Goal: Information Seeking & Learning: Compare options

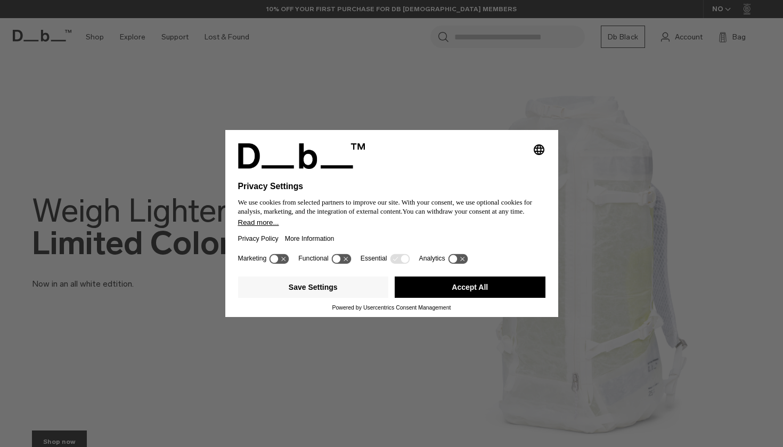
click at [538, 146] on icon "Select language" at bounding box center [539, 149] width 13 height 13
click at [533, 108] on div "Privacy Settings We use cookies from selected partners to improve our site. Wit…" at bounding box center [391, 223] width 783 height 447
click at [493, 290] on button "Accept All" at bounding box center [470, 286] width 151 height 21
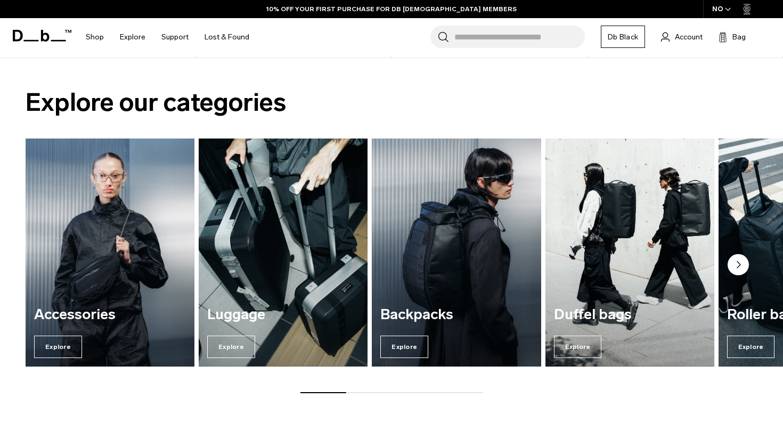
scroll to position [727, 0]
click at [735, 265] on circle "Next slide" at bounding box center [737, 264] width 21 height 21
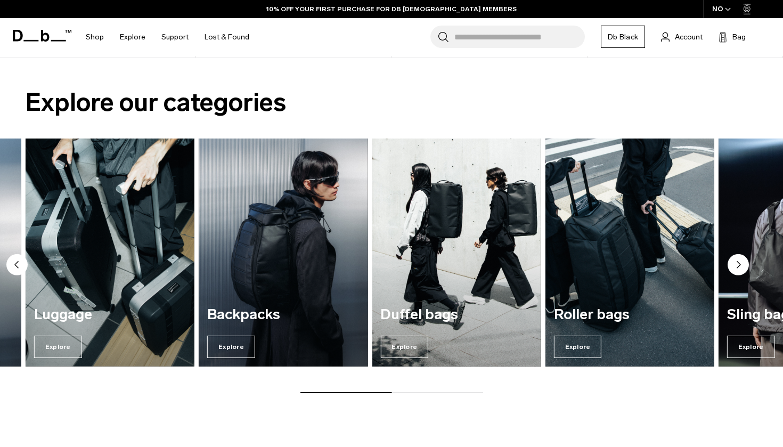
click at [735, 265] on circle "Next slide" at bounding box center [737, 264] width 21 height 21
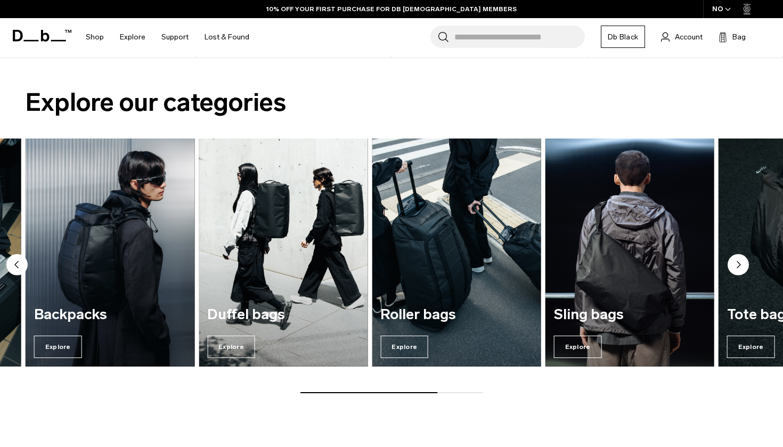
click at [735, 265] on circle "Next slide" at bounding box center [737, 264] width 21 height 21
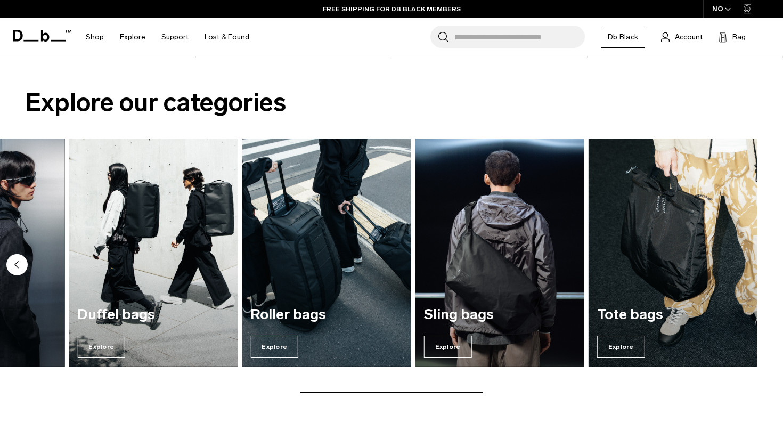
click at [735, 265] on img "7 / 7" at bounding box center [672, 252] width 169 height 228
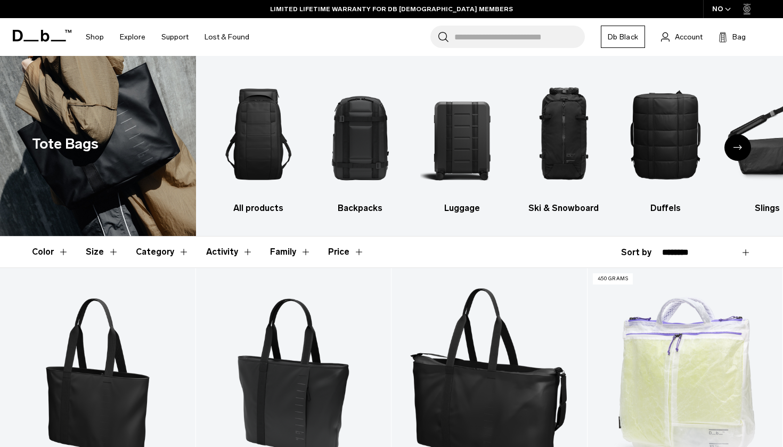
click at [64, 253] on button "Color" at bounding box center [50, 251] width 37 height 31
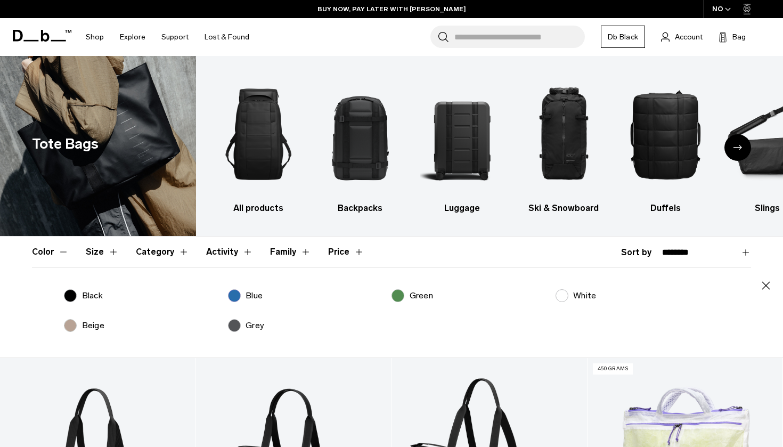
click at [80, 296] on label "Black" at bounding box center [83, 295] width 39 height 13
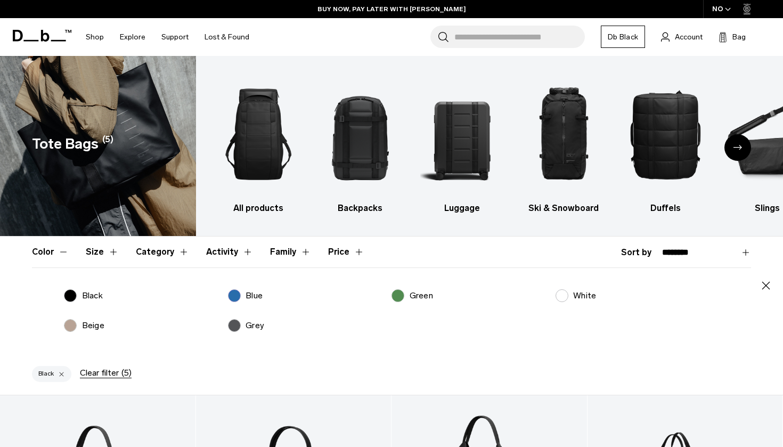
click at [69, 327] on label "Beige" at bounding box center [84, 325] width 40 height 13
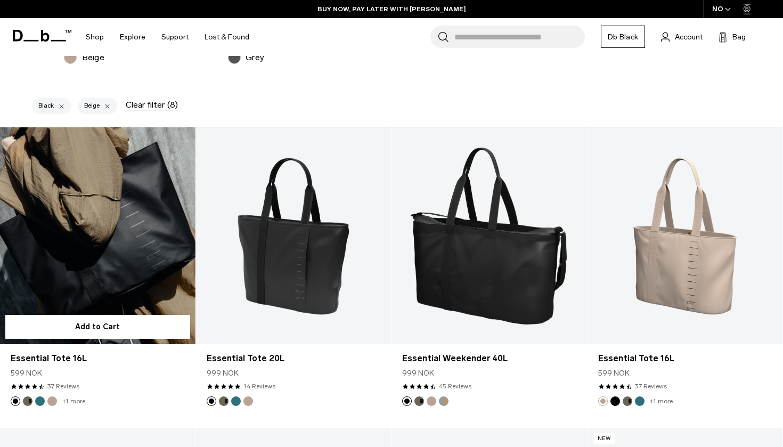
scroll to position [267, 0]
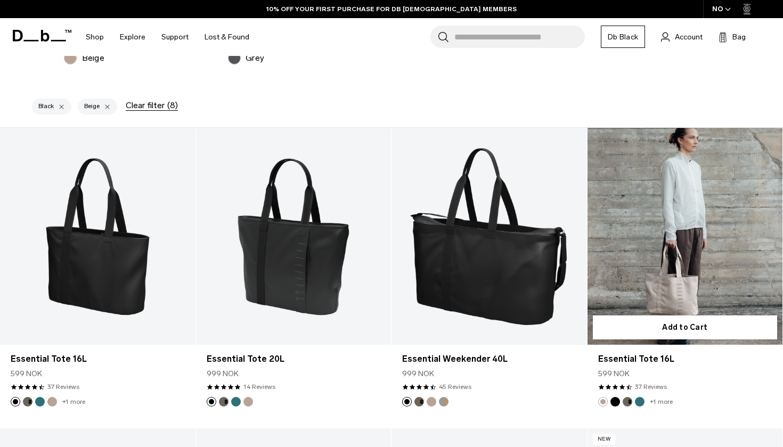
click at [681, 245] on link "Essential Tote 16L" at bounding box center [684, 236] width 195 height 217
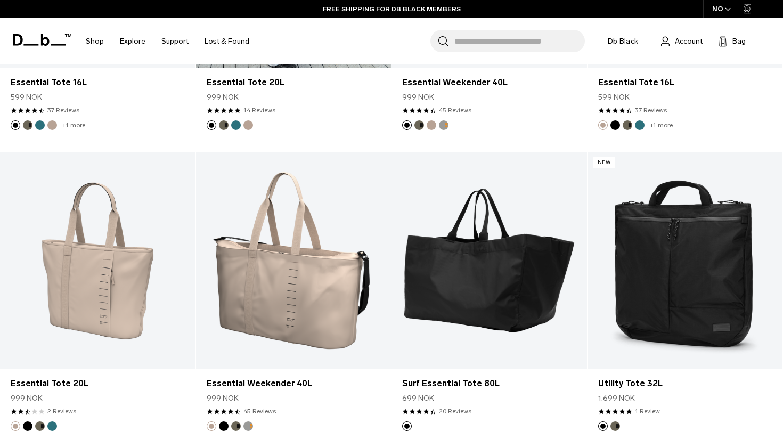
scroll to position [465, 0]
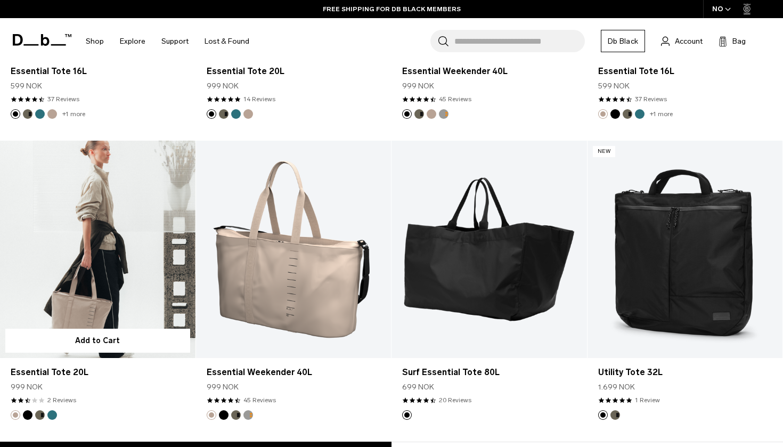
click at [60, 295] on link "Essential Tote 20L" at bounding box center [97, 249] width 195 height 217
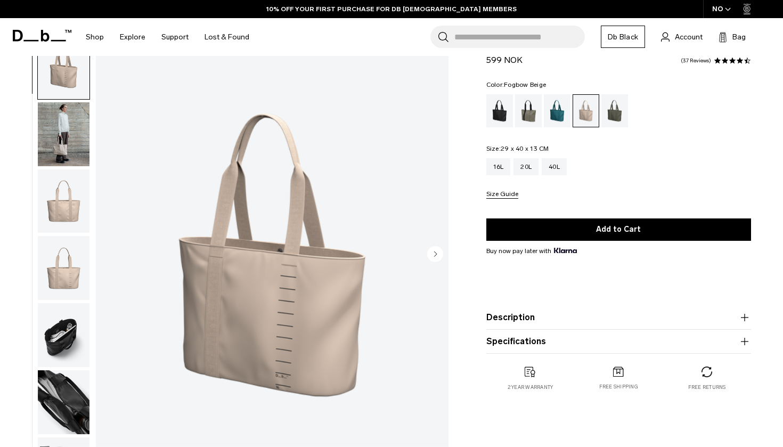
scroll to position [50, 0]
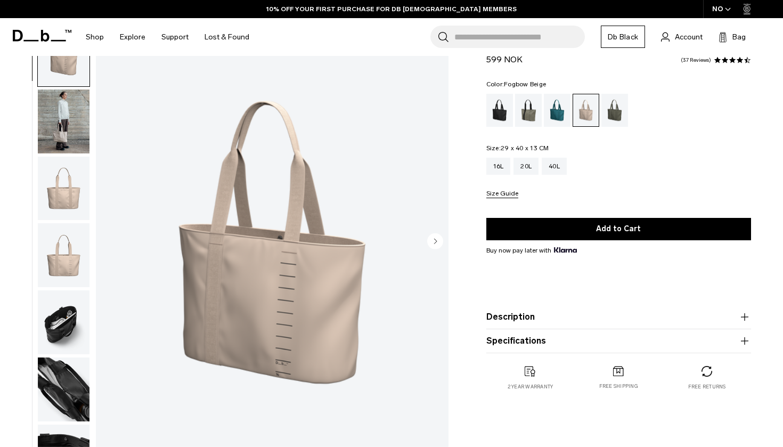
click at [430, 241] on circle "Next slide" at bounding box center [435, 241] width 16 height 16
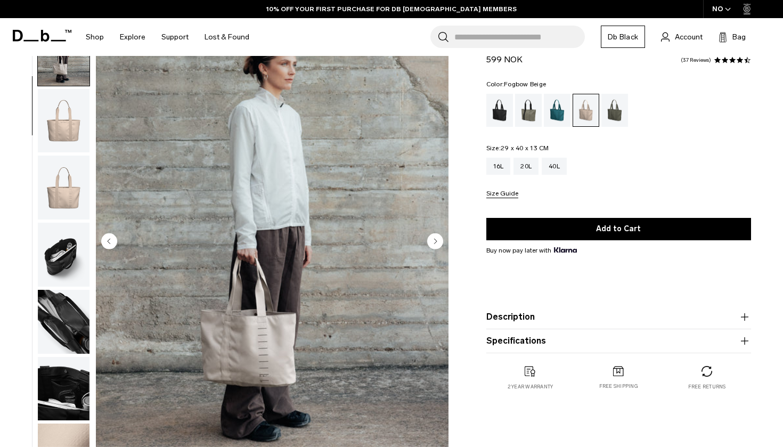
click at [430, 241] on circle "Next slide" at bounding box center [435, 241] width 16 height 16
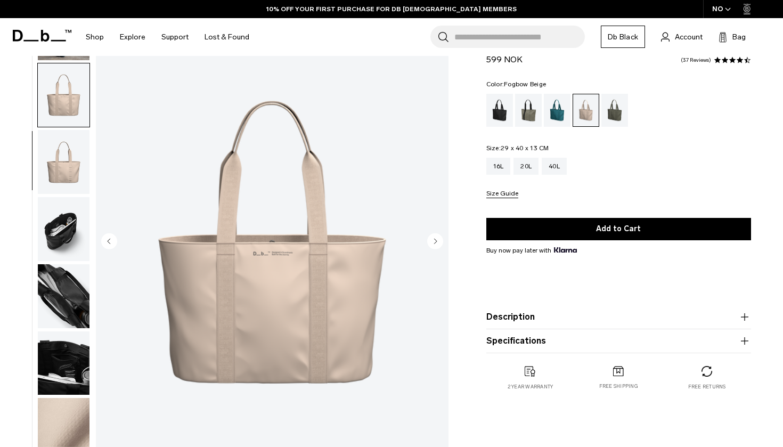
click at [430, 241] on circle "Next slide" at bounding box center [435, 241] width 16 height 16
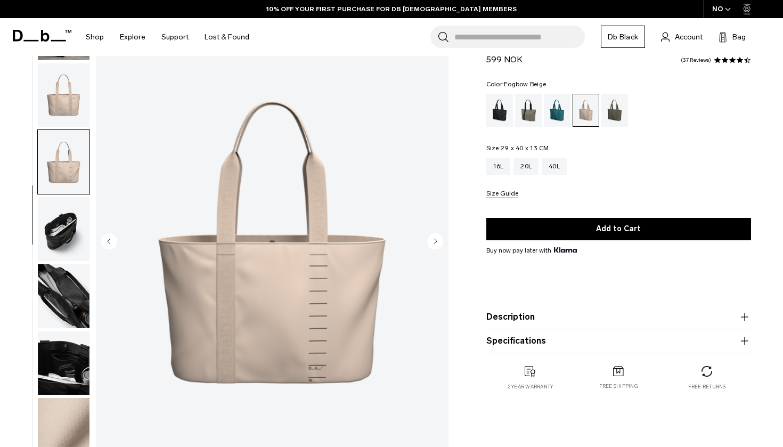
click at [430, 241] on circle "Next slide" at bounding box center [435, 241] width 16 height 16
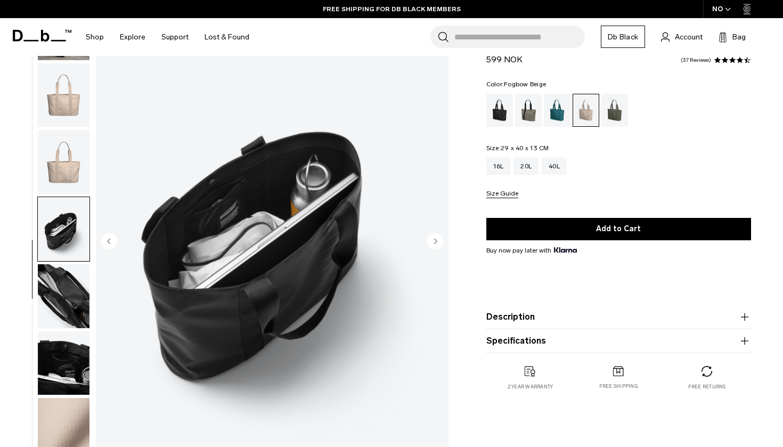
click at [430, 241] on circle "Next slide" at bounding box center [435, 241] width 16 height 16
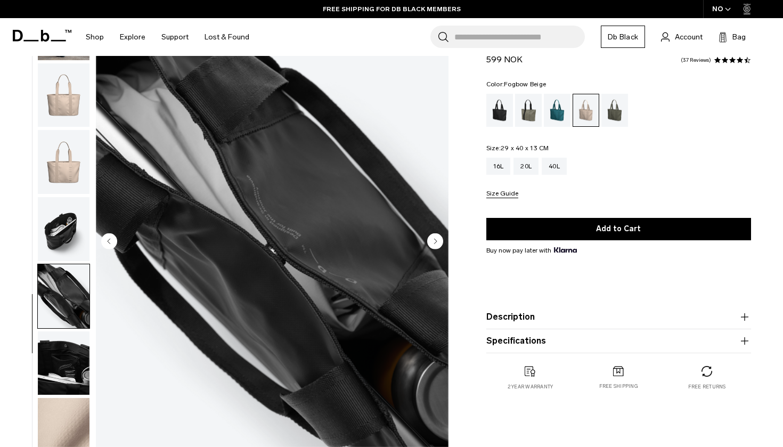
click at [430, 241] on circle "Next slide" at bounding box center [435, 241] width 16 height 16
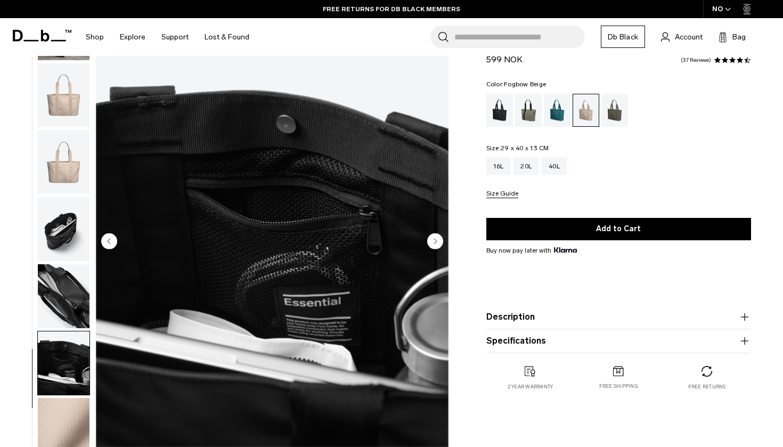
click at [430, 241] on circle "Next slide" at bounding box center [435, 241] width 16 height 16
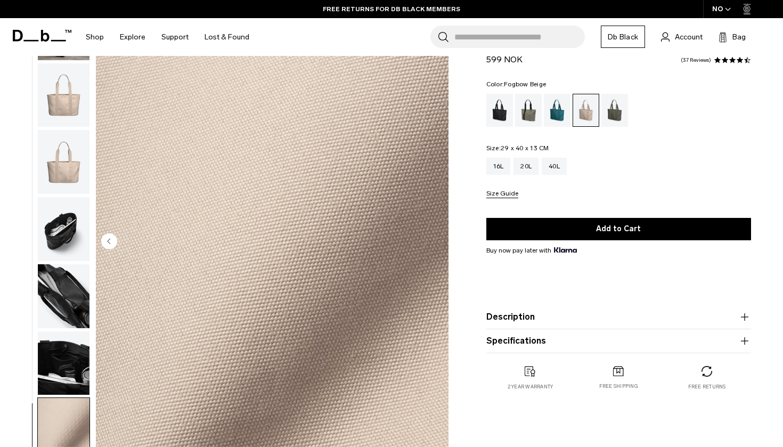
click at [430, 241] on img "8 / 8" at bounding box center [272, 242] width 353 height 440
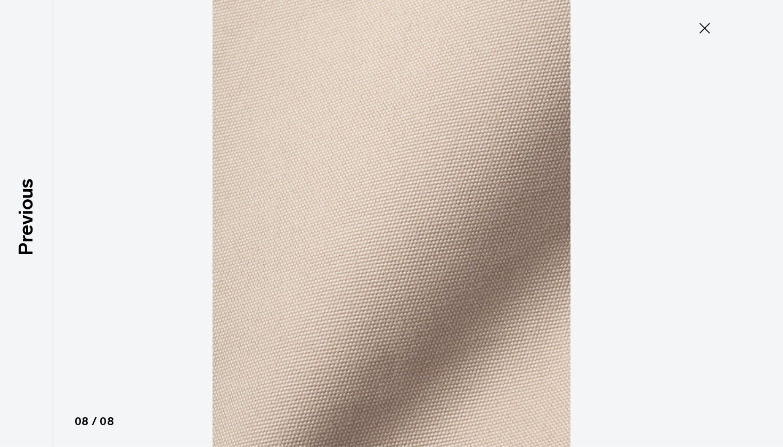
click at [703, 35] on icon at bounding box center [704, 28] width 17 height 17
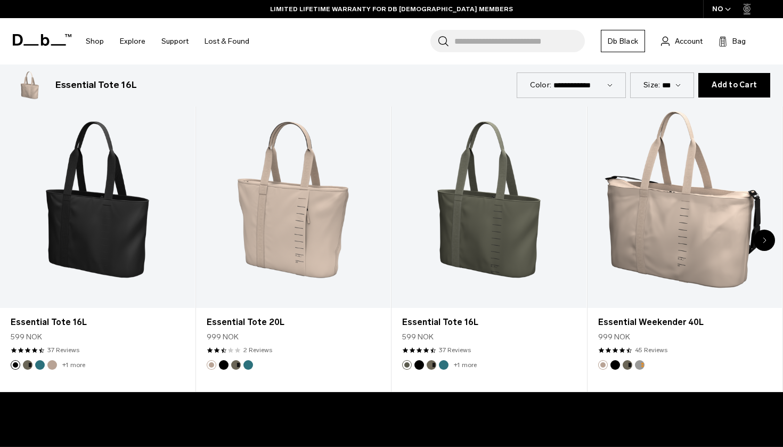
scroll to position [536, 0]
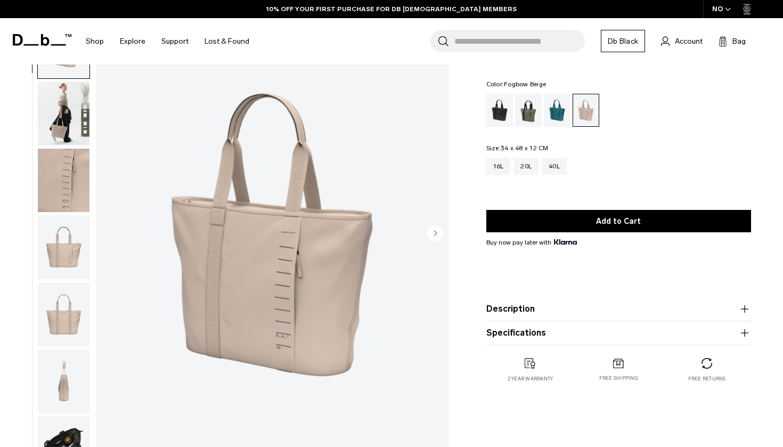
click at [430, 233] on circle "Next slide" at bounding box center [435, 233] width 16 height 16
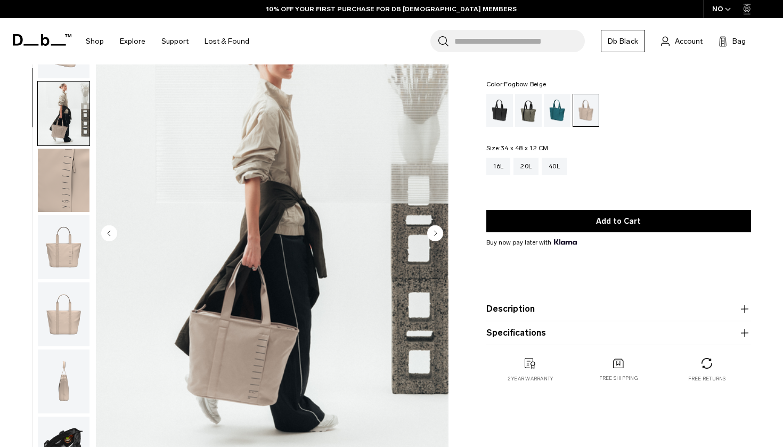
scroll to position [68, 0]
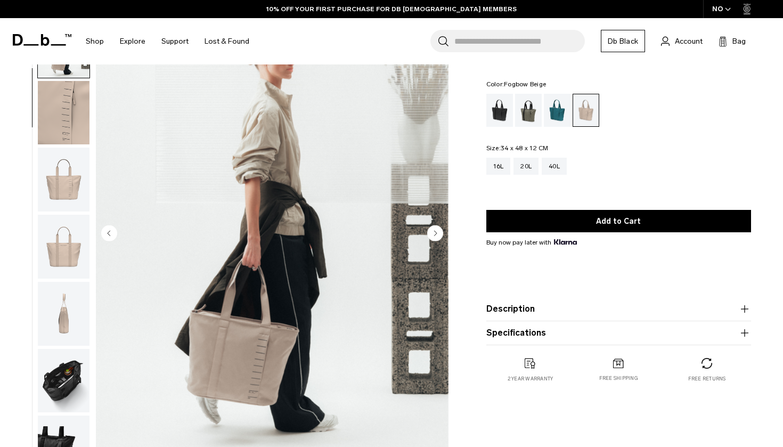
click at [430, 233] on circle "Next slide" at bounding box center [435, 233] width 16 height 16
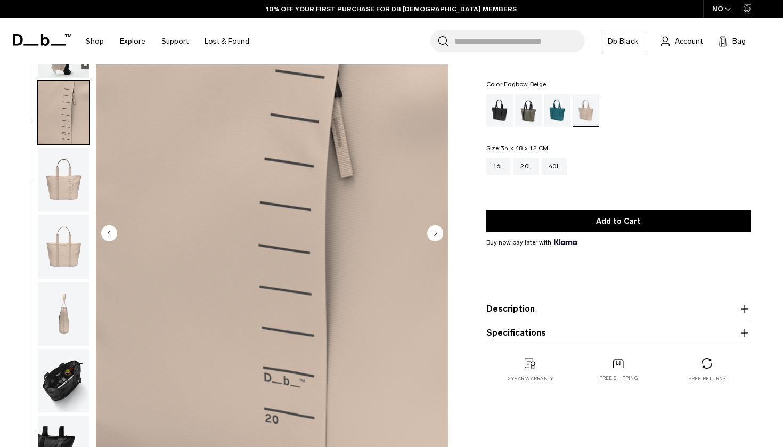
scroll to position [100, 0]
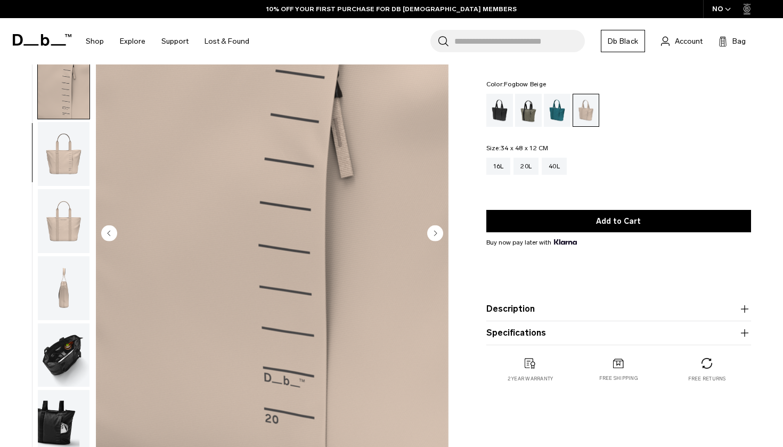
click at [430, 233] on circle "Next slide" at bounding box center [435, 233] width 16 height 16
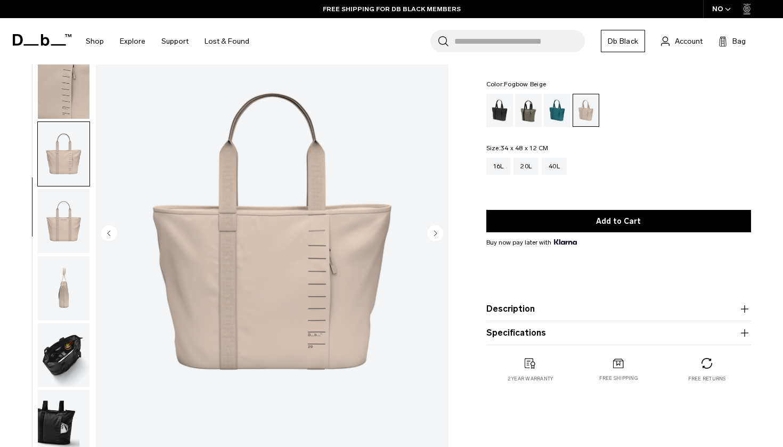
click at [430, 233] on circle "Next slide" at bounding box center [435, 233] width 16 height 16
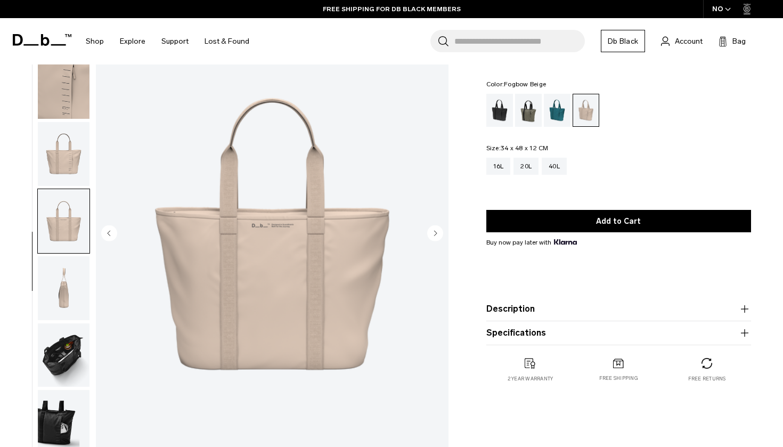
click at [430, 233] on circle "Next slide" at bounding box center [435, 233] width 16 height 16
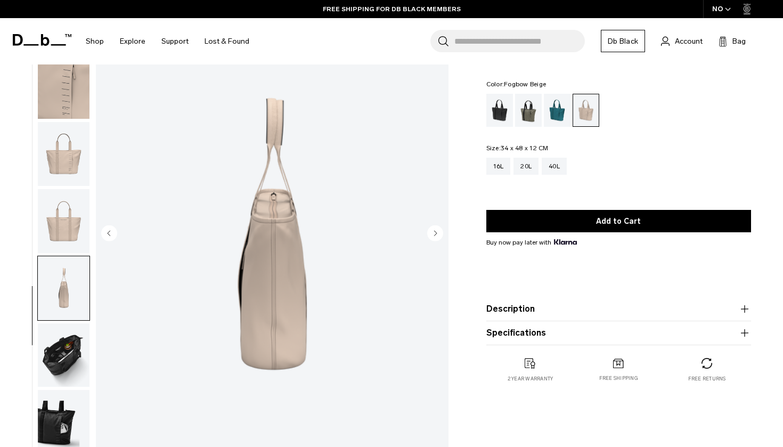
click at [430, 233] on circle "Next slide" at bounding box center [435, 233] width 16 height 16
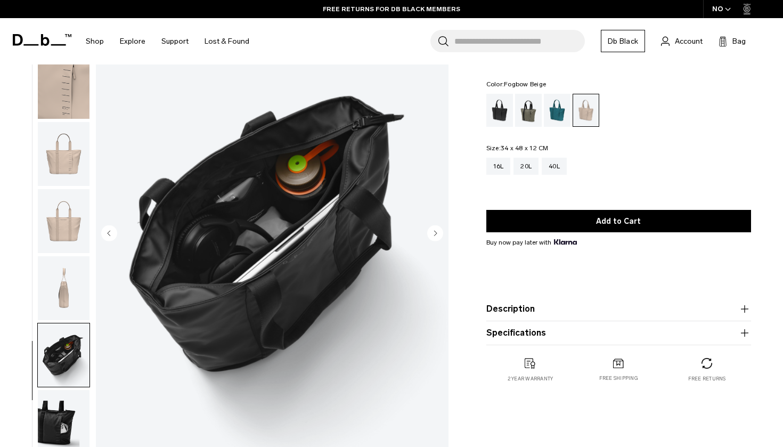
click at [430, 233] on circle "Next slide" at bounding box center [435, 233] width 16 height 16
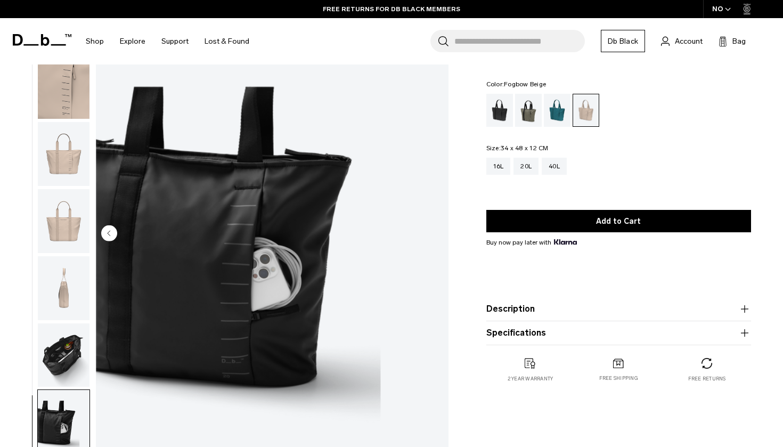
click at [430, 233] on img "8 / 8" at bounding box center [272, 234] width 353 height 440
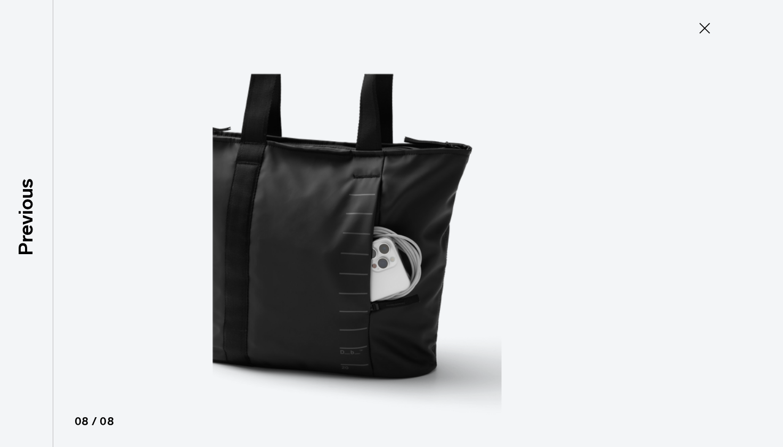
click at [706, 30] on icon at bounding box center [704, 28] width 11 height 11
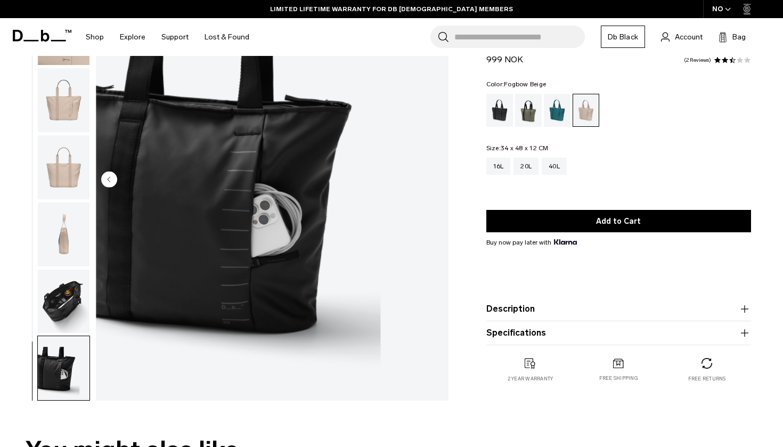
scroll to position [114, 0]
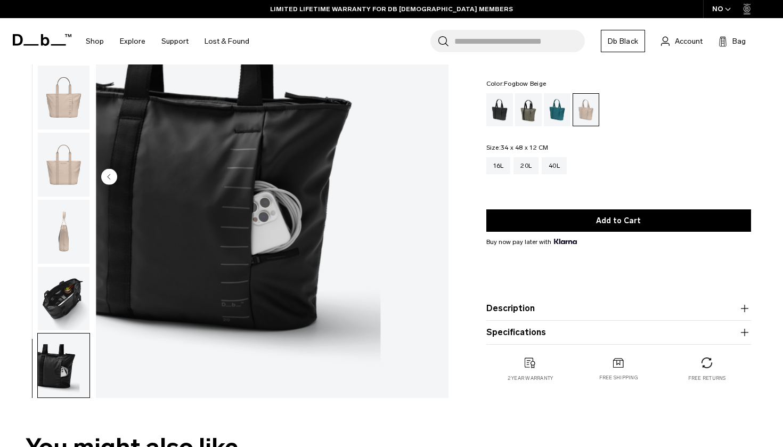
click at [108, 177] on circle "Previous slide" at bounding box center [109, 176] width 16 height 16
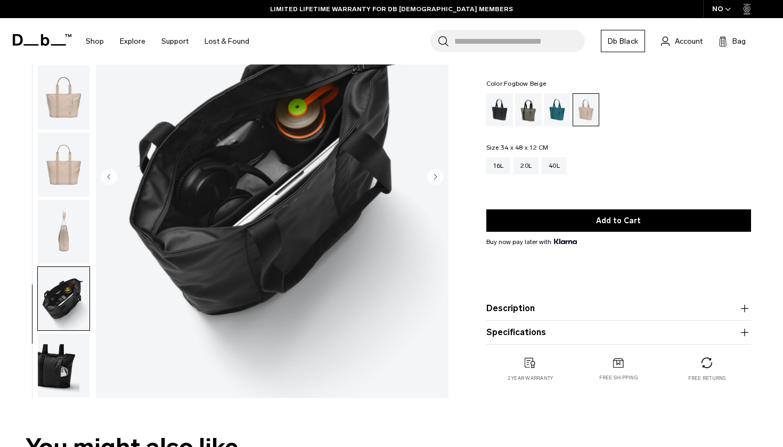
click at [108, 177] on circle "Previous slide" at bounding box center [109, 176] width 16 height 16
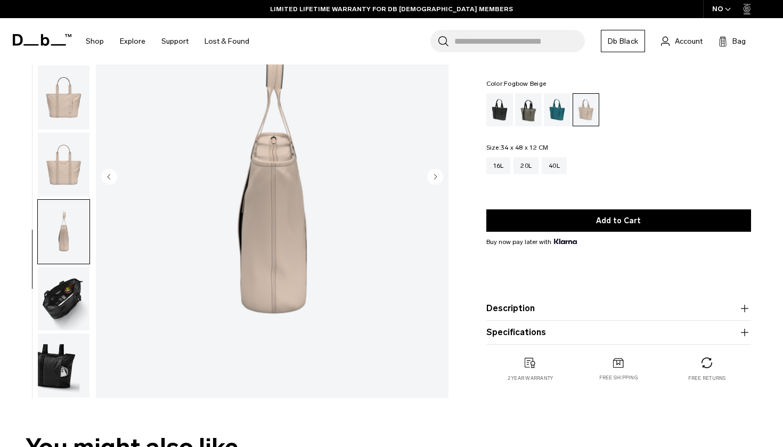
click at [108, 177] on circle "Previous slide" at bounding box center [109, 176] width 16 height 16
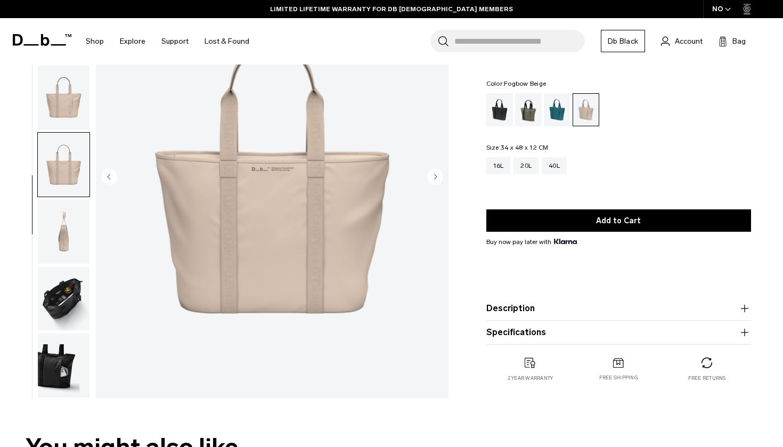
click at [108, 177] on circle "Previous slide" at bounding box center [109, 176] width 16 height 16
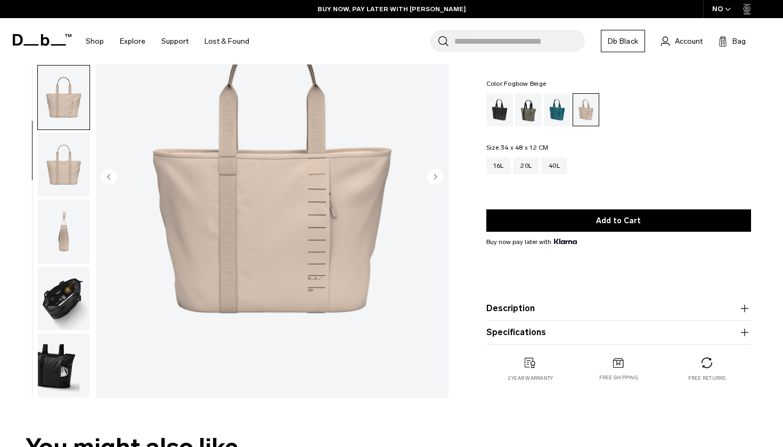
click at [108, 177] on circle "Previous slide" at bounding box center [109, 176] width 16 height 16
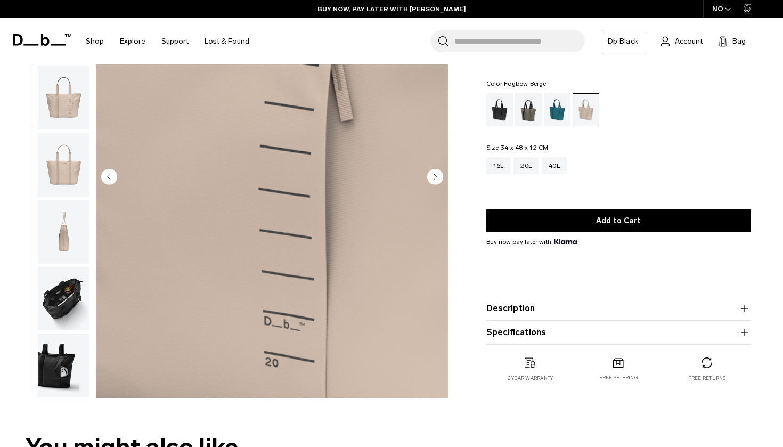
click at [108, 177] on circle "Previous slide" at bounding box center [109, 176] width 16 height 16
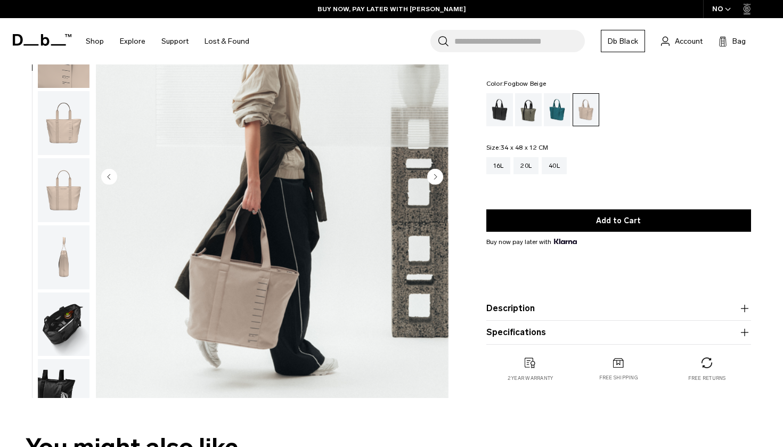
click at [108, 177] on circle "Previous slide" at bounding box center [109, 176] width 16 height 16
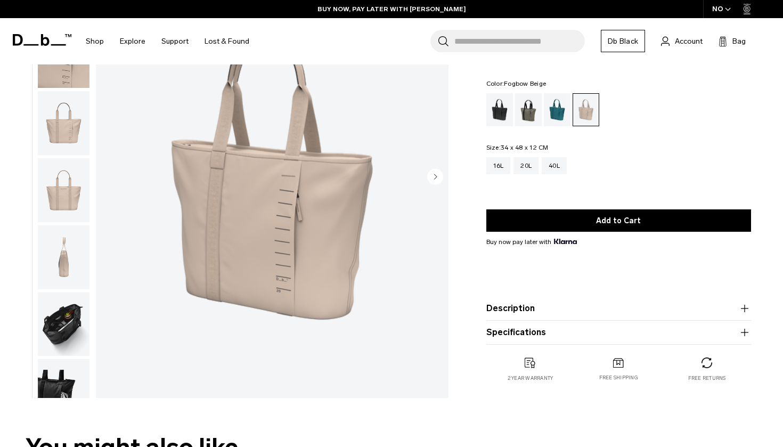
scroll to position [0, 0]
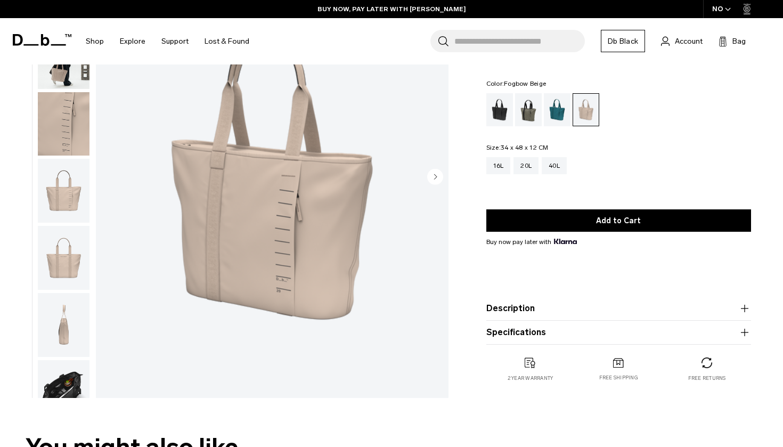
click at [108, 177] on img "1 / 8" at bounding box center [272, 177] width 353 height 440
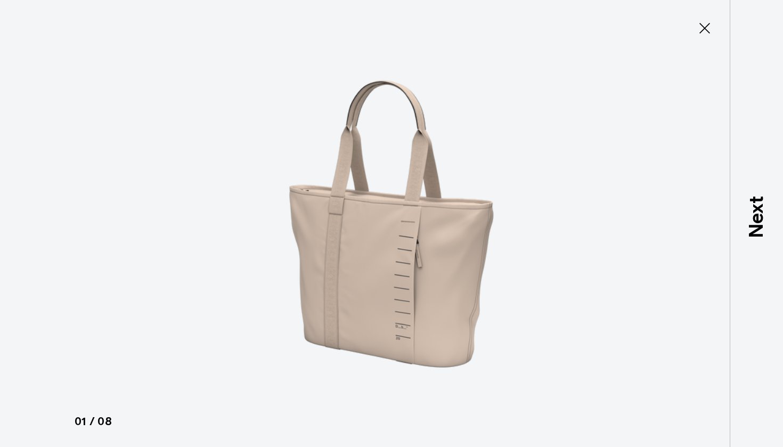
click at [714, 28] on button "Close" at bounding box center [704, 28] width 35 height 22
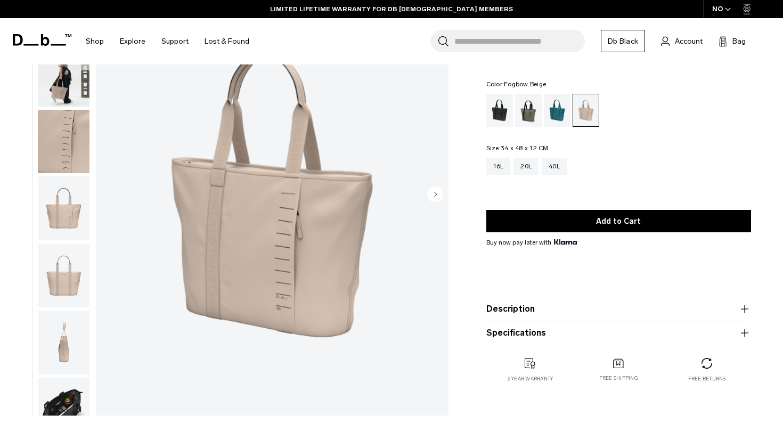
scroll to position [91, 0]
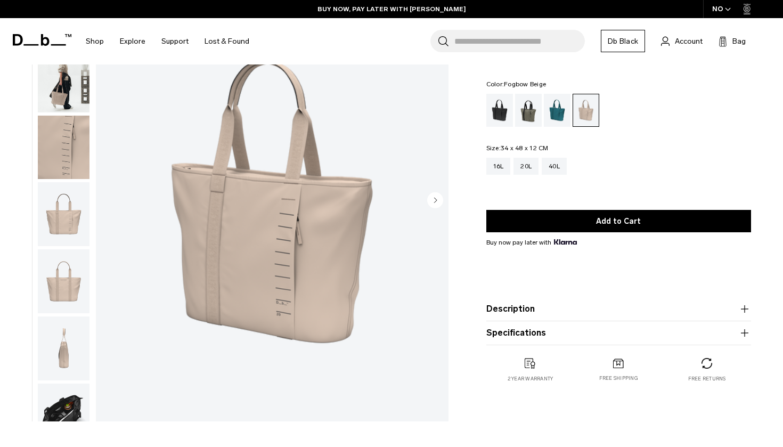
click at [57, 100] on img "button" at bounding box center [64, 80] width 52 height 64
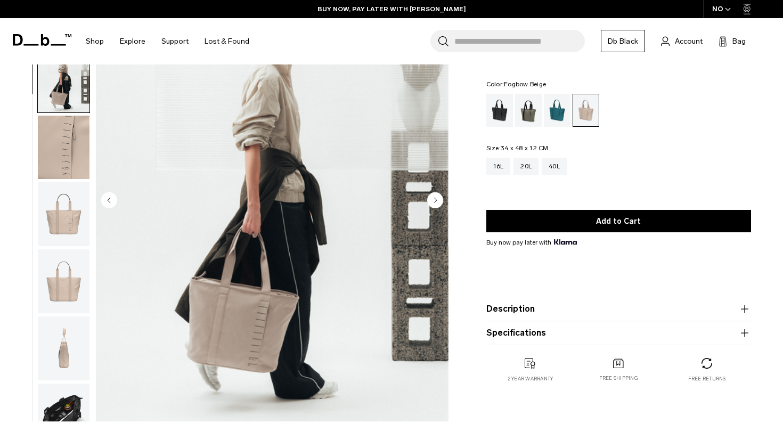
scroll to position [68, 0]
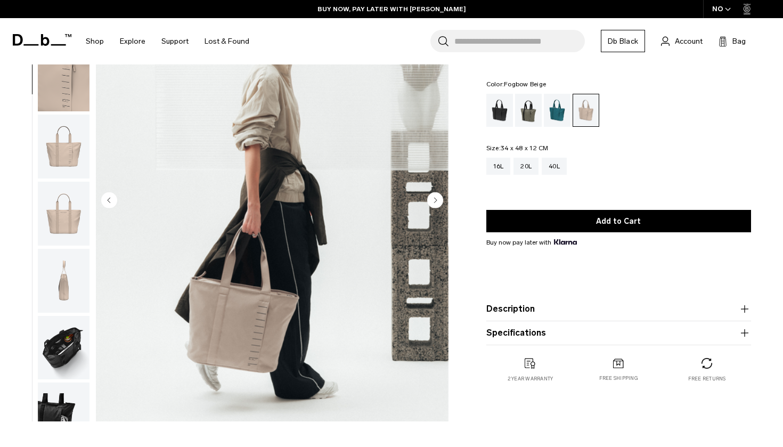
click at [68, 351] on img "button" at bounding box center [64, 348] width 52 height 64
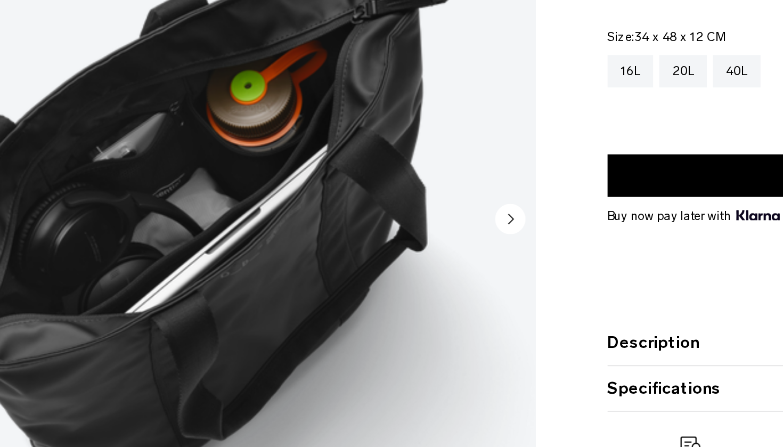
scroll to position [83, 0]
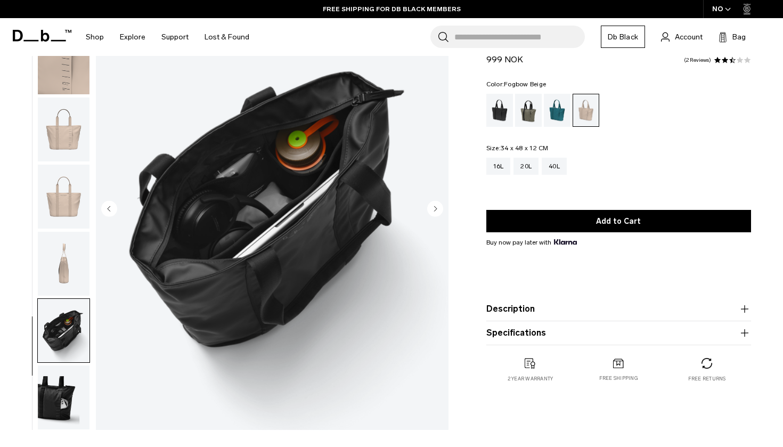
click at [575, 308] on button "Description" at bounding box center [618, 308] width 265 height 13
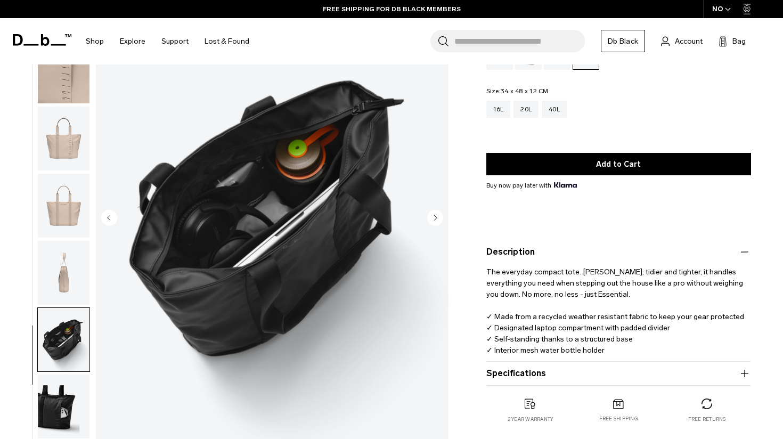
scroll to position [111, 0]
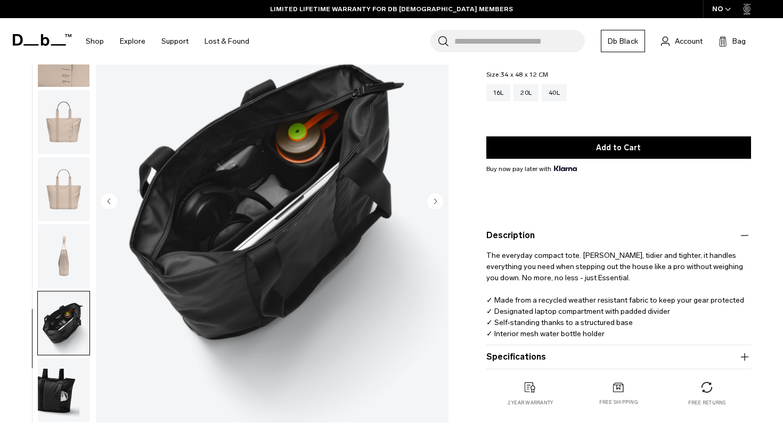
click at [438, 198] on circle "Next slide" at bounding box center [435, 201] width 16 height 16
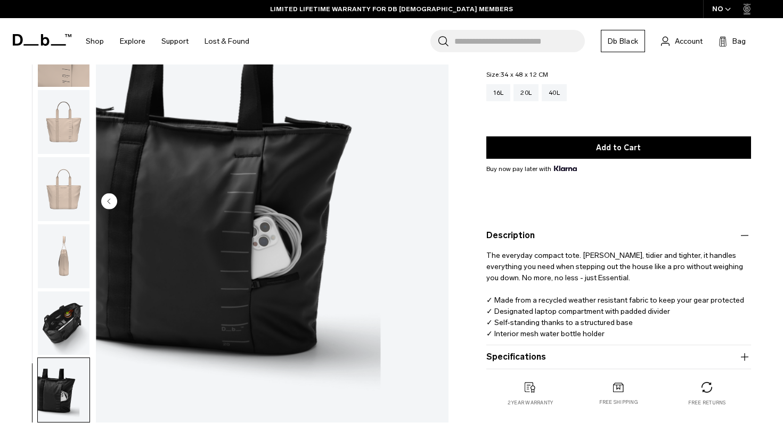
click at [438, 198] on img "8 / 8" at bounding box center [272, 202] width 353 height 440
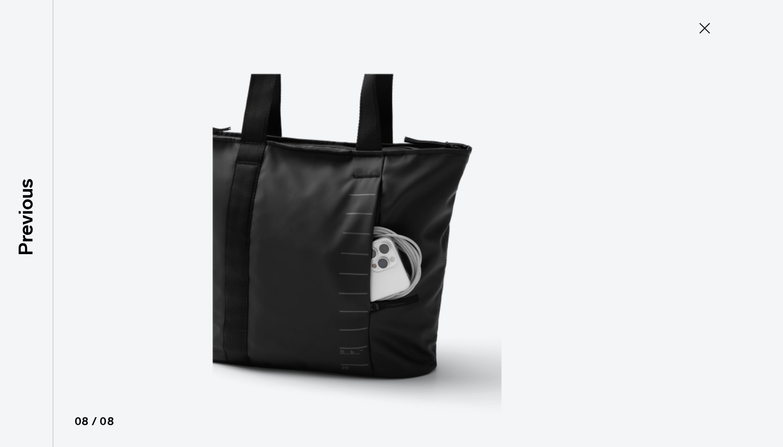
click at [438, 198] on img at bounding box center [391, 223] width 479 height 447
click at [706, 26] on icon at bounding box center [704, 28] width 17 height 17
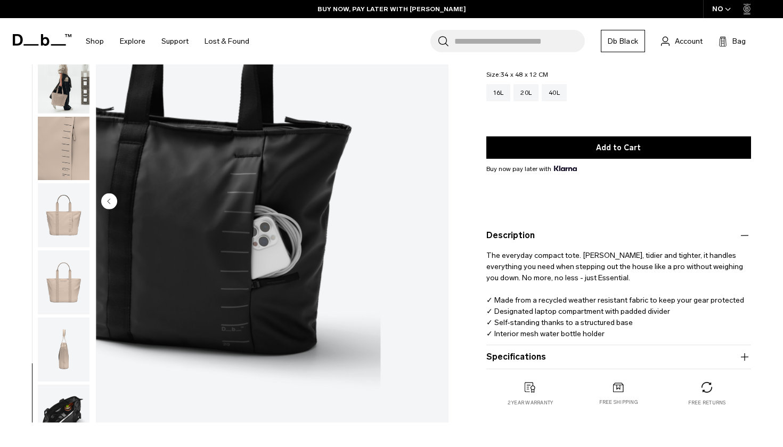
scroll to position [0, 0]
click at [67, 160] on img "button" at bounding box center [64, 148] width 52 height 64
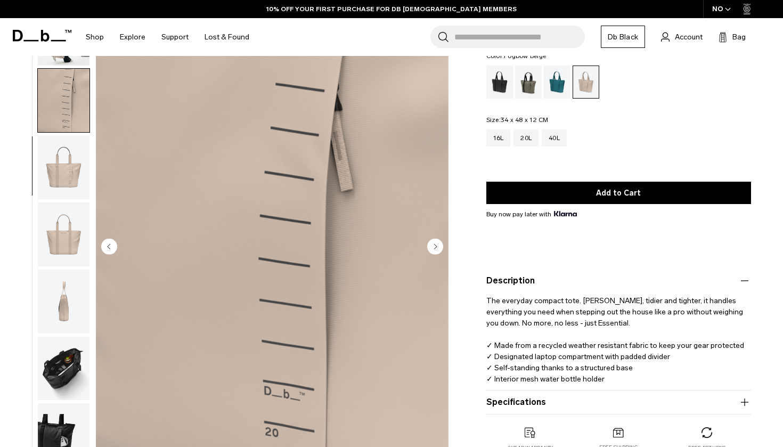
scroll to position [60, 0]
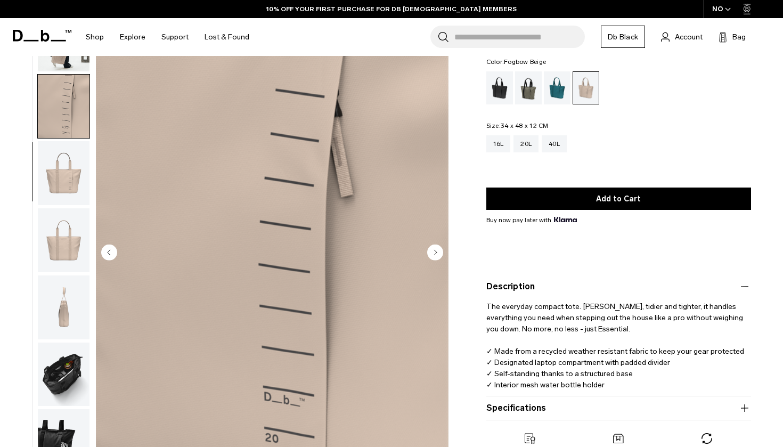
click at [431, 251] on circle "Next slide" at bounding box center [435, 252] width 16 height 16
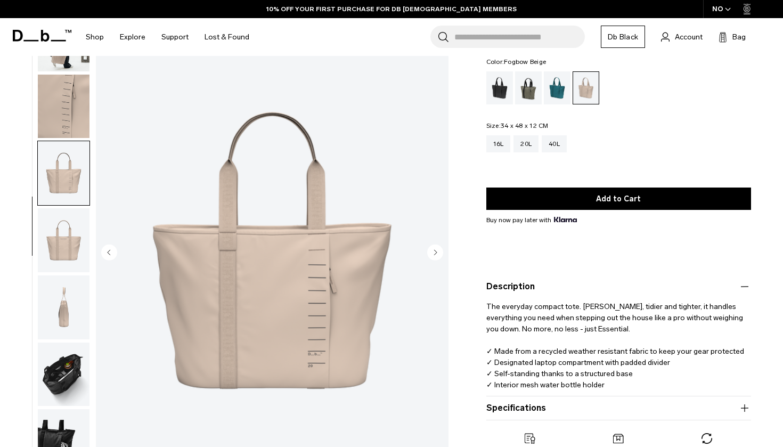
click at [431, 251] on circle "Next slide" at bounding box center [435, 252] width 16 height 16
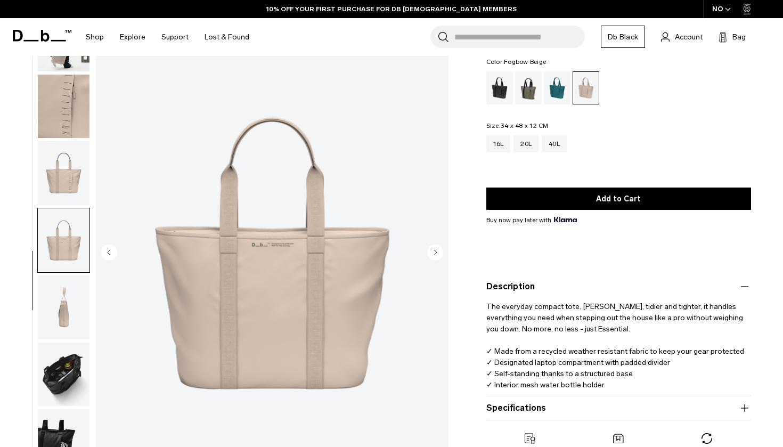
click at [431, 251] on circle "Next slide" at bounding box center [435, 252] width 16 height 16
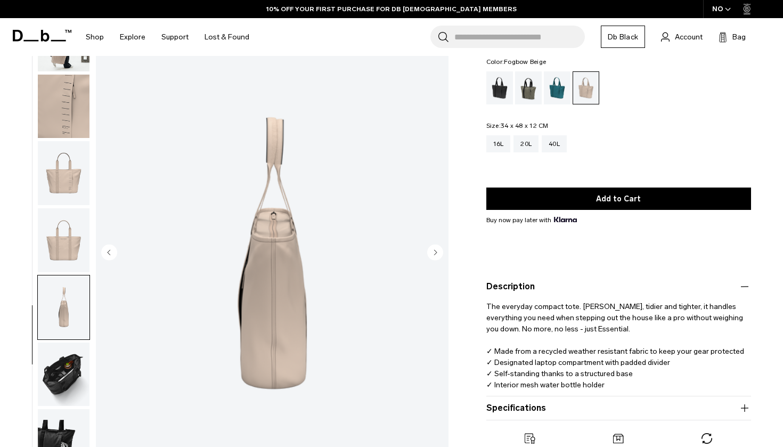
click at [431, 251] on circle "Next slide" at bounding box center [435, 252] width 16 height 16
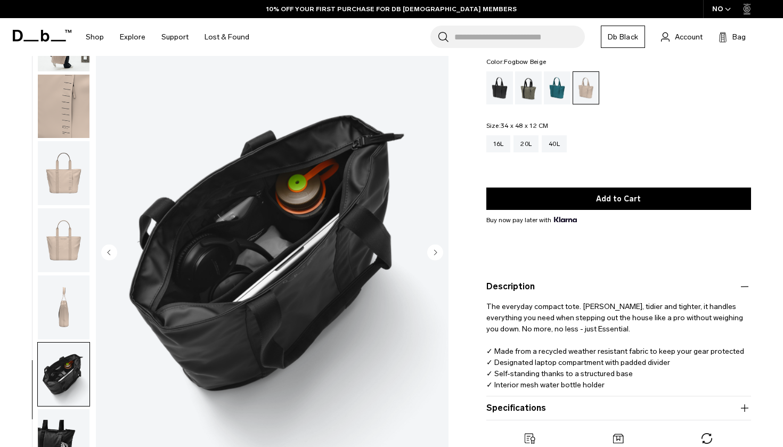
click at [431, 251] on circle "Next slide" at bounding box center [435, 252] width 16 height 16
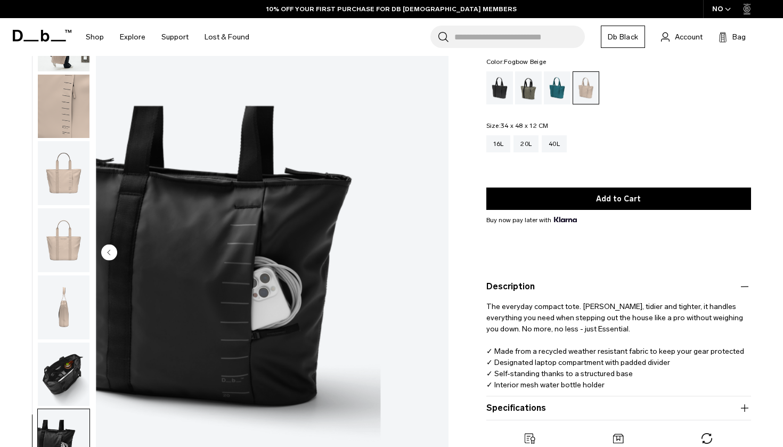
click at [431, 251] on img "8 / 8" at bounding box center [272, 253] width 353 height 440
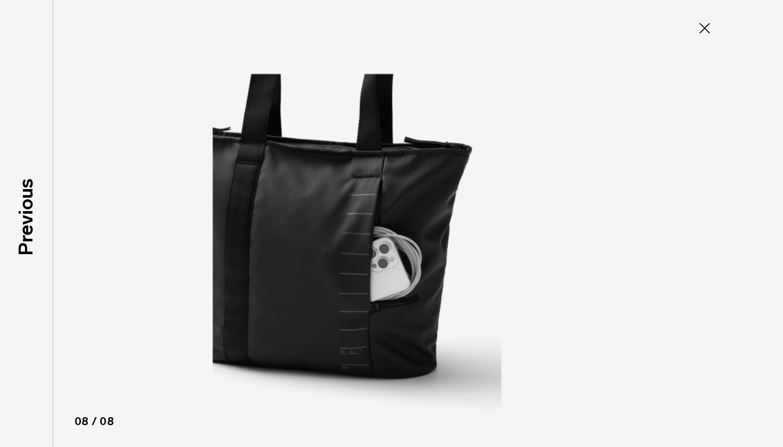
click at [431, 251] on img at bounding box center [391, 223] width 479 height 447
click at [709, 28] on icon at bounding box center [704, 28] width 17 height 17
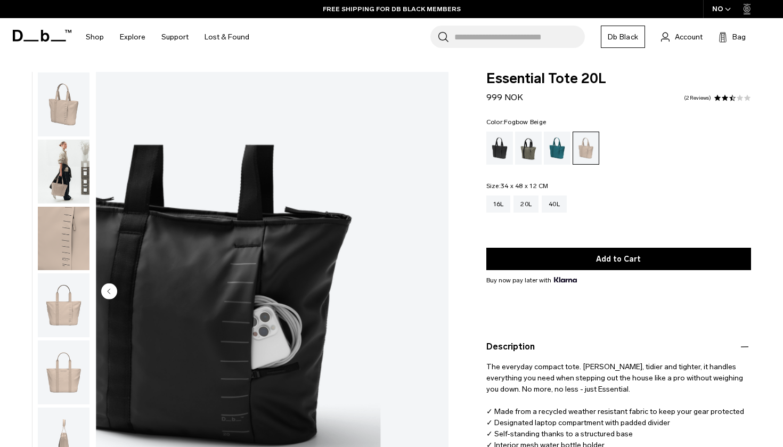
scroll to position [0, 0]
click at [61, 187] on img "button" at bounding box center [64, 172] width 52 height 64
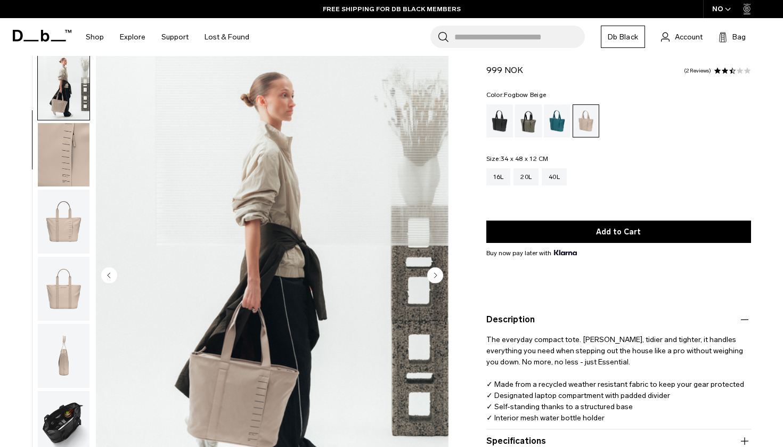
scroll to position [29, 0]
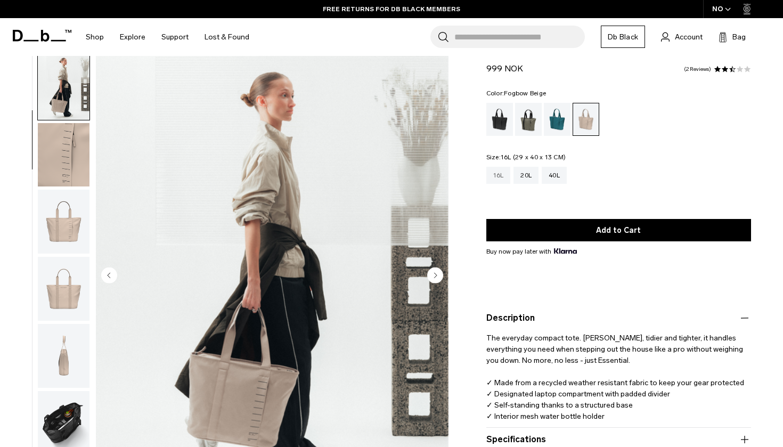
click at [498, 179] on div "16L" at bounding box center [498, 175] width 24 height 17
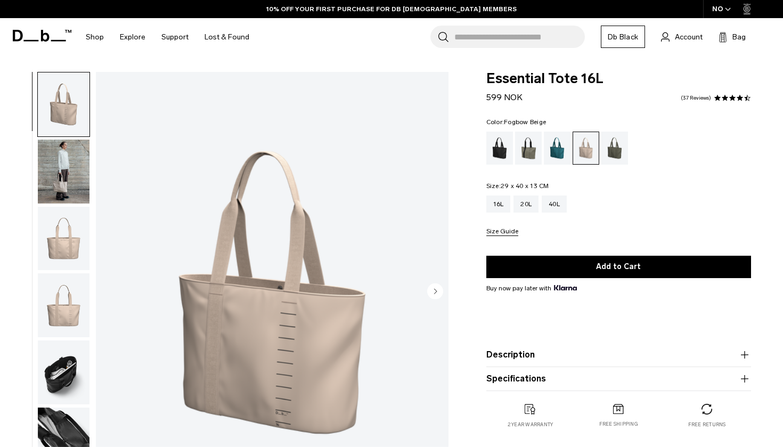
click at [61, 174] on img "button" at bounding box center [64, 172] width 52 height 64
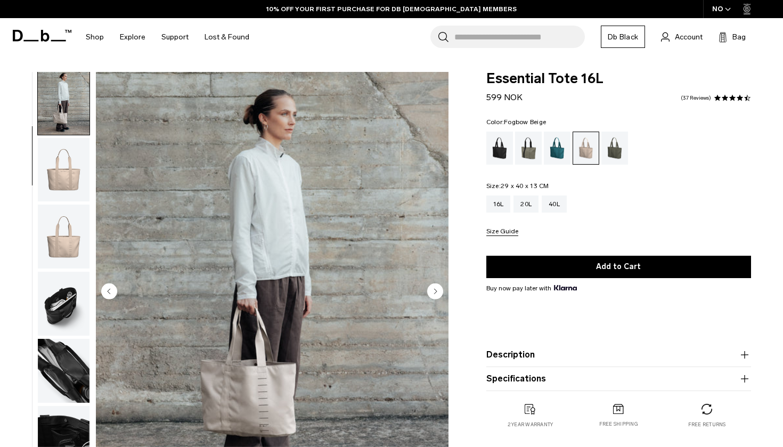
scroll to position [65, 0]
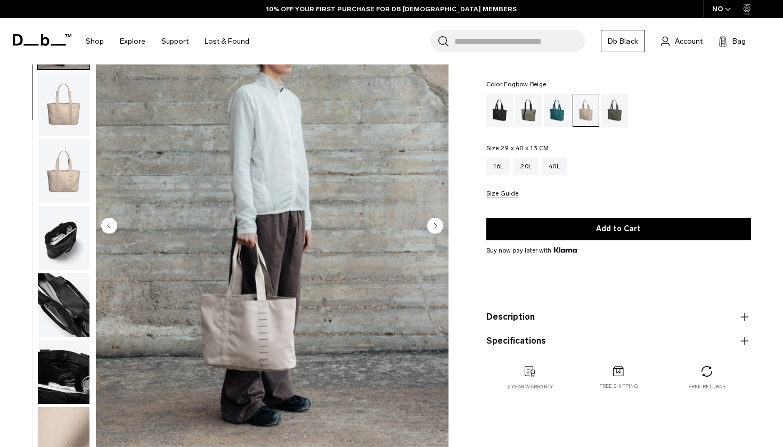
click at [435, 228] on circle "Next slide" at bounding box center [435, 225] width 16 height 16
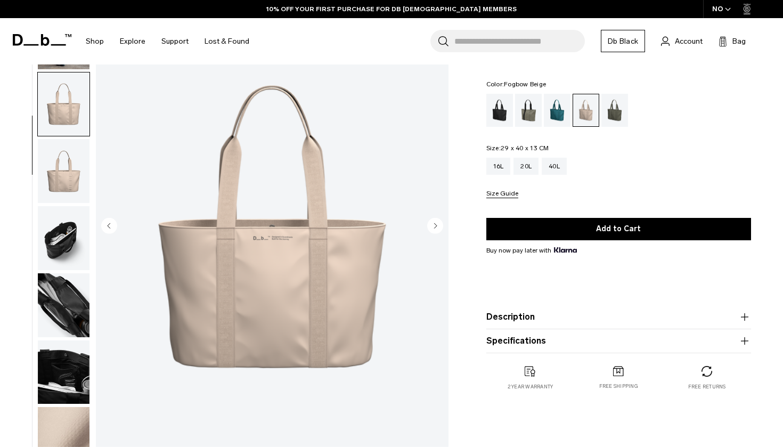
scroll to position [100, 0]
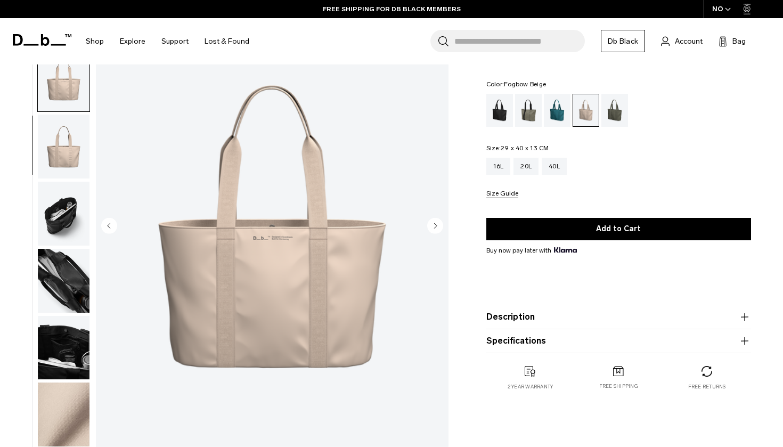
click at [435, 228] on circle "Next slide" at bounding box center [435, 225] width 16 height 16
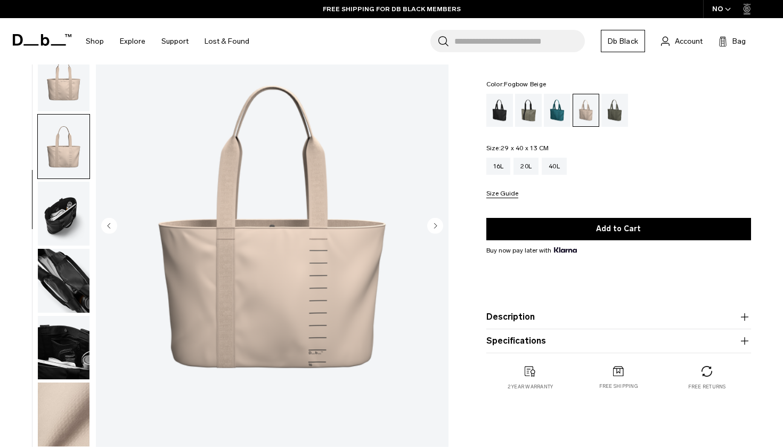
click at [435, 228] on circle "Next slide" at bounding box center [435, 225] width 16 height 16
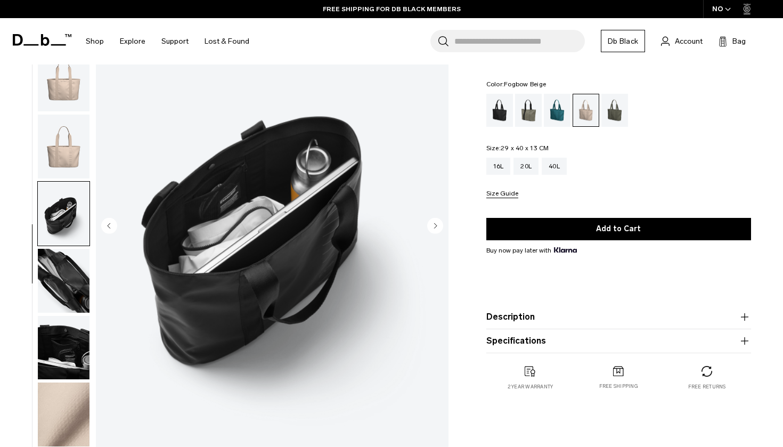
click at [435, 228] on circle "Next slide" at bounding box center [435, 225] width 16 height 16
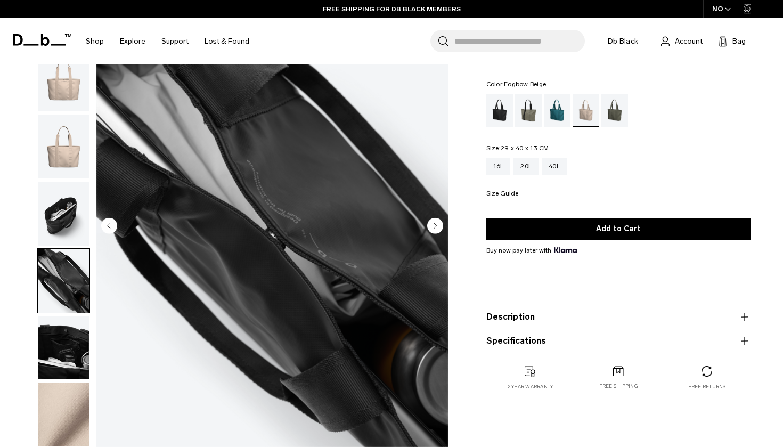
click at [435, 228] on circle "Next slide" at bounding box center [435, 225] width 16 height 16
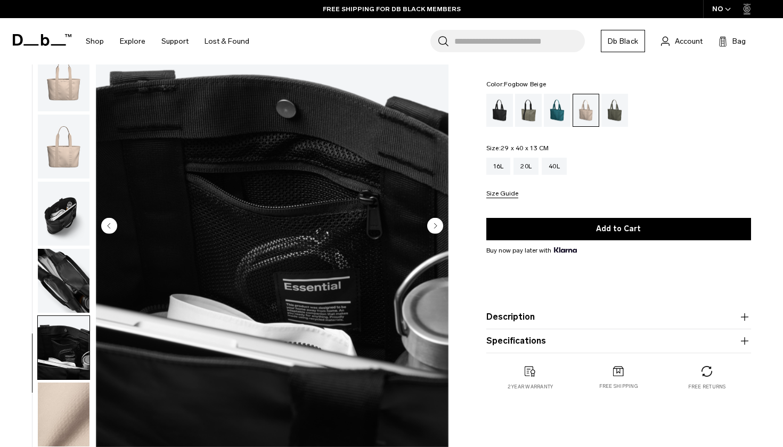
click at [435, 228] on circle "Next slide" at bounding box center [435, 225] width 16 height 16
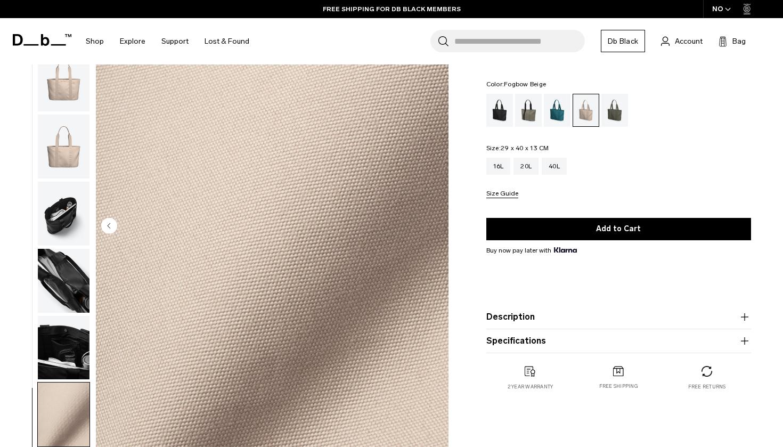
click at [435, 228] on img "8 / 8" at bounding box center [272, 226] width 353 height 440
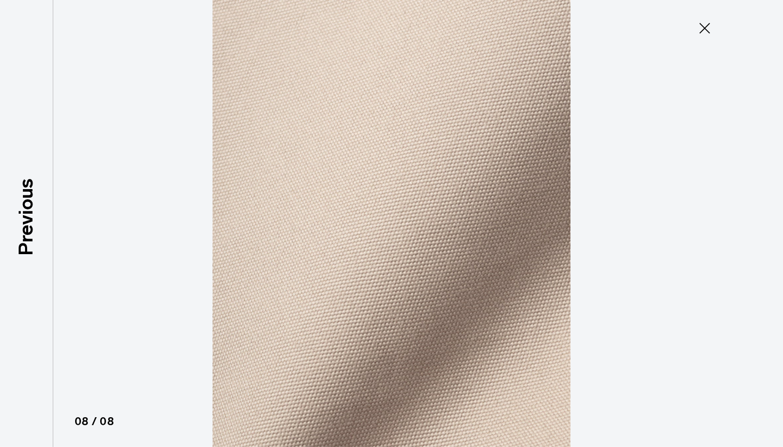
click at [714, 26] on button "Close" at bounding box center [704, 28] width 35 height 22
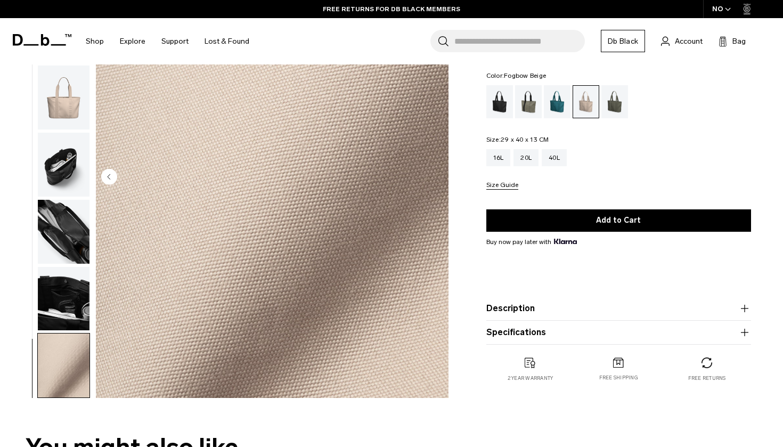
scroll to position [115, 0]
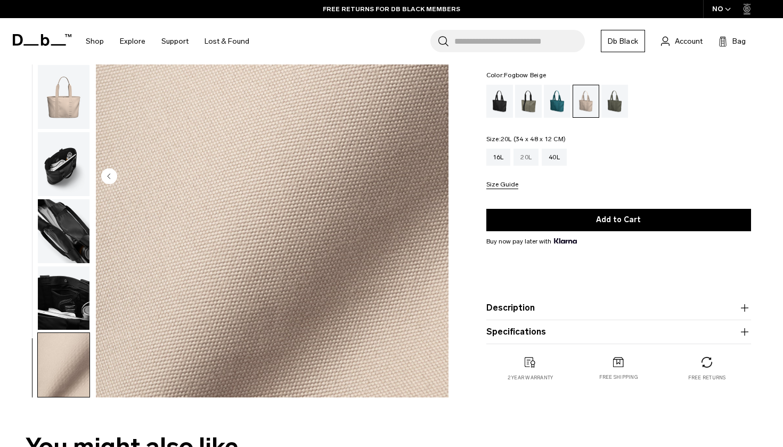
click at [531, 157] on div "20L" at bounding box center [525, 157] width 25 height 17
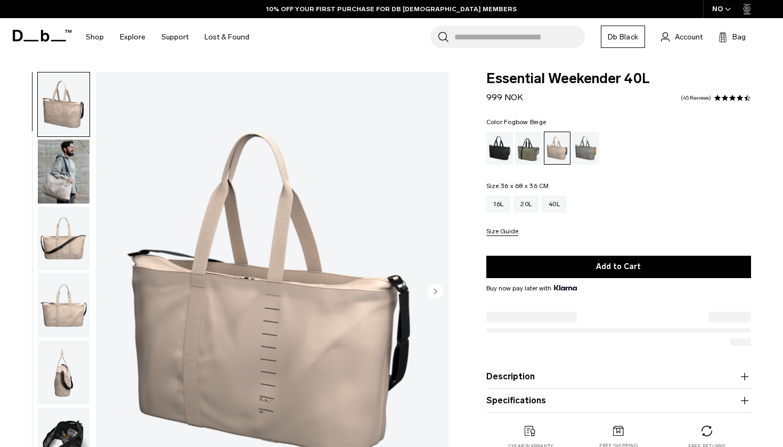
scroll to position [60, 0]
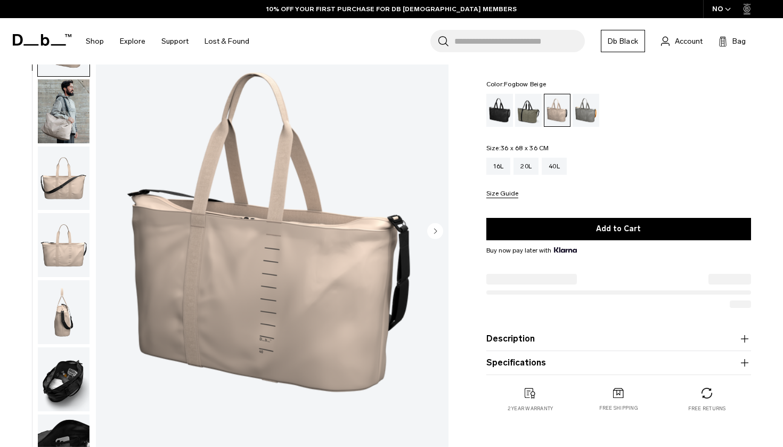
click at [70, 128] on img "button" at bounding box center [64, 111] width 52 height 64
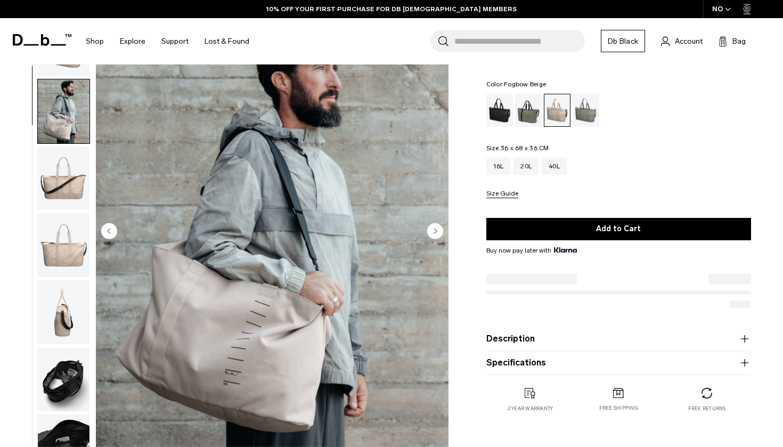
scroll to position [68, 0]
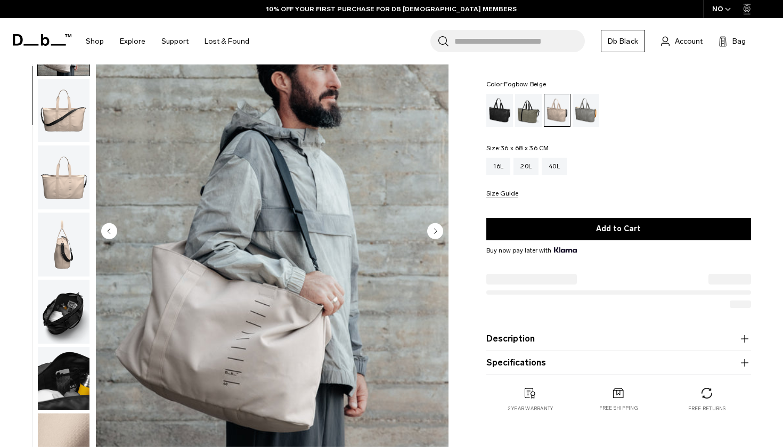
click at [62, 106] on img "button" at bounding box center [64, 111] width 52 height 64
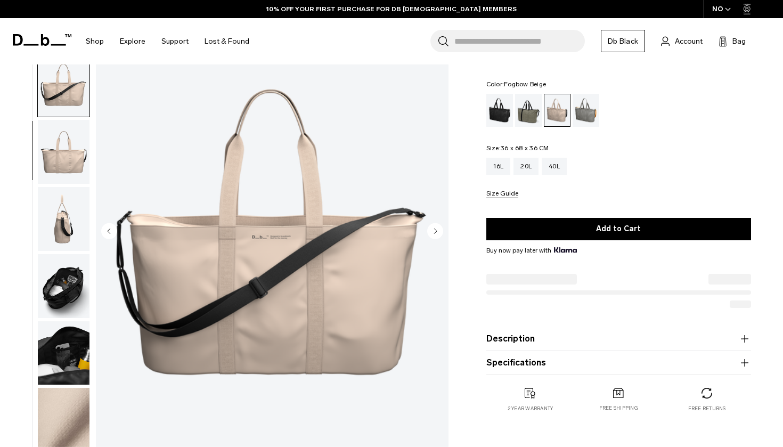
click at [63, 275] on img "button" at bounding box center [64, 286] width 52 height 64
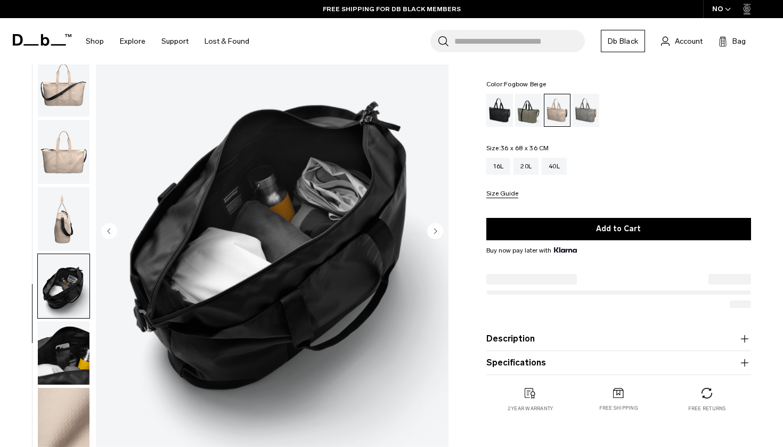
click at [61, 345] on img "button" at bounding box center [64, 353] width 52 height 64
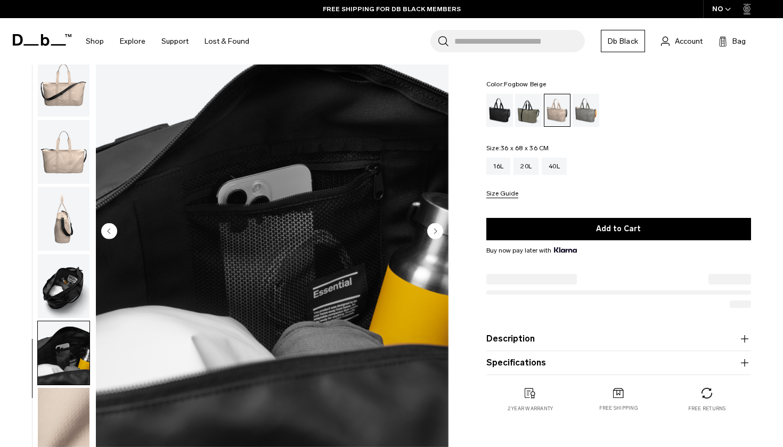
click at [67, 435] on img "button" at bounding box center [64, 420] width 52 height 64
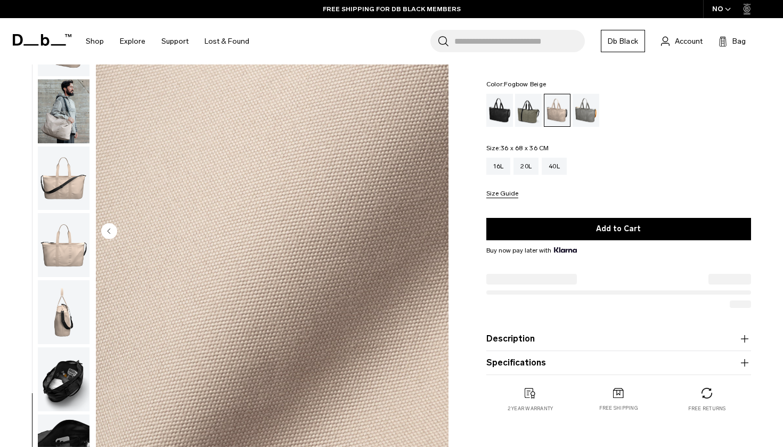
scroll to position [0, 0]
click at [57, 127] on img "button" at bounding box center [64, 111] width 52 height 64
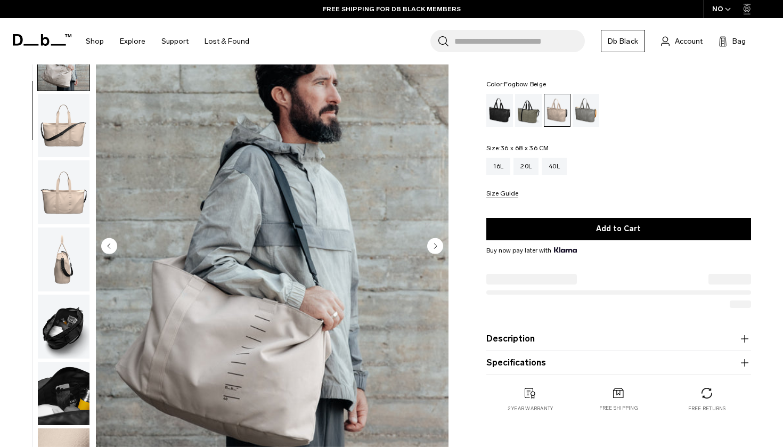
scroll to position [39, 0]
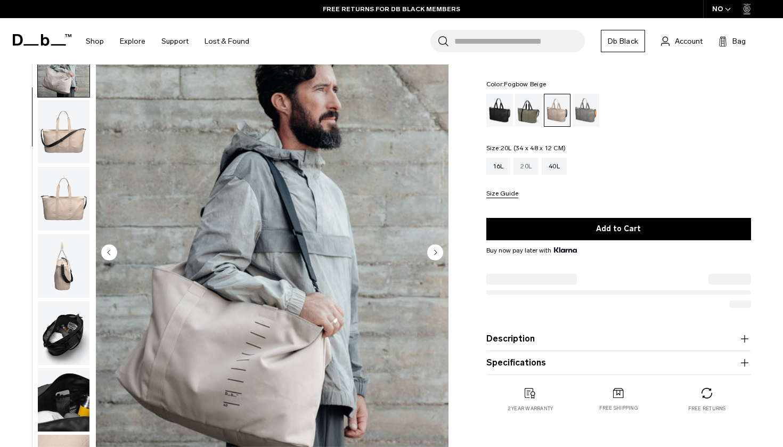
click at [529, 169] on div "20L" at bounding box center [525, 166] width 25 height 17
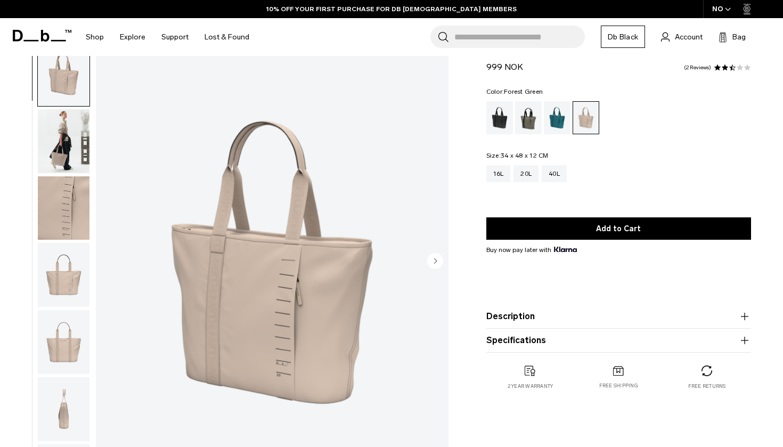
click at [528, 123] on div "Forest Green" at bounding box center [528, 117] width 27 height 33
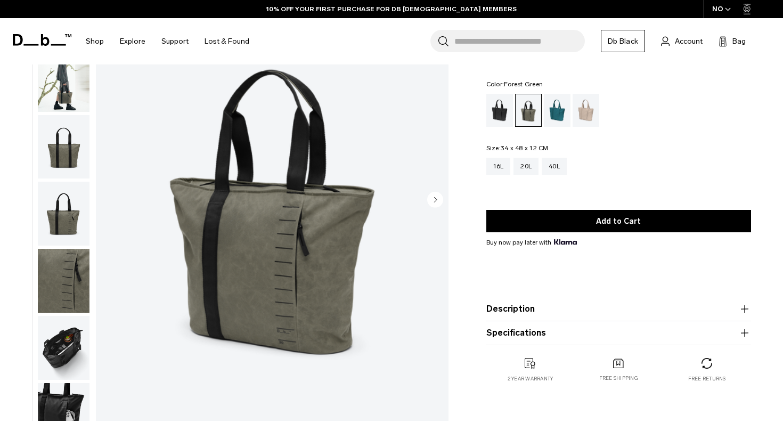
scroll to position [93, 0]
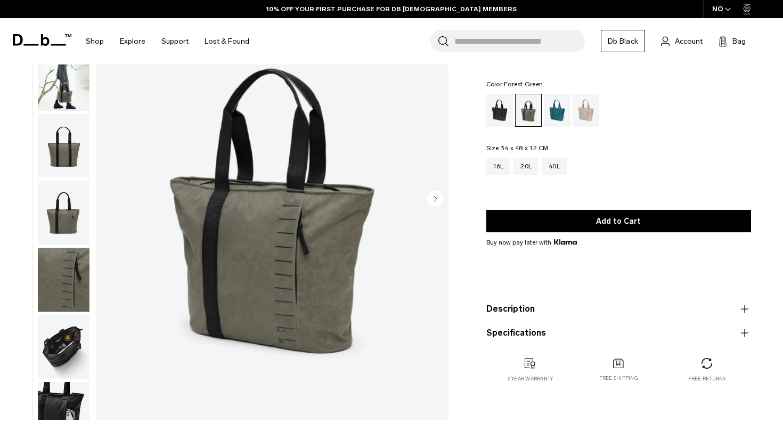
click at [555, 306] on button "Description" at bounding box center [618, 308] width 265 height 13
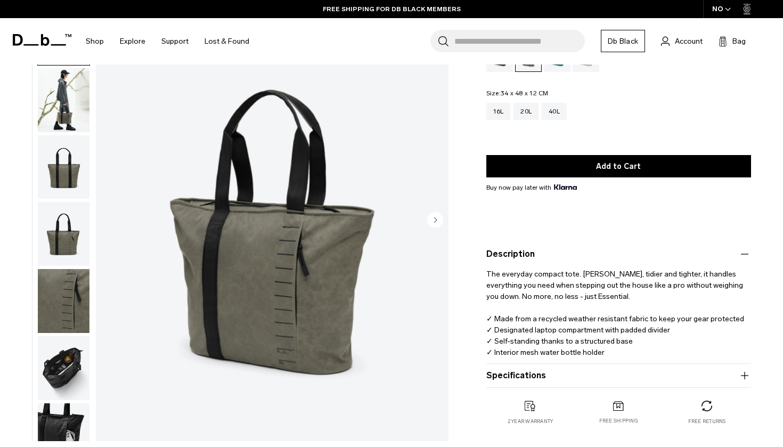
click at [437, 223] on circle "Next slide" at bounding box center [435, 219] width 16 height 16
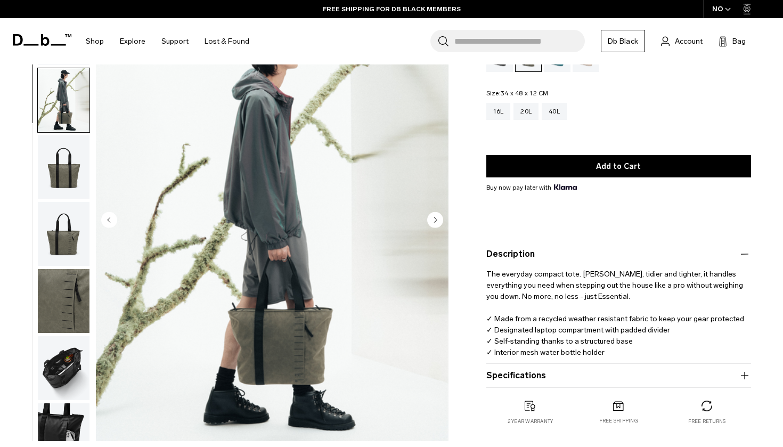
scroll to position [32, 0]
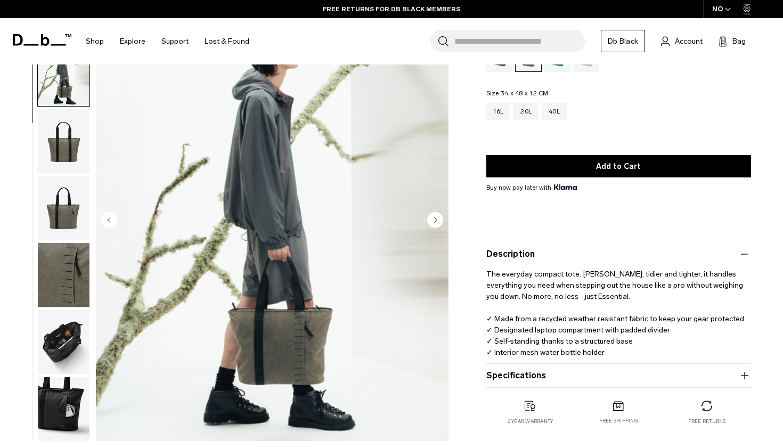
click at [437, 223] on circle "Next slide" at bounding box center [435, 219] width 16 height 16
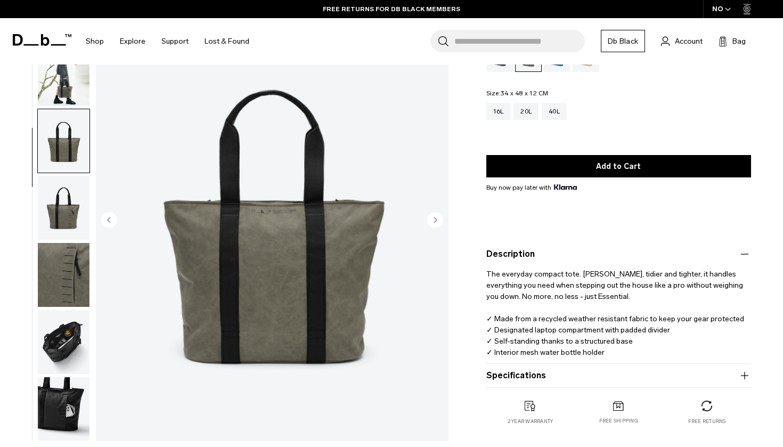
click at [437, 223] on circle "Next slide" at bounding box center [435, 219] width 16 height 16
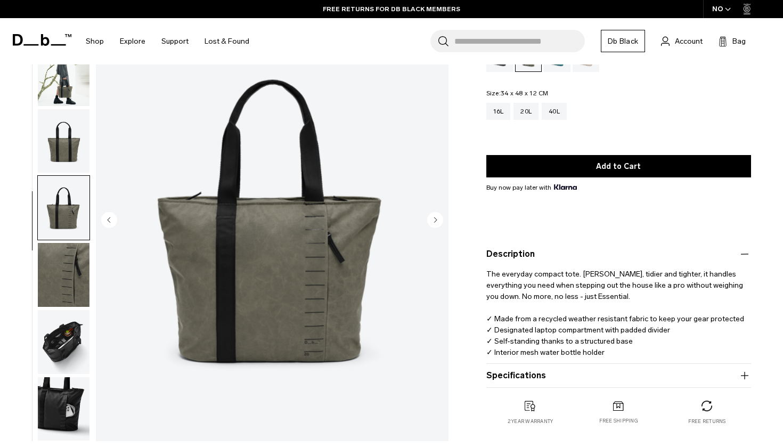
click at [437, 223] on circle "Next slide" at bounding box center [435, 219] width 16 height 16
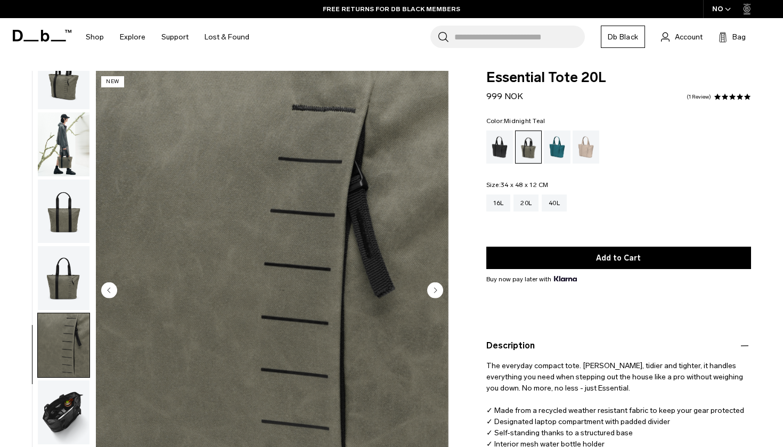
scroll to position [0, 0]
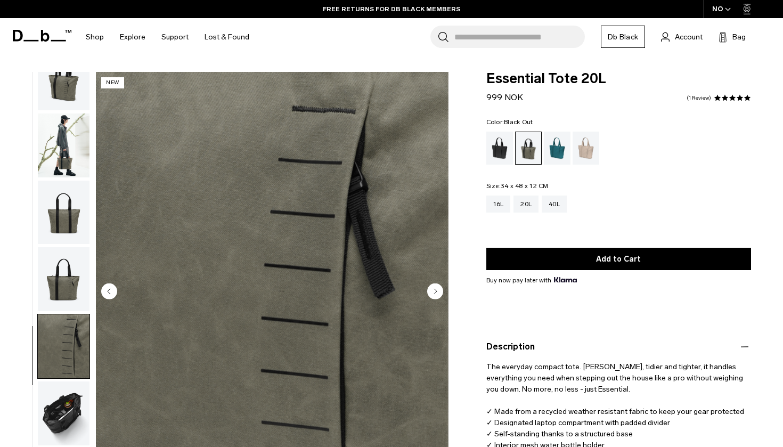
click at [505, 150] on div "Black Out" at bounding box center [499, 148] width 27 height 33
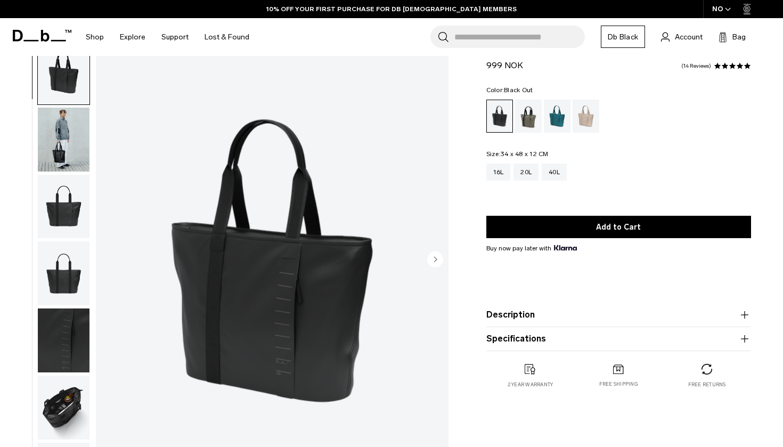
click at [57, 134] on img "button" at bounding box center [64, 140] width 52 height 64
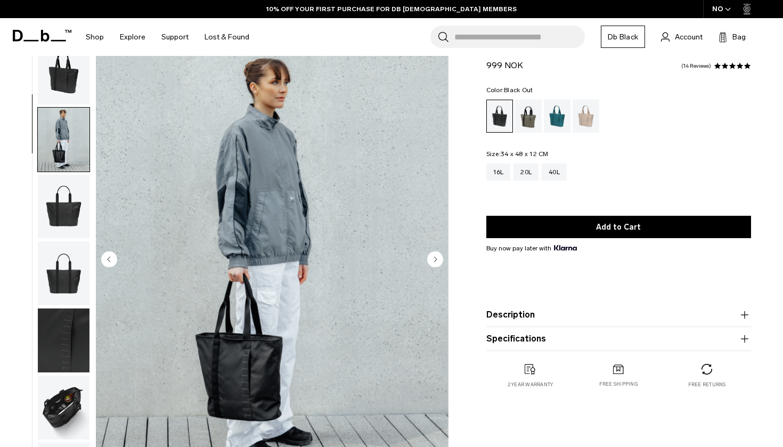
scroll to position [68, 0]
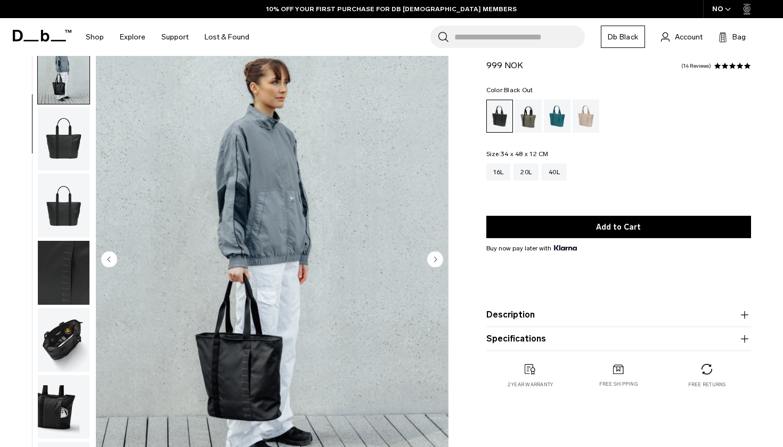
click at [62, 146] on img "button" at bounding box center [64, 139] width 52 height 64
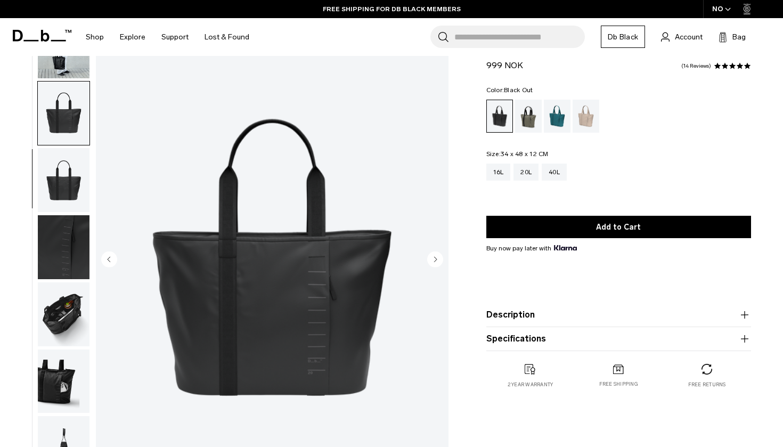
click at [62, 172] on img "button" at bounding box center [64, 180] width 52 height 64
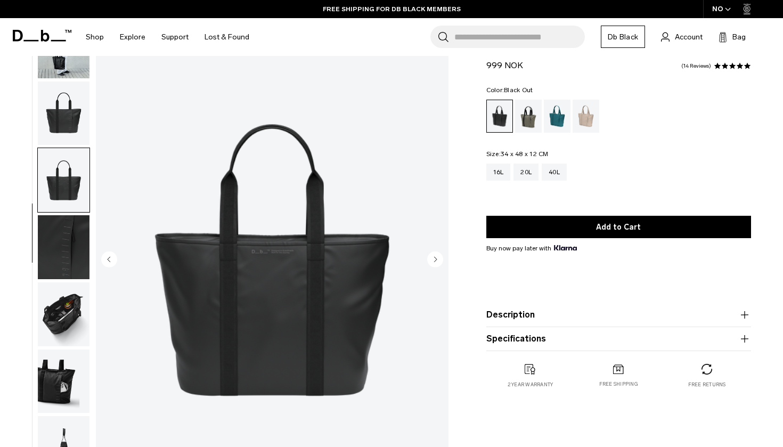
scroll to position [71, 0]
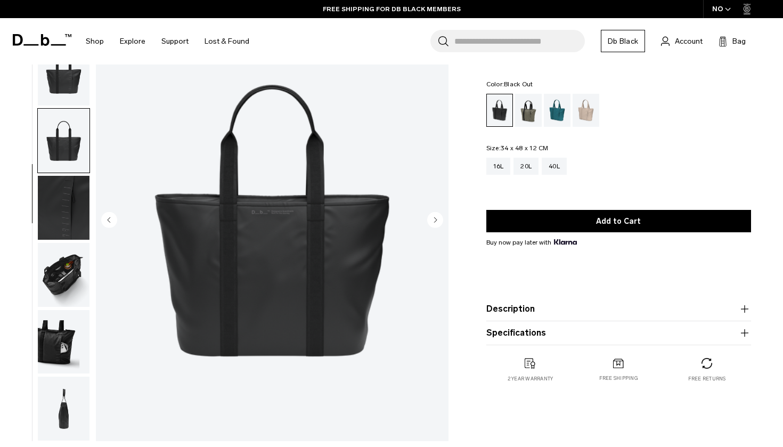
click at [59, 215] on img "button" at bounding box center [64, 208] width 52 height 64
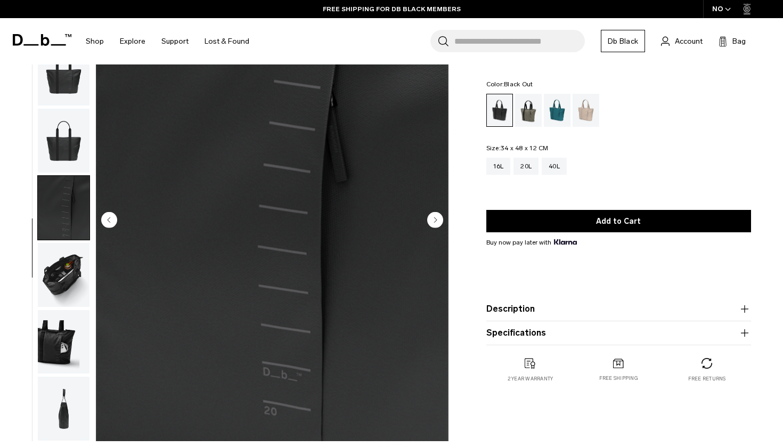
click at [63, 264] on img "button" at bounding box center [64, 275] width 52 height 64
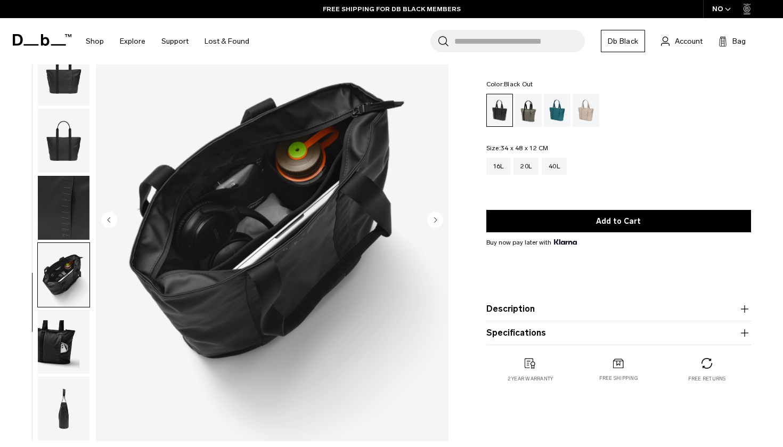
click at [65, 332] on img "button" at bounding box center [64, 342] width 52 height 64
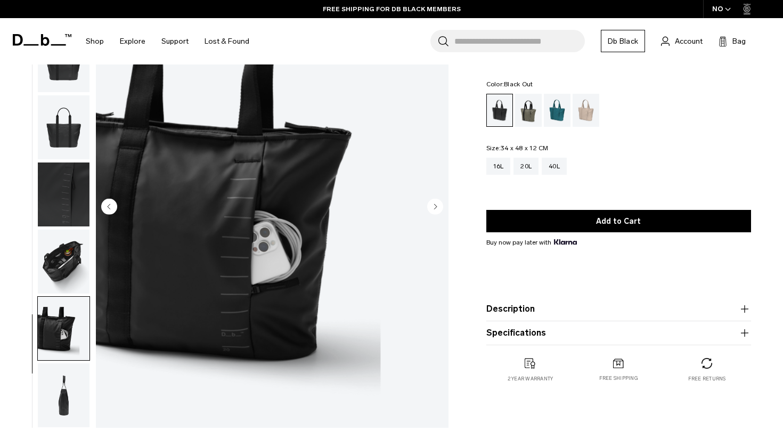
scroll to position [99, 0]
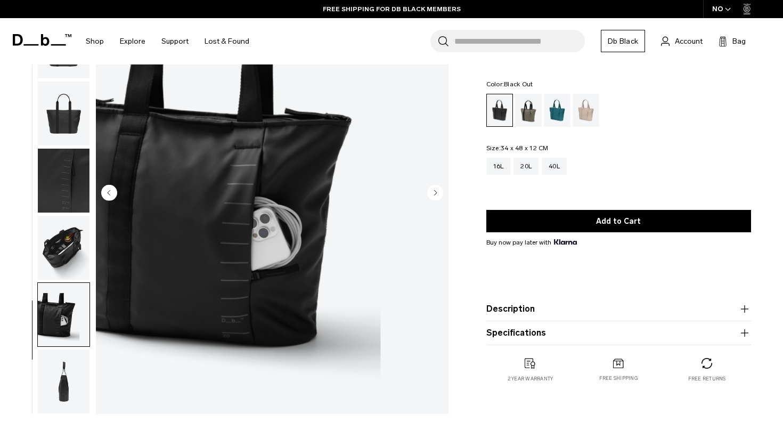
click at [61, 382] on img "button" at bounding box center [64, 381] width 52 height 64
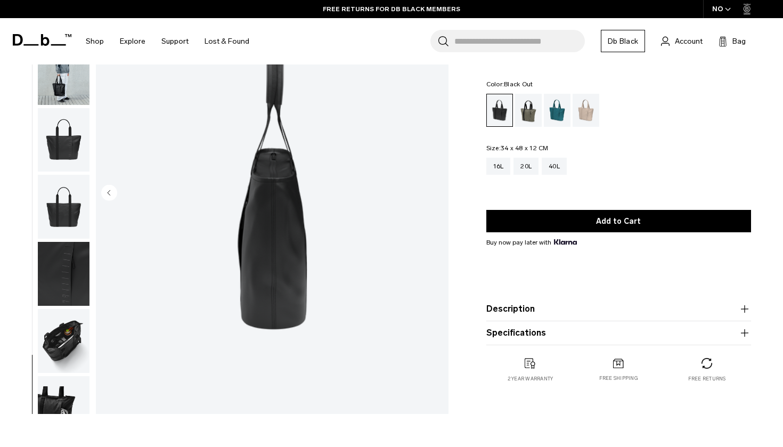
scroll to position [0, 0]
click at [66, 81] on img "button" at bounding box center [64, 73] width 52 height 64
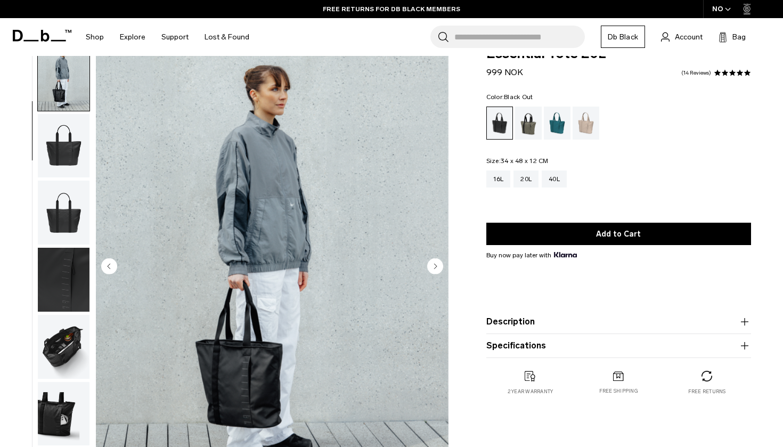
scroll to position [27, 0]
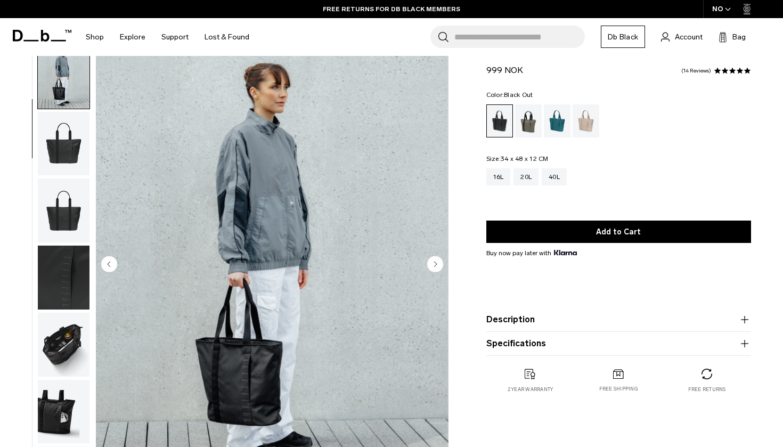
click at [280, 207] on img "2 / 8" at bounding box center [272, 265] width 353 height 440
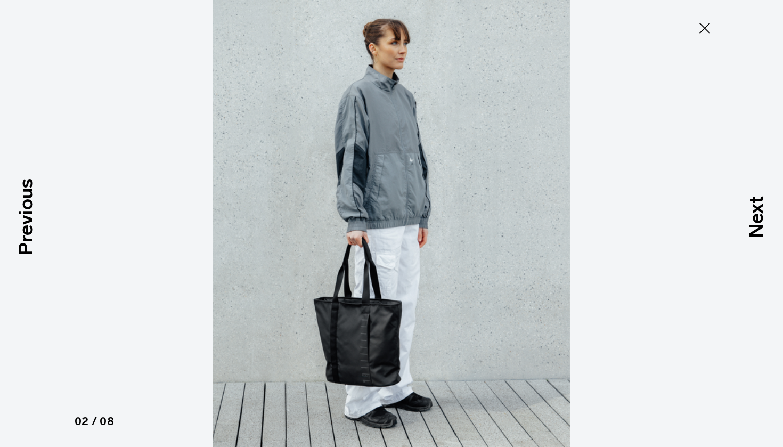
click at [707, 33] on icon at bounding box center [704, 28] width 17 height 17
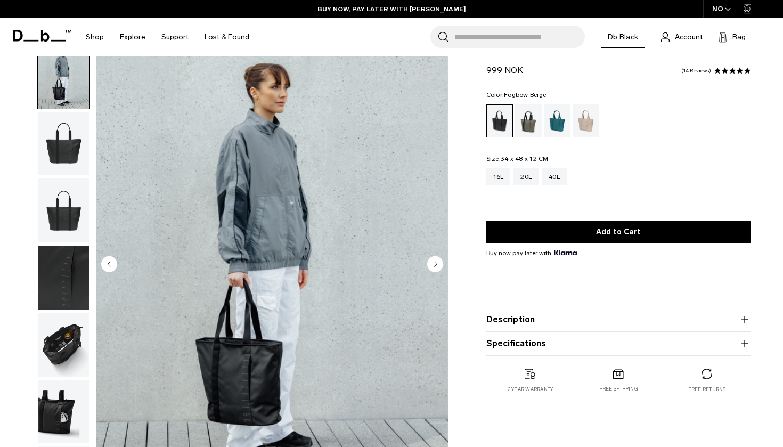
click at [594, 114] on div "Fogbow Beige" at bounding box center [585, 120] width 27 height 33
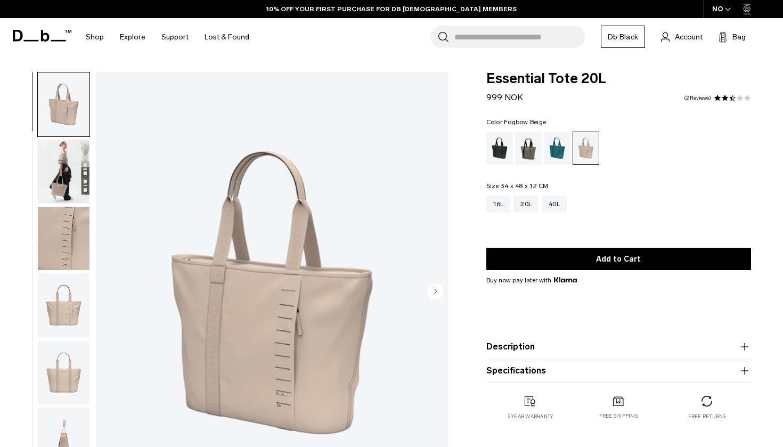
click at [54, 171] on img "button" at bounding box center [64, 172] width 52 height 64
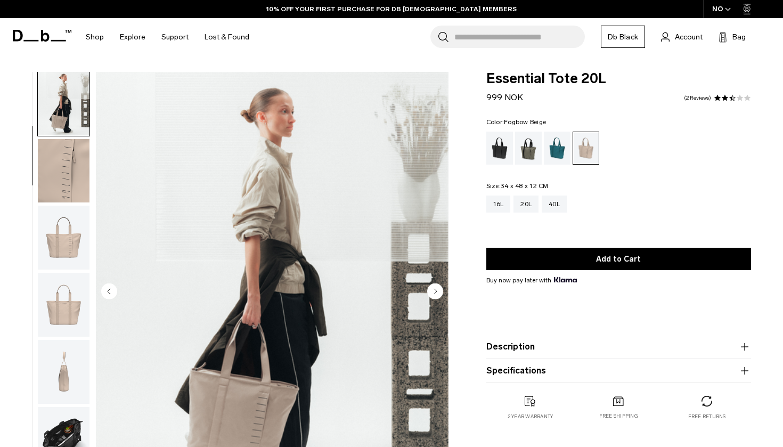
click at [202, 195] on img "2 / 8" at bounding box center [272, 292] width 353 height 440
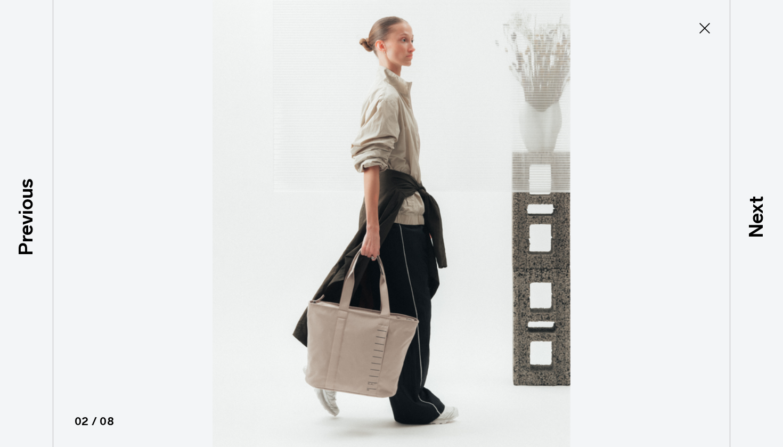
type button "Close"
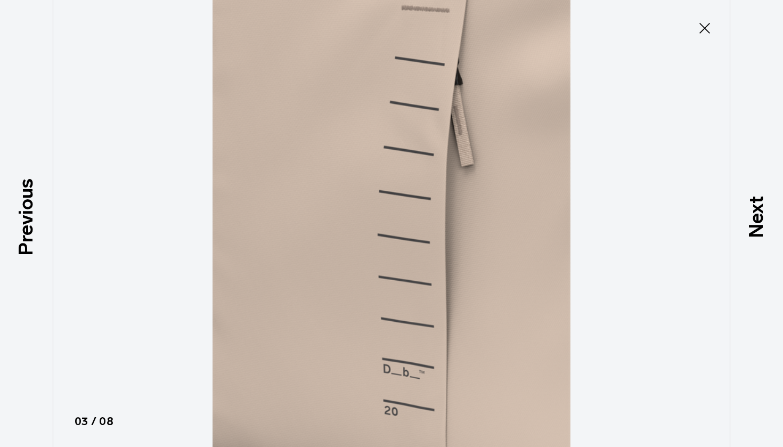
scroll to position [100, 0]
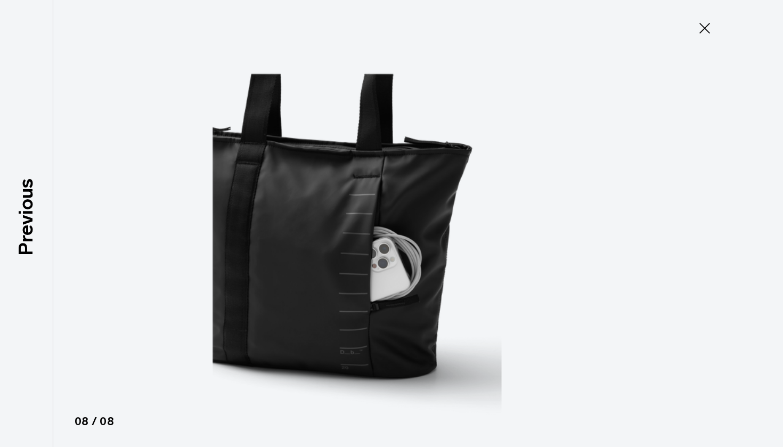
click at [706, 29] on icon at bounding box center [704, 28] width 11 height 11
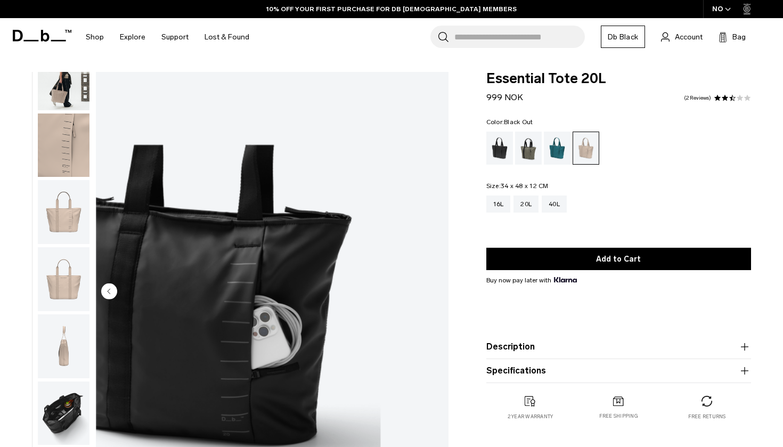
click at [501, 146] on div "Black Out" at bounding box center [499, 148] width 27 height 33
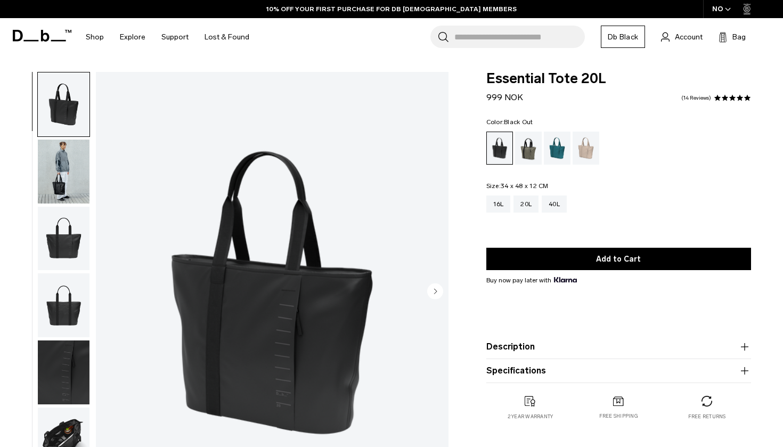
click at [217, 199] on img "1 / 8" at bounding box center [272, 292] width 353 height 440
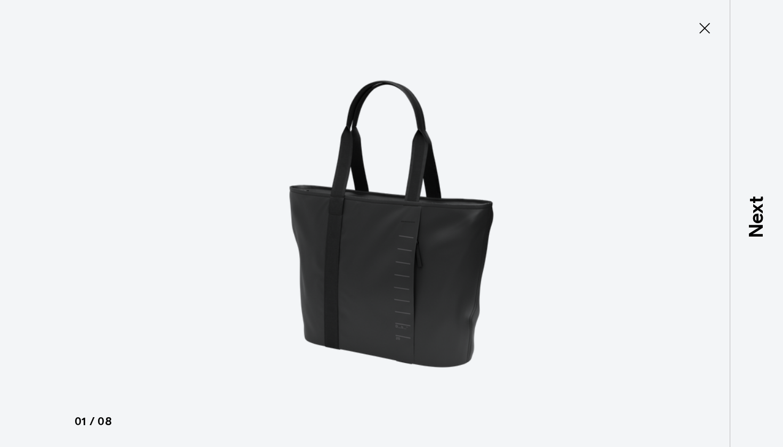
type button "Close"
click at [706, 29] on icon at bounding box center [704, 28] width 17 height 17
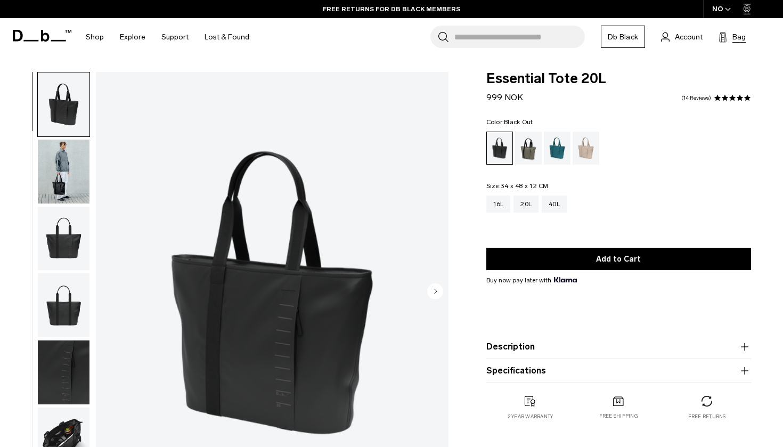
click at [730, 36] on button "Bag (0)" at bounding box center [731, 36] width 27 height 13
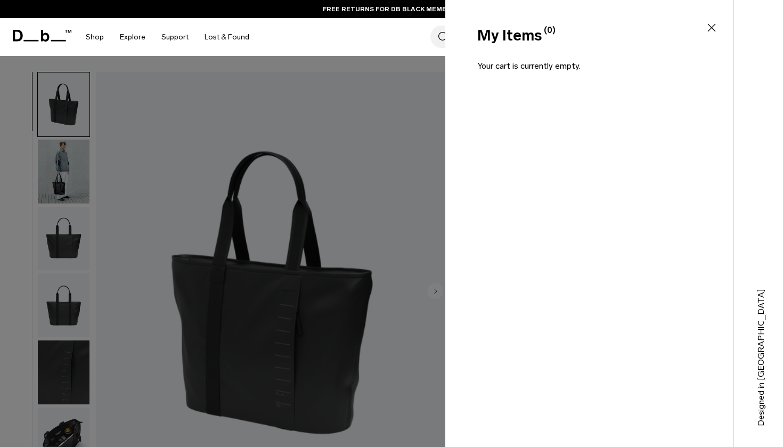
click at [711, 24] on icon at bounding box center [711, 27] width 13 height 13
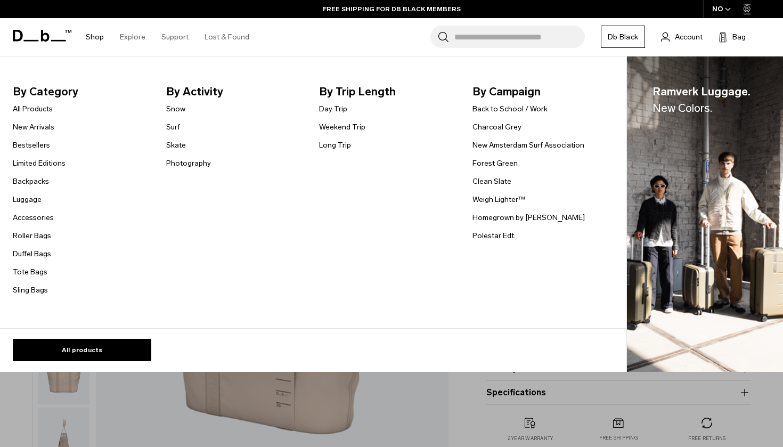
click at [89, 35] on link "Shop" at bounding box center [95, 37] width 18 height 38
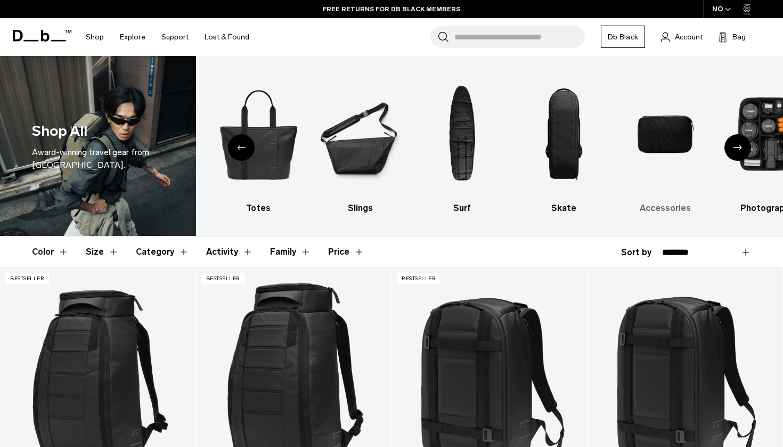
click at [673, 128] on img "9 / 10" at bounding box center [665, 134] width 83 height 125
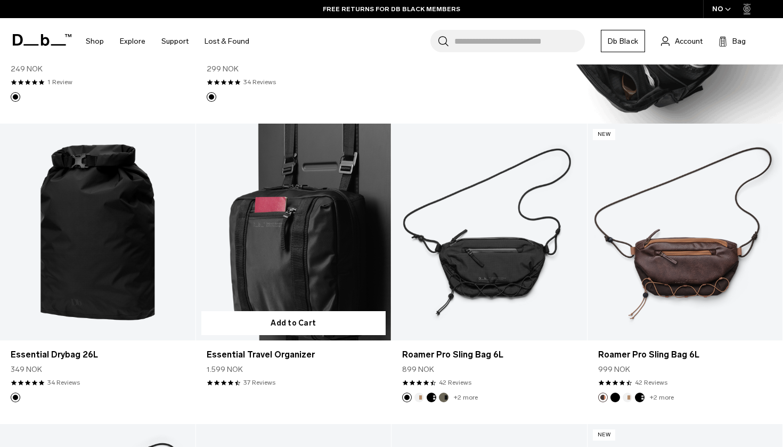
scroll to position [1045, 0]
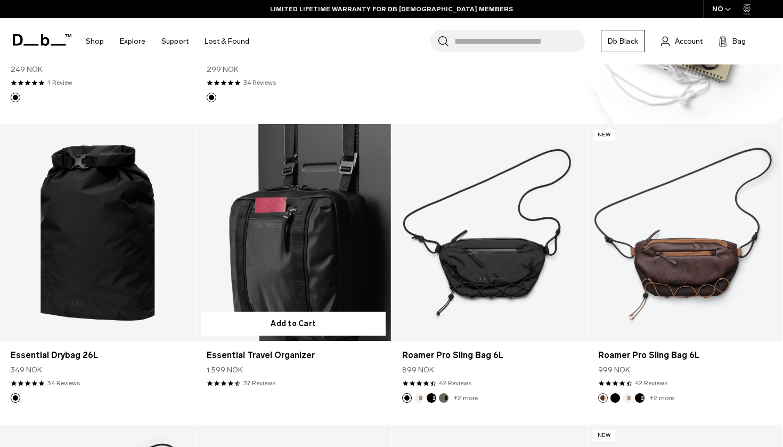
click at [256, 219] on link "Essential Travel Organizer" at bounding box center [293, 232] width 195 height 217
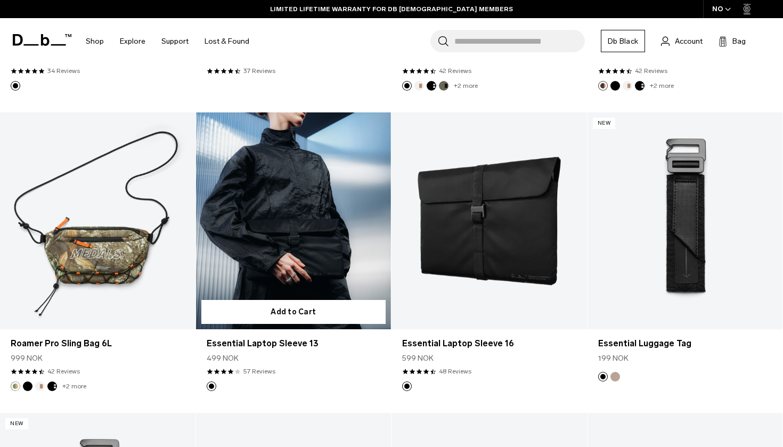
scroll to position [1368, 0]
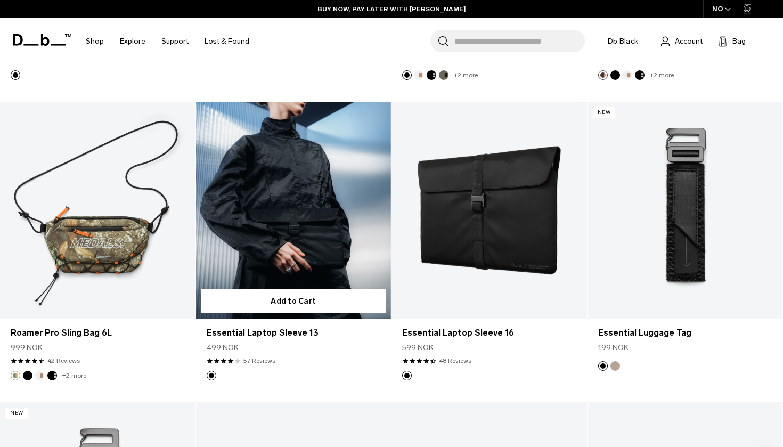
click at [323, 201] on link "Essential Laptop Sleeve 13" at bounding box center [293, 210] width 195 height 217
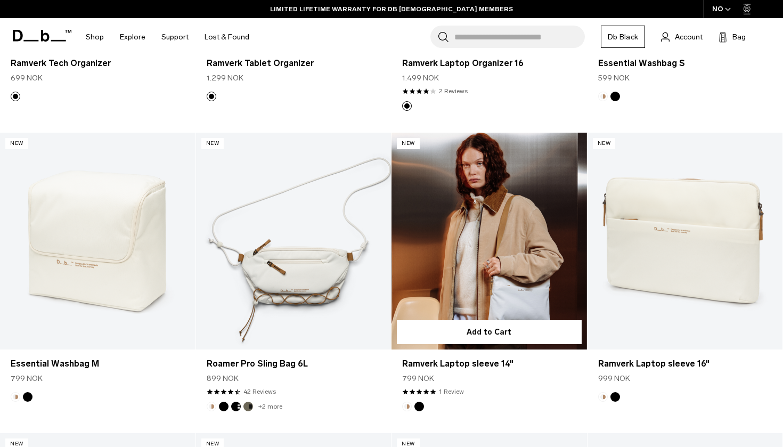
scroll to position [2537, 0]
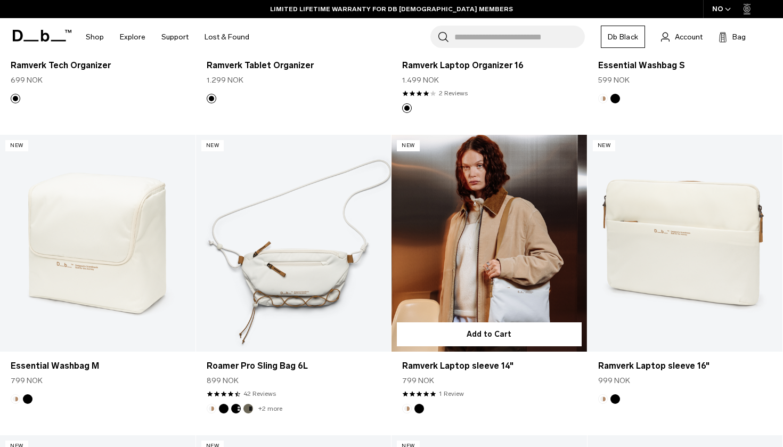
click at [488, 281] on link "Ramverk Laptop sleeve 14" at bounding box center [488, 243] width 195 height 217
click at [478, 232] on link "Ramverk Laptop sleeve 14" at bounding box center [488, 243] width 195 height 217
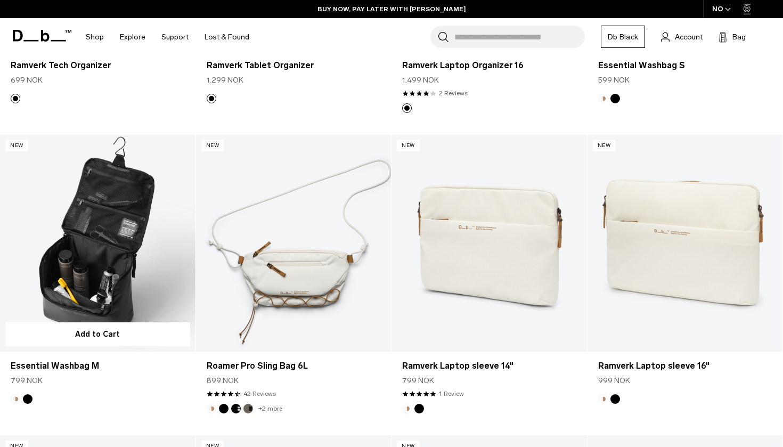
click at [159, 271] on link "Essential Washbag M" at bounding box center [97, 243] width 195 height 217
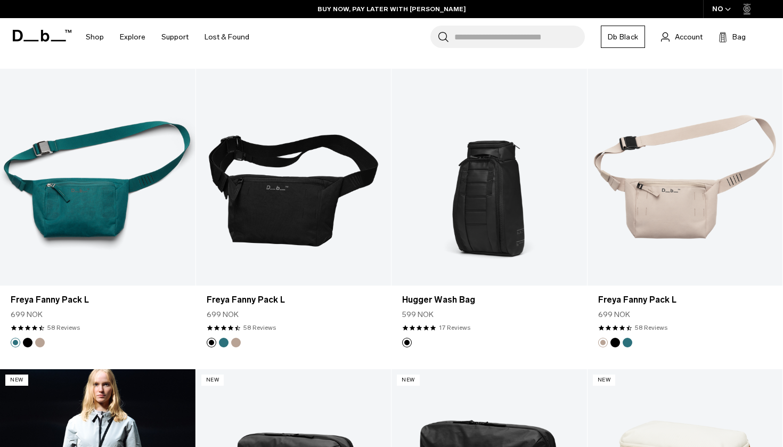
scroll to position [2001, 0]
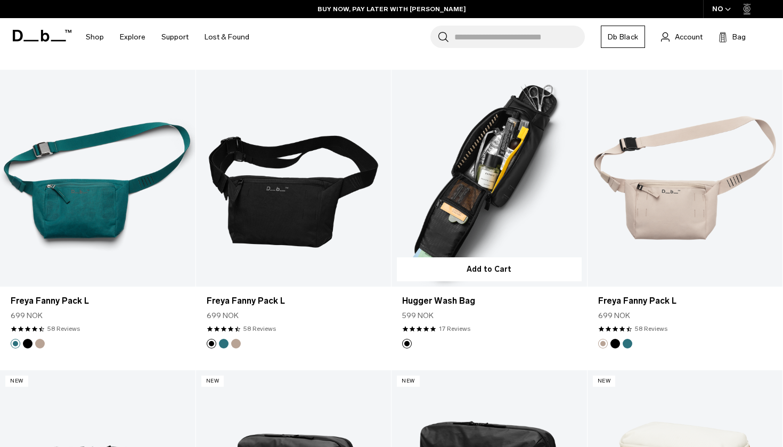
click at [452, 173] on link "Hugger Wash Bag" at bounding box center [488, 178] width 195 height 217
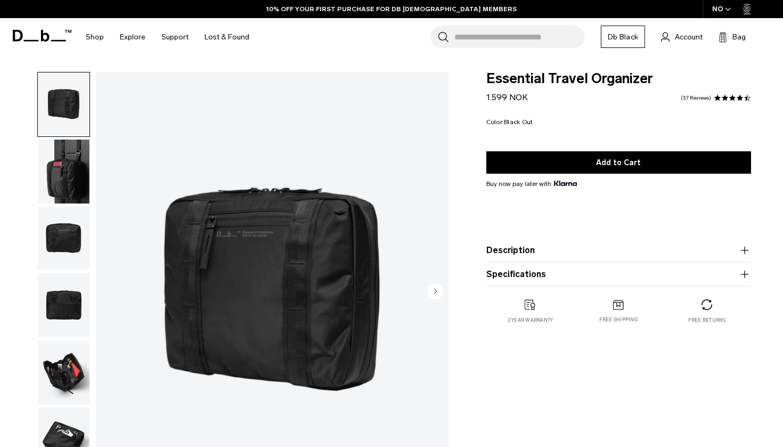
click at [441, 293] on circle "Next slide" at bounding box center [435, 291] width 16 height 16
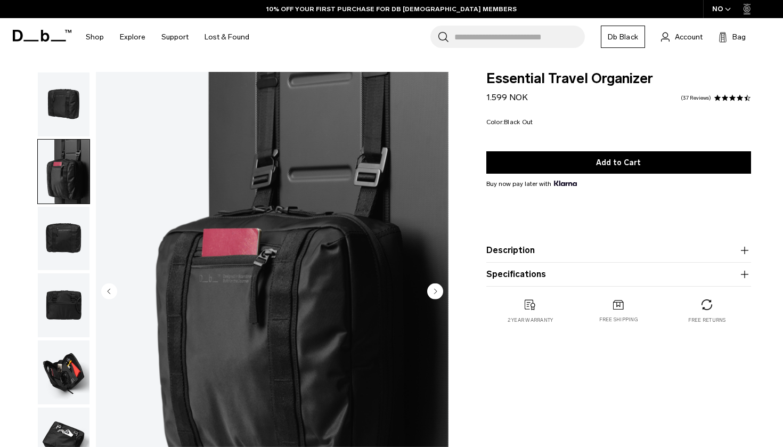
click at [441, 293] on circle "Next slide" at bounding box center [435, 291] width 16 height 16
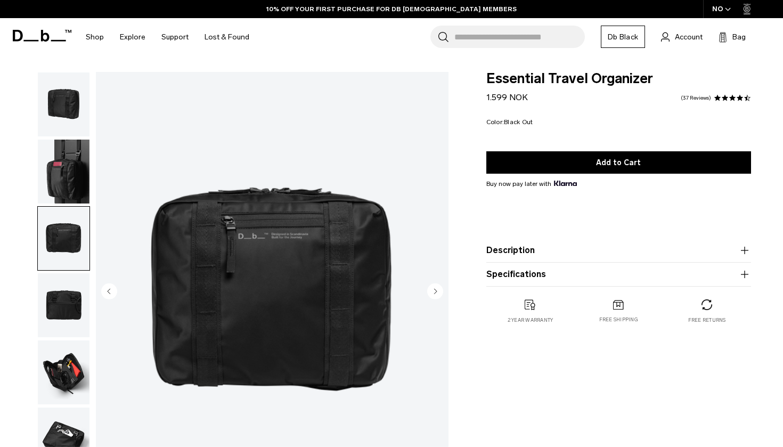
click at [441, 293] on circle "Next slide" at bounding box center [435, 291] width 16 height 16
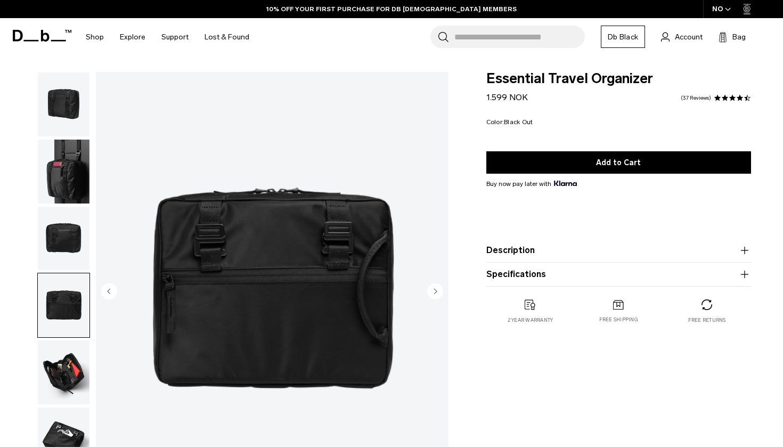
click at [441, 293] on circle "Next slide" at bounding box center [435, 291] width 16 height 16
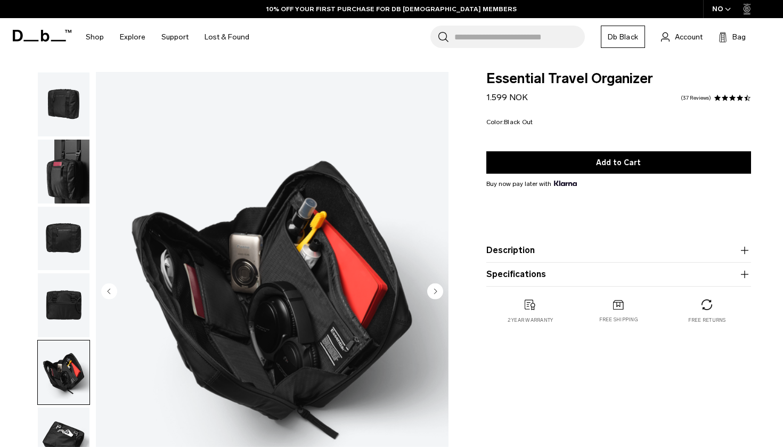
click at [441, 293] on circle "Next slide" at bounding box center [435, 291] width 16 height 16
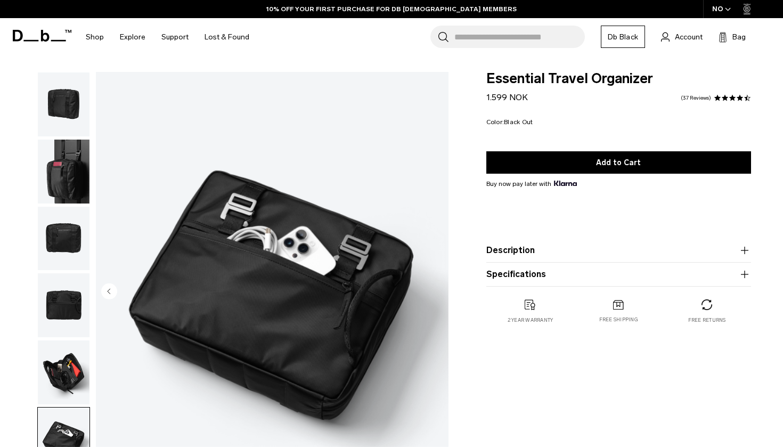
click at [441, 293] on img "6 / 6" at bounding box center [272, 292] width 353 height 440
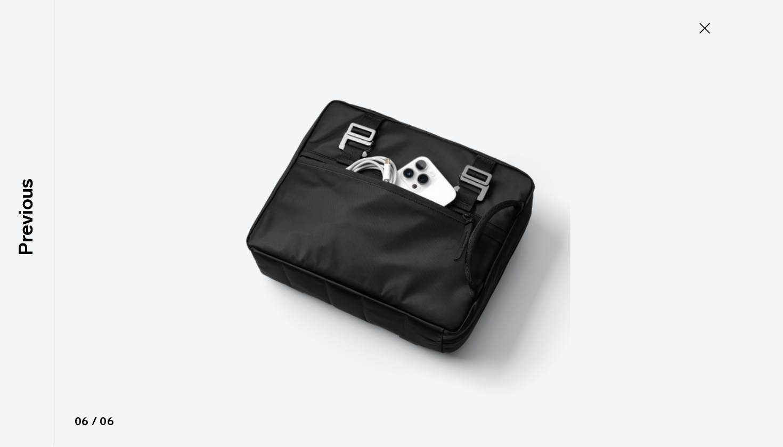
click at [708, 30] on icon at bounding box center [704, 28] width 17 height 17
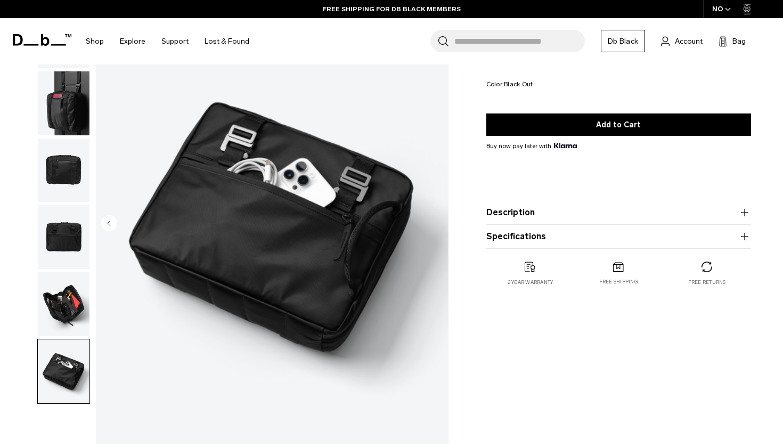
scroll to position [68, 0]
click at [69, 312] on img "button" at bounding box center [64, 305] width 52 height 64
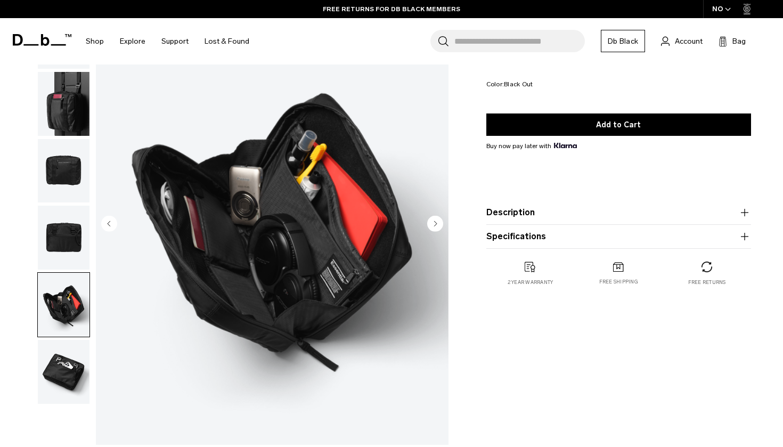
click at [59, 237] on img "button" at bounding box center [64, 238] width 52 height 64
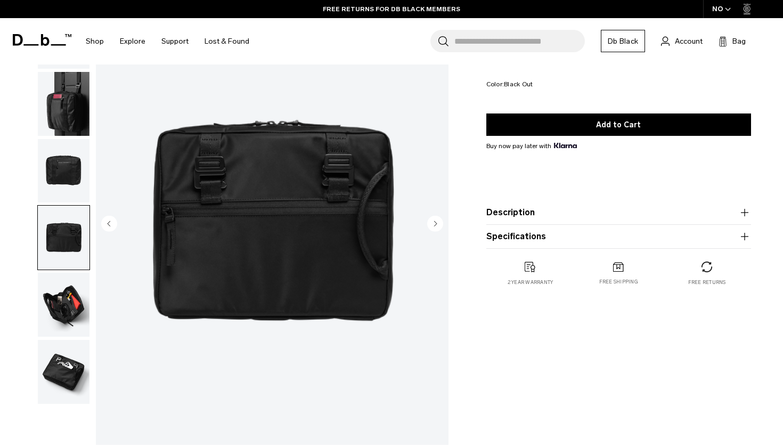
click at [67, 165] on img "button" at bounding box center [64, 171] width 52 height 64
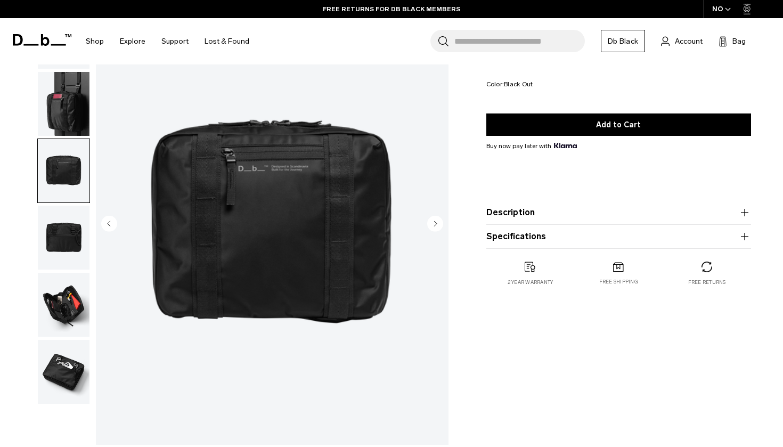
click at [63, 117] on img "button" at bounding box center [64, 104] width 52 height 64
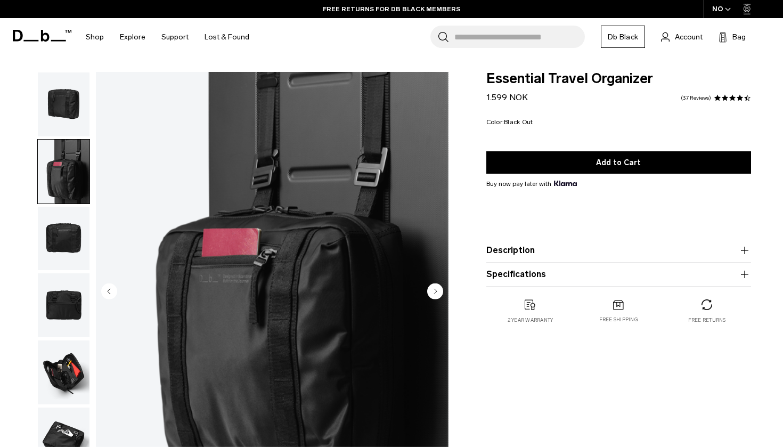
scroll to position [0, 0]
click at [65, 108] on img "button" at bounding box center [64, 104] width 52 height 64
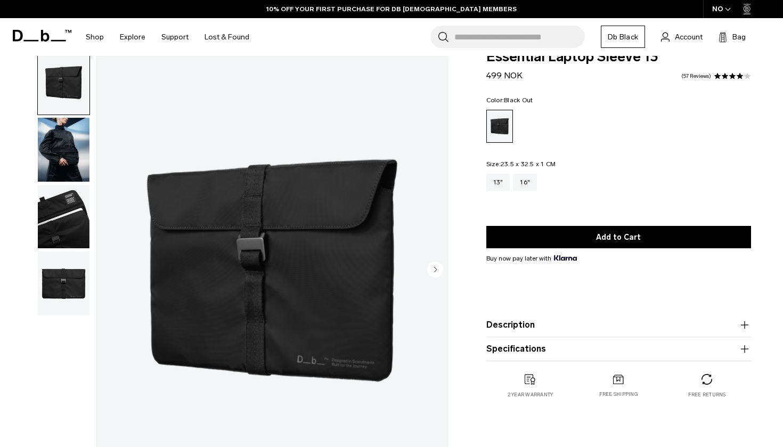
click at [430, 265] on circle "Next slide" at bounding box center [435, 269] width 16 height 16
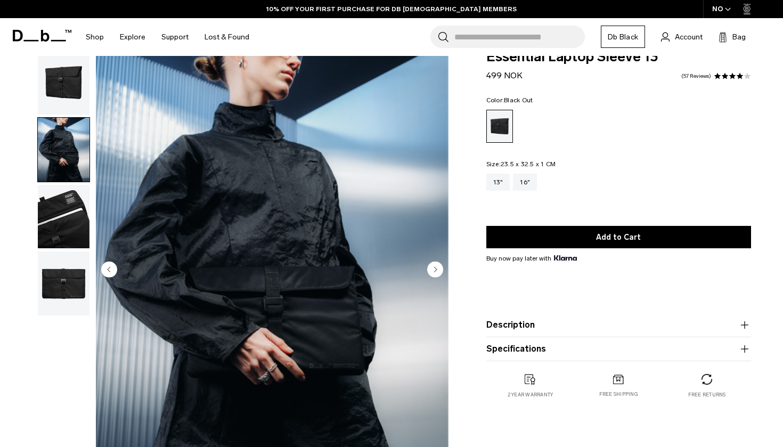
click at [430, 265] on circle "Next slide" at bounding box center [435, 269] width 16 height 16
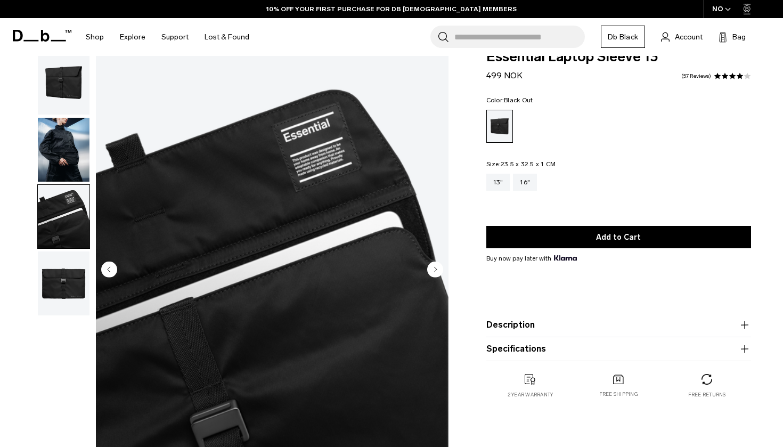
click at [430, 265] on circle "Next slide" at bounding box center [435, 269] width 16 height 16
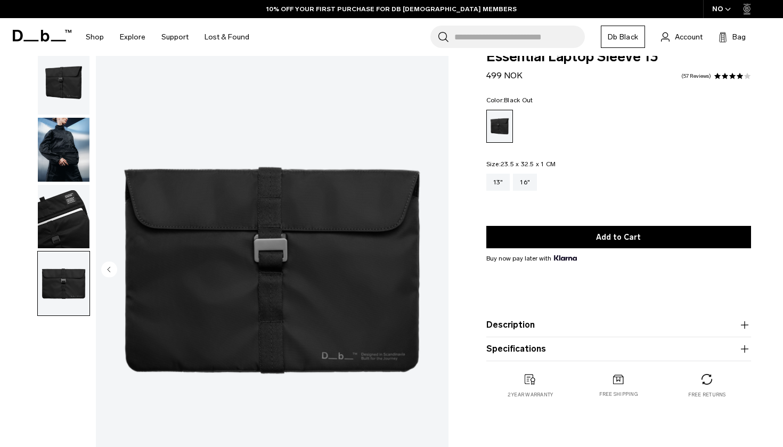
click at [430, 265] on img "4 / 4" at bounding box center [272, 270] width 353 height 440
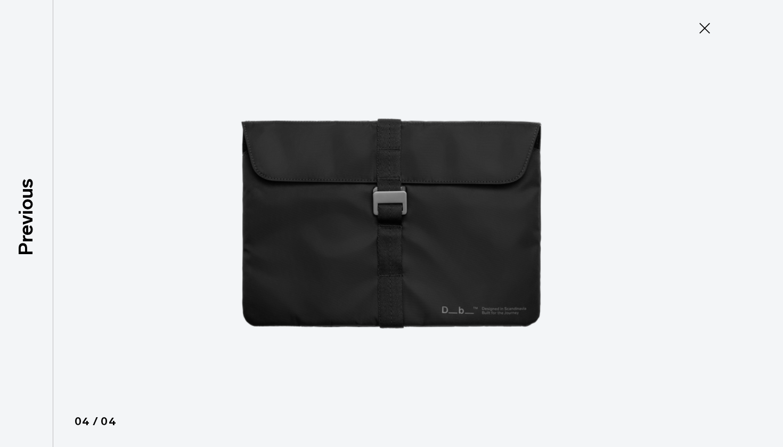
click at [693, 22] on button "Close" at bounding box center [704, 28] width 35 height 22
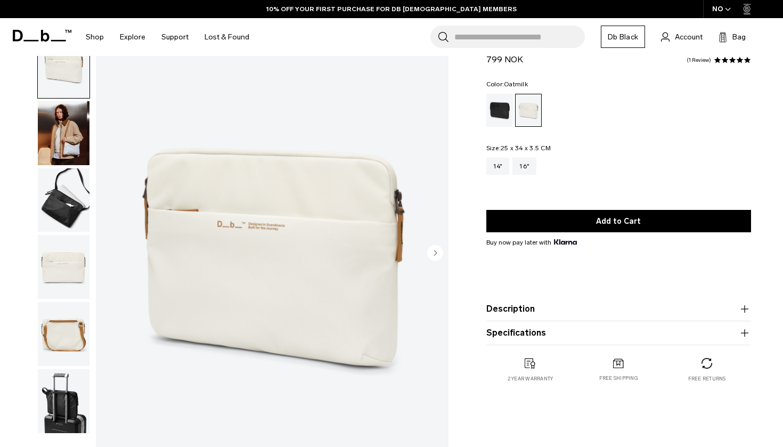
scroll to position [37, 0]
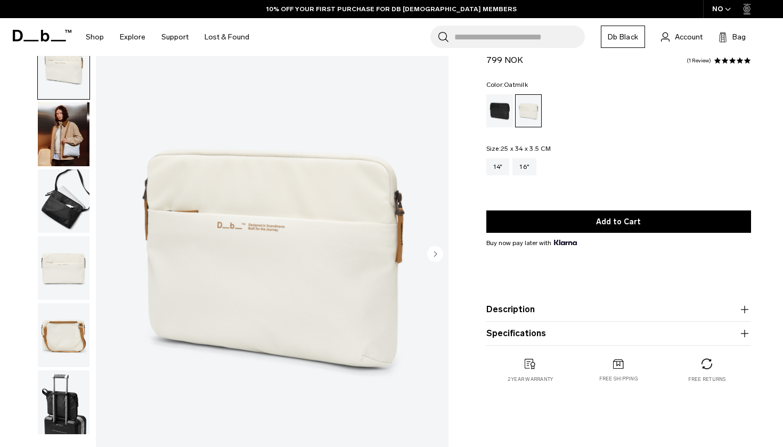
click at [431, 251] on circle "Next slide" at bounding box center [435, 253] width 16 height 16
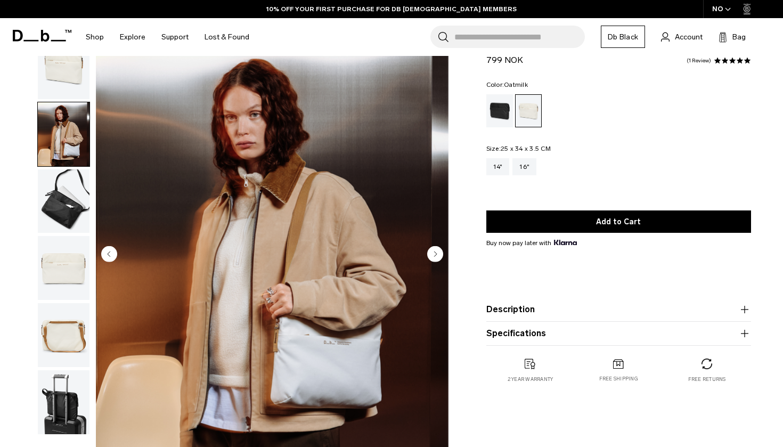
click at [431, 251] on circle "Next slide" at bounding box center [435, 253] width 16 height 16
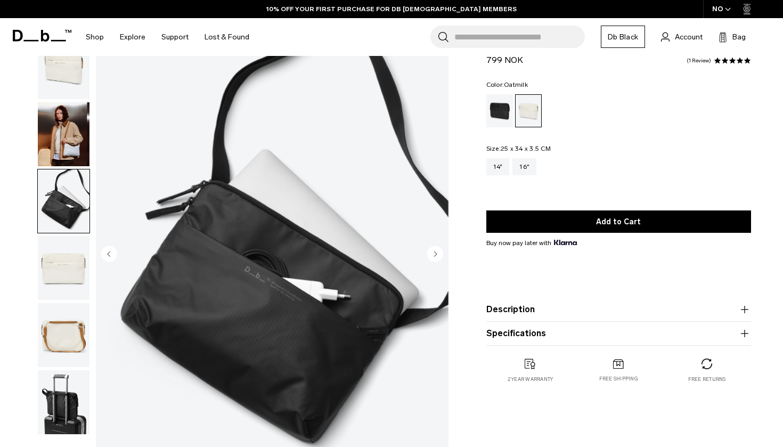
click at [431, 251] on circle "Next slide" at bounding box center [435, 253] width 16 height 16
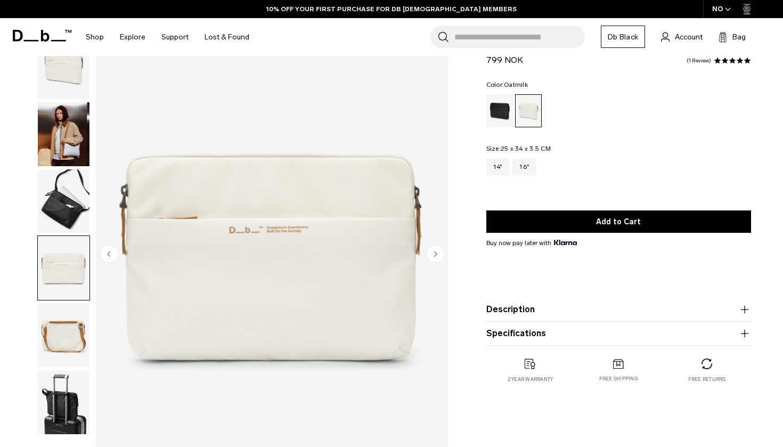
click at [431, 251] on circle "Next slide" at bounding box center [435, 253] width 16 height 16
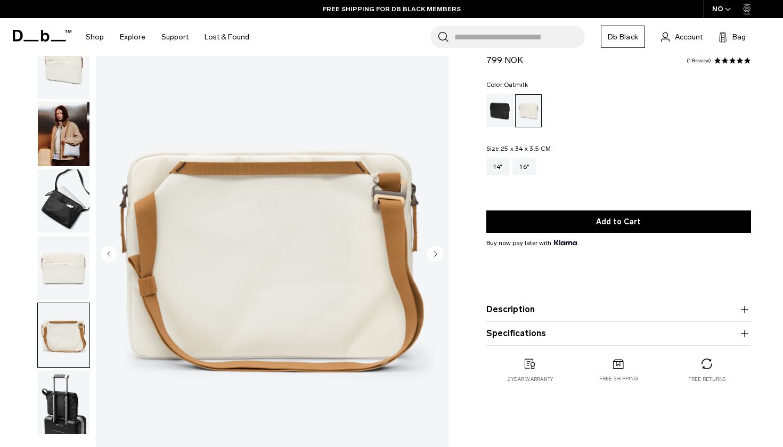
click at [431, 251] on circle "Next slide" at bounding box center [435, 253] width 16 height 16
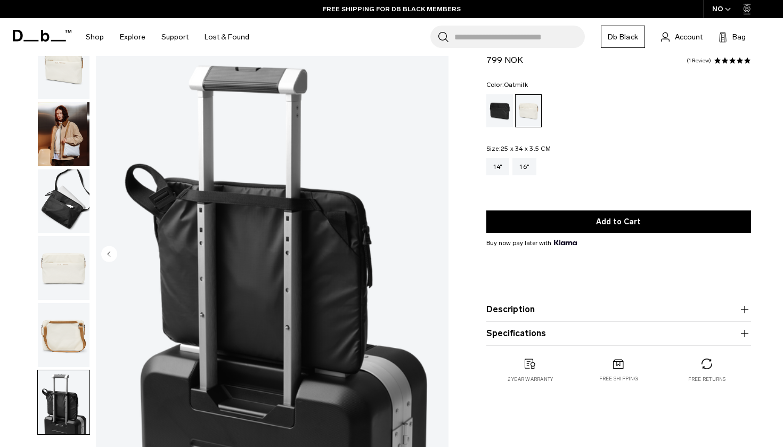
click at [431, 251] on img "6 / 6" at bounding box center [272, 255] width 353 height 440
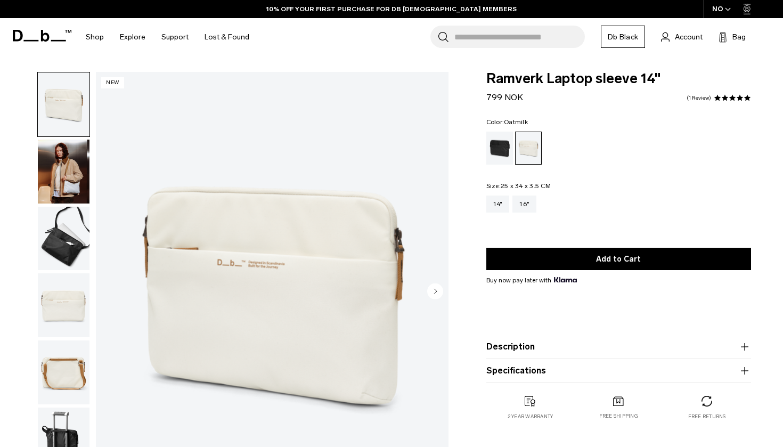
click at [439, 295] on circle "Next slide" at bounding box center [435, 291] width 16 height 16
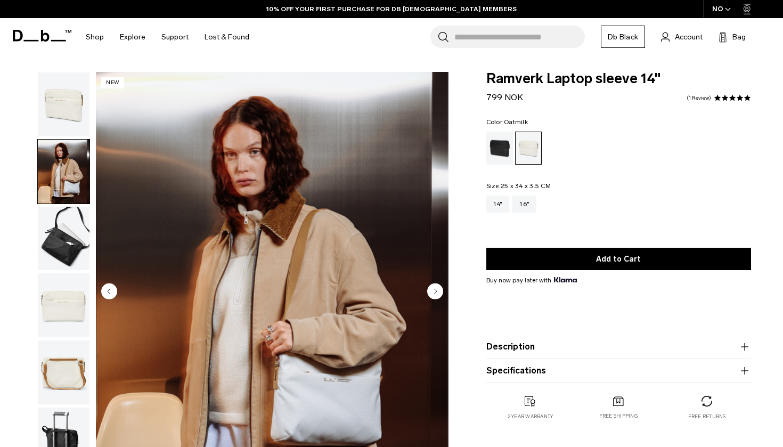
click at [439, 295] on circle "Next slide" at bounding box center [435, 291] width 16 height 16
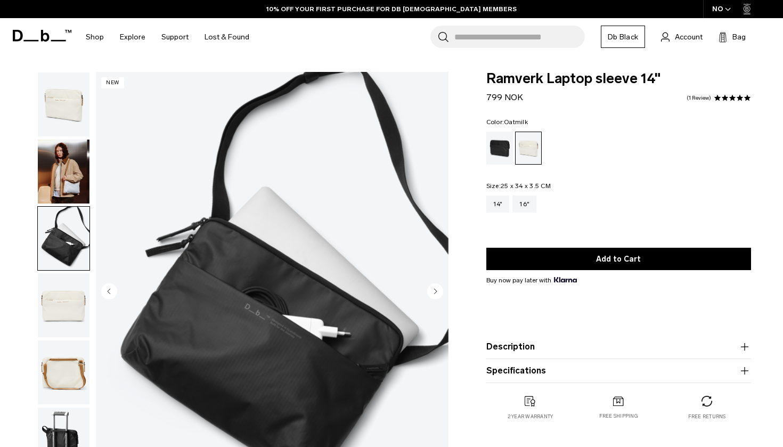
click at [439, 295] on circle "Next slide" at bounding box center [435, 291] width 16 height 16
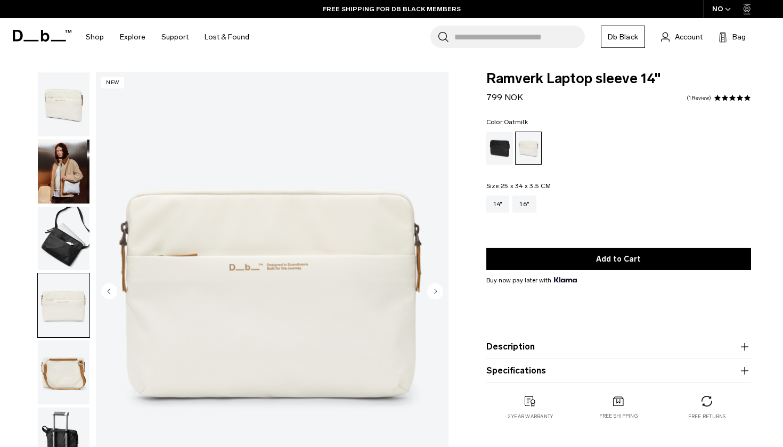
click at [439, 295] on circle "Next slide" at bounding box center [435, 291] width 16 height 16
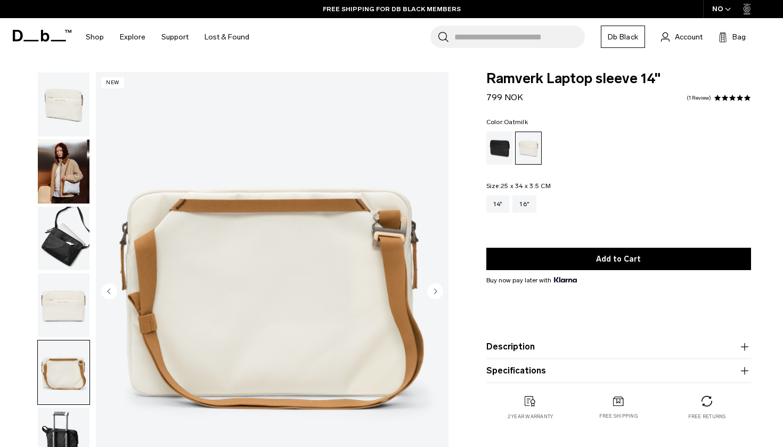
click at [439, 295] on circle "Next slide" at bounding box center [435, 291] width 16 height 16
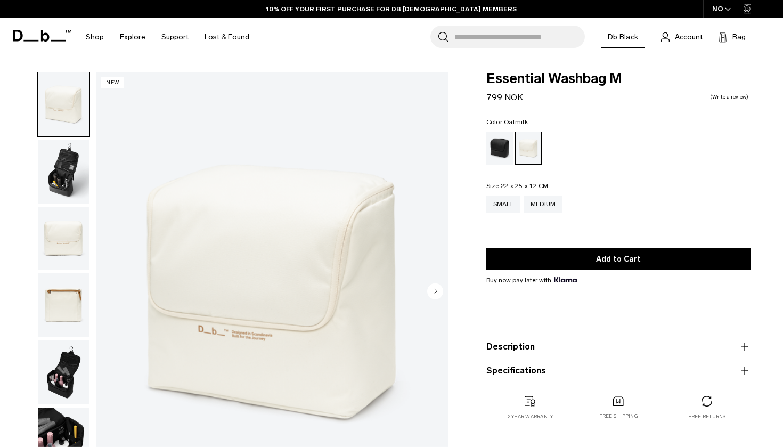
scroll to position [19, 0]
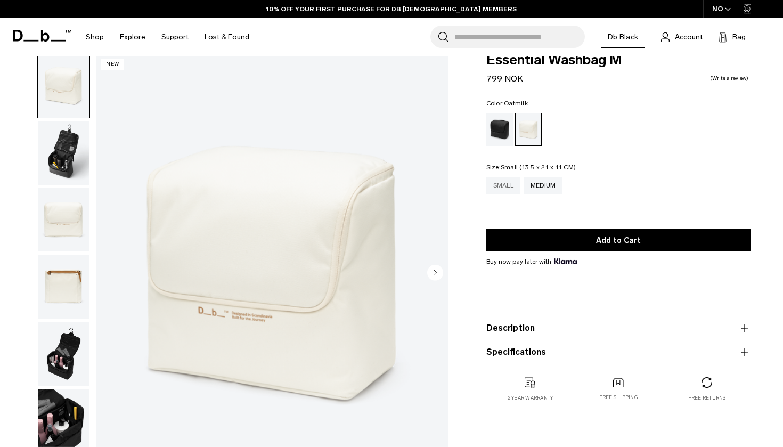
click at [505, 185] on div "Small" at bounding box center [503, 185] width 34 height 17
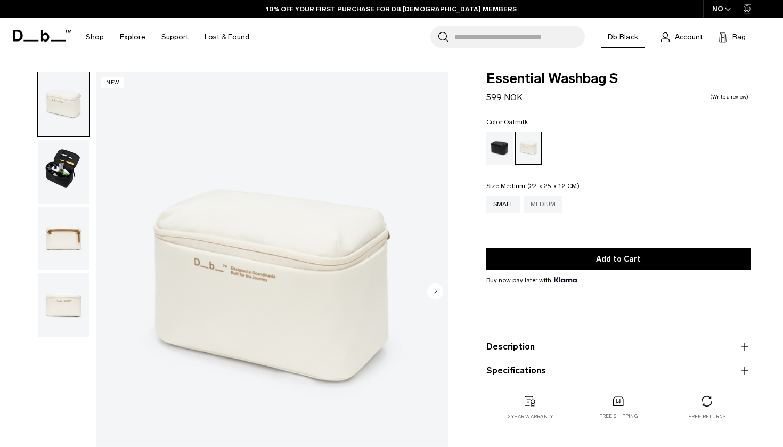
click at [550, 202] on div "Medium" at bounding box center [542, 203] width 39 height 17
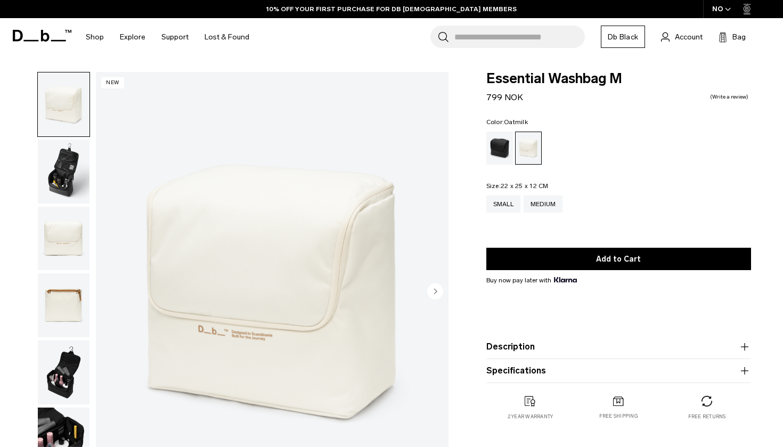
click at [431, 287] on circle "Next slide" at bounding box center [435, 291] width 16 height 16
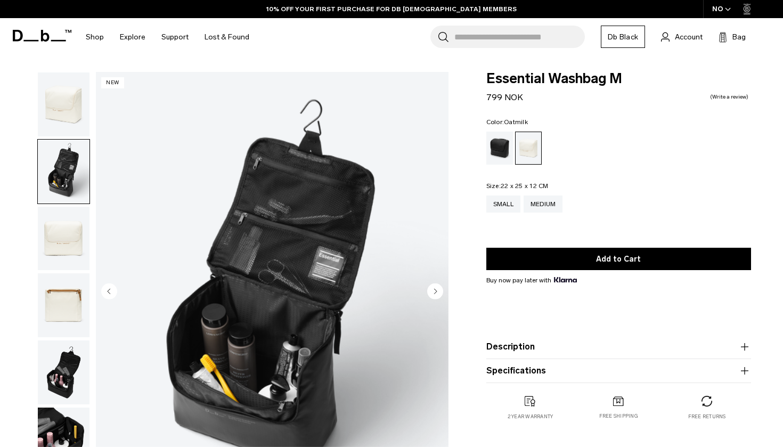
click at [433, 287] on circle "Next slide" at bounding box center [435, 291] width 16 height 16
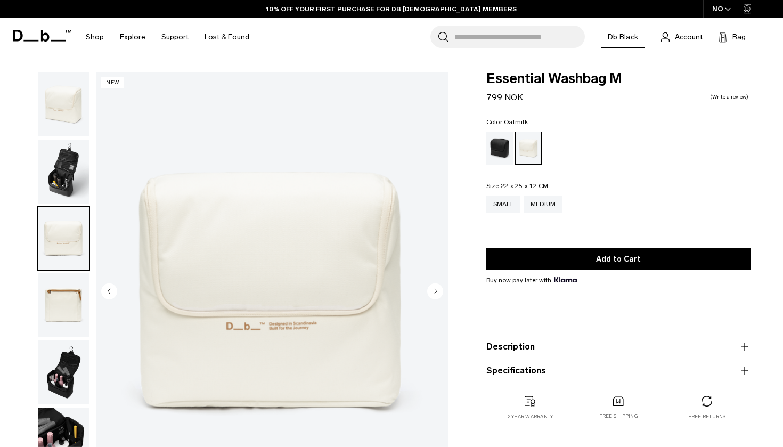
click at [433, 287] on circle "Next slide" at bounding box center [435, 291] width 16 height 16
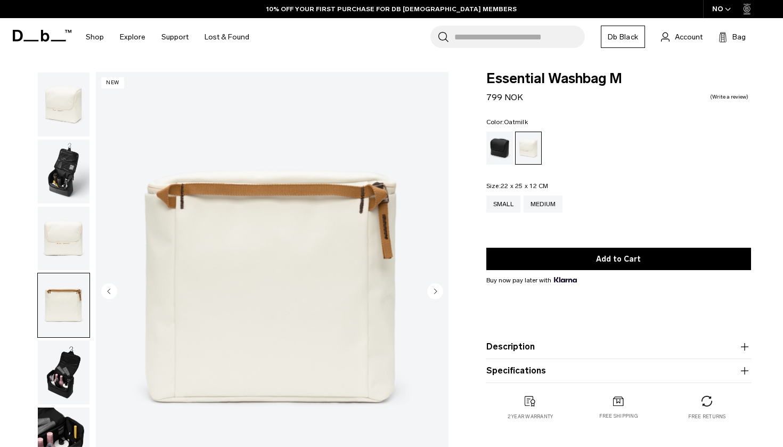
click at [433, 287] on circle "Next slide" at bounding box center [435, 291] width 16 height 16
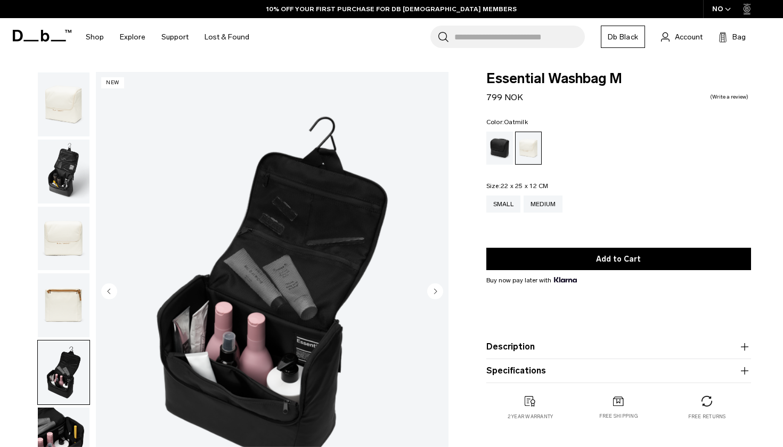
click at [433, 287] on circle "Next slide" at bounding box center [435, 291] width 16 height 16
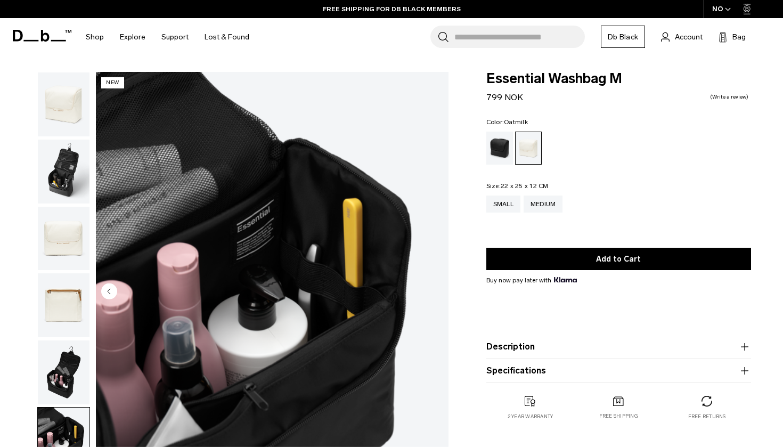
click at [433, 287] on img "6 / 6" at bounding box center [272, 292] width 353 height 440
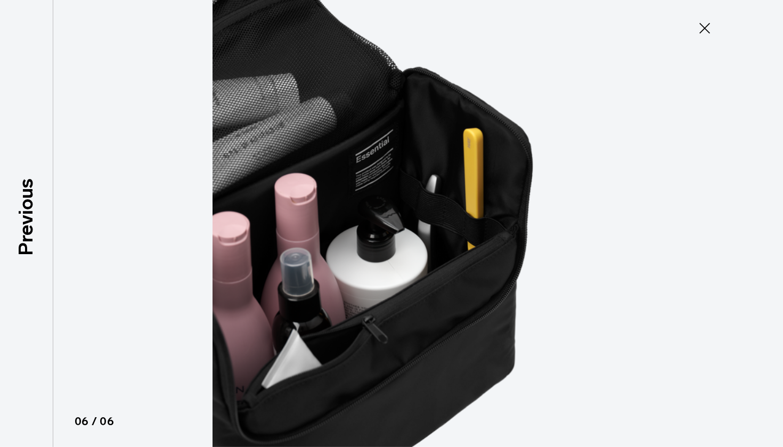
click at [337, 292] on img at bounding box center [391, 223] width 479 height 447
click at [706, 35] on icon at bounding box center [704, 28] width 17 height 17
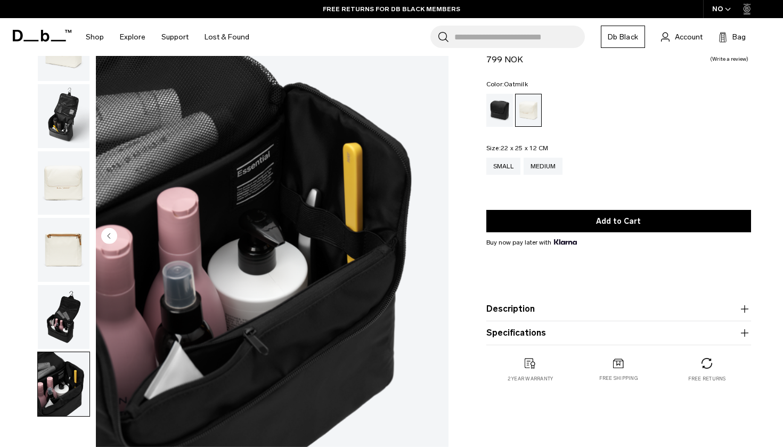
scroll to position [58, 0]
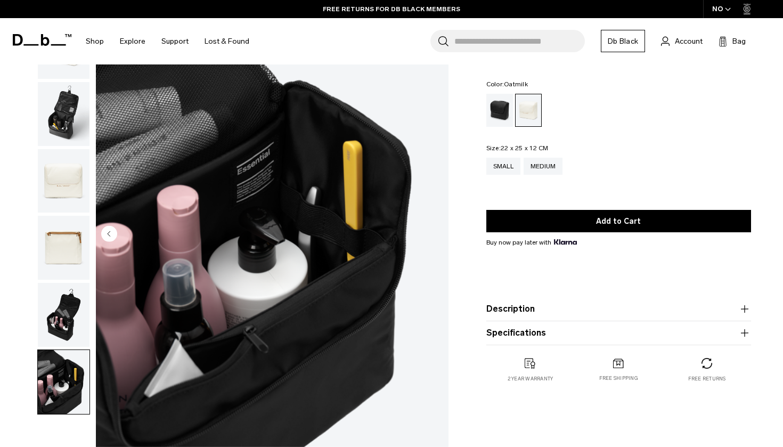
click at [58, 320] on img "button" at bounding box center [64, 315] width 52 height 64
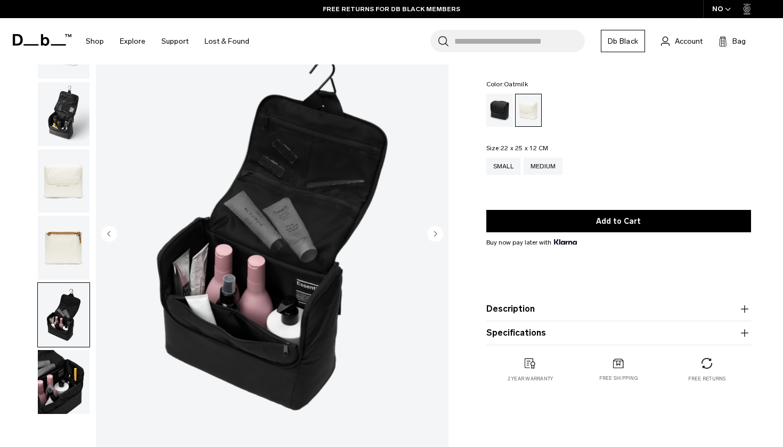
click at [114, 234] on circle "Previous slide" at bounding box center [109, 233] width 16 height 16
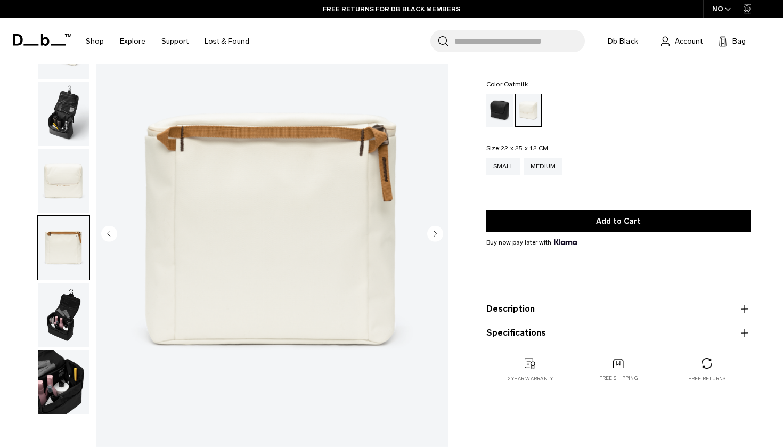
click at [114, 234] on circle "Previous slide" at bounding box center [109, 233] width 16 height 16
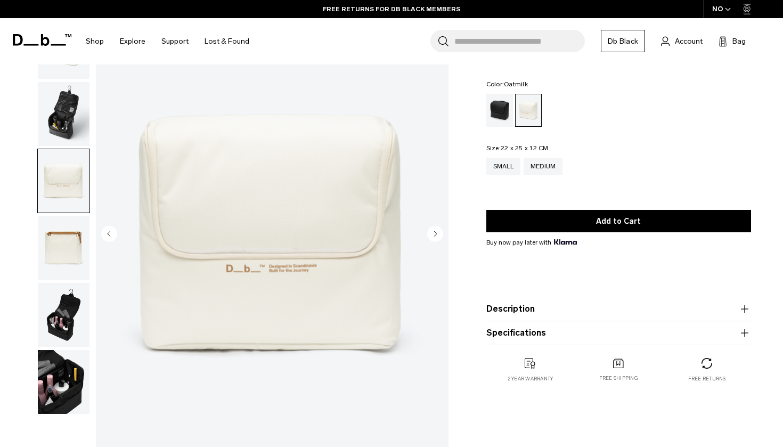
click at [114, 234] on circle "Previous slide" at bounding box center [109, 233] width 16 height 16
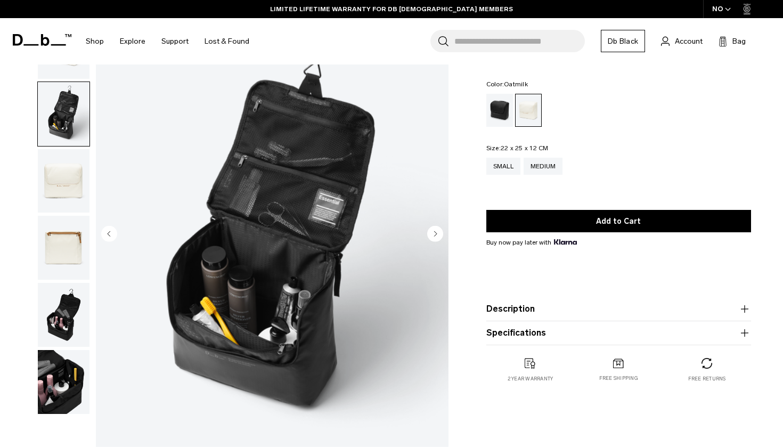
click at [114, 234] on circle "Previous slide" at bounding box center [109, 233] width 16 height 16
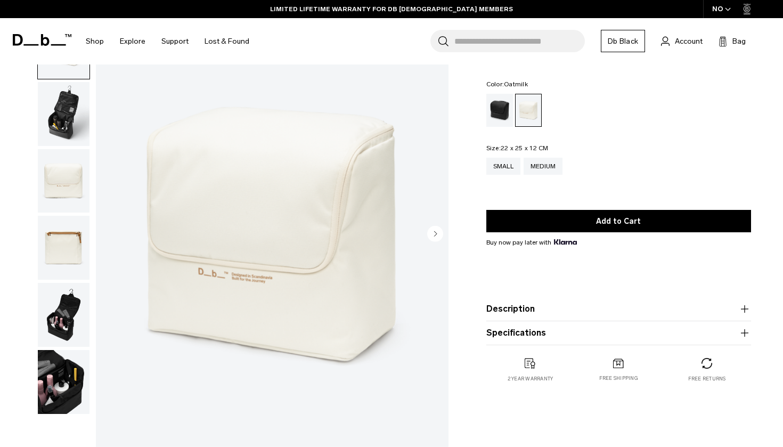
click at [114, 234] on img "1 / 6" at bounding box center [272, 234] width 353 height 440
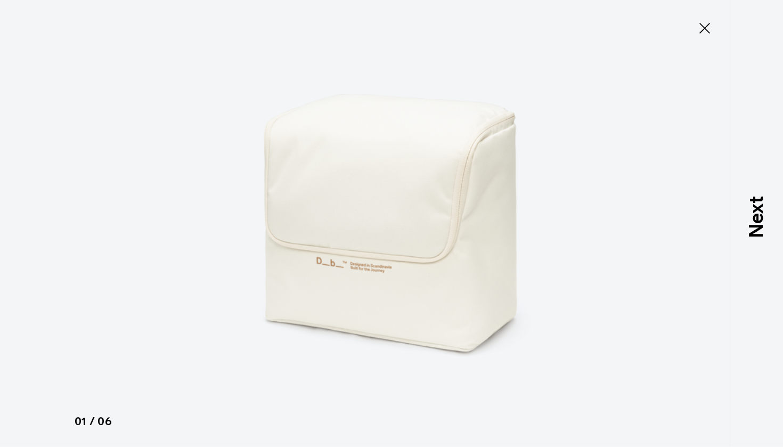
click at [717, 24] on button "Close" at bounding box center [704, 28] width 35 height 22
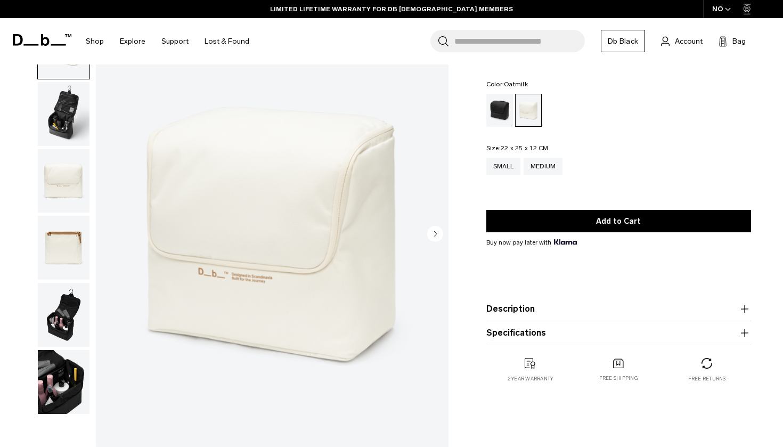
scroll to position [77, 0]
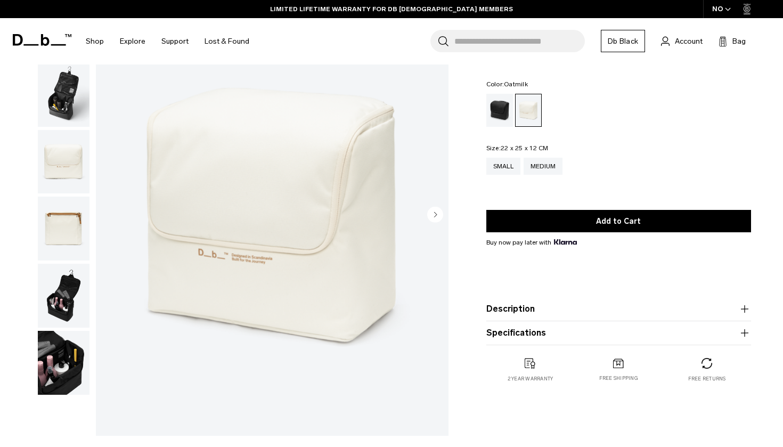
click at [65, 314] on img "button" at bounding box center [64, 296] width 52 height 64
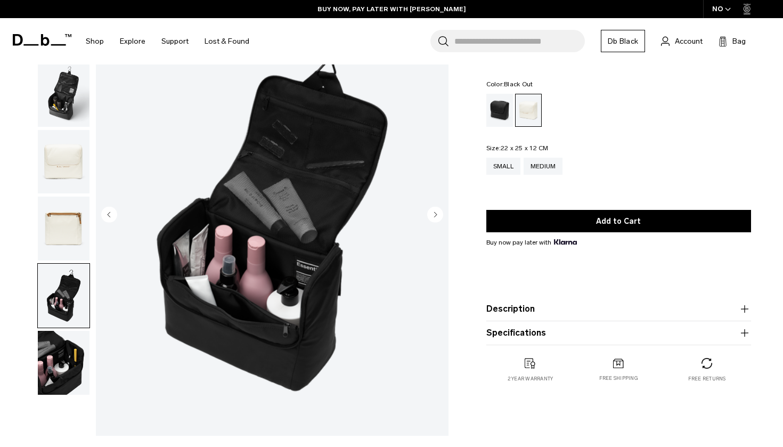
click at [499, 106] on div "Black Out" at bounding box center [499, 110] width 27 height 33
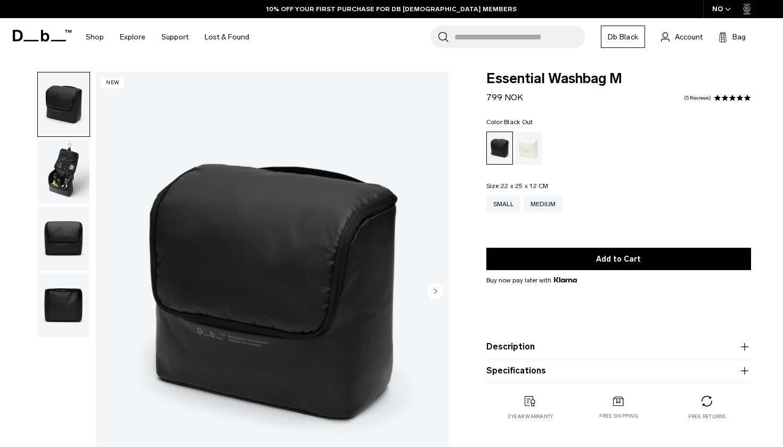
click at [433, 289] on circle "Next slide" at bounding box center [435, 291] width 16 height 16
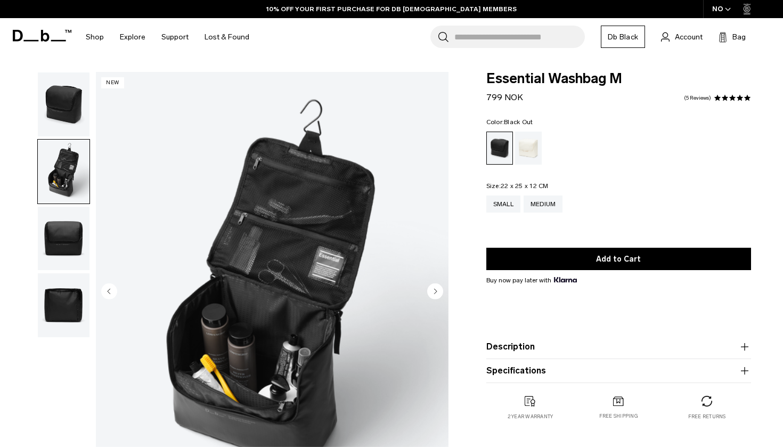
click at [433, 289] on circle "Next slide" at bounding box center [435, 291] width 16 height 16
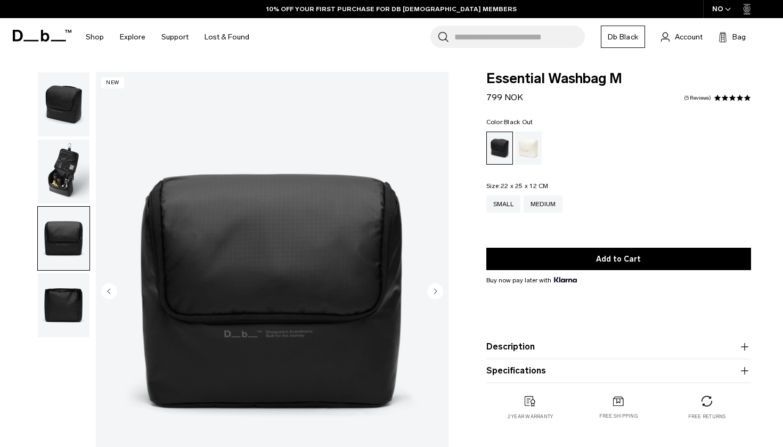
click at [433, 289] on circle "Next slide" at bounding box center [435, 291] width 16 height 16
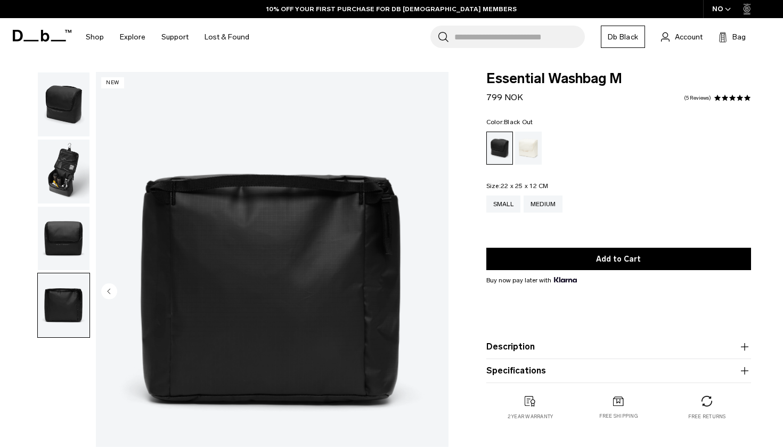
click at [433, 289] on img "4 / 4" at bounding box center [272, 292] width 353 height 440
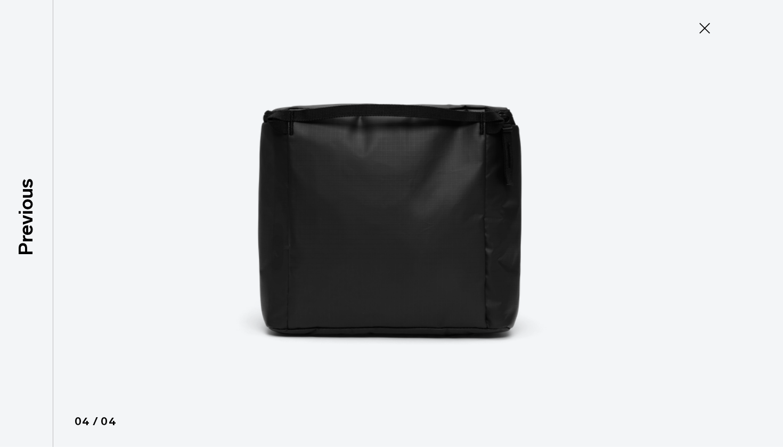
click at [711, 24] on icon at bounding box center [704, 28] width 17 height 17
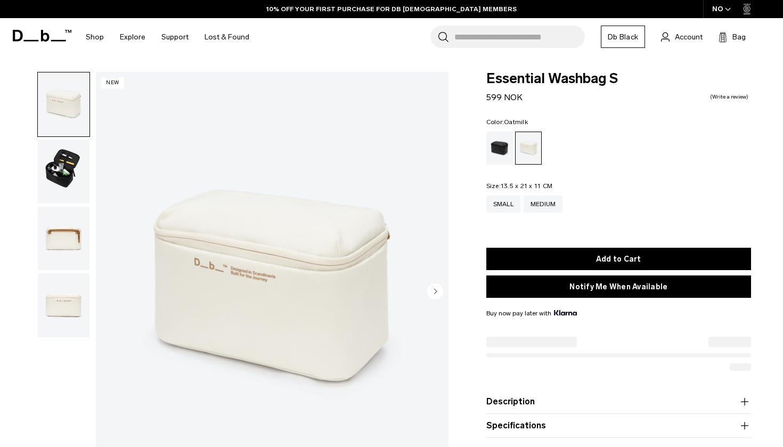
select select
select select "**********"
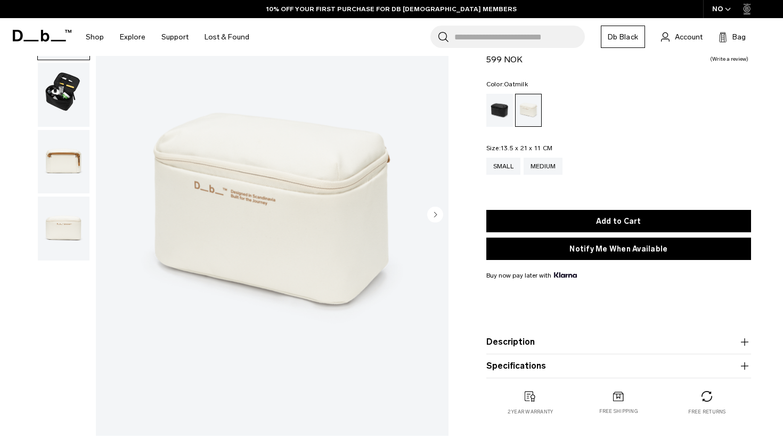
scroll to position [19, 0]
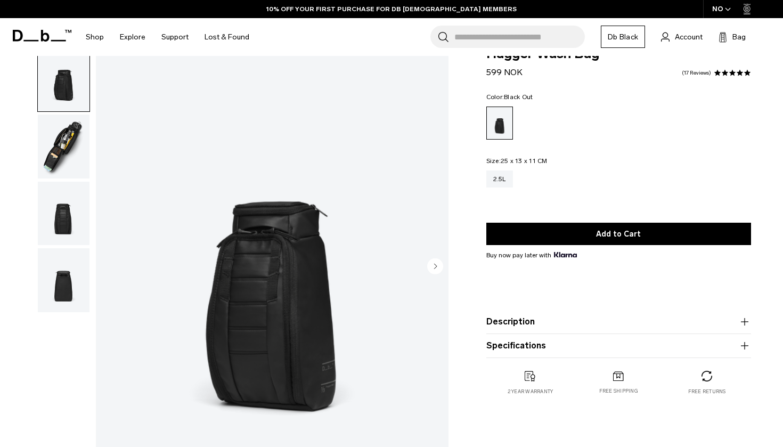
scroll to position [26, 0]
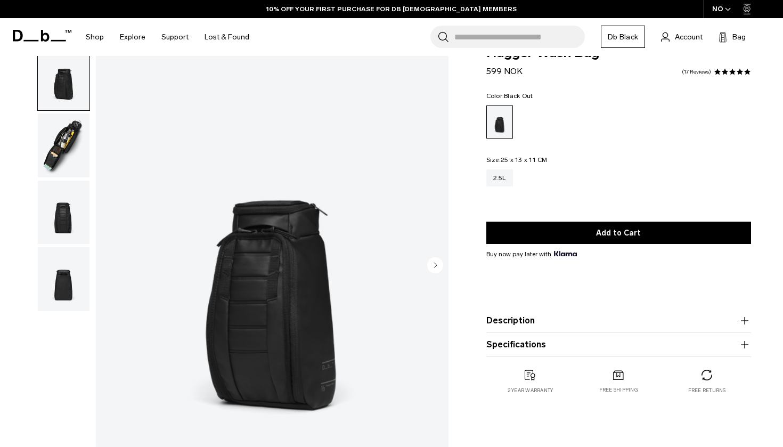
click at [437, 261] on circle "Next slide" at bounding box center [435, 265] width 16 height 16
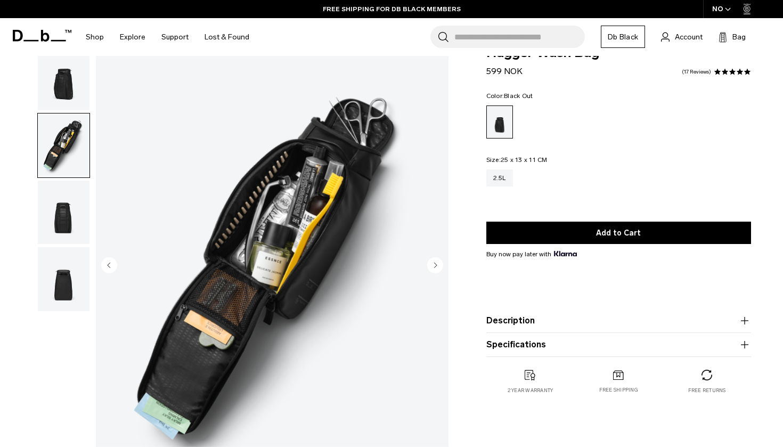
click at [437, 261] on circle "Next slide" at bounding box center [435, 265] width 16 height 16
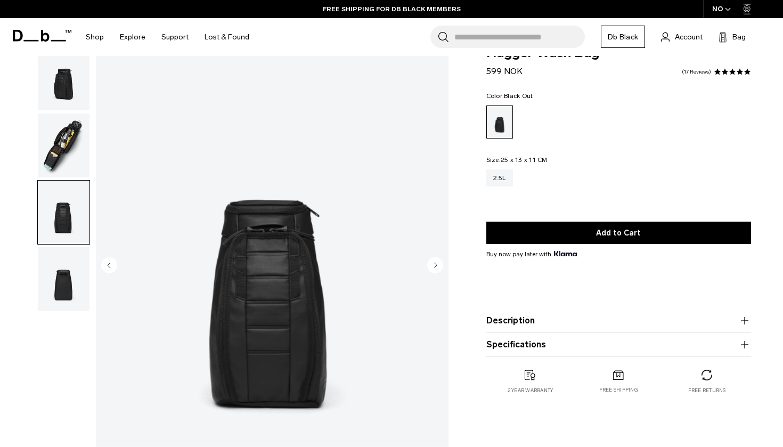
click at [437, 261] on circle "Next slide" at bounding box center [435, 265] width 16 height 16
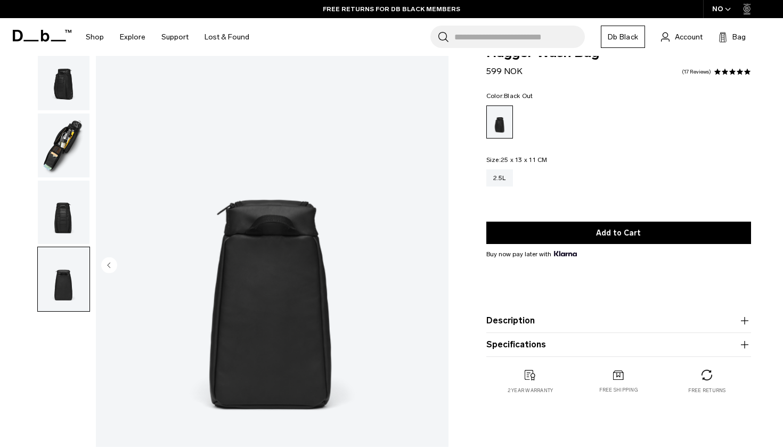
click at [437, 261] on img "4 / 4" at bounding box center [272, 266] width 353 height 440
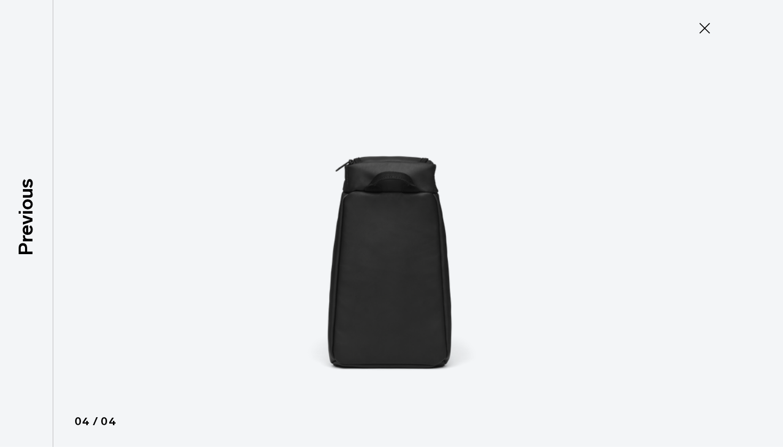
click at [706, 22] on icon at bounding box center [704, 28] width 17 height 17
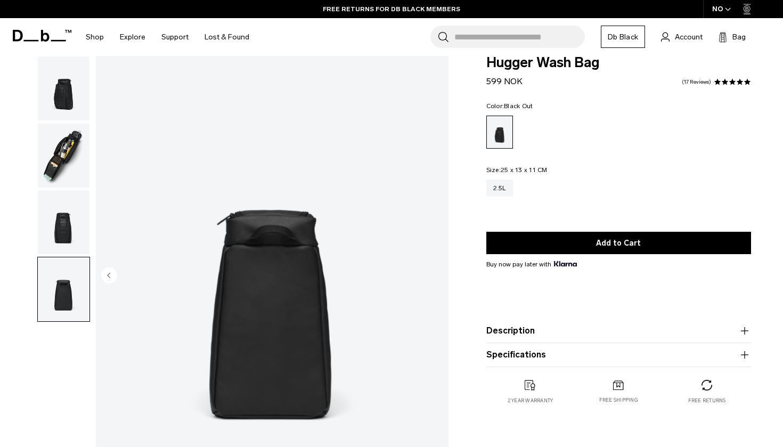
scroll to position [15, 0]
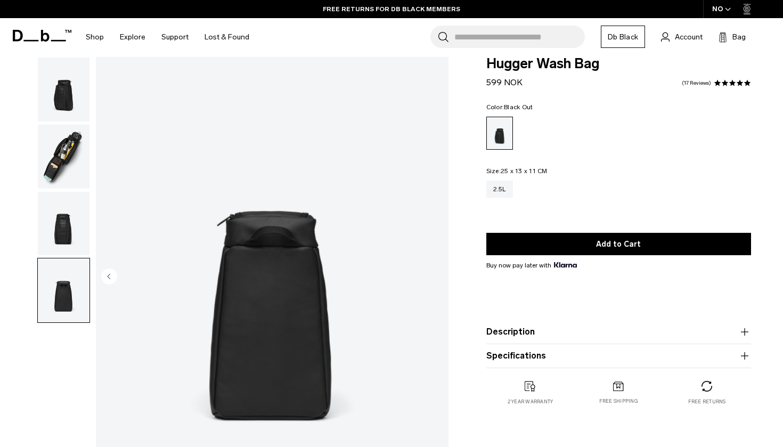
click at [64, 157] on img "button" at bounding box center [64, 157] width 52 height 64
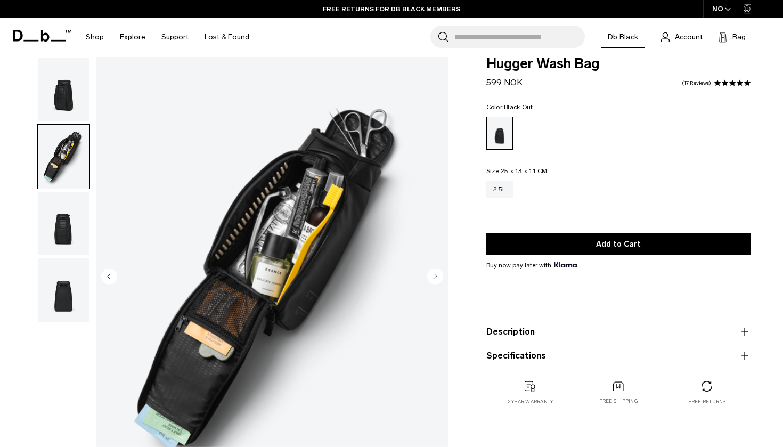
click at [254, 243] on img "2 / 4" at bounding box center [272, 277] width 353 height 440
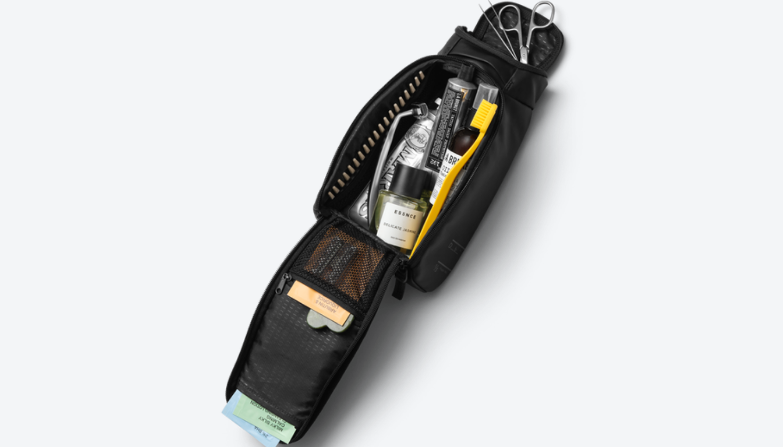
scroll to position [20, 0]
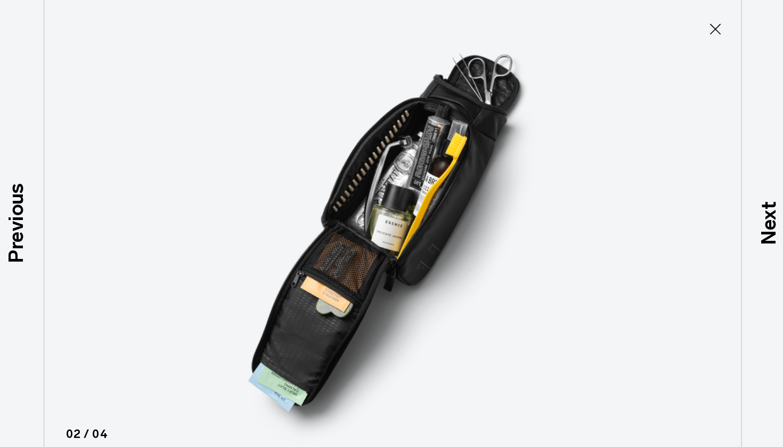
click at [696, 28] on icon at bounding box center [704, 28] width 17 height 17
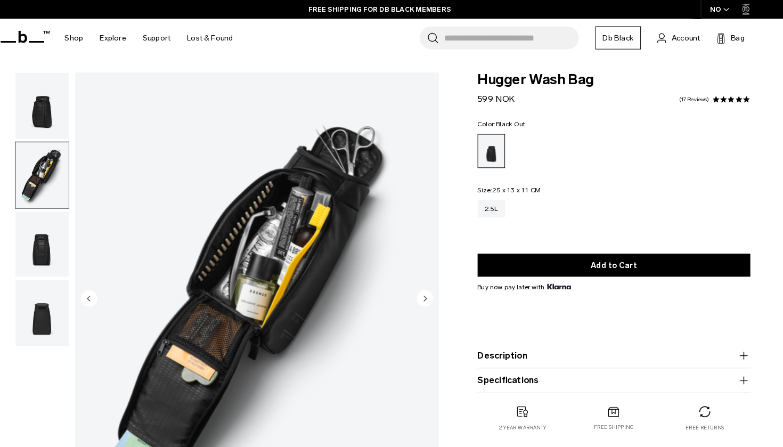
scroll to position [2, 0]
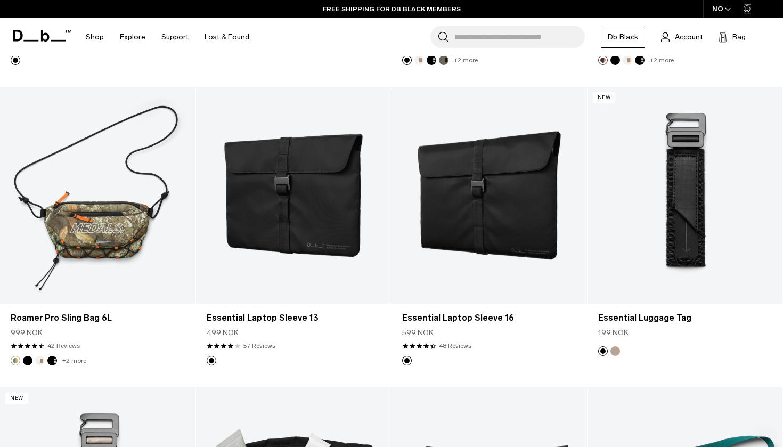
scroll to position [1342, 0]
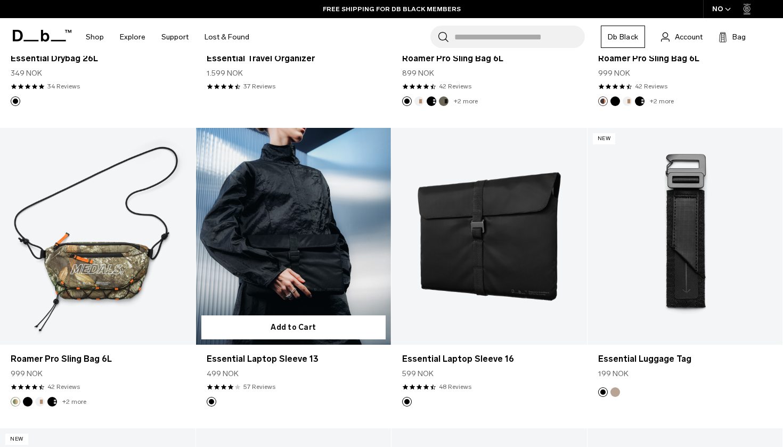
click at [322, 264] on link "Essential Laptop Sleeve 13" at bounding box center [293, 236] width 195 height 217
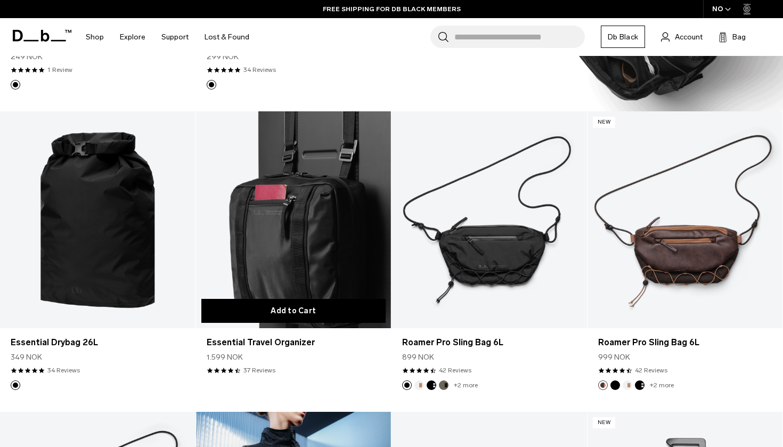
scroll to position [1047, 0]
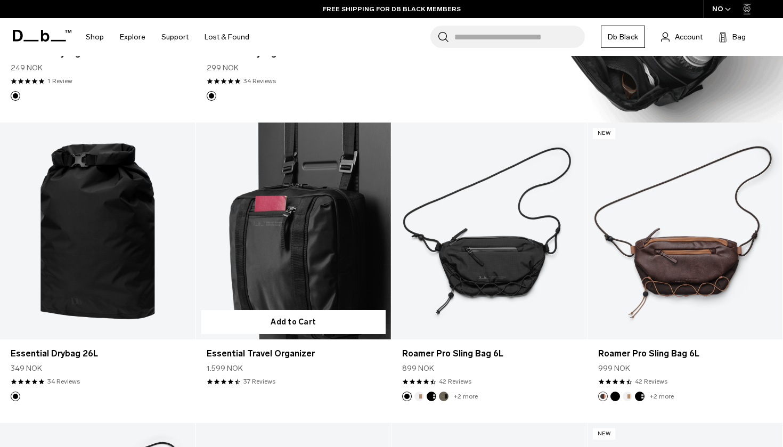
click at [311, 260] on link "Essential Travel Organizer" at bounding box center [293, 230] width 195 height 217
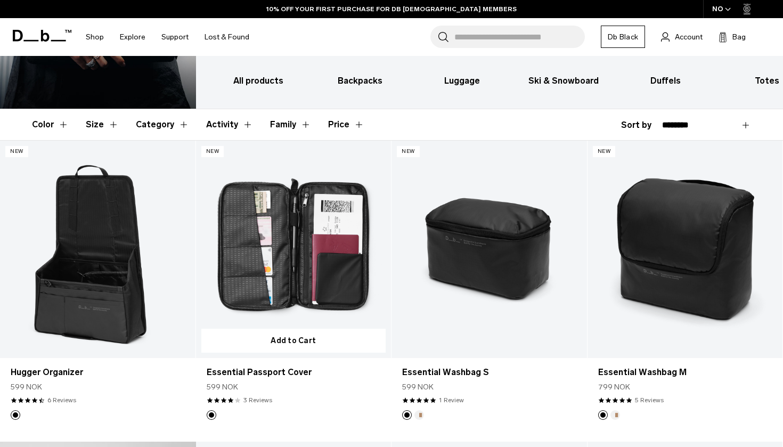
scroll to position [130, 0]
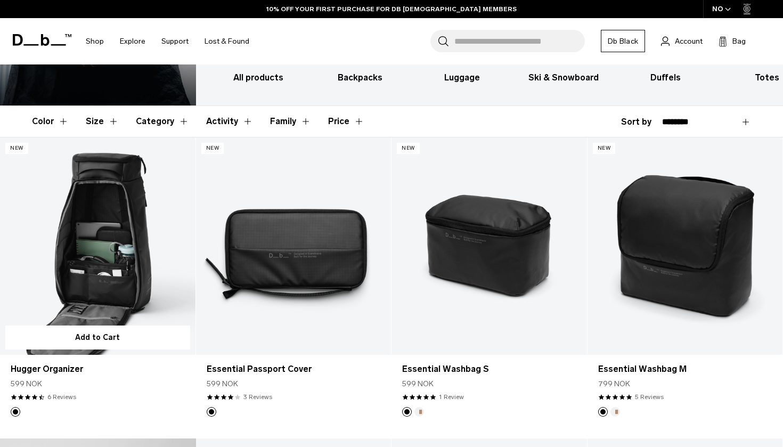
click at [100, 290] on link "Hugger Organizer" at bounding box center [97, 245] width 195 height 217
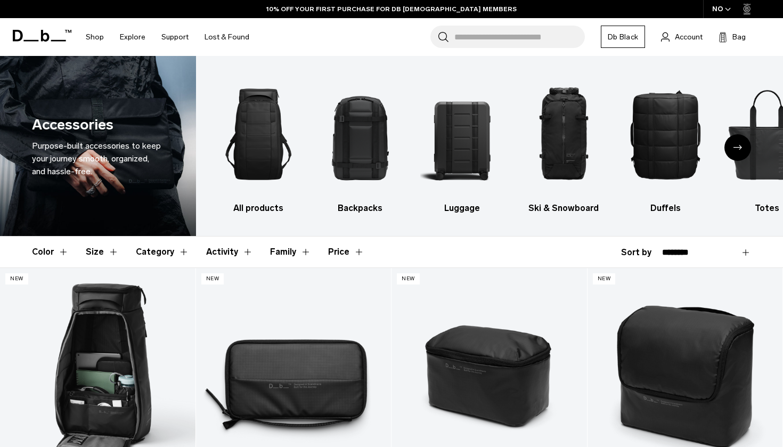
scroll to position [0, 0]
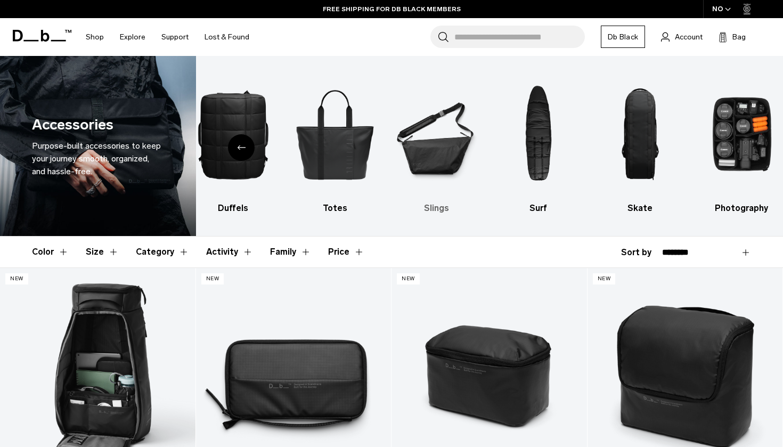
click at [436, 146] on img "7 / 10" at bounding box center [436, 134] width 83 height 125
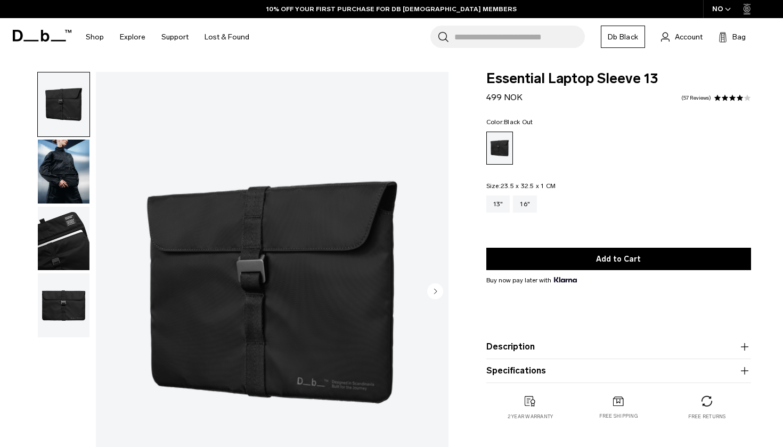
click at [63, 168] on img "button" at bounding box center [64, 172] width 52 height 64
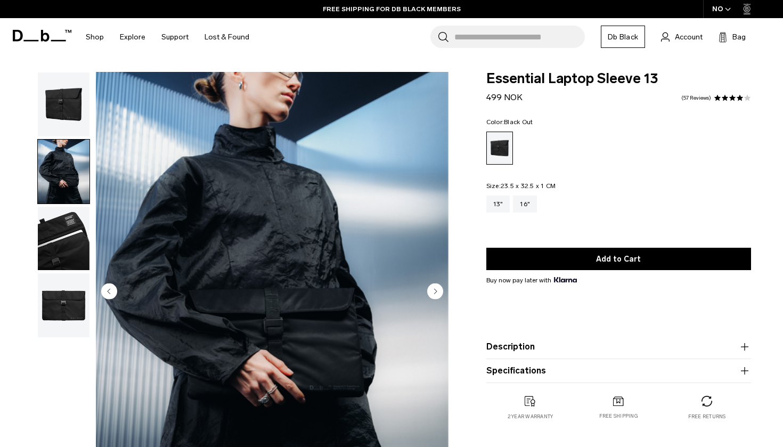
click at [67, 208] on img "button" at bounding box center [64, 239] width 52 height 64
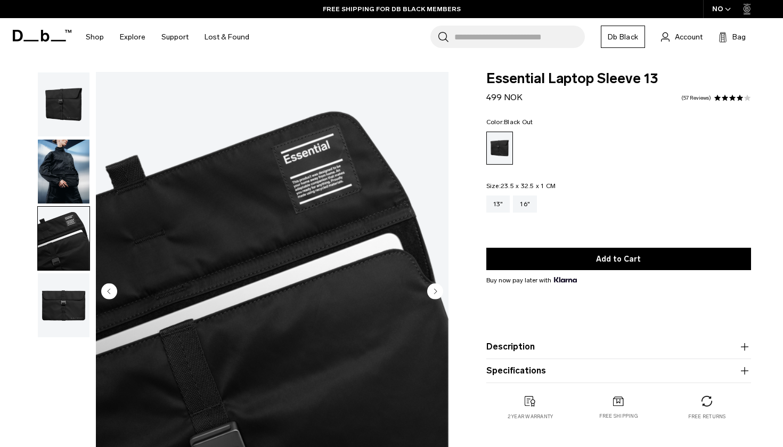
click at [72, 301] on img "button" at bounding box center [64, 305] width 52 height 64
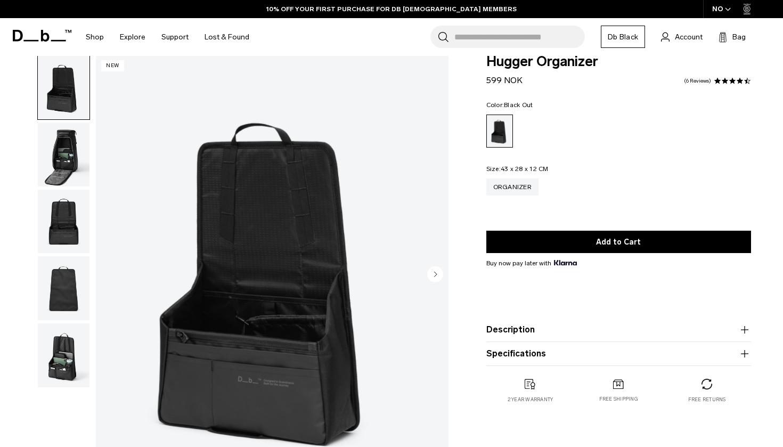
scroll to position [38, 0]
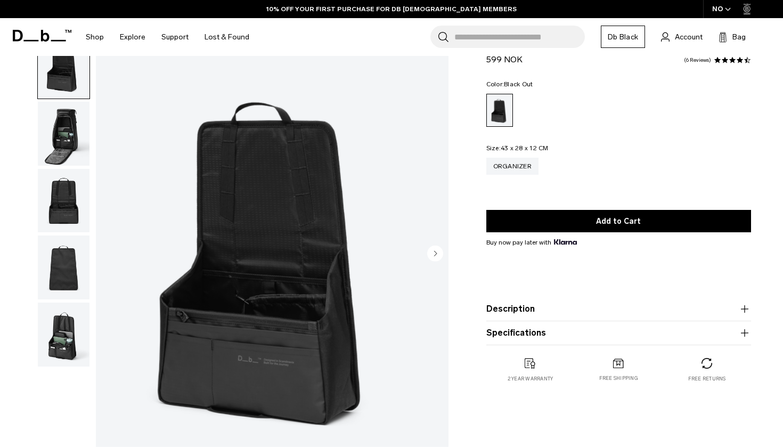
click at [438, 251] on circle "Next slide" at bounding box center [435, 253] width 16 height 16
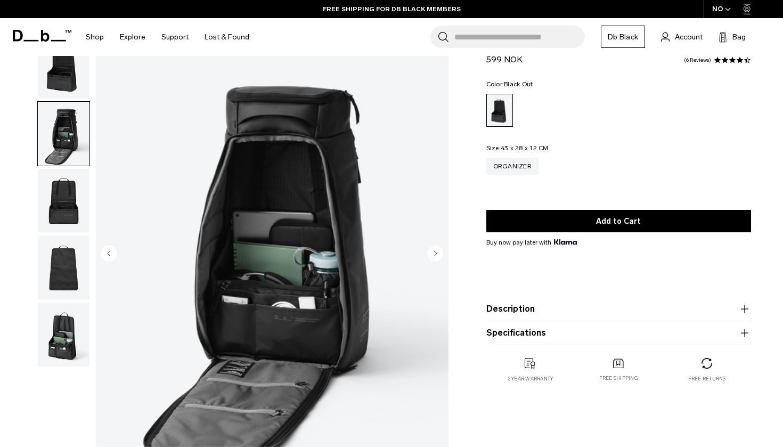
click at [438, 251] on circle "Next slide" at bounding box center [435, 253] width 16 height 16
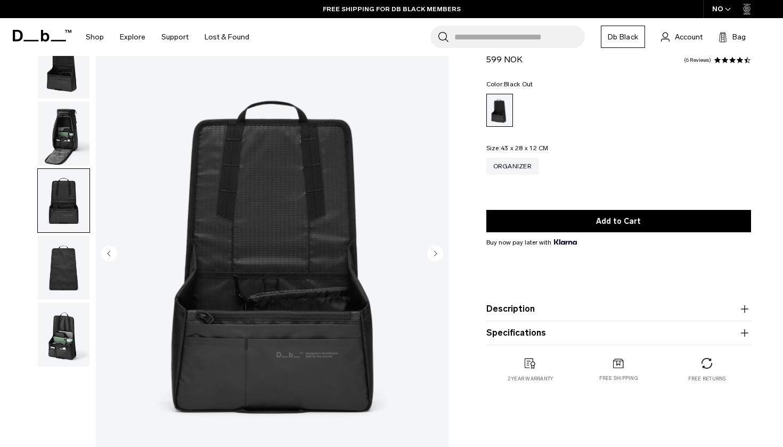
click at [438, 251] on circle "Next slide" at bounding box center [435, 253] width 16 height 16
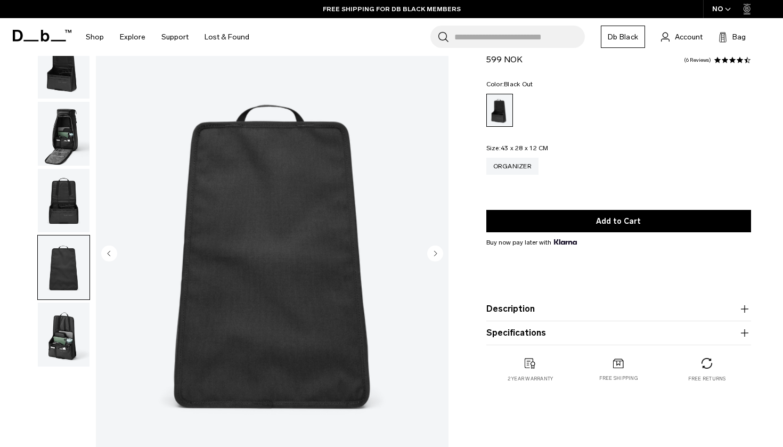
click at [438, 251] on circle "Next slide" at bounding box center [435, 253] width 16 height 16
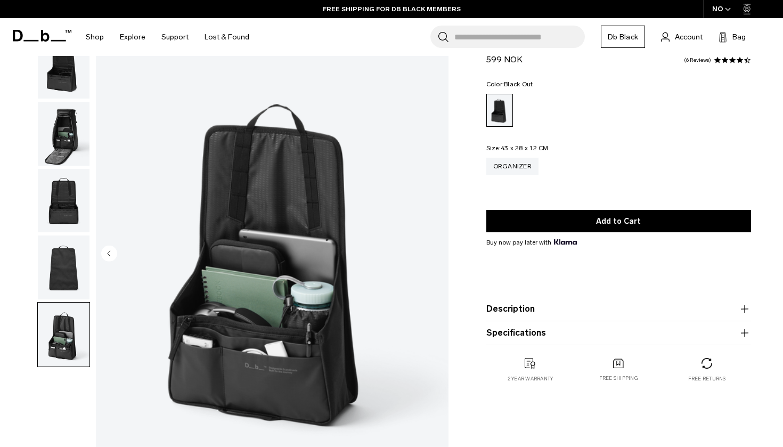
click at [438, 251] on img "5 / 5" at bounding box center [272, 254] width 353 height 440
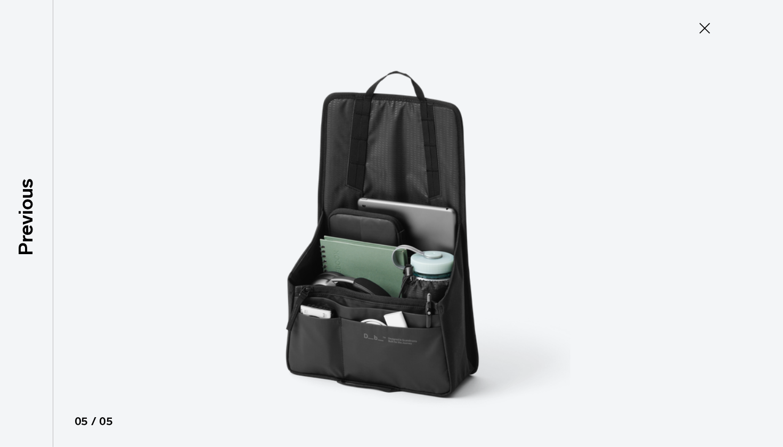
click at [700, 36] on icon at bounding box center [704, 28] width 17 height 17
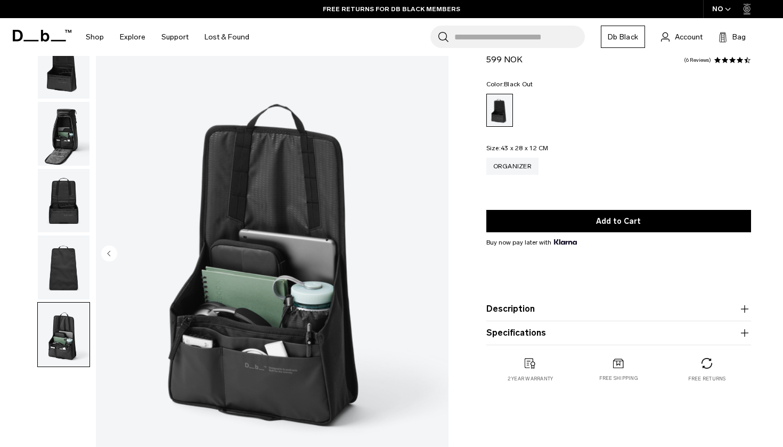
click at [70, 150] on img "button" at bounding box center [64, 134] width 52 height 64
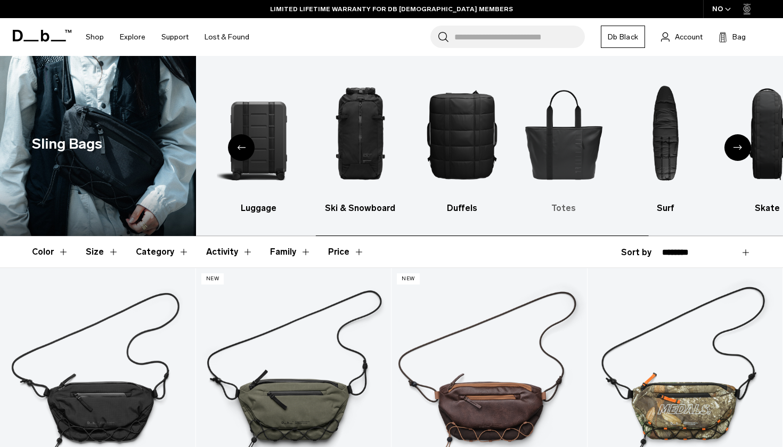
click at [574, 131] on img "6 / 10" at bounding box center [563, 134] width 83 height 125
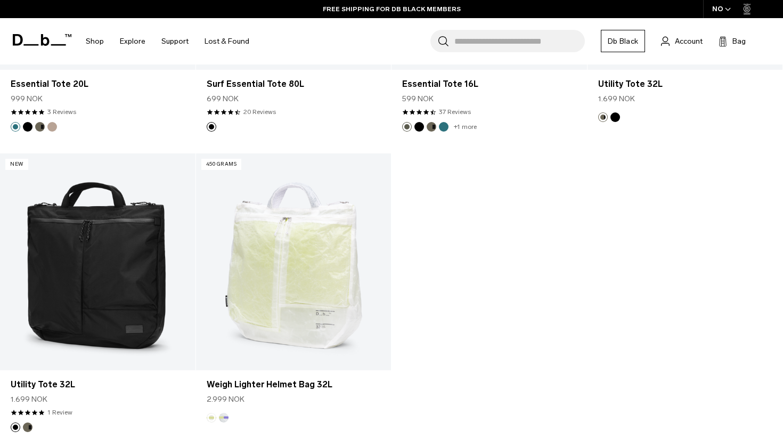
scroll to position [1315, 0]
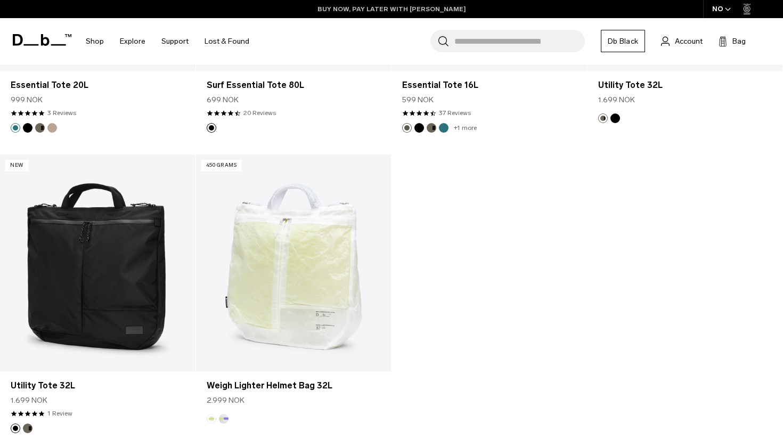
click at [446, 5] on link "BUY NOW, PAY LATER WITH [PERSON_NAME]" at bounding box center [391, 9] width 149 height 10
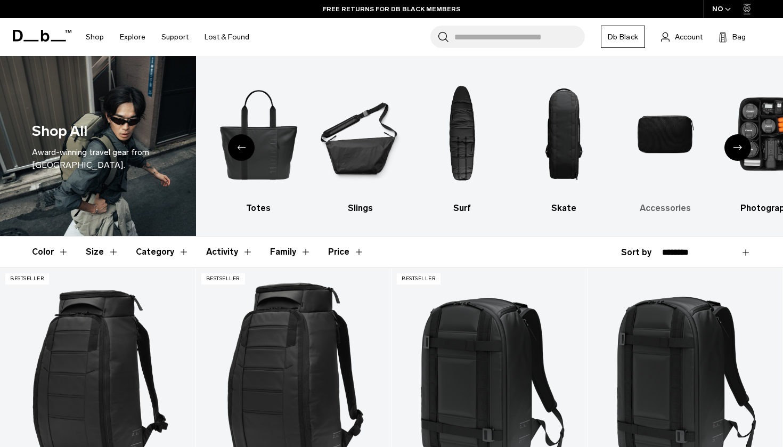
click at [663, 121] on img "9 / 10" at bounding box center [665, 134] width 83 height 125
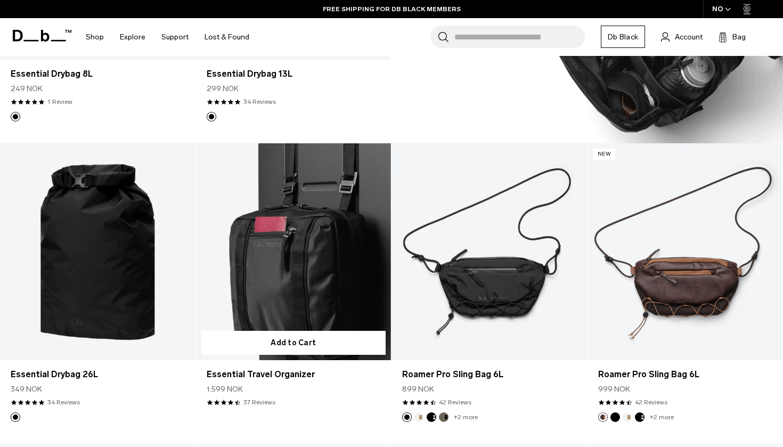
scroll to position [1026, 0]
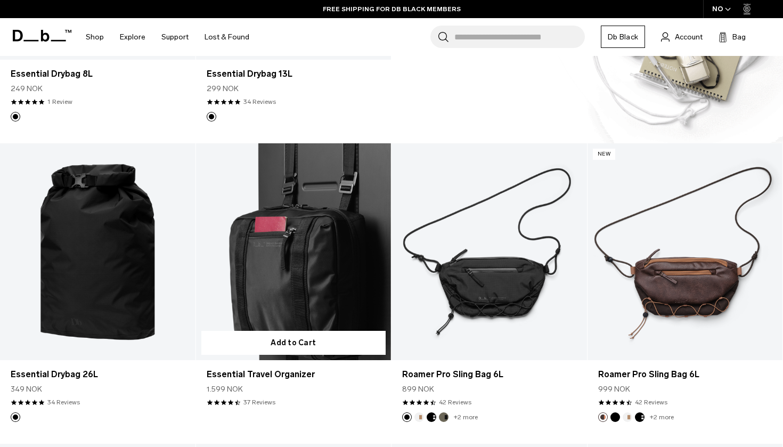
click at [324, 258] on link "Essential Travel Organizer" at bounding box center [293, 251] width 195 height 217
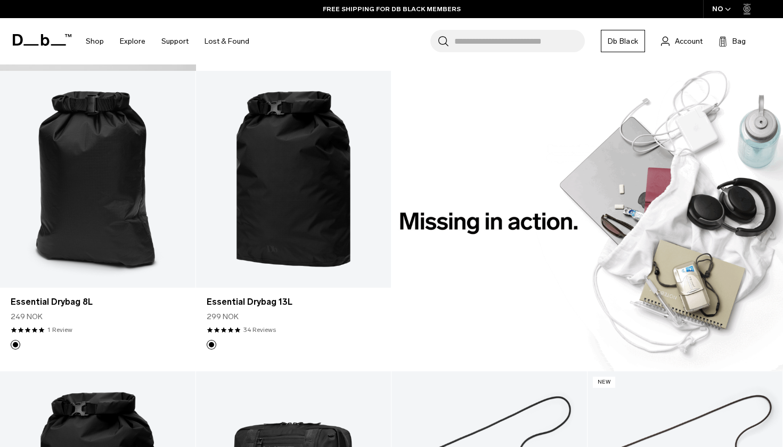
scroll to position [798, 0]
click at [602, 230] on img at bounding box center [586, 221] width 391 height 300
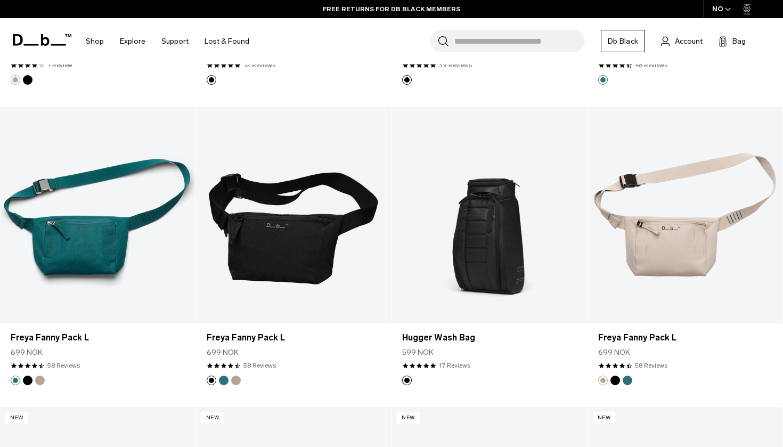
scroll to position [1986, 0]
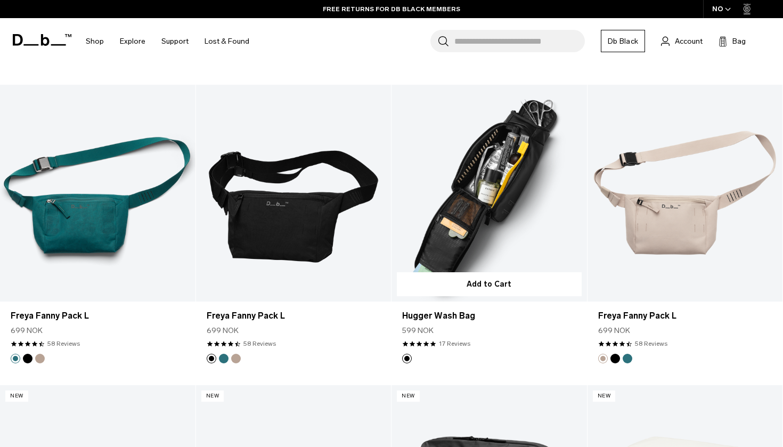
click at [456, 217] on link "Hugger Wash Bag" at bounding box center [488, 193] width 195 height 217
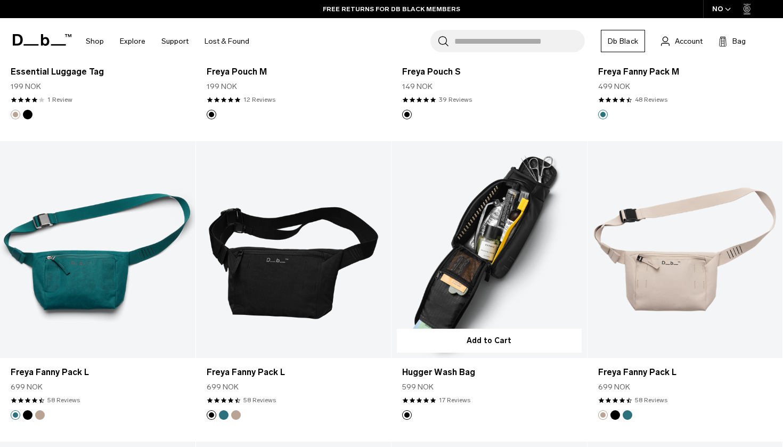
scroll to position [1929, 0]
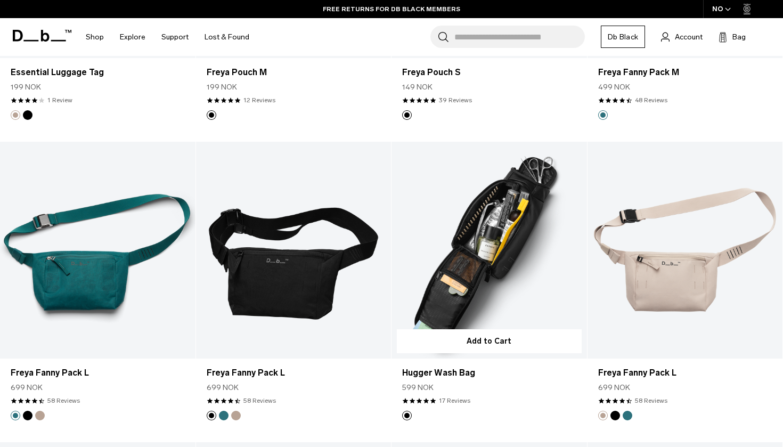
click at [519, 189] on link "Hugger Wash Bag" at bounding box center [488, 250] width 195 height 217
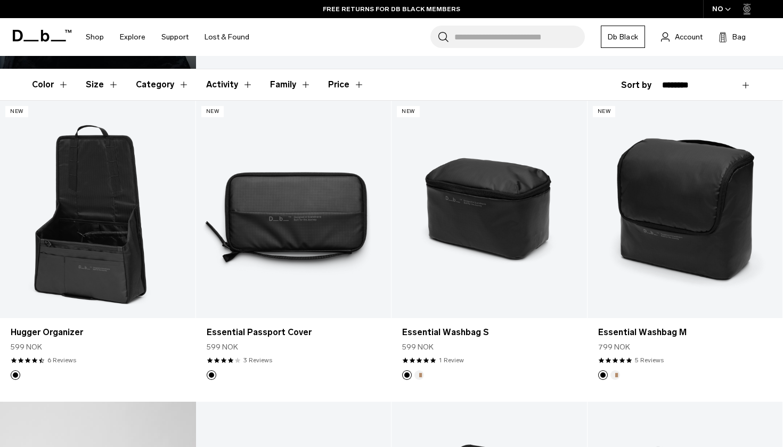
scroll to position [167, 0]
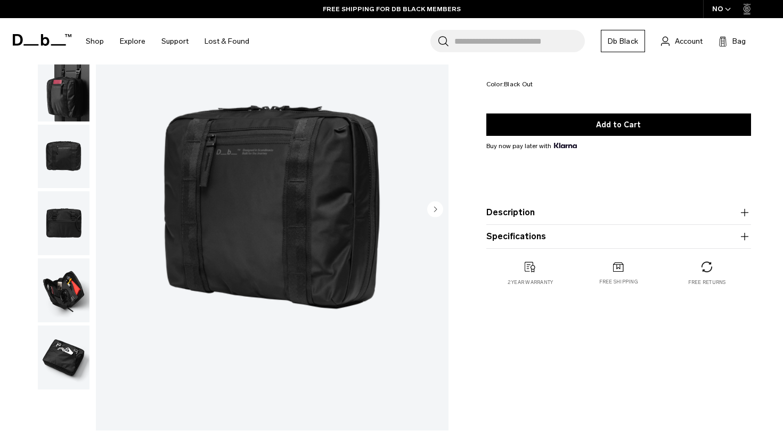
scroll to position [108, 0]
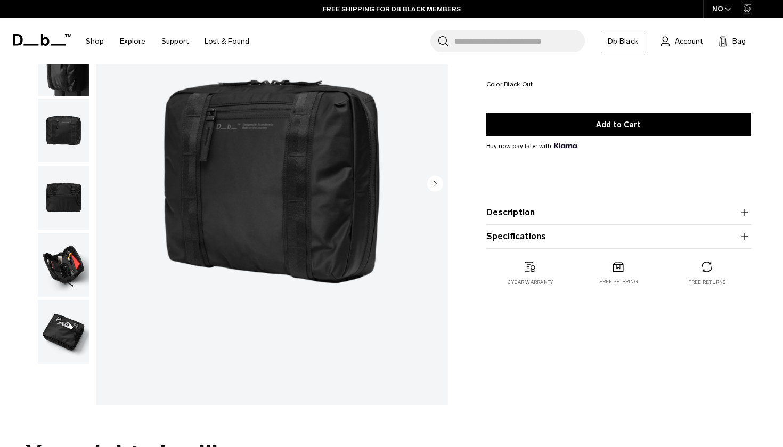
click at [65, 265] on img "button" at bounding box center [64, 265] width 52 height 64
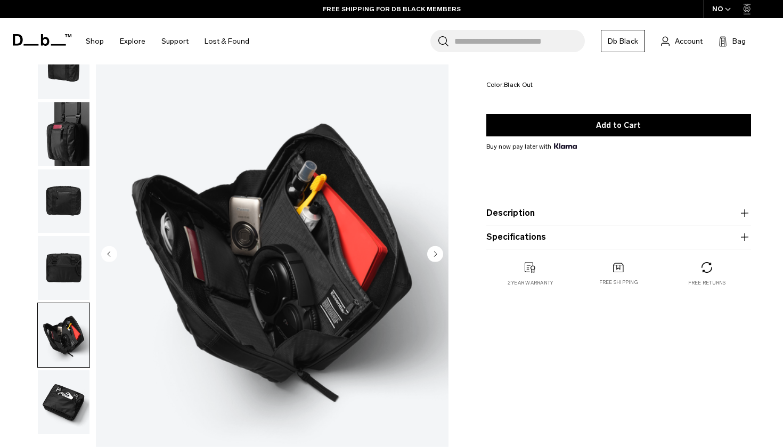
scroll to position [30, 0]
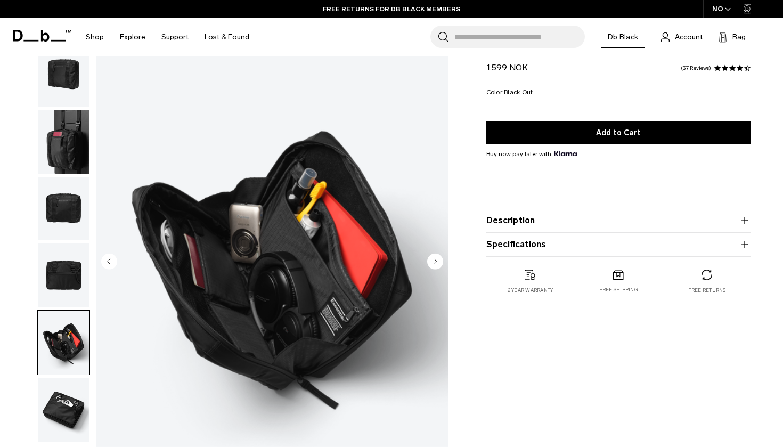
click at [60, 399] on img "button" at bounding box center [64, 410] width 52 height 64
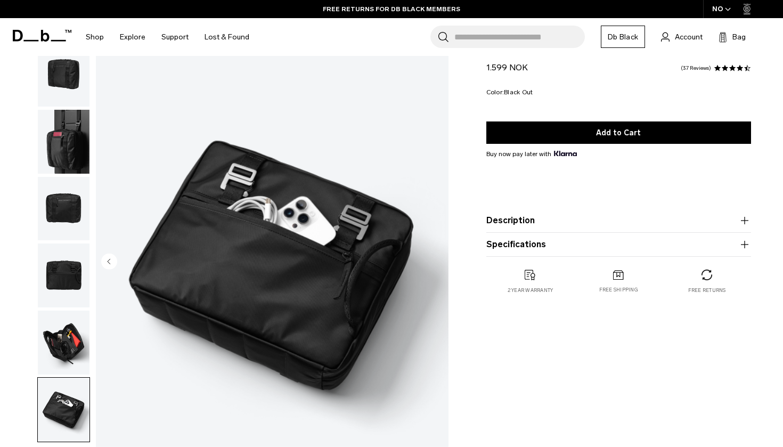
click at [68, 277] on img "button" at bounding box center [64, 275] width 52 height 64
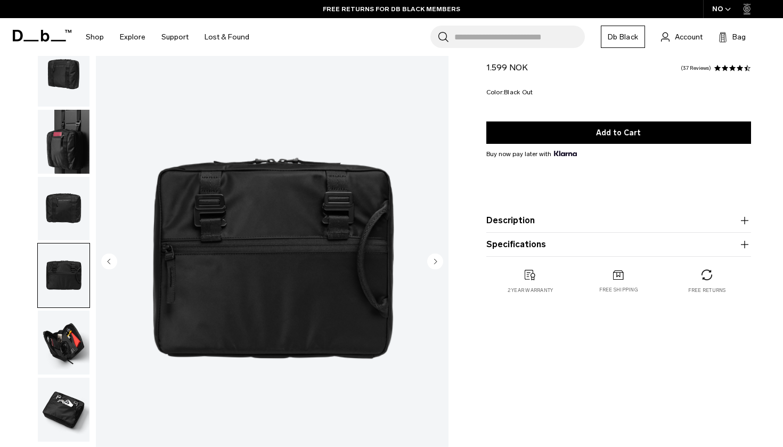
click at [78, 204] on img "button" at bounding box center [64, 209] width 52 height 64
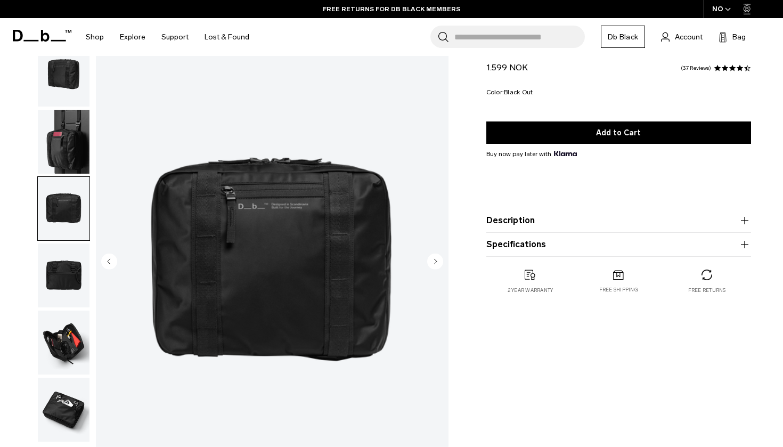
click at [75, 157] on img "button" at bounding box center [64, 142] width 52 height 64
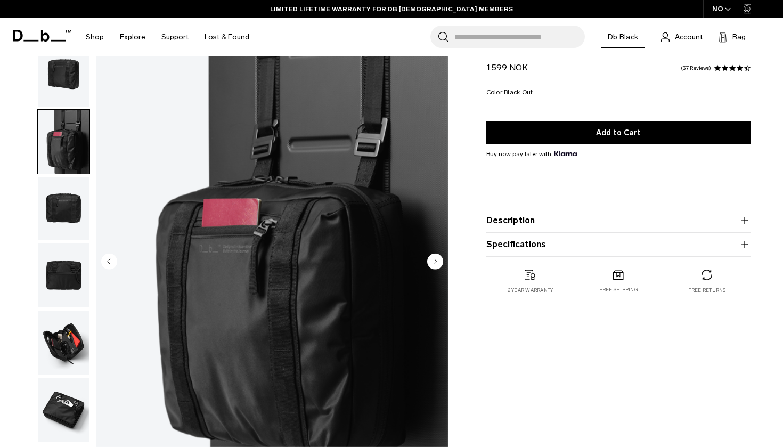
click at [63, 208] on img "button" at bounding box center [64, 209] width 52 height 64
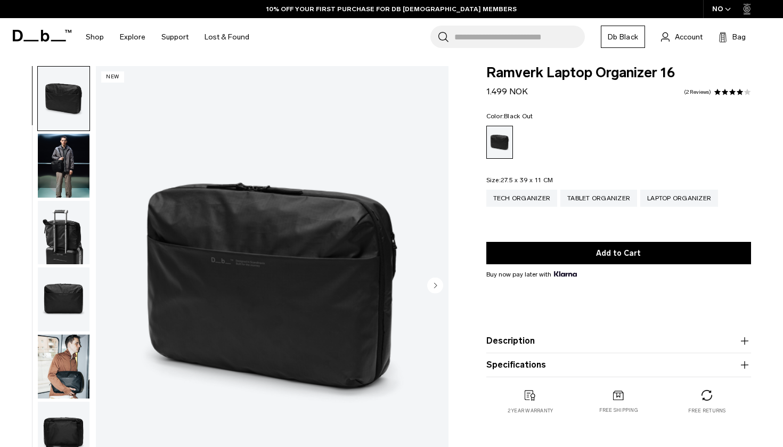
scroll to position [5, 0]
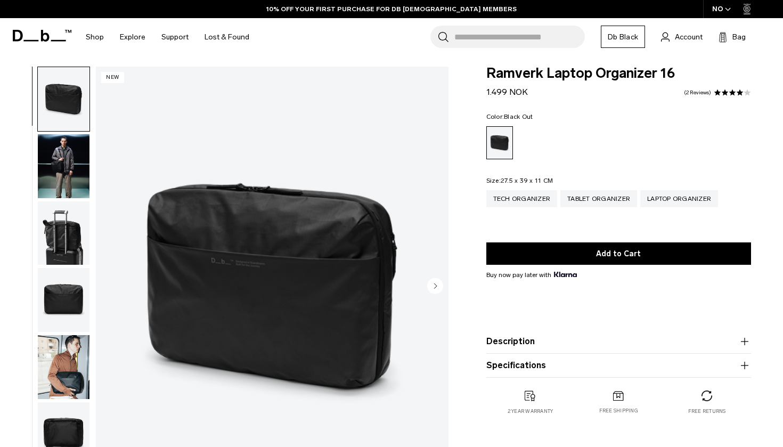
click at [60, 169] on img "button" at bounding box center [64, 166] width 52 height 64
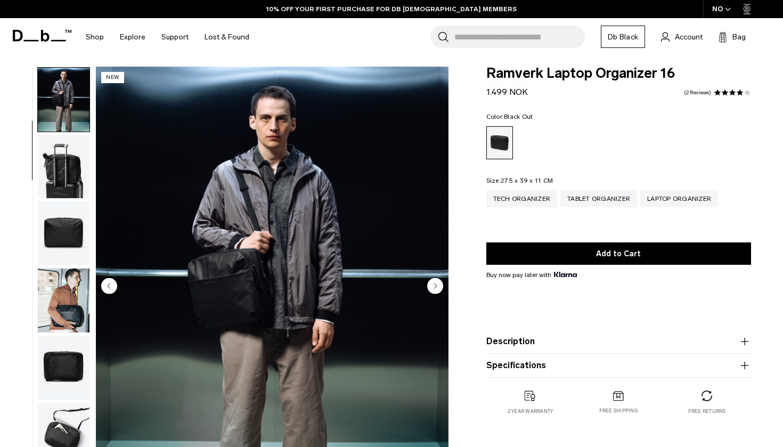
scroll to position [68, 0]
click at [70, 167] on img "button" at bounding box center [64, 166] width 52 height 64
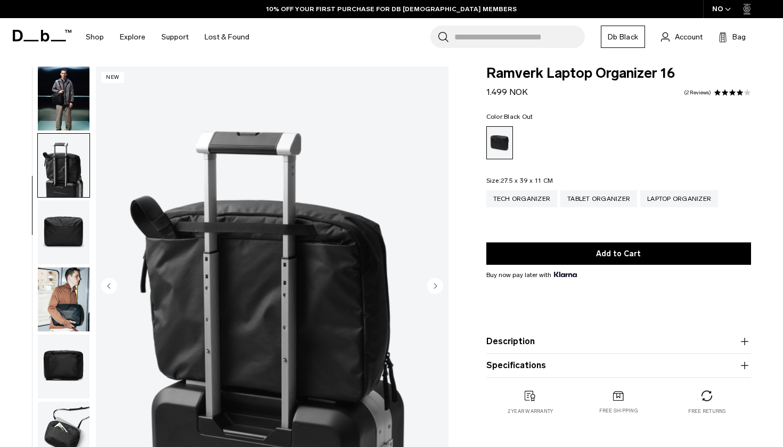
scroll to position [100, 0]
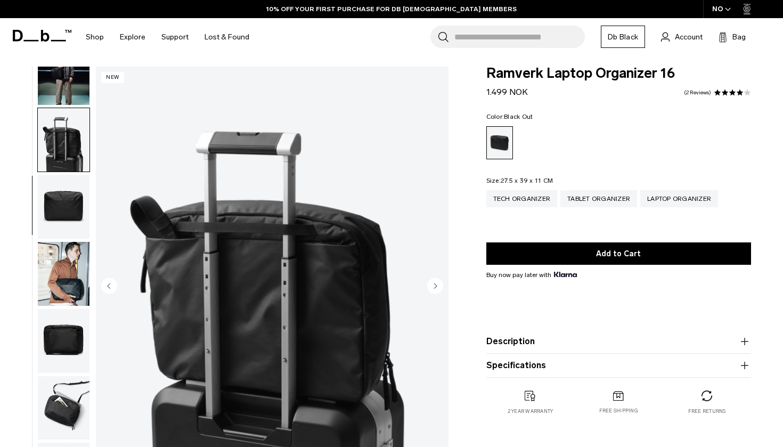
click at [67, 205] on img "button" at bounding box center [64, 207] width 52 height 64
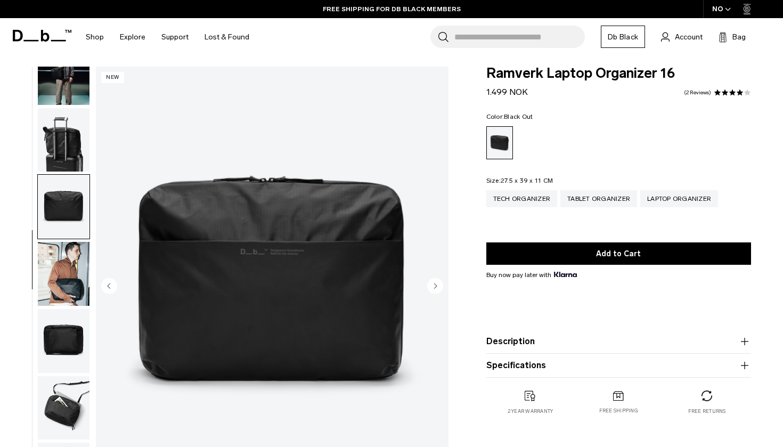
click at [68, 259] on img "button" at bounding box center [64, 274] width 52 height 64
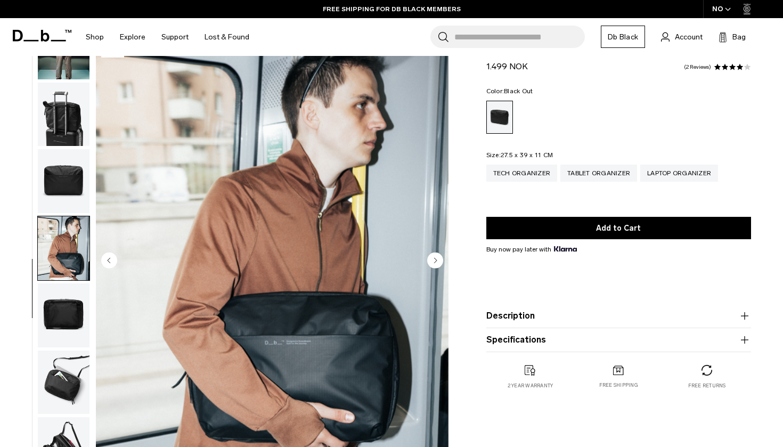
scroll to position [49, 0]
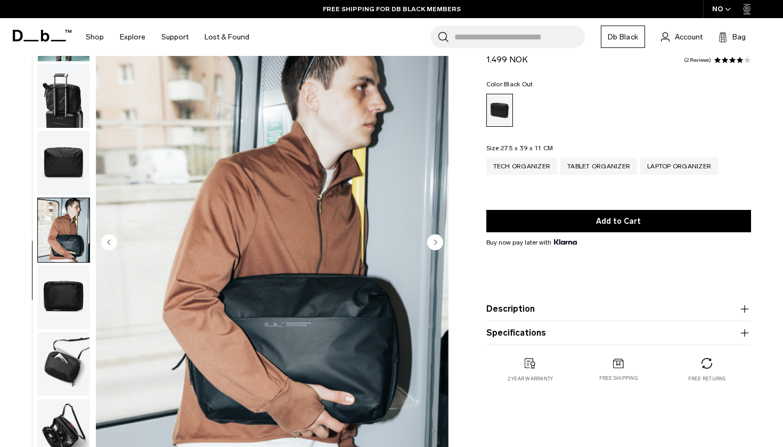
click at [59, 300] on img "button" at bounding box center [64, 297] width 52 height 64
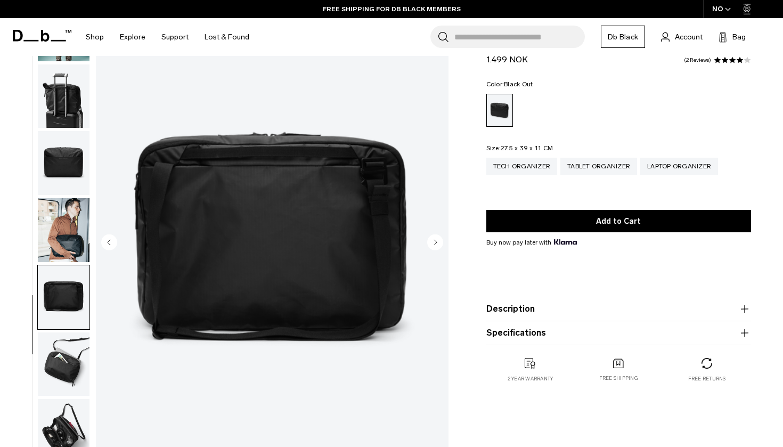
click at [70, 352] on img "button" at bounding box center [64, 364] width 52 height 64
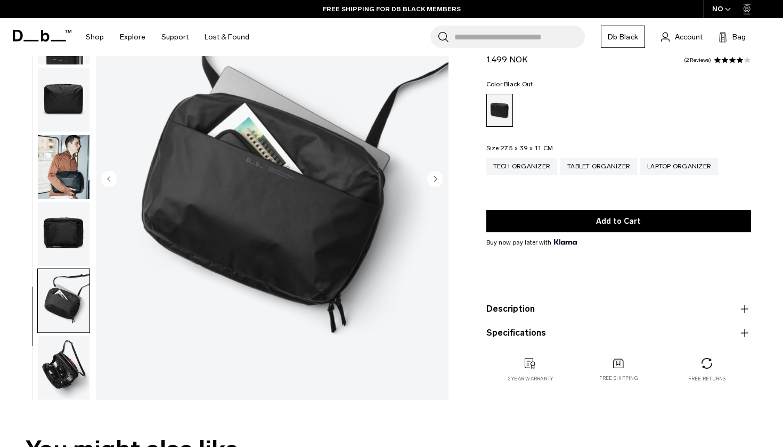
scroll to position [121, 0]
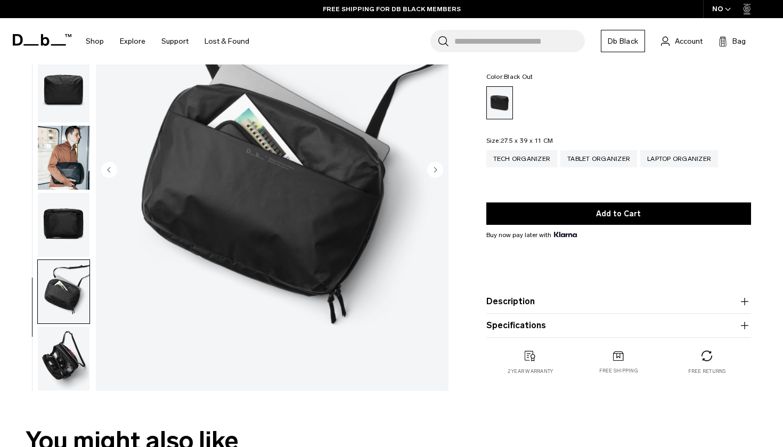
click at [60, 370] on img "button" at bounding box center [64, 358] width 52 height 64
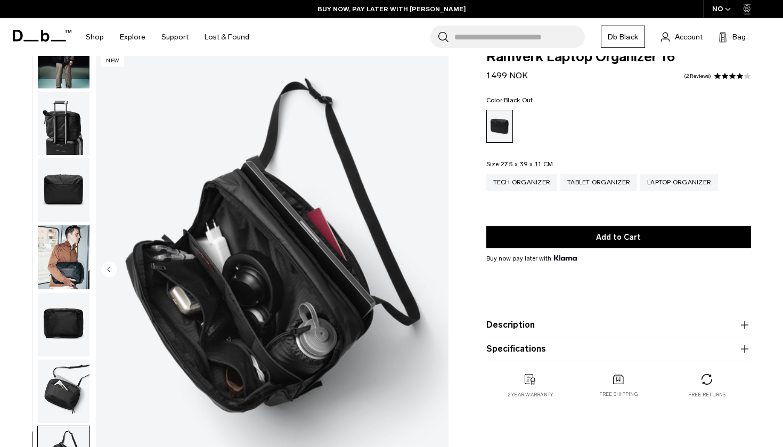
scroll to position [48, 0]
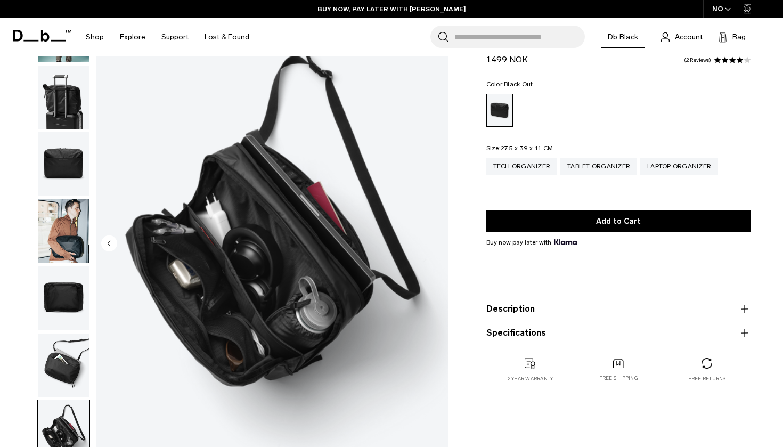
click at [61, 154] on img "button" at bounding box center [64, 164] width 52 height 64
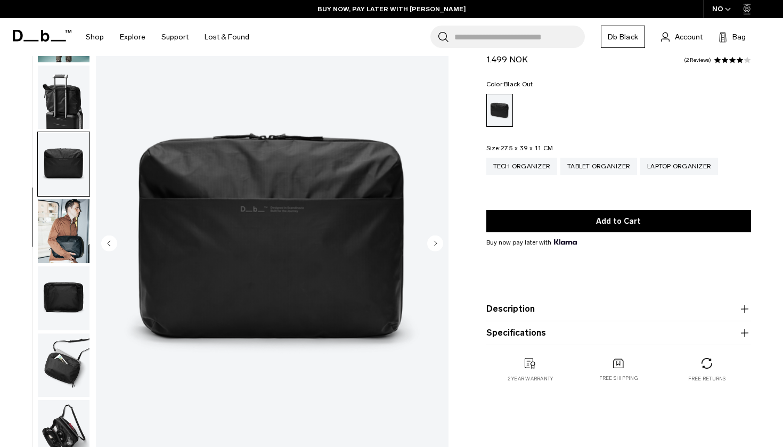
click at [69, 194] on ul at bounding box center [63, 244] width 53 height 440
click at [65, 244] on img "button" at bounding box center [64, 231] width 52 height 64
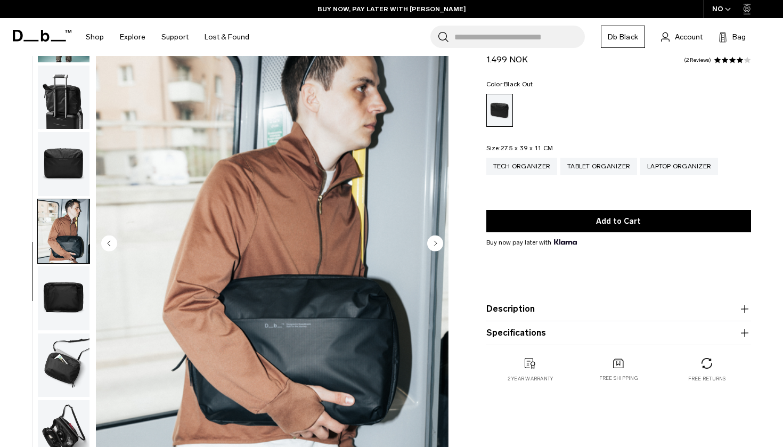
click at [63, 279] on img "button" at bounding box center [64, 298] width 52 height 64
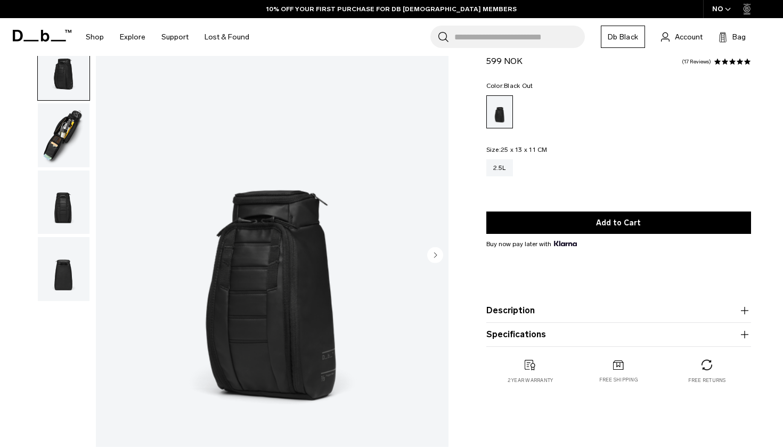
scroll to position [37, 0]
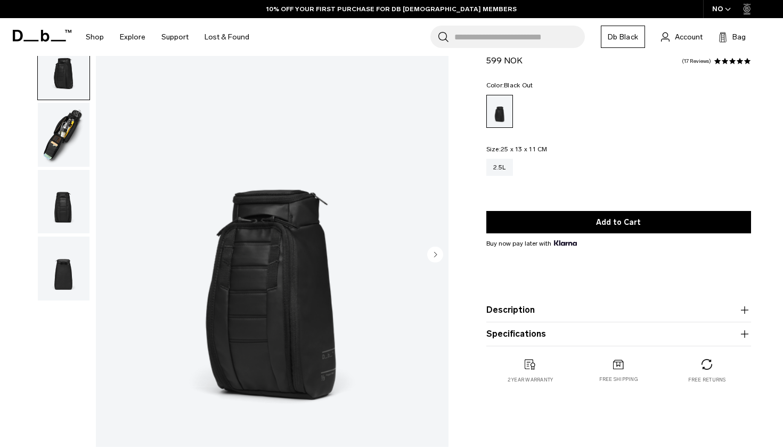
click at [435, 256] on icon "Next slide" at bounding box center [435, 254] width 3 height 5
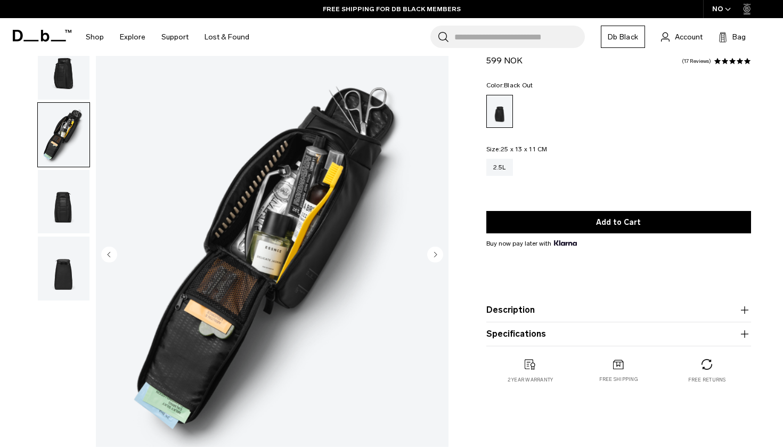
click at [435, 256] on icon "Next slide" at bounding box center [435, 254] width 3 height 5
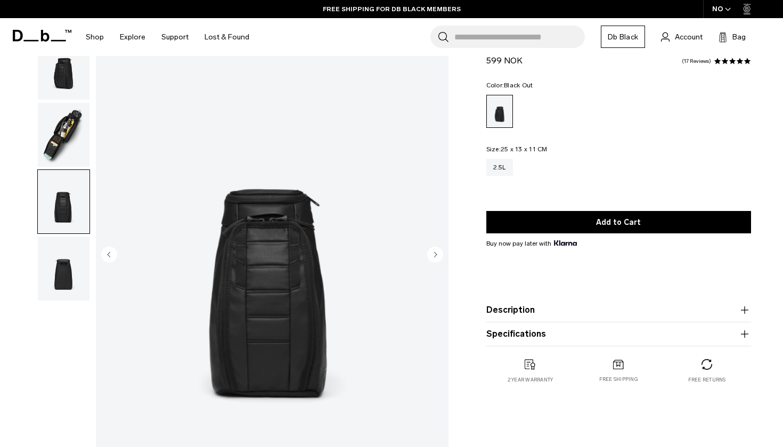
click at [435, 256] on icon "Next slide" at bounding box center [435, 254] width 3 height 5
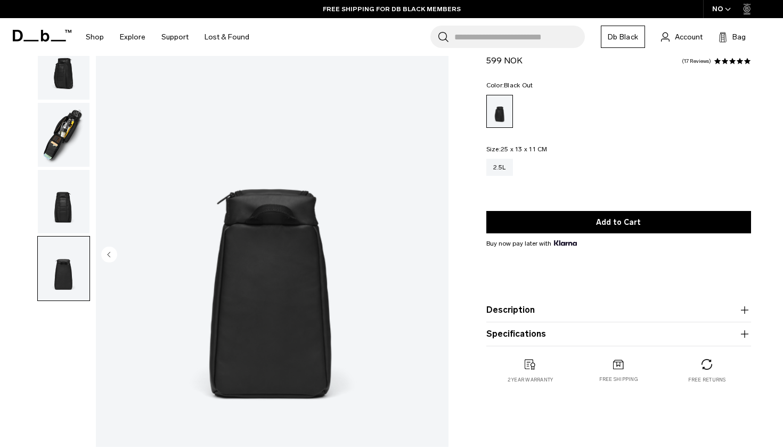
click at [435, 256] on img "4 / 4" at bounding box center [272, 255] width 353 height 440
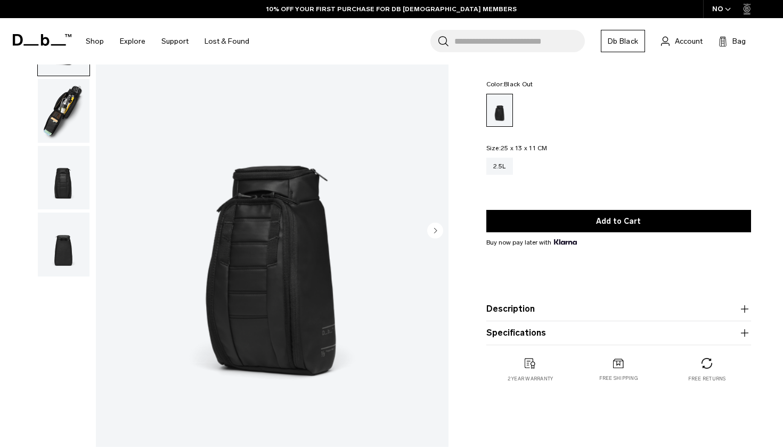
scroll to position [63, 0]
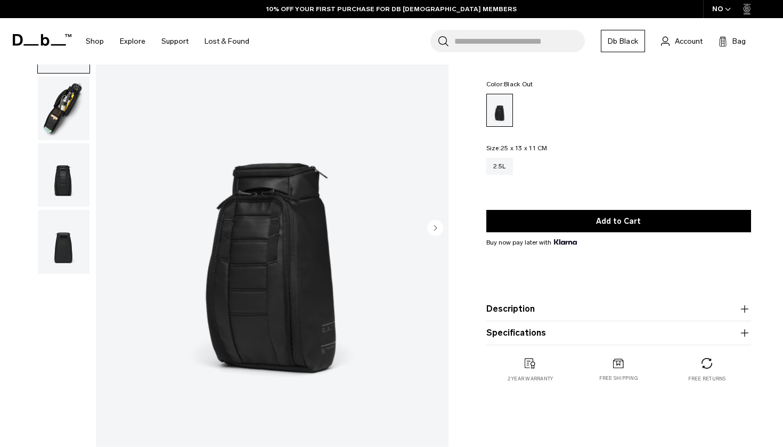
click at [431, 227] on circle "Next slide" at bounding box center [435, 227] width 16 height 16
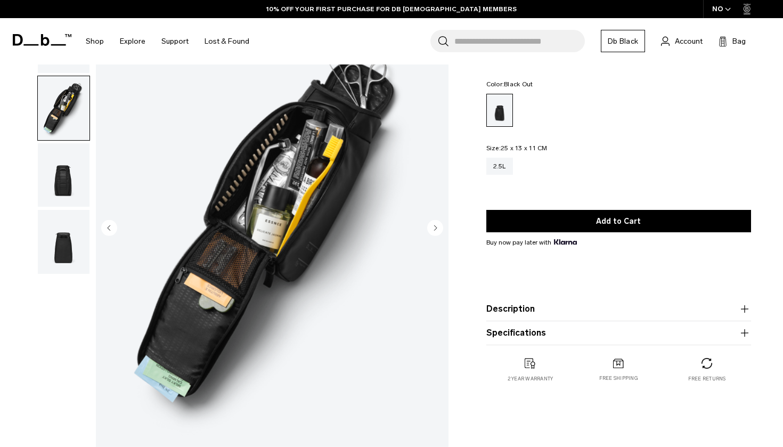
click at [431, 227] on circle "Next slide" at bounding box center [435, 227] width 16 height 16
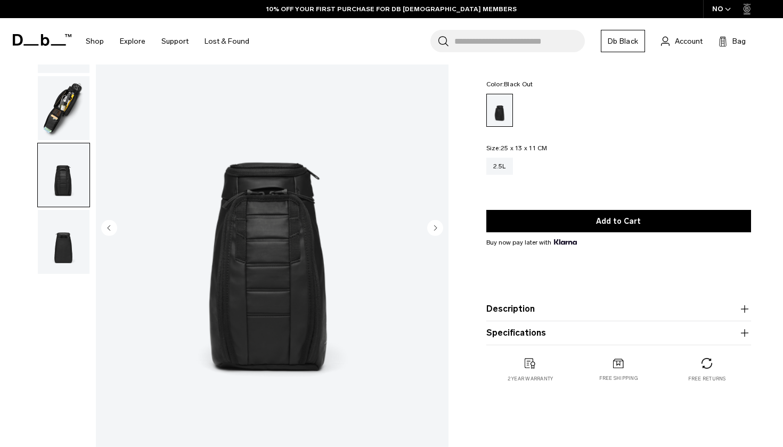
click at [431, 227] on circle "Next slide" at bounding box center [435, 227] width 16 height 16
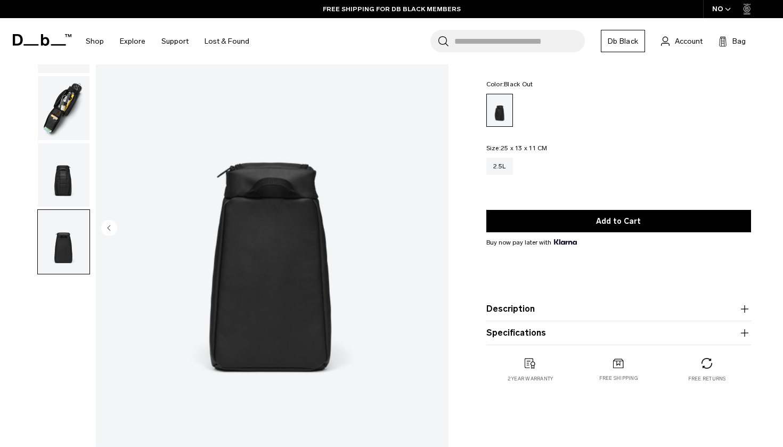
click at [431, 227] on img "4 / 4" at bounding box center [272, 229] width 353 height 440
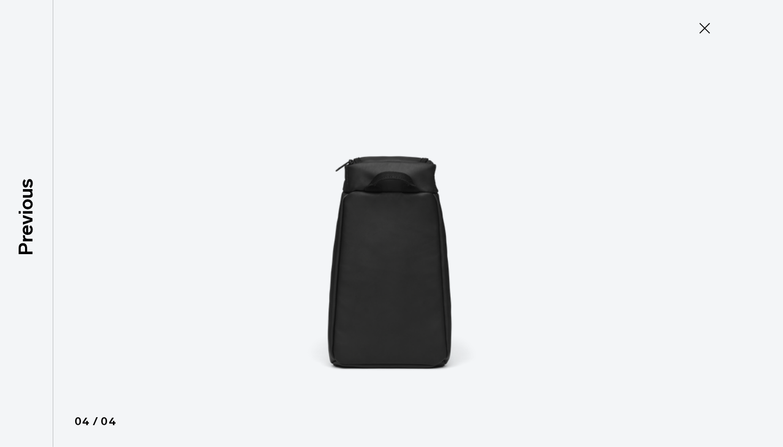
click at [698, 30] on icon at bounding box center [704, 28] width 17 height 17
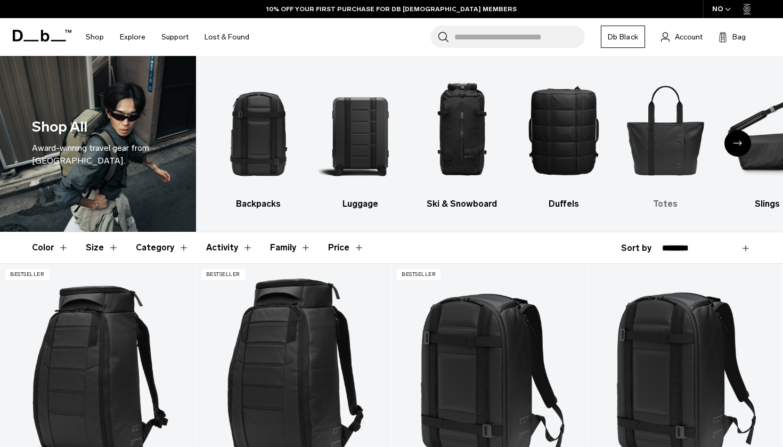
click at [652, 156] on img "5 / 10" at bounding box center [665, 130] width 83 height 125
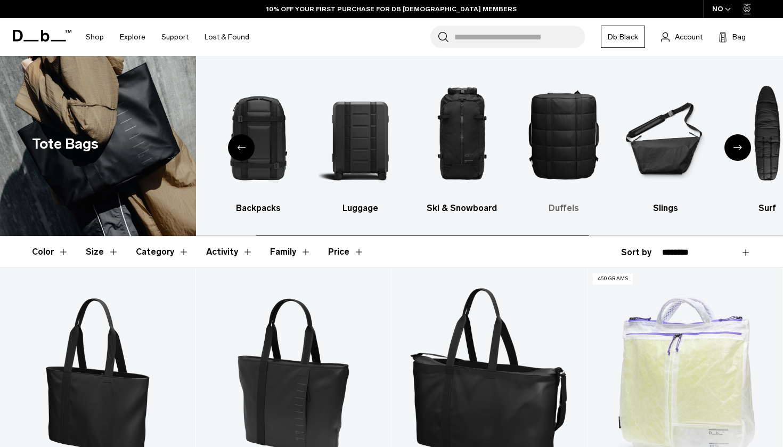
click at [660, 140] on img "6 / 10" at bounding box center [665, 134] width 83 height 125
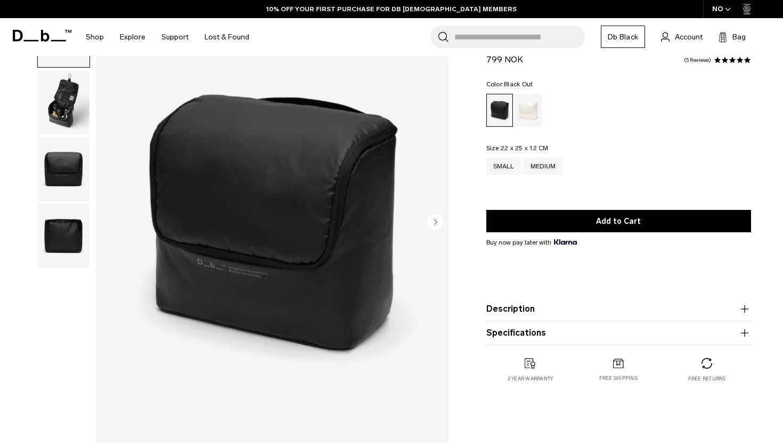
scroll to position [75, 0]
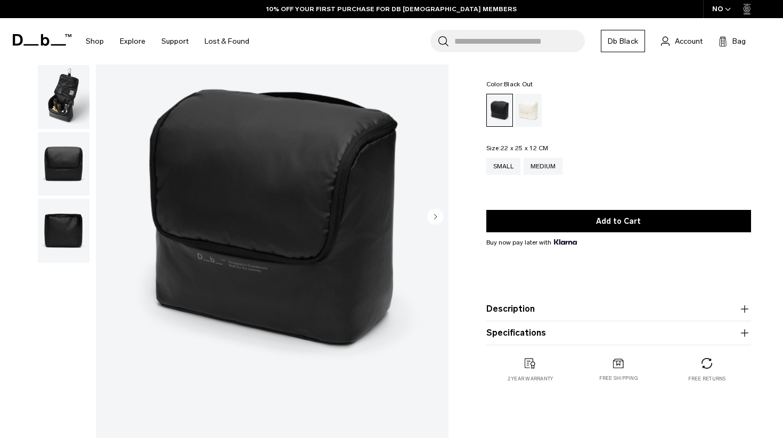
click at [431, 215] on circle "Next slide" at bounding box center [435, 216] width 16 height 16
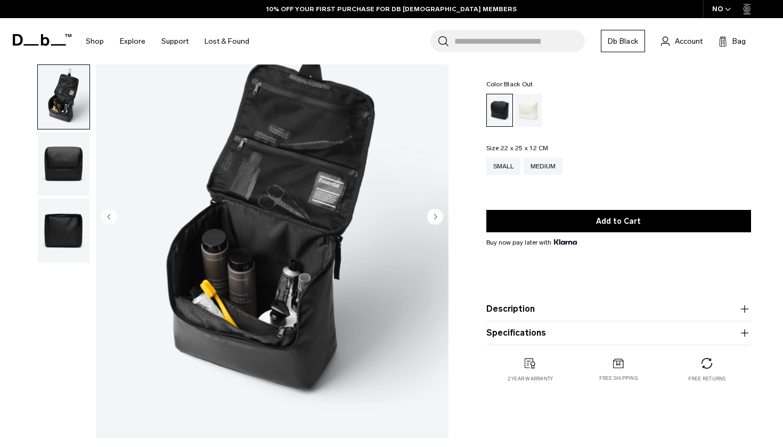
click at [431, 215] on circle "Next slide" at bounding box center [435, 216] width 16 height 16
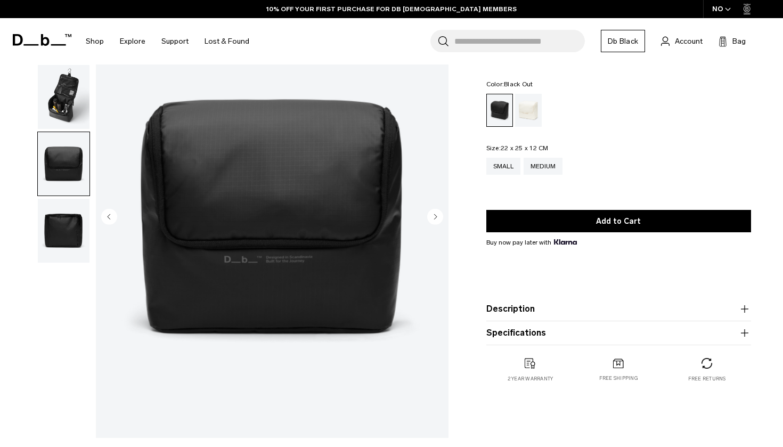
click at [431, 215] on circle "Next slide" at bounding box center [435, 216] width 16 height 16
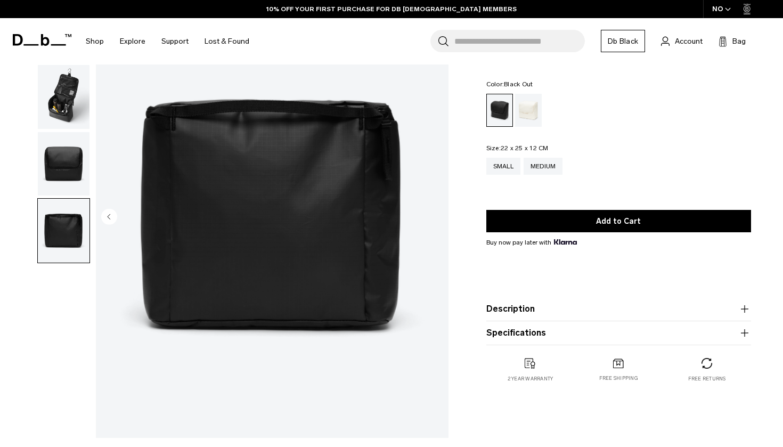
click at [431, 215] on img "4 / 4" at bounding box center [272, 217] width 353 height 440
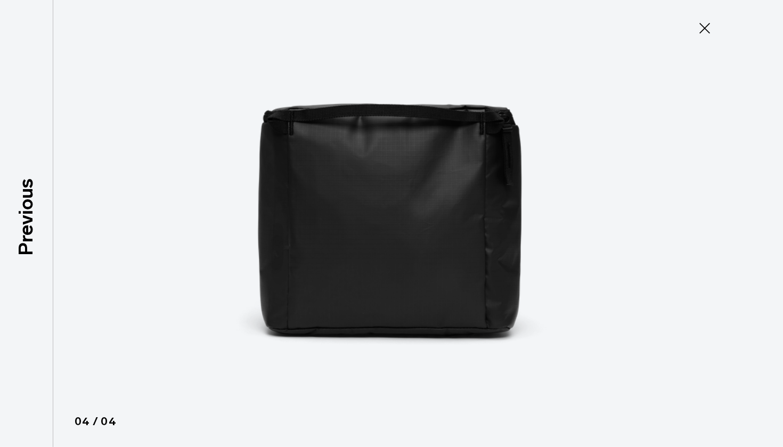
click at [535, 218] on img at bounding box center [391, 223] width 479 height 447
click at [712, 25] on icon at bounding box center [704, 28] width 17 height 17
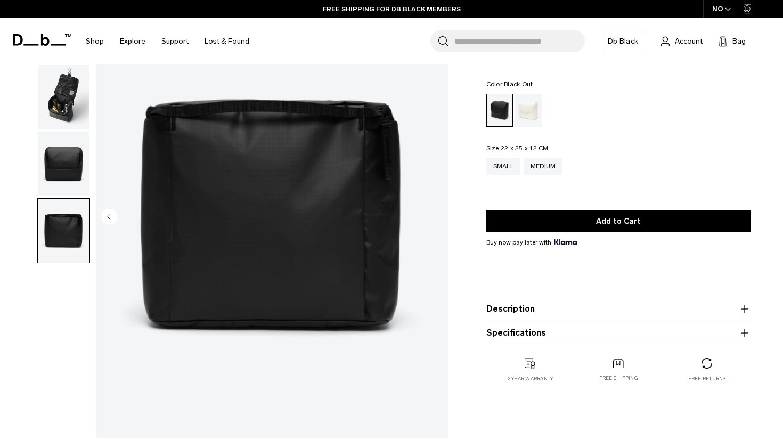
click at [67, 96] on img "button" at bounding box center [64, 97] width 52 height 64
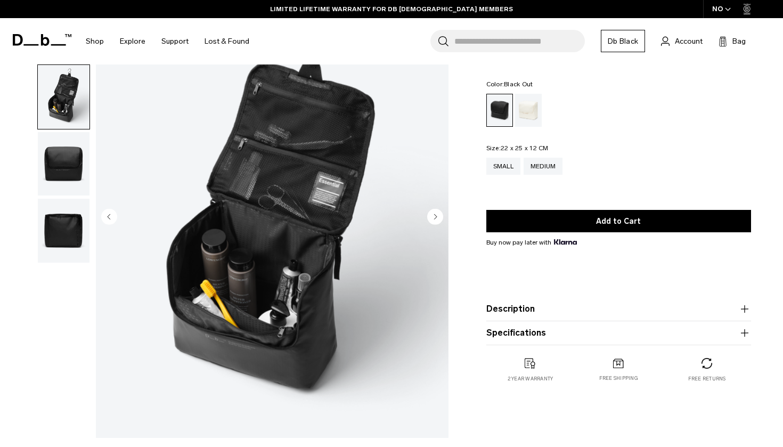
scroll to position [67, 0]
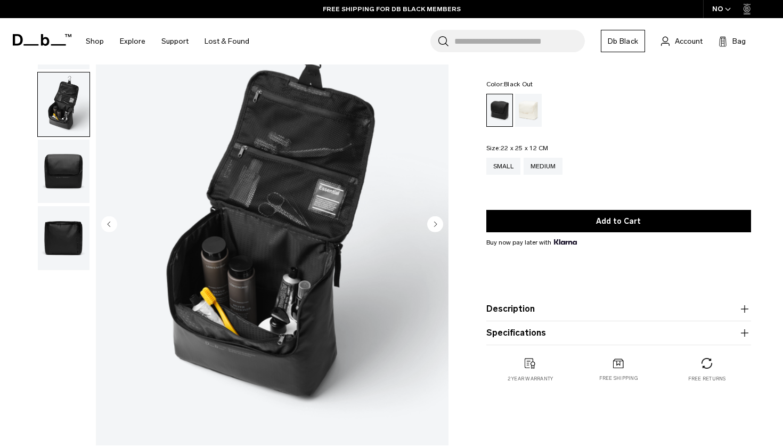
click at [436, 220] on circle "Next slide" at bounding box center [435, 224] width 16 height 16
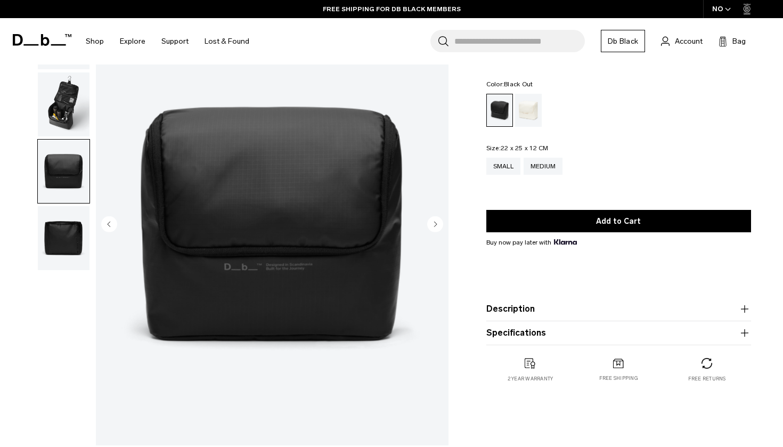
click at [436, 220] on circle "Next slide" at bounding box center [435, 224] width 16 height 16
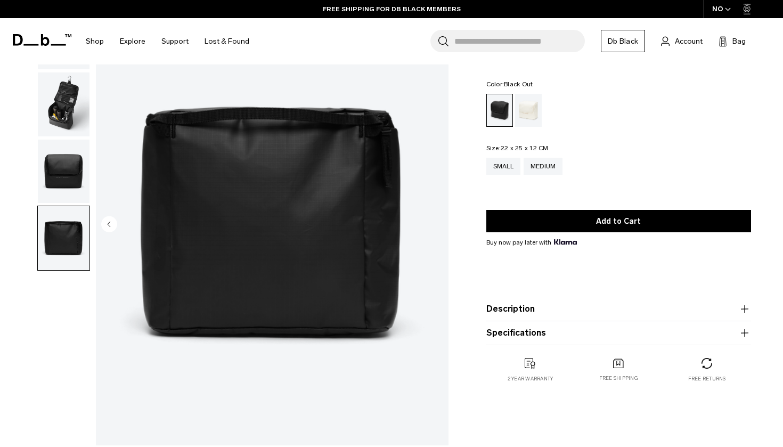
click at [436, 220] on img "4 / 4" at bounding box center [272, 225] width 353 height 440
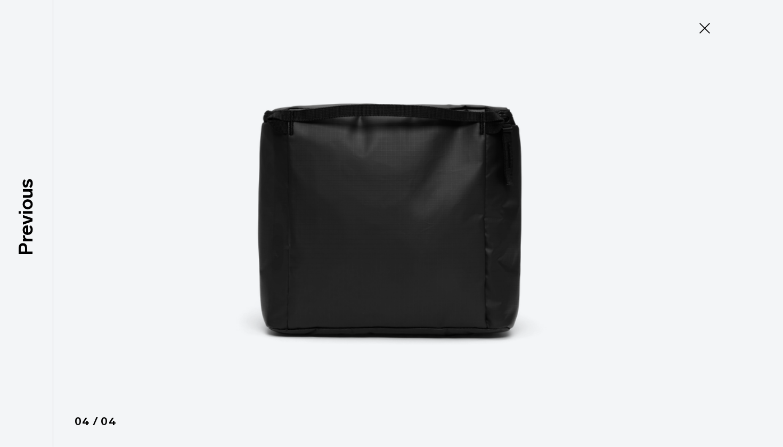
click at [436, 220] on img at bounding box center [391, 223] width 479 height 447
click at [707, 27] on icon at bounding box center [704, 28] width 17 height 17
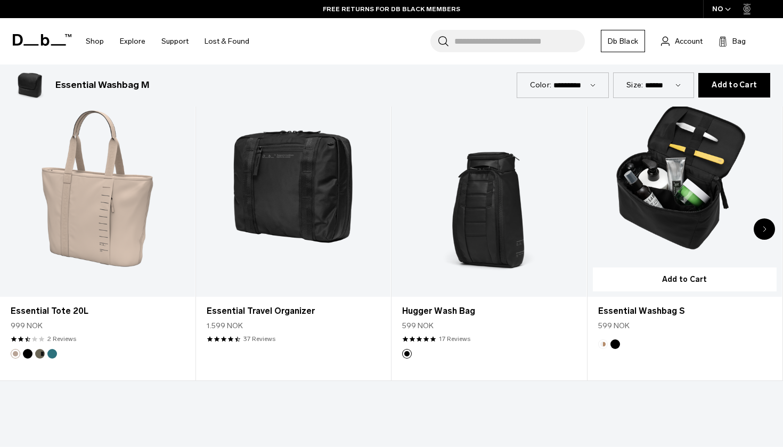
scroll to position [531, 0]
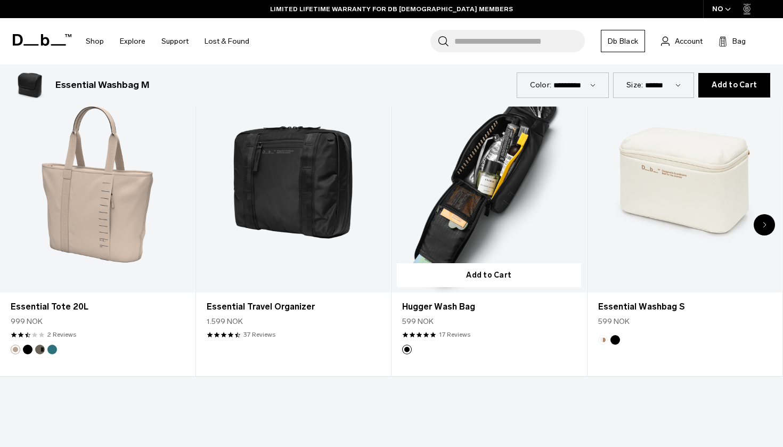
click at [489, 194] on link "Hugger Wash Bag" at bounding box center [488, 184] width 195 height 216
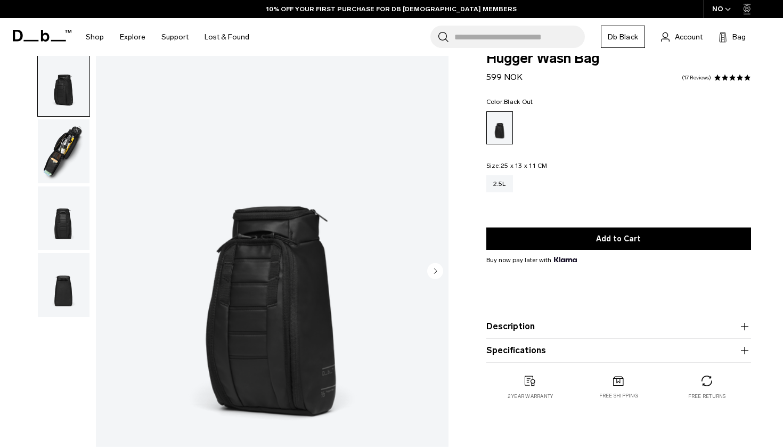
scroll to position [24, 0]
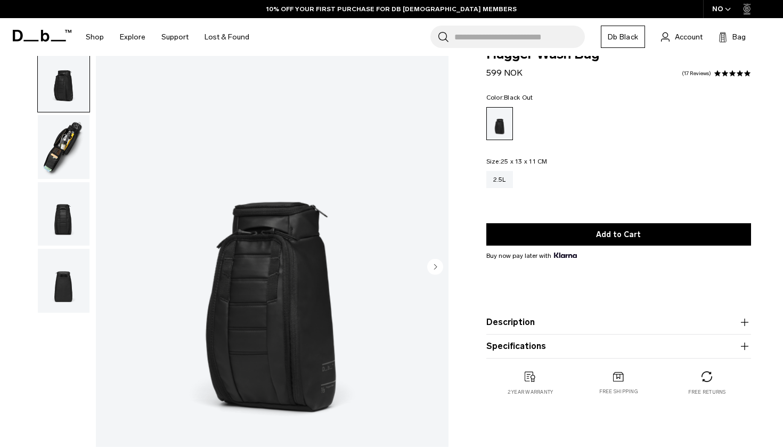
click at [431, 269] on circle "Next slide" at bounding box center [435, 266] width 16 height 16
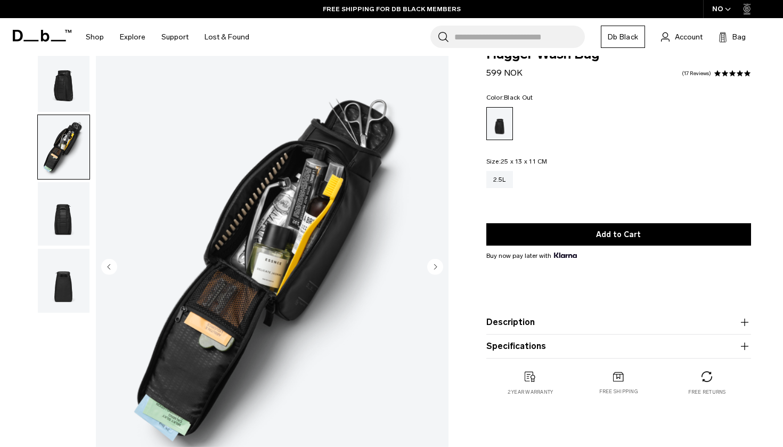
click at [307, 218] on img "2 / 4" at bounding box center [272, 267] width 353 height 440
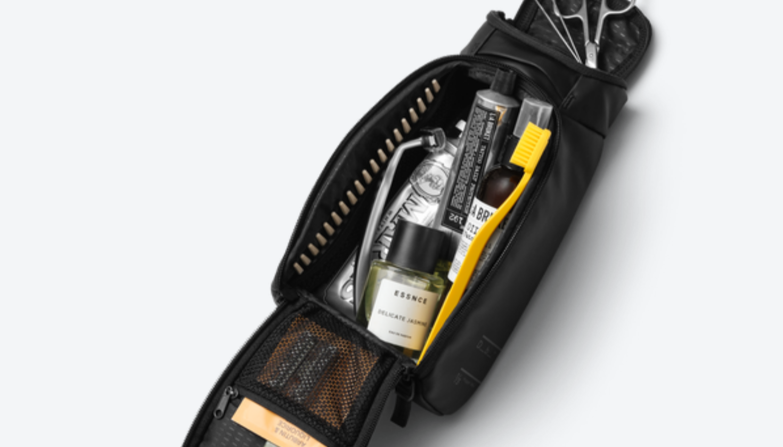
scroll to position [0, 0]
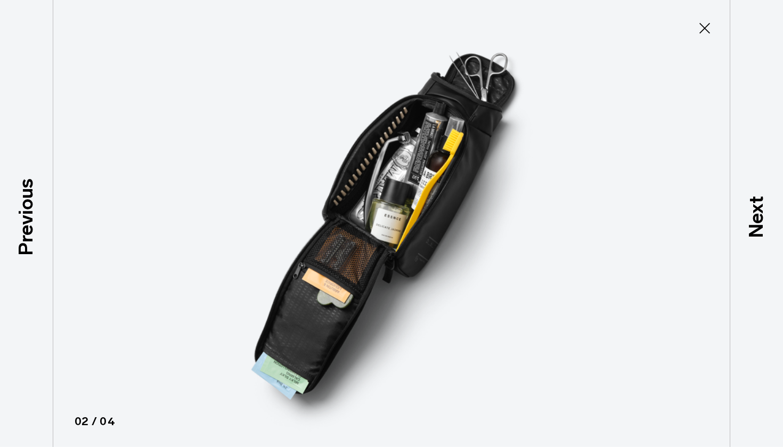
click at [702, 31] on icon at bounding box center [704, 28] width 11 height 11
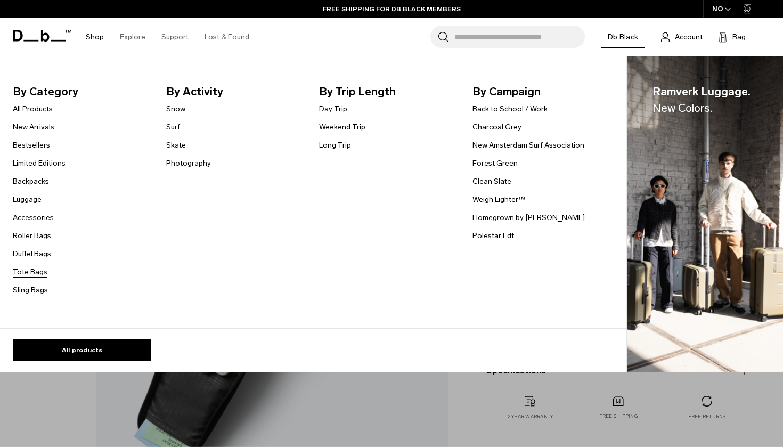
click at [32, 269] on link "Tote Bags" at bounding box center [30, 271] width 35 height 11
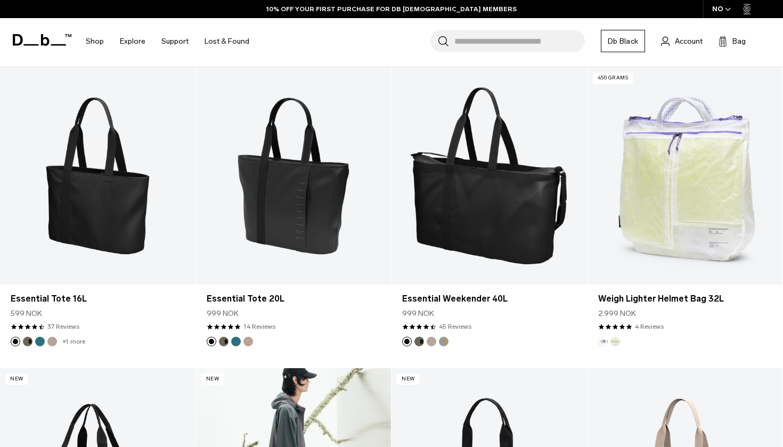
scroll to position [200, 0]
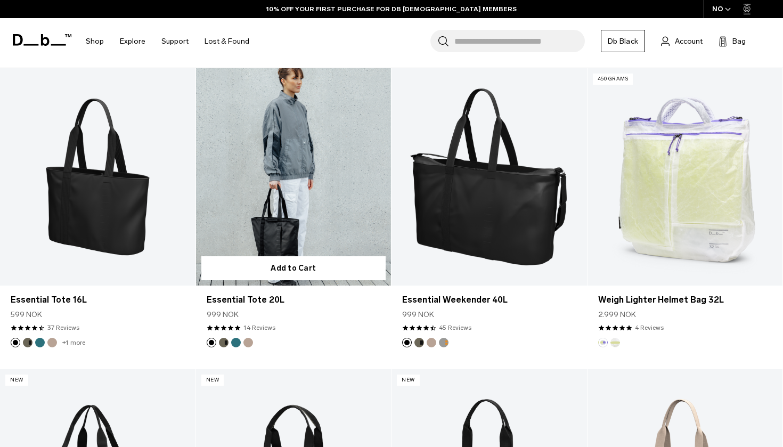
click at [277, 189] on link "Essential Tote 20L" at bounding box center [293, 176] width 195 height 217
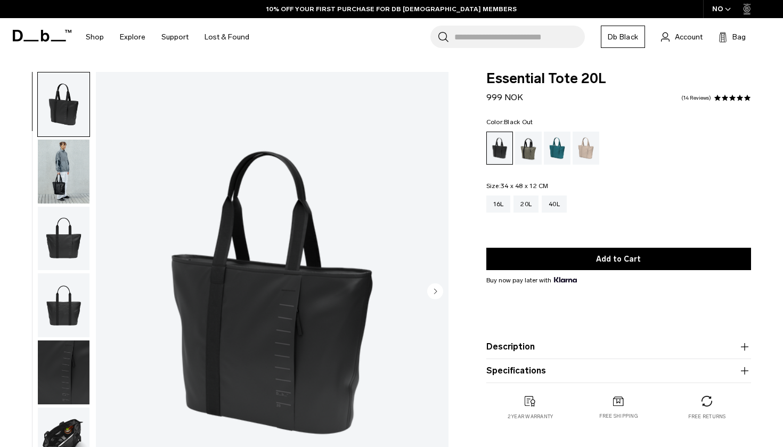
click at [436, 290] on circle "Next slide" at bounding box center [435, 291] width 16 height 16
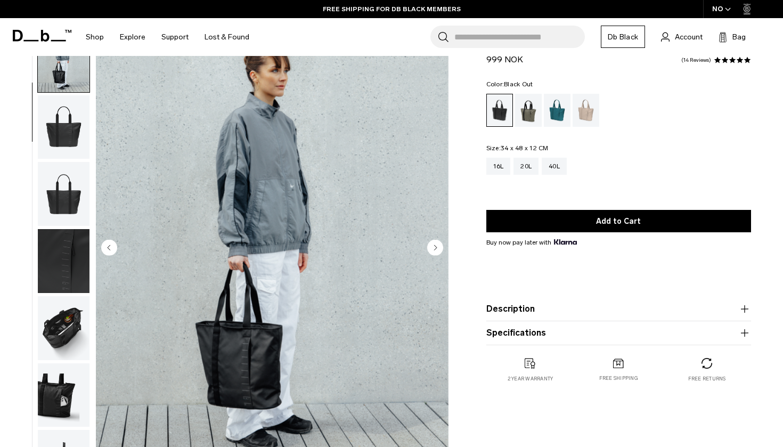
scroll to position [53, 0]
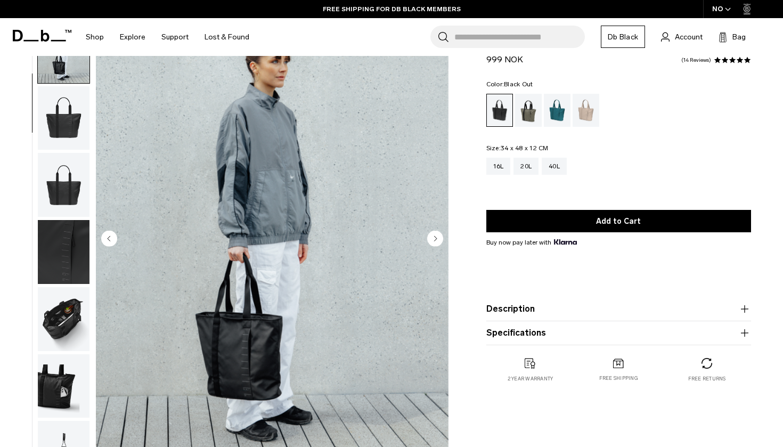
click at [432, 240] on circle "Next slide" at bounding box center [435, 238] width 16 height 16
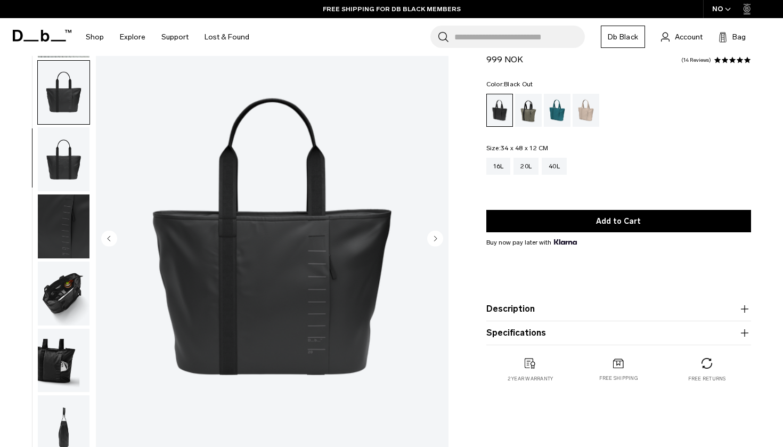
click at [432, 240] on circle "Next slide" at bounding box center [435, 238] width 16 height 16
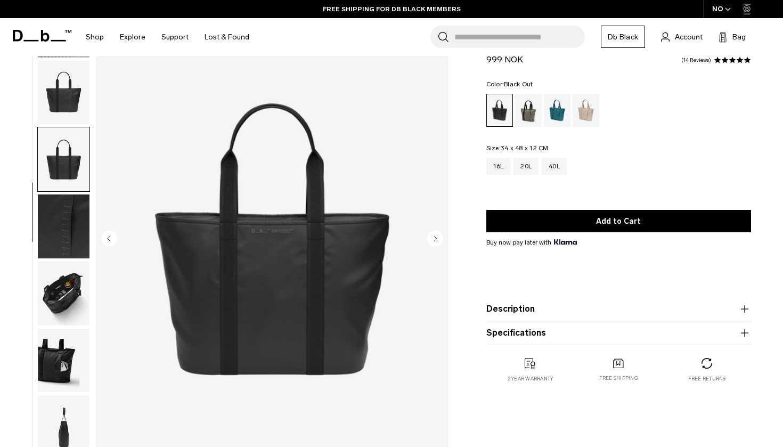
click at [432, 240] on circle "Next slide" at bounding box center [435, 238] width 16 height 16
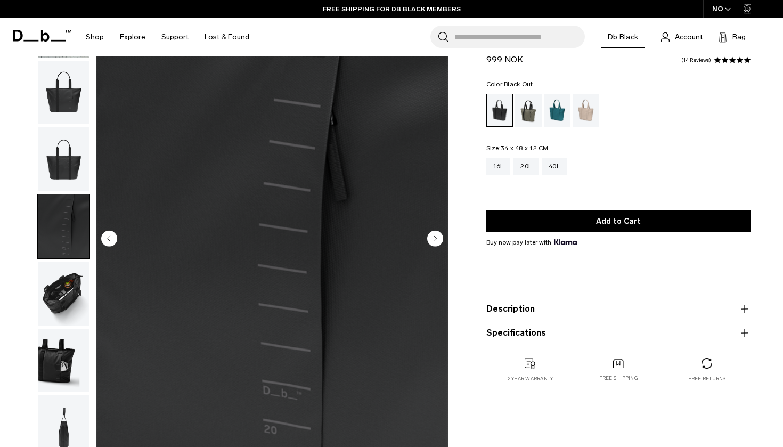
click at [436, 241] on circle "Next slide" at bounding box center [435, 238] width 16 height 16
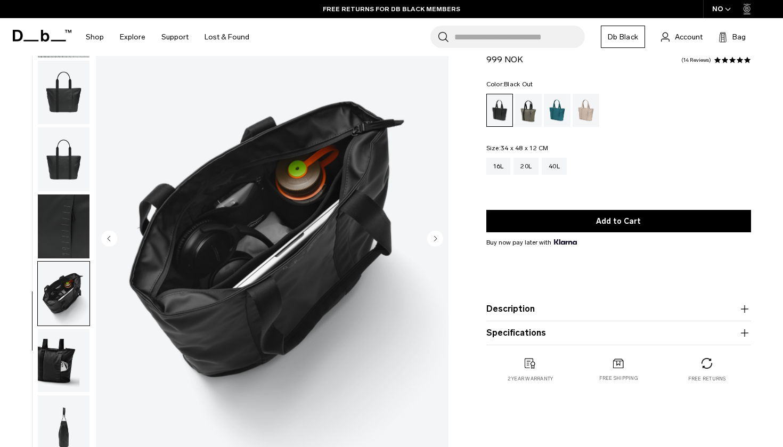
click at [436, 241] on circle "Next slide" at bounding box center [435, 238] width 16 height 16
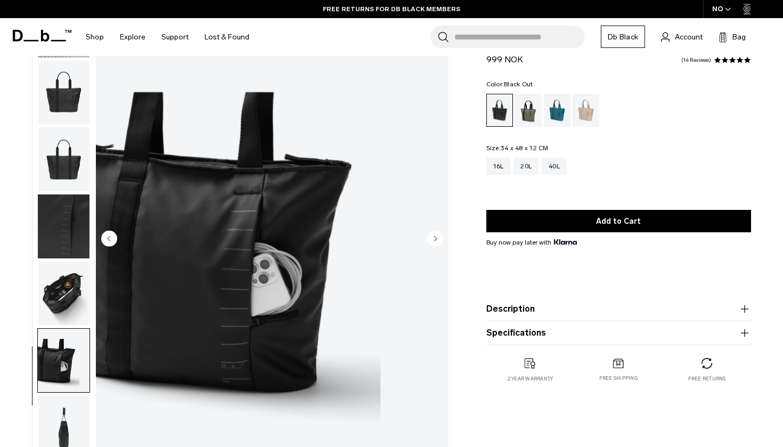
click at [436, 241] on circle "Next slide" at bounding box center [435, 238] width 16 height 16
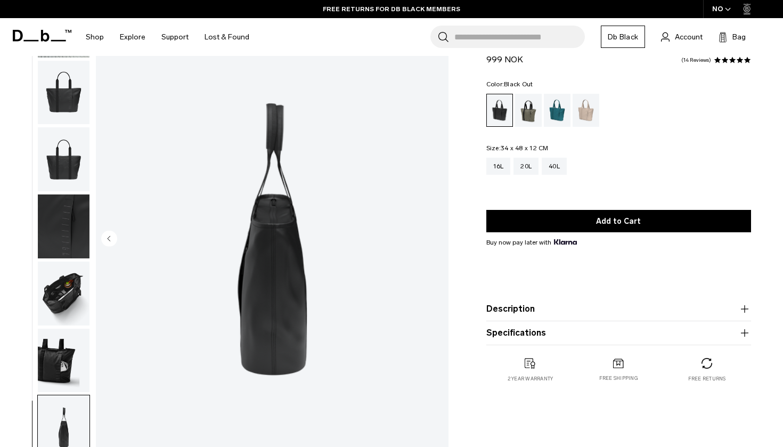
click at [436, 241] on img "8 / 8" at bounding box center [272, 239] width 353 height 440
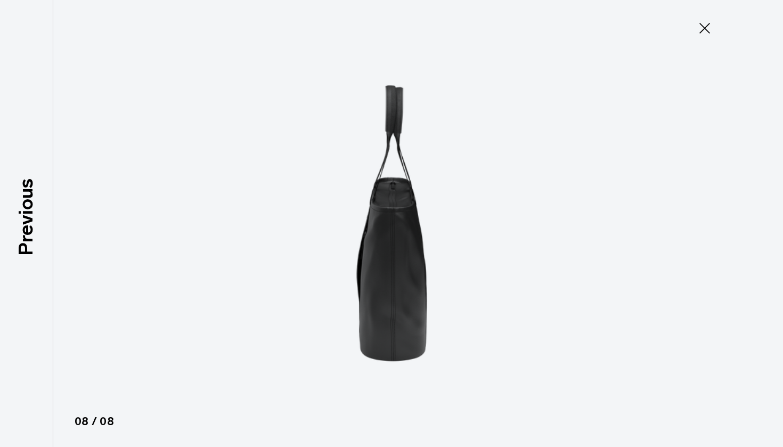
click at [703, 32] on icon at bounding box center [704, 28] width 17 height 17
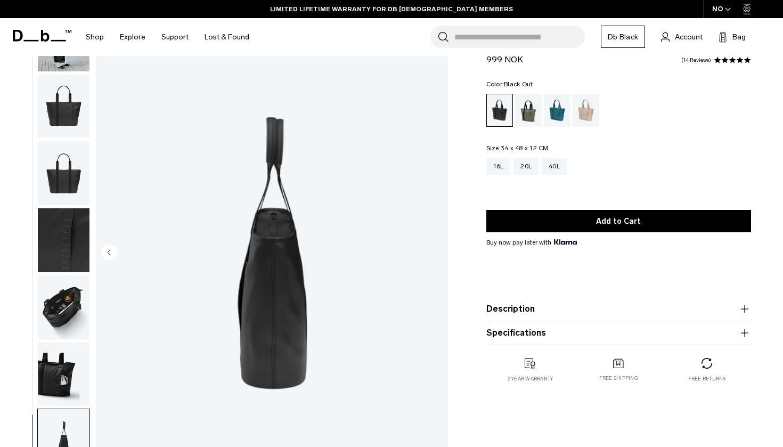
scroll to position [35, 0]
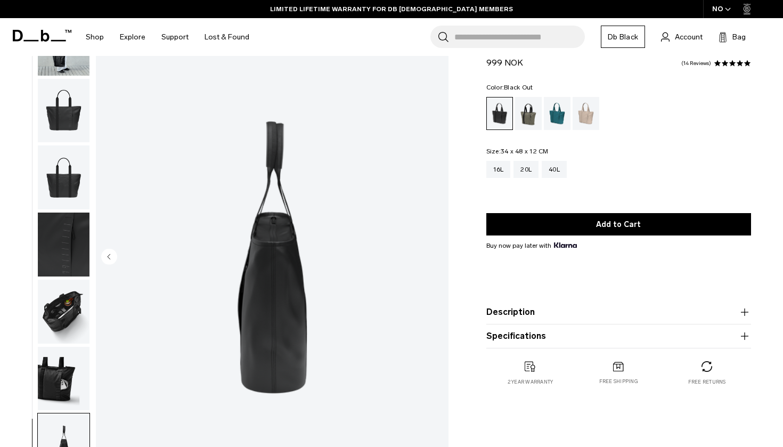
click at [109, 256] on icon "Previous slide" at bounding box center [109, 256] width 3 height 5
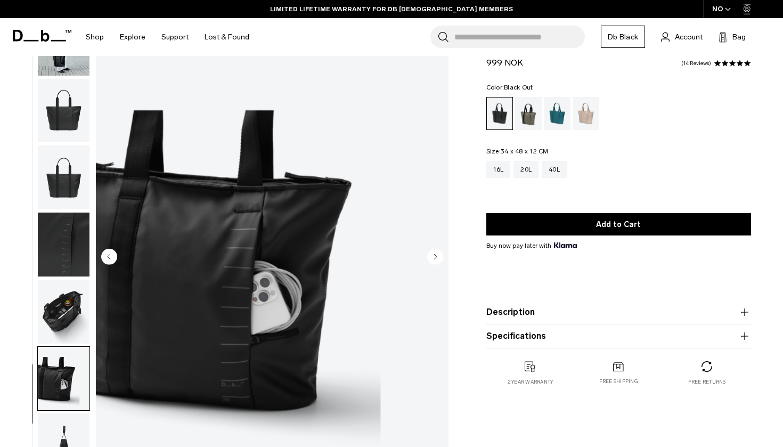
click at [109, 256] on icon "Previous slide" at bounding box center [109, 256] width 3 height 5
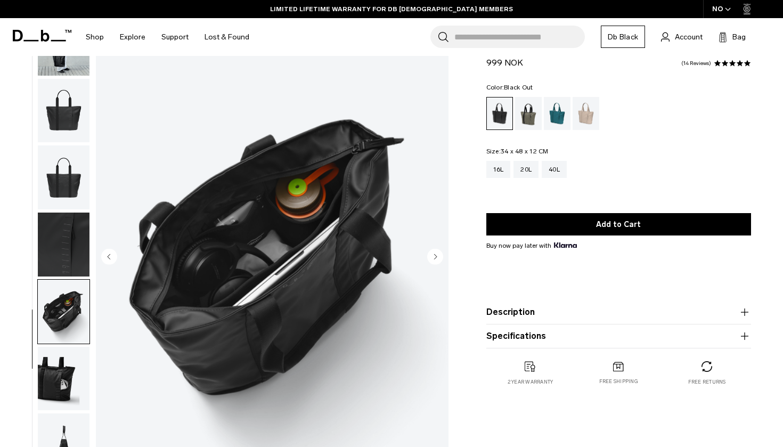
click at [109, 256] on icon "Previous slide" at bounding box center [109, 256] width 3 height 5
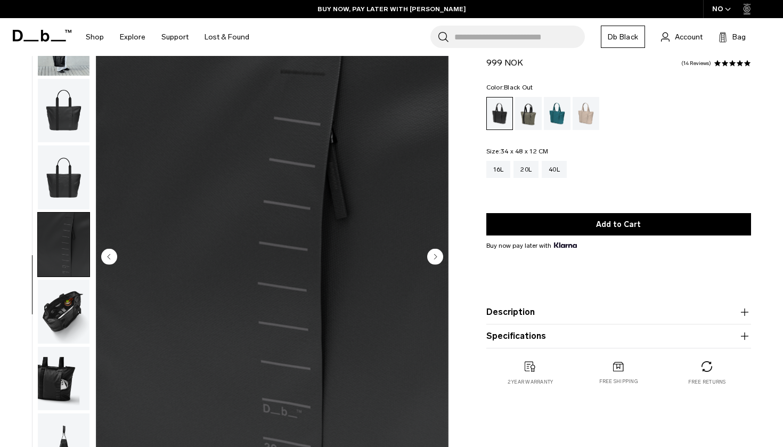
click at [109, 256] on icon "Previous slide" at bounding box center [109, 256] width 3 height 5
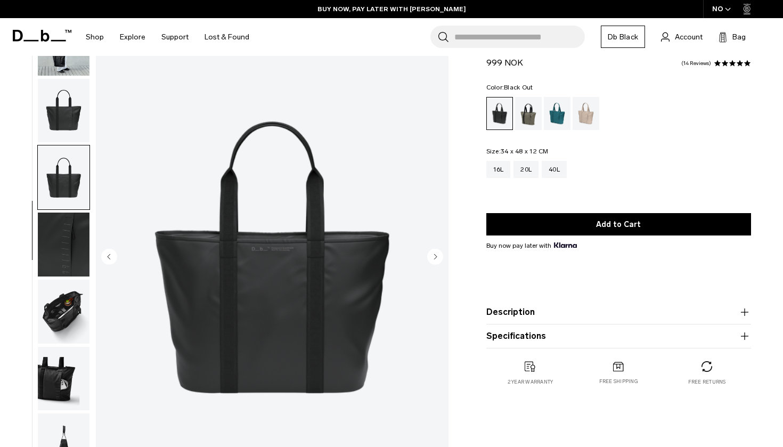
click at [109, 256] on icon "Previous slide" at bounding box center [109, 256] width 3 height 5
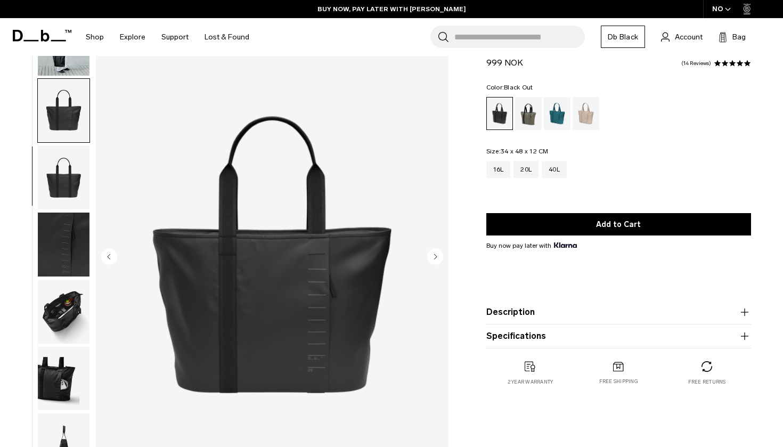
click at [109, 256] on icon "Previous slide" at bounding box center [109, 256] width 3 height 5
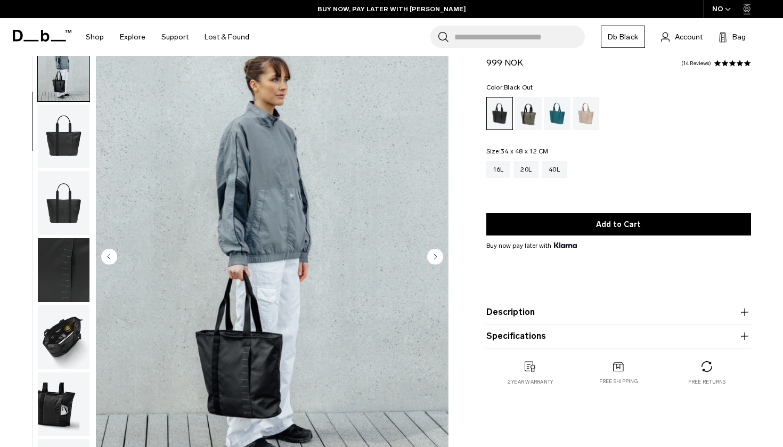
click at [109, 256] on icon "Previous slide" at bounding box center [109, 256] width 3 height 5
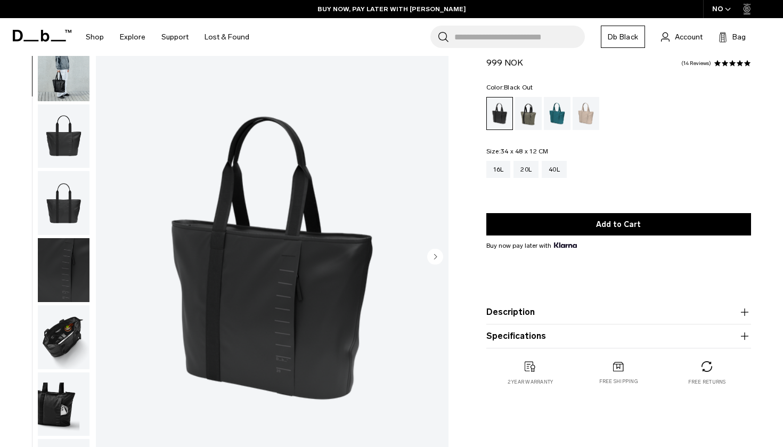
scroll to position [0, 0]
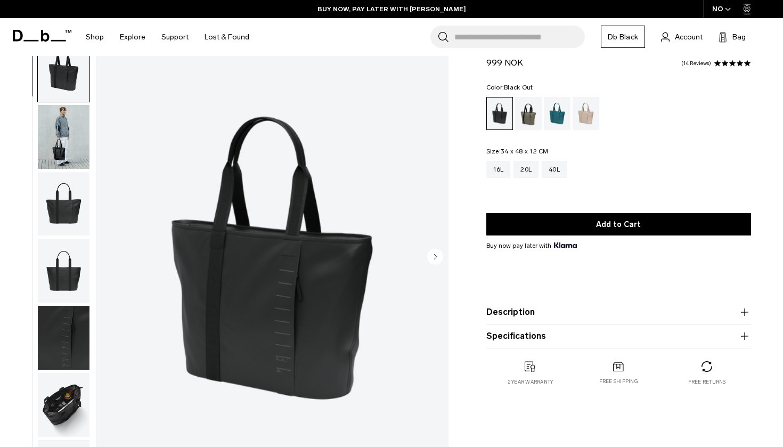
click at [109, 256] on img "1 / 8" at bounding box center [272, 257] width 353 height 440
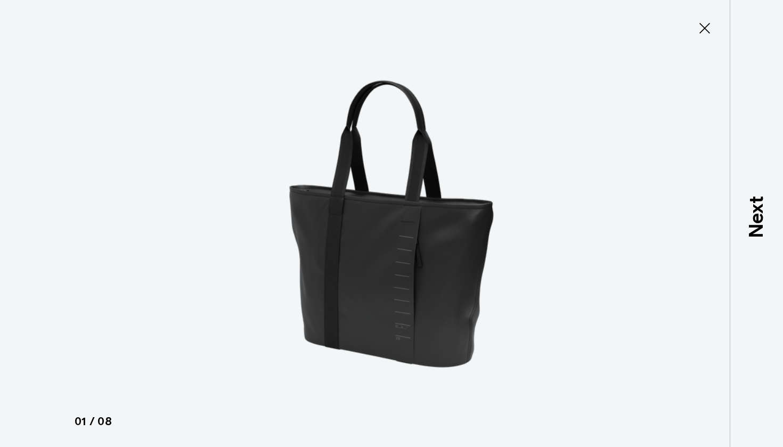
click at [705, 30] on icon at bounding box center [704, 28] width 17 height 17
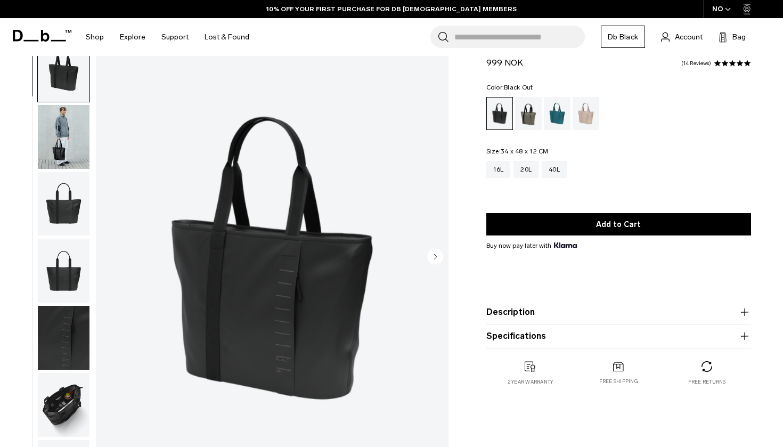
click at [436, 257] on icon "Next slide" at bounding box center [435, 256] width 3 height 5
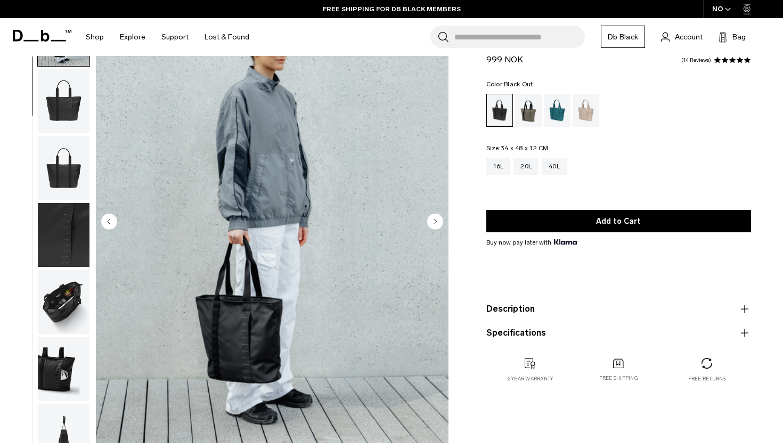
scroll to position [71, 0]
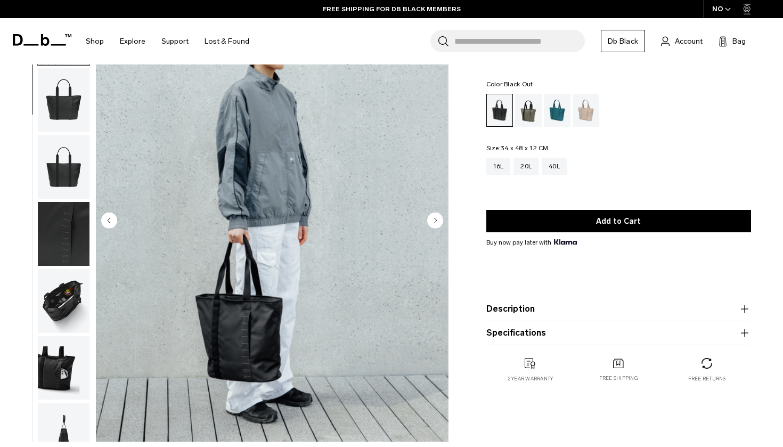
click at [315, 265] on img "2 / 8" at bounding box center [272, 221] width 353 height 440
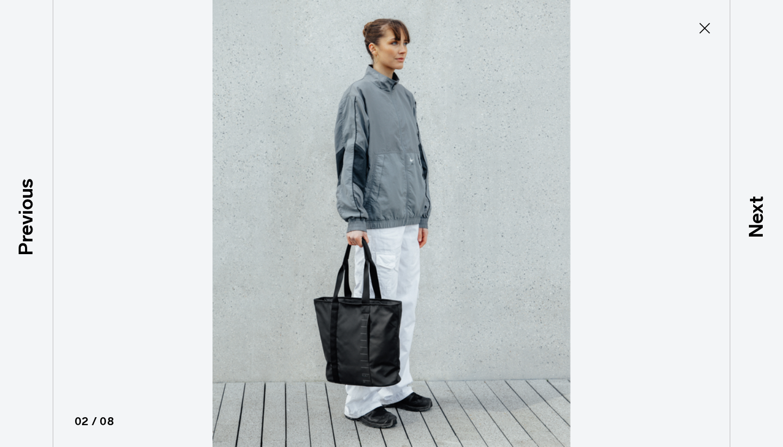
click at [706, 38] on button "Close" at bounding box center [704, 28] width 35 height 22
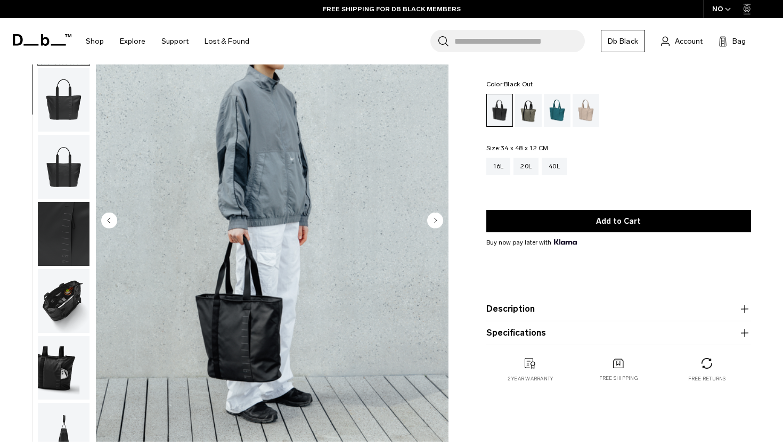
click at [436, 222] on circle "Next slide" at bounding box center [435, 220] width 16 height 16
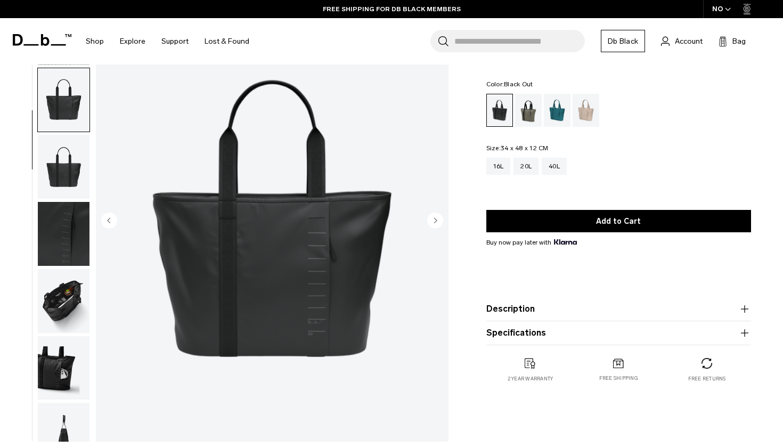
scroll to position [100, 0]
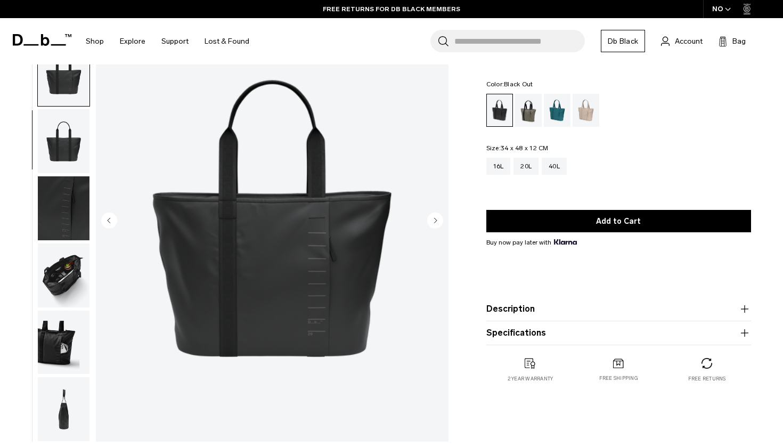
click at [436, 222] on circle "Next slide" at bounding box center [435, 220] width 16 height 16
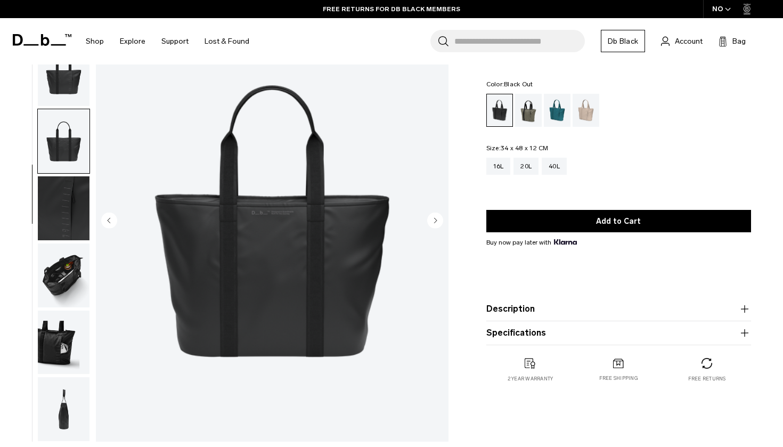
click at [436, 222] on circle "Next slide" at bounding box center [435, 220] width 16 height 16
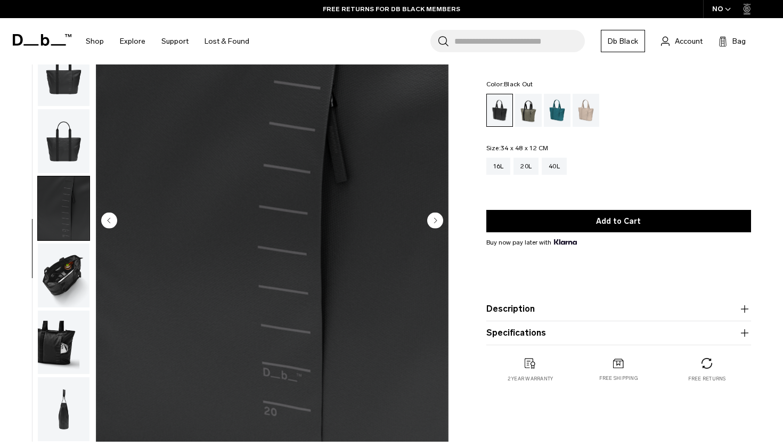
click at [436, 222] on circle "Next slide" at bounding box center [435, 220] width 16 height 16
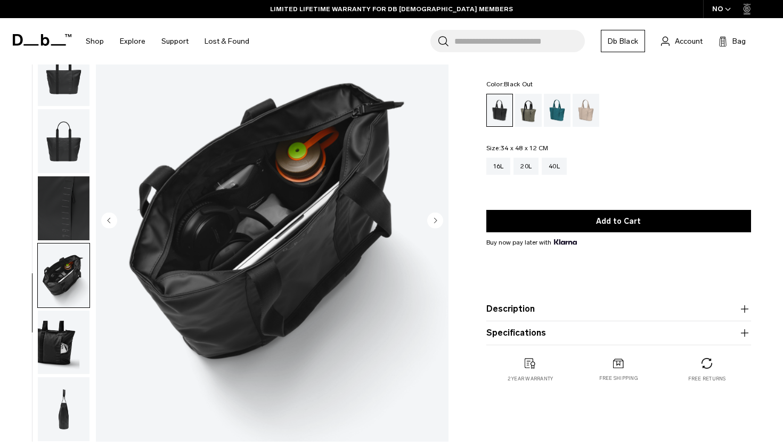
click at [436, 222] on circle "Next slide" at bounding box center [435, 220] width 16 height 16
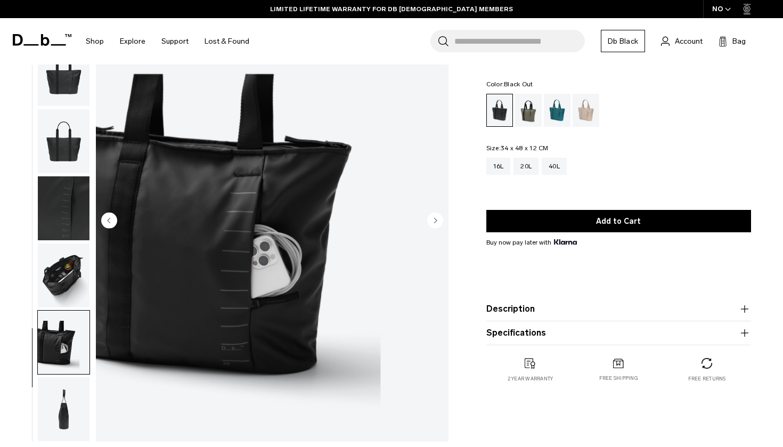
click at [436, 222] on circle "Next slide" at bounding box center [435, 220] width 16 height 16
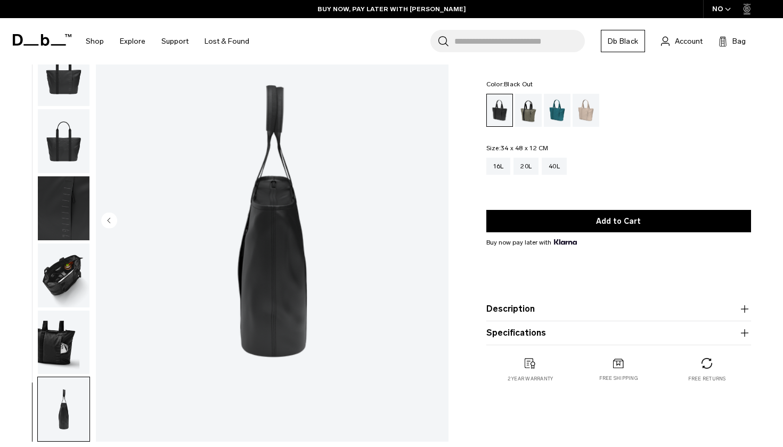
click at [436, 222] on img "8 / 8" at bounding box center [272, 221] width 353 height 440
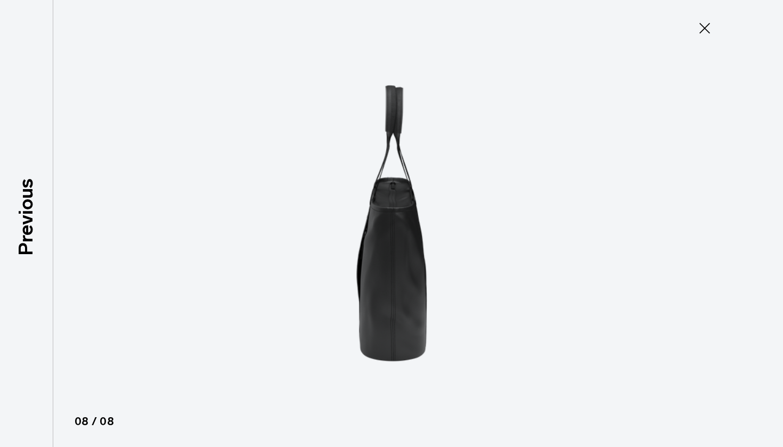
click at [700, 36] on icon at bounding box center [704, 28] width 17 height 17
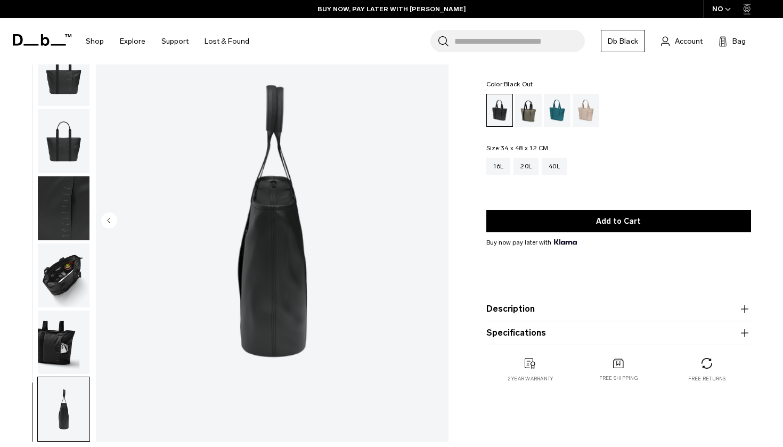
click at [113, 223] on circle "Previous slide" at bounding box center [109, 220] width 16 height 16
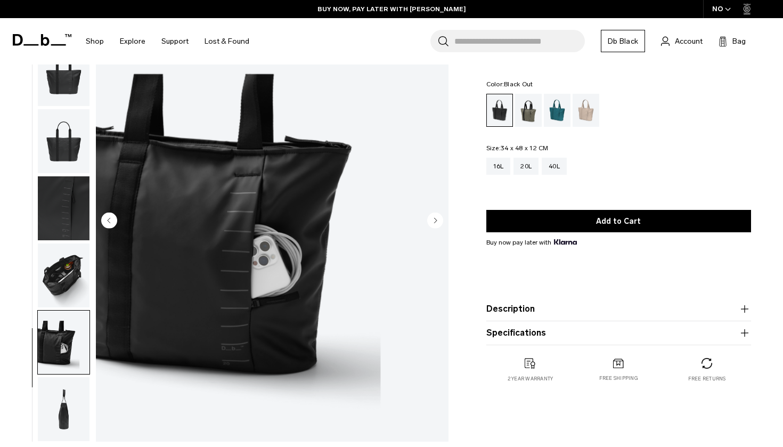
click at [113, 223] on circle "Previous slide" at bounding box center [109, 220] width 16 height 16
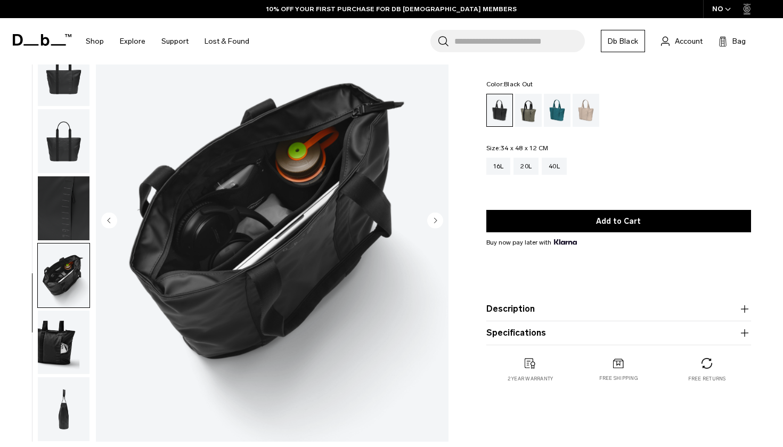
click at [113, 223] on circle "Previous slide" at bounding box center [109, 220] width 16 height 16
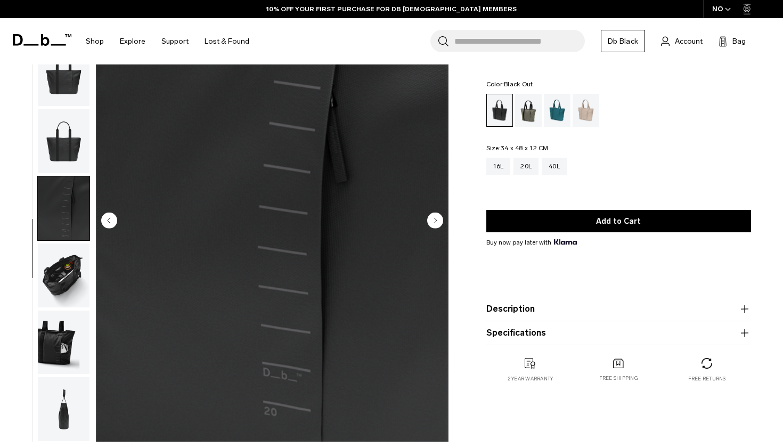
click at [113, 223] on circle "Previous slide" at bounding box center [109, 220] width 16 height 16
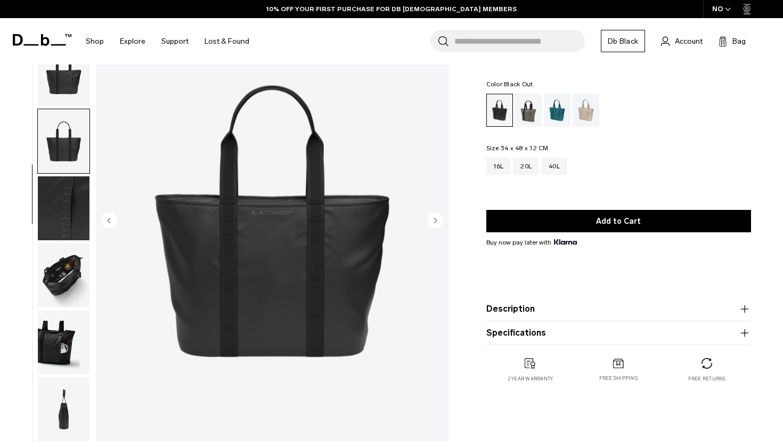
click at [113, 223] on circle "Previous slide" at bounding box center [109, 220] width 16 height 16
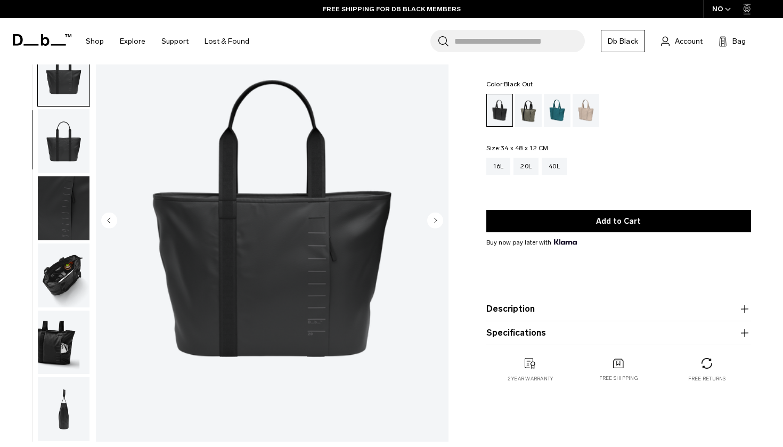
click at [113, 223] on circle "Previous slide" at bounding box center [109, 220] width 16 height 16
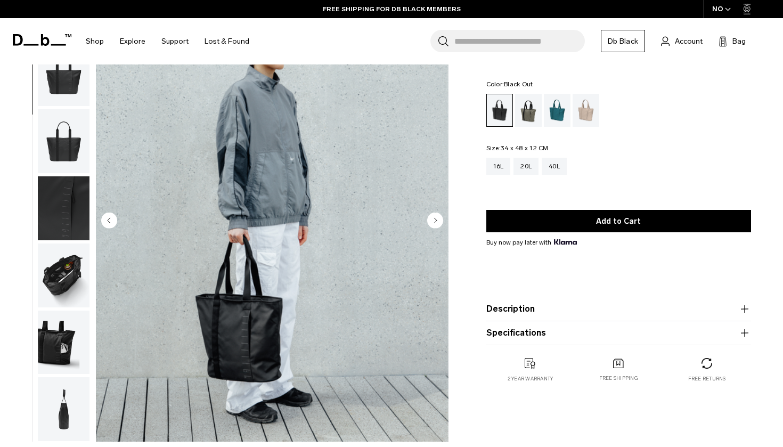
scroll to position [68, 0]
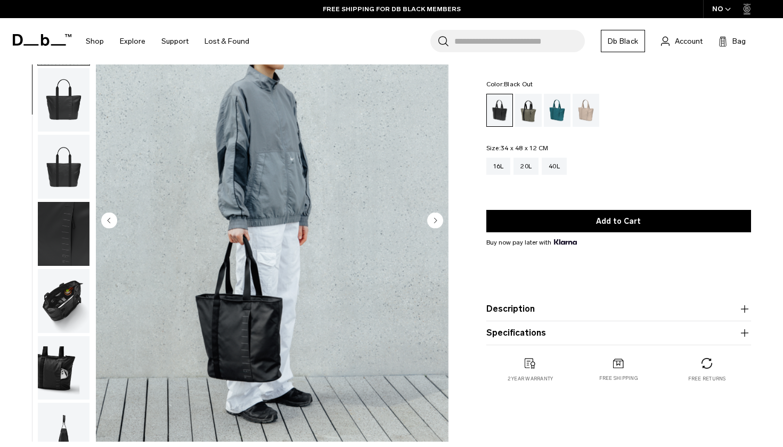
click at [113, 223] on circle "Previous slide" at bounding box center [109, 220] width 16 height 16
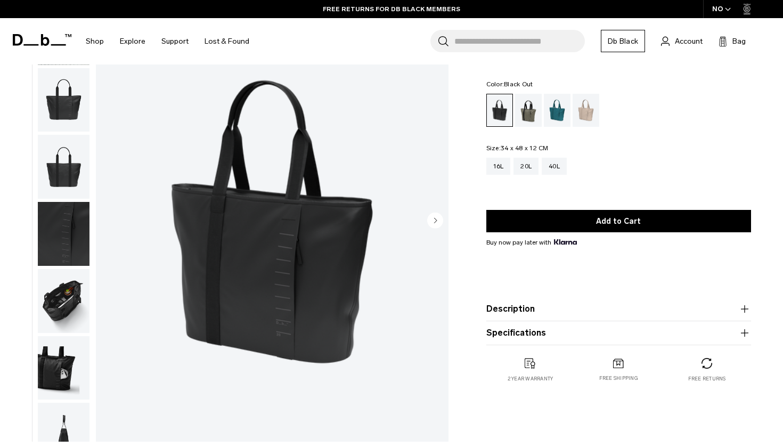
scroll to position [0, 0]
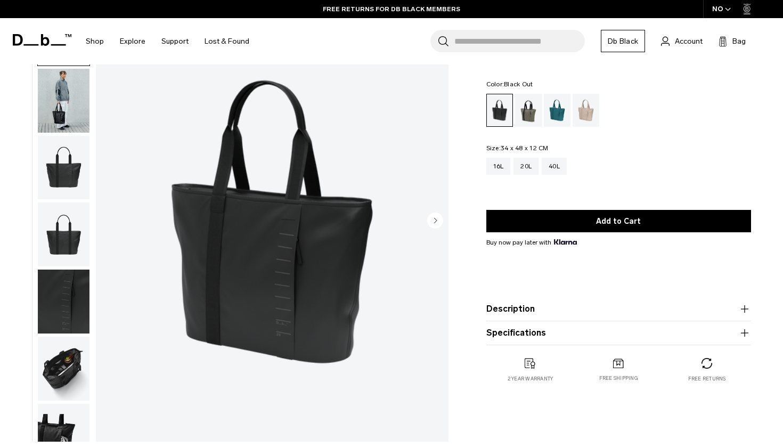
click at [113, 223] on img "1 / 8" at bounding box center [272, 221] width 353 height 440
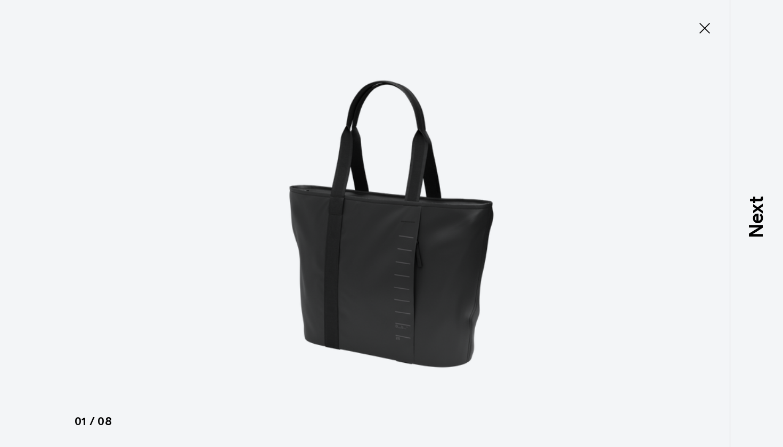
click at [701, 37] on button "Close" at bounding box center [704, 28] width 35 height 22
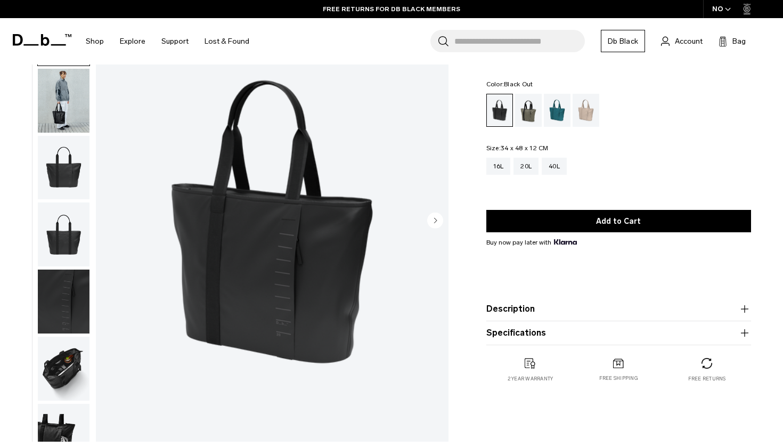
click at [426, 219] on img "1 / 8" at bounding box center [272, 221] width 353 height 440
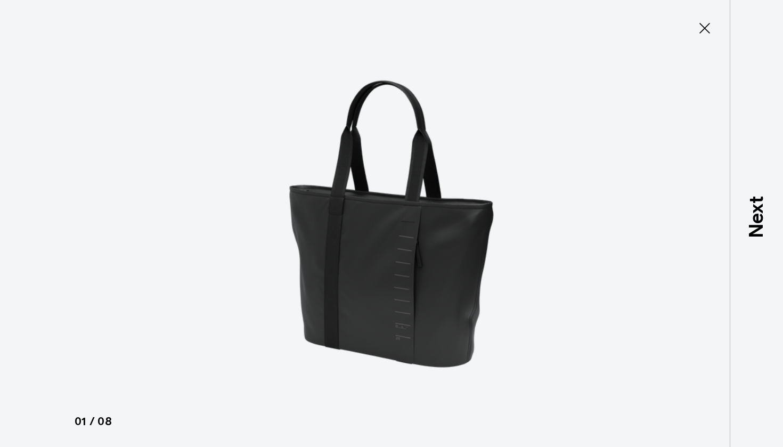
click at [638, 212] on div at bounding box center [391, 223] width 783 height 447
click at [706, 25] on icon at bounding box center [704, 28] width 17 height 17
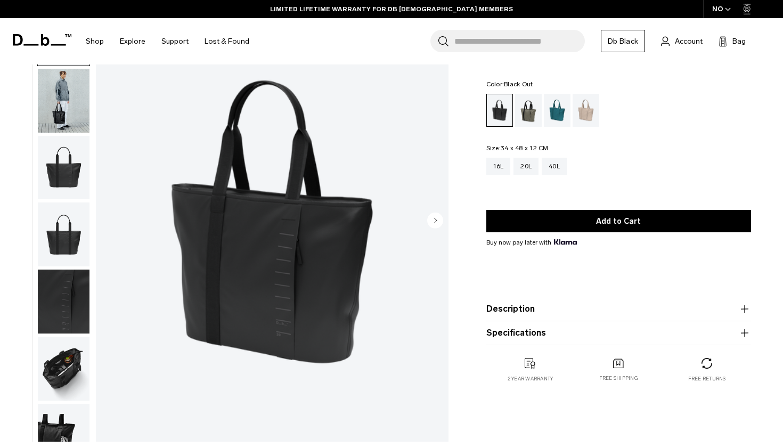
click at [434, 222] on circle "Next slide" at bounding box center [435, 220] width 16 height 16
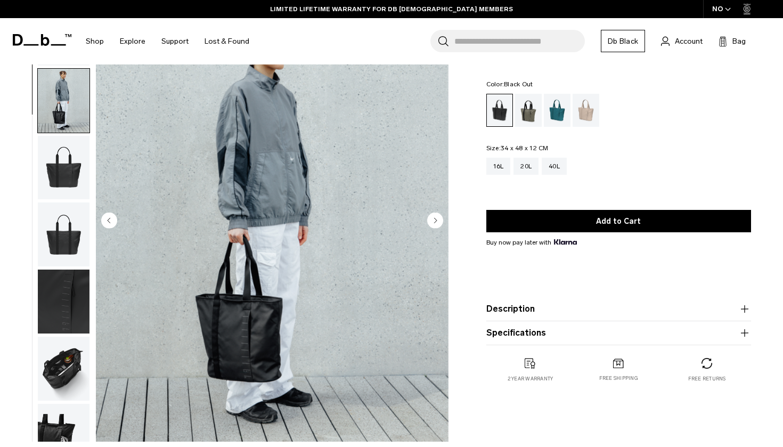
scroll to position [68, 0]
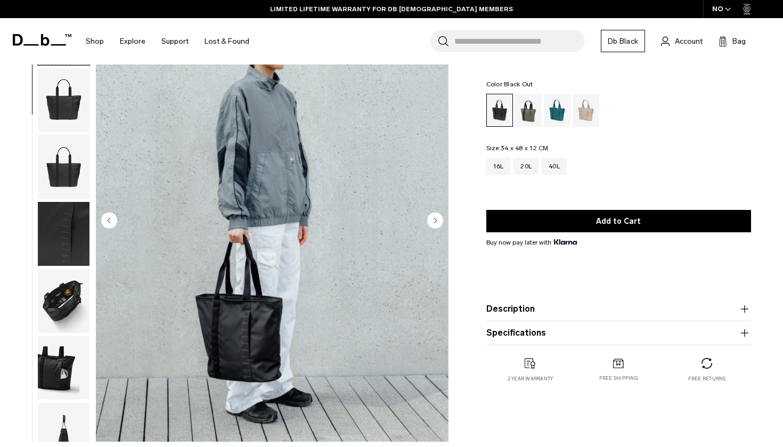
click at [434, 222] on circle "Next slide" at bounding box center [435, 220] width 16 height 16
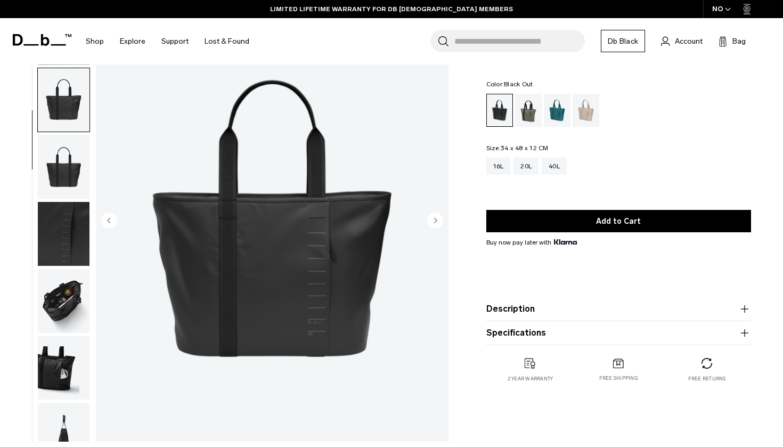
scroll to position [100, 0]
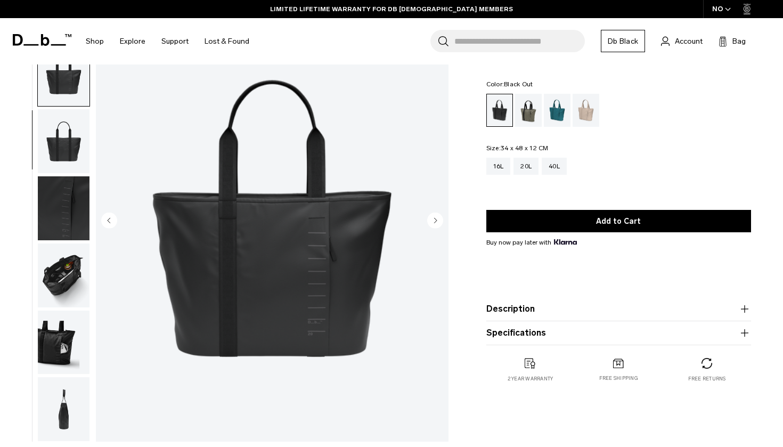
click at [434, 222] on circle "Next slide" at bounding box center [435, 220] width 16 height 16
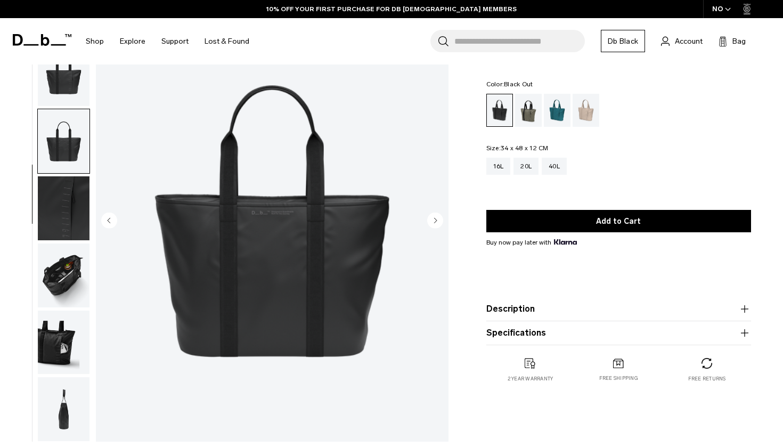
click at [434, 222] on circle "Next slide" at bounding box center [435, 220] width 16 height 16
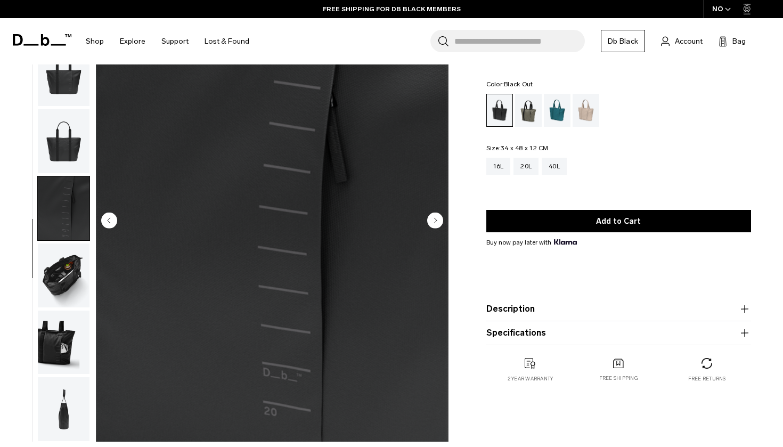
click at [434, 222] on circle "Next slide" at bounding box center [435, 220] width 16 height 16
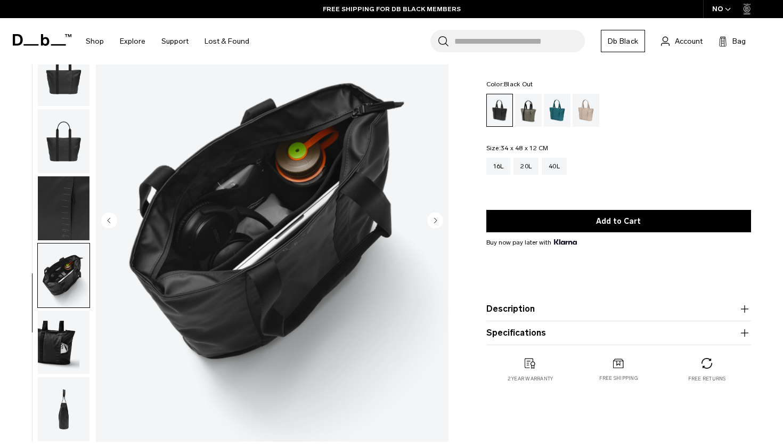
click at [434, 222] on circle "Next slide" at bounding box center [435, 220] width 16 height 16
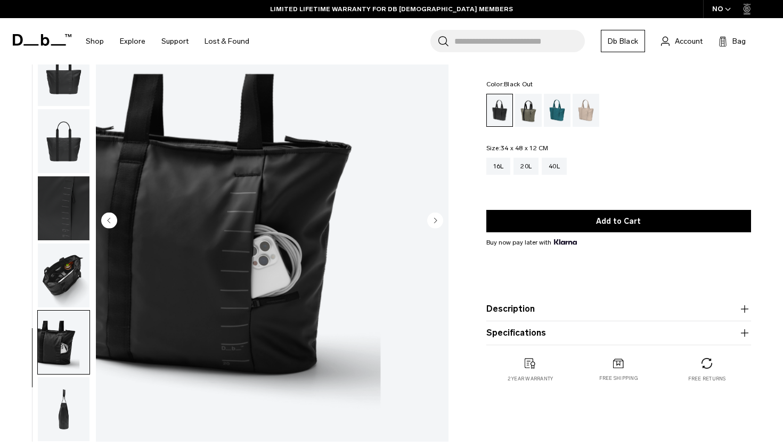
click at [434, 222] on circle "Next slide" at bounding box center [435, 220] width 16 height 16
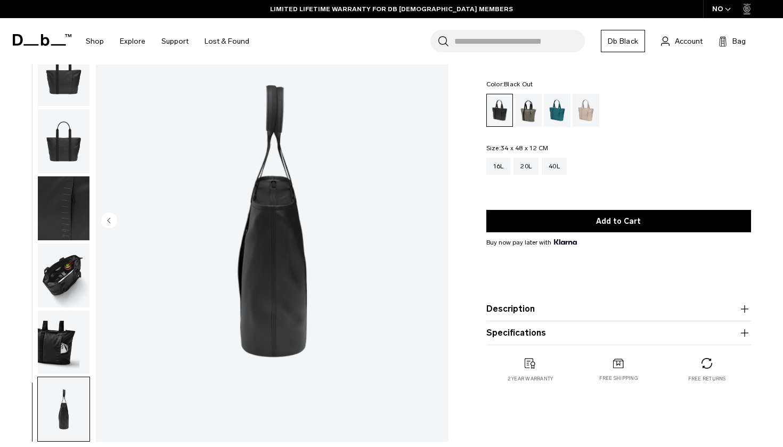
click at [434, 222] on img "8 / 8" at bounding box center [272, 221] width 353 height 440
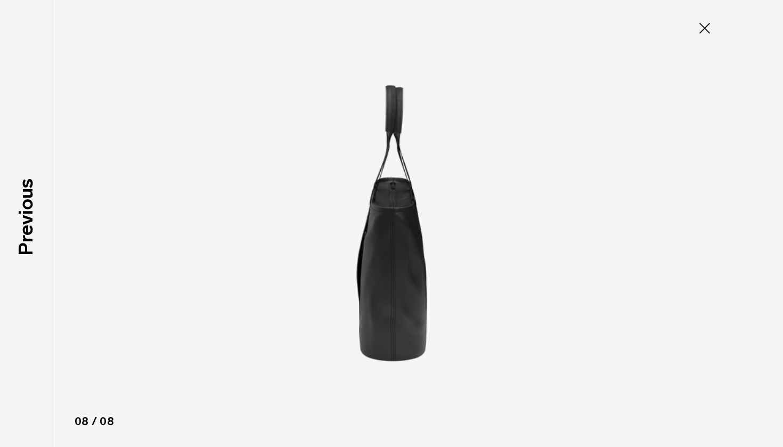
click at [707, 27] on icon at bounding box center [704, 28] width 17 height 17
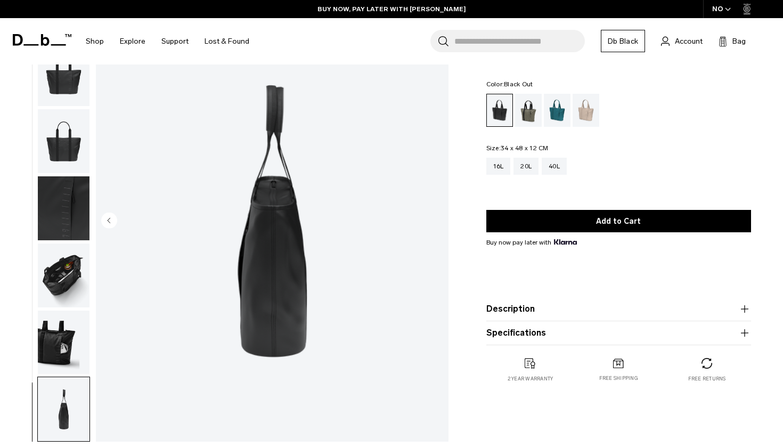
click at [109, 224] on circle "Previous slide" at bounding box center [109, 220] width 16 height 16
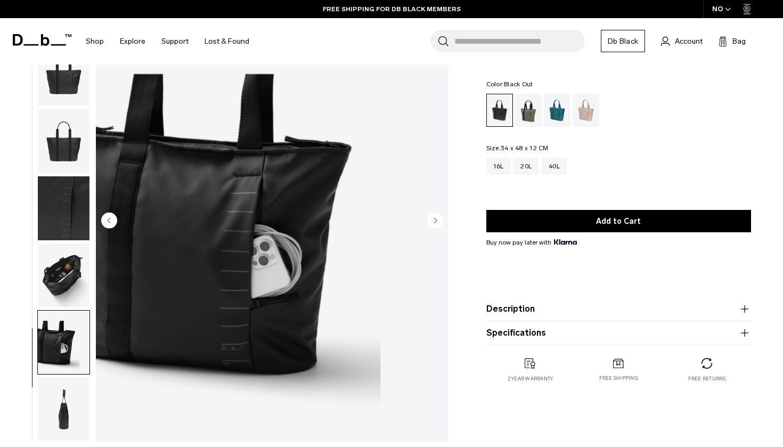
click at [109, 224] on circle "Previous slide" at bounding box center [109, 220] width 16 height 16
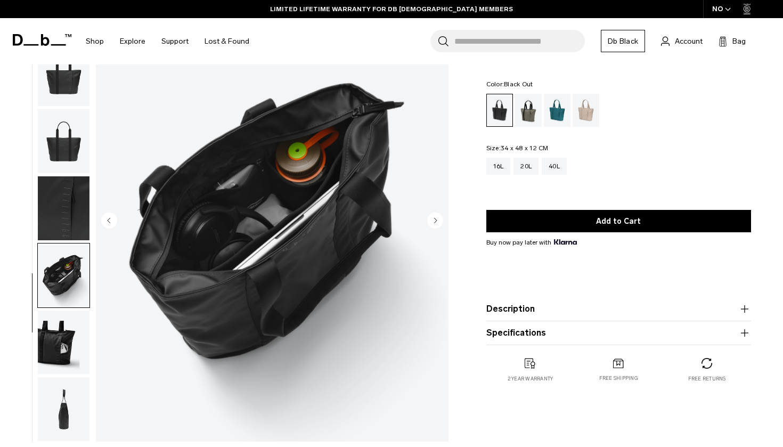
click at [109, 224] on circle "Previous slide" at bounding box center [109, 220] width 16 height 16
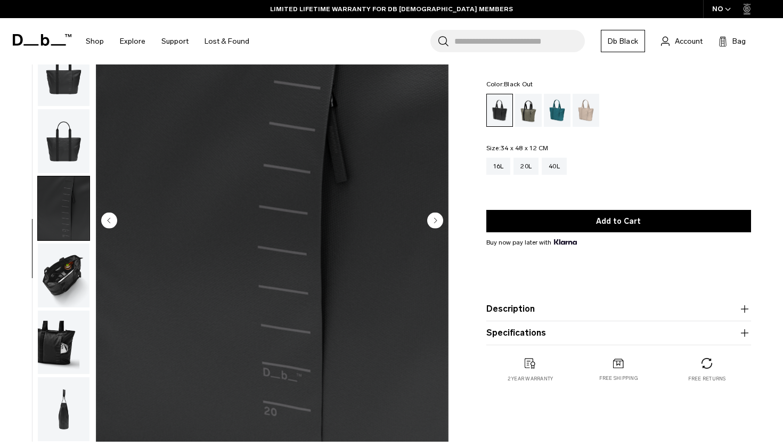
click at [109, 224] on circle "Previous slide" at bounding box center [109, 220] width 16 height 16
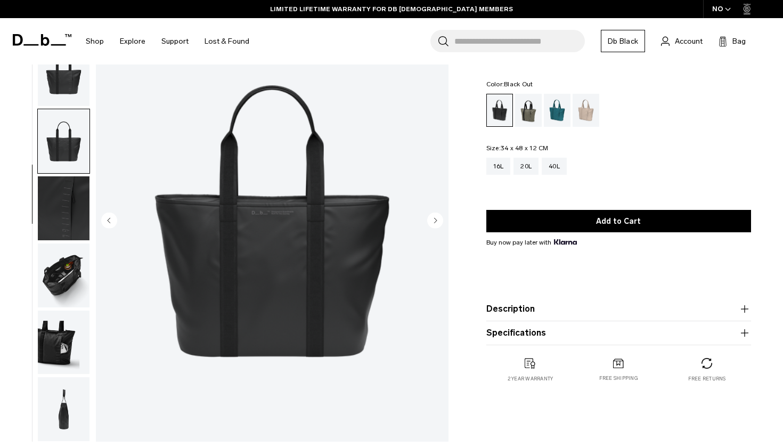
click at [109, 224] on circle "Previous slide" at bounding box center [109, 220] width 16 height 16
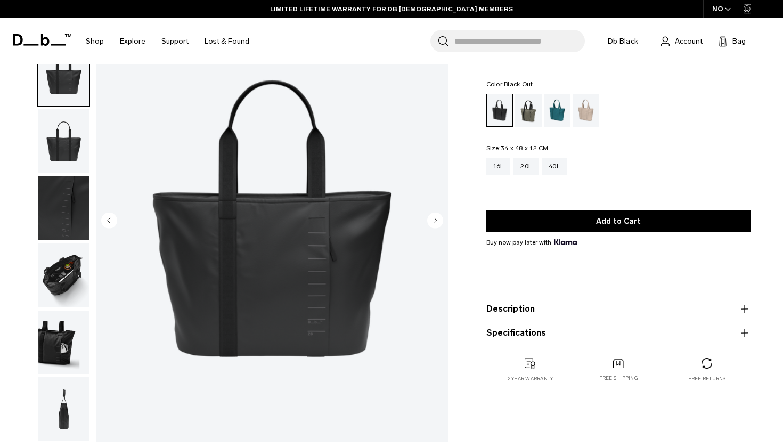
click at [109, 224] on circle "Previous slide" at bounding box center [109, 220] width 16 height 16
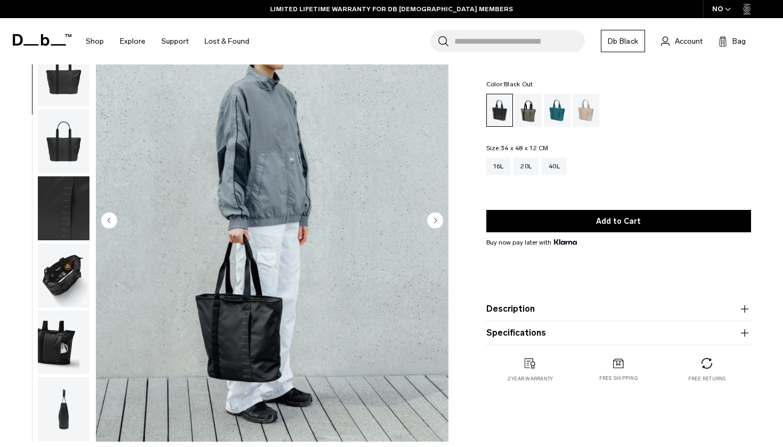
scroll to position [68, 0]
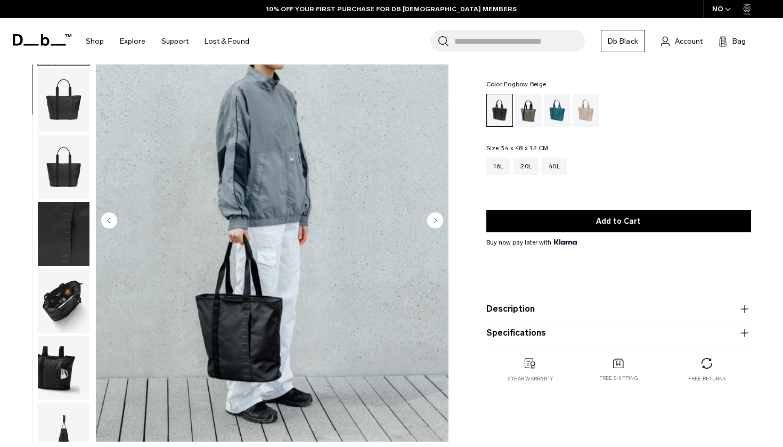
click at [587, 119] on div "Fogbow Beige" at bounding box center [585, 110] width 27 height 33
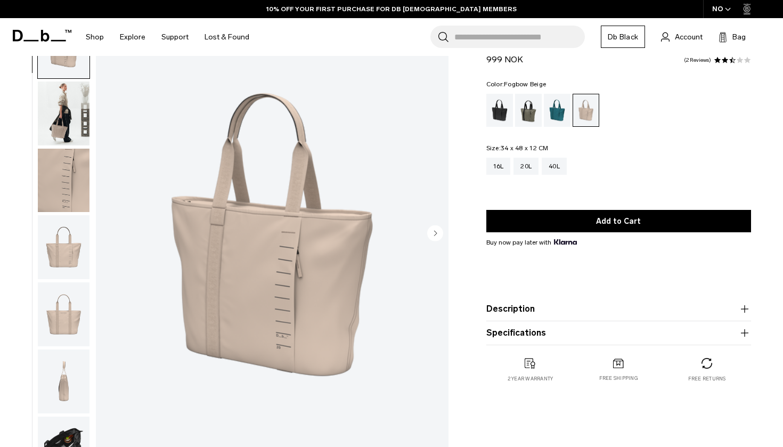
click at [56, 124] on img "button" at bounding box center [64, 113] width 52 height 64
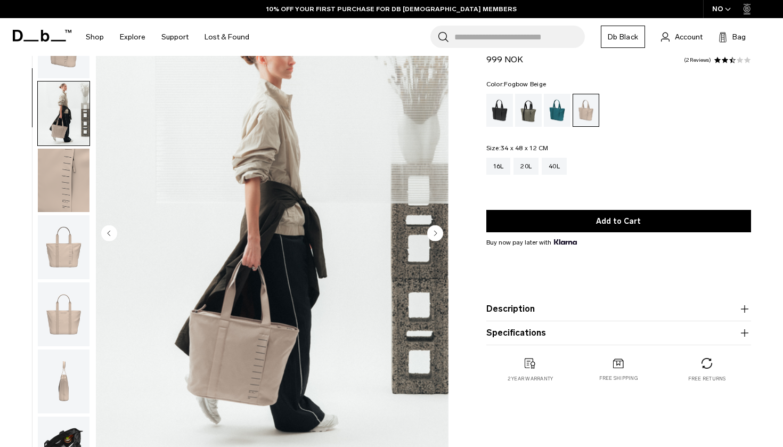
scroll to position [68, 0]
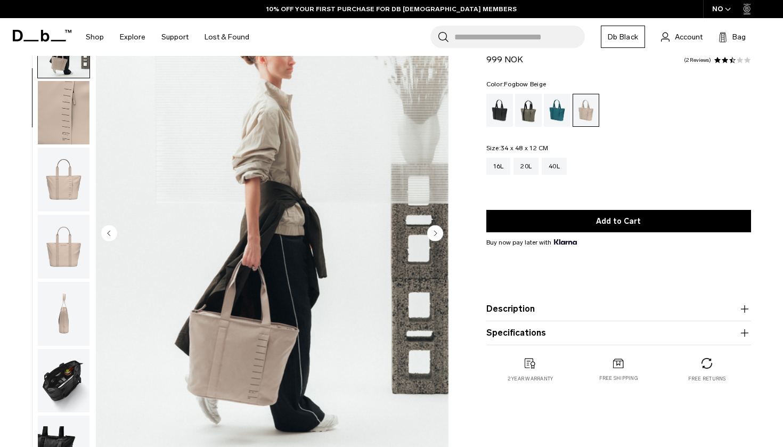
click at [59, 178] on img "button" at bounding box center [64, 180] width 52 height 64
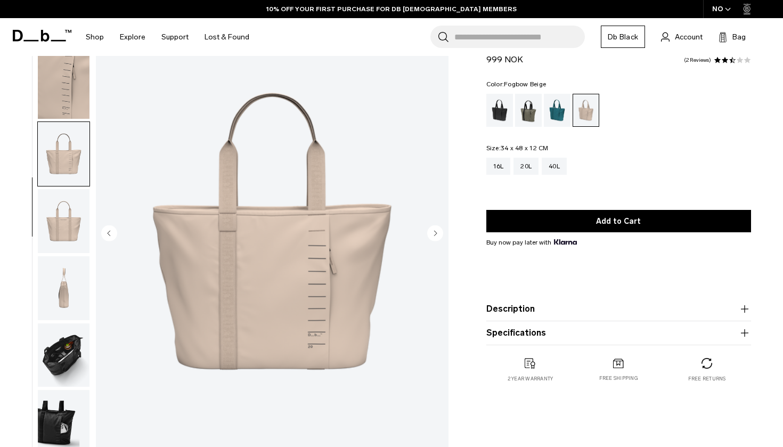
click at [62, 220] on img "button" at bounding box center [64, 221] width 52 height 64
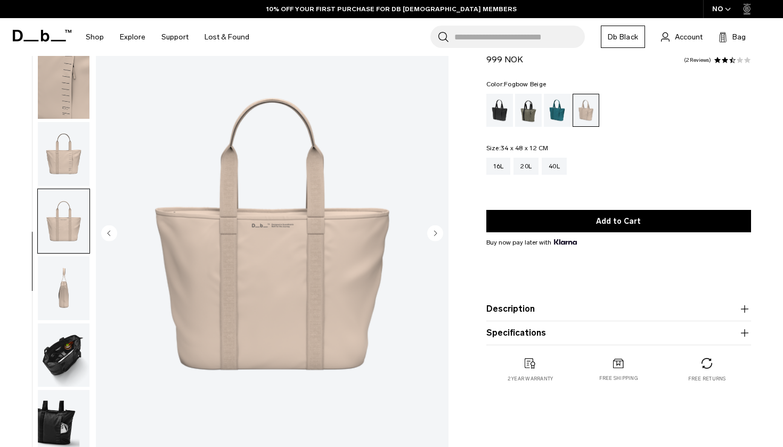
click at [61, 263] on img "button" at bounding box center [64, 288] width 52 height 64
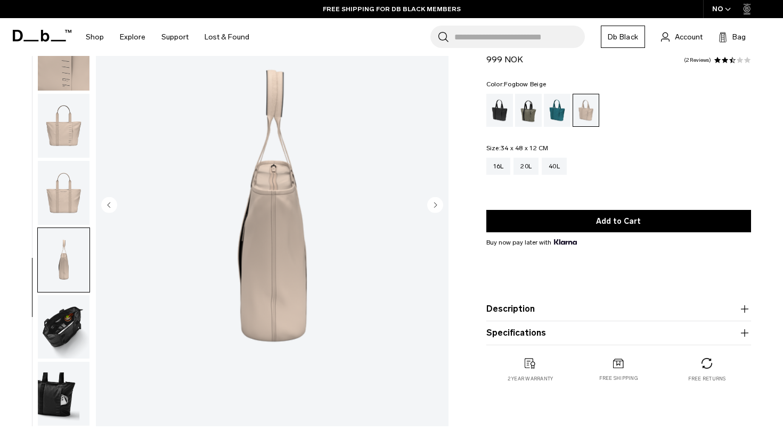
scroll to position [96, 0]
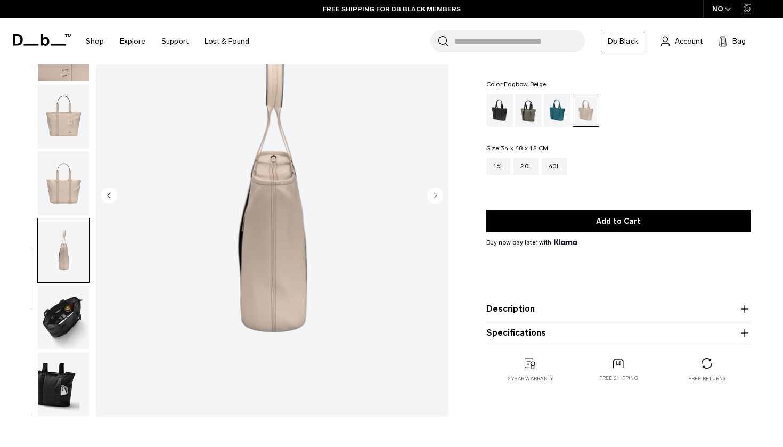
click at [65, 302] on img "button" at bounding box center [64, 317] width 52 height 64
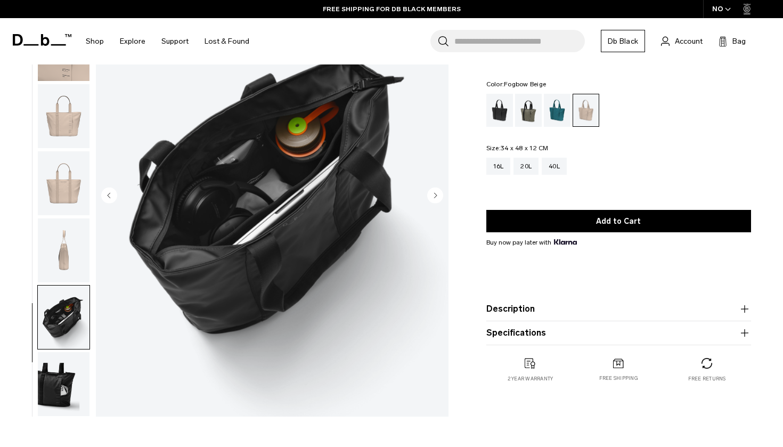
click at [57, 378] on img "button" at bounding box center [64, 384] width 52 height 64
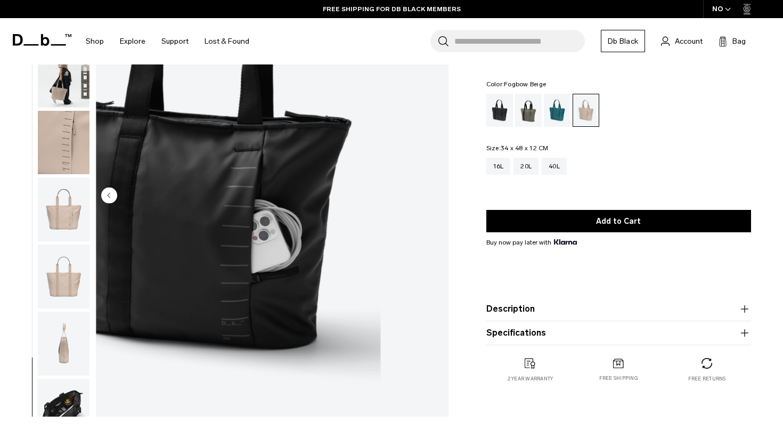
scroll to position [0, 0]
click at [54, 94] on img "button" at bounding box center [64, 76] width 52 height 64
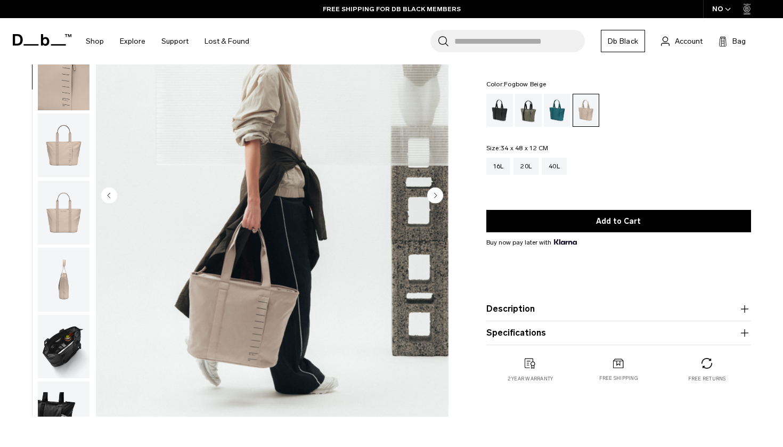
scroll to position [68, 0]
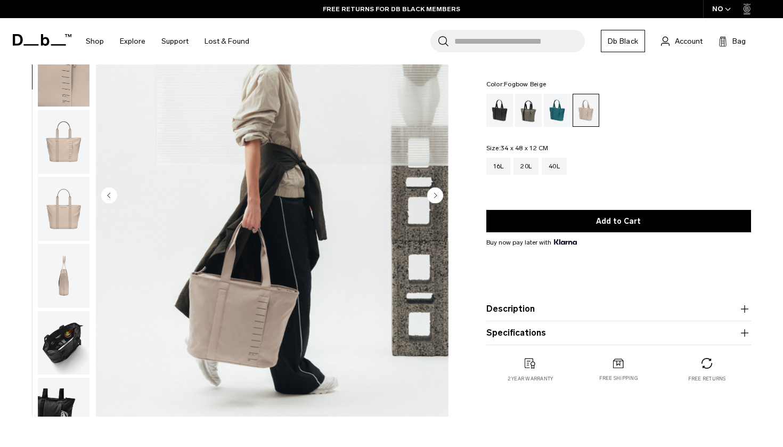
click at [68, 144] on img "button" at bounding box center [64, 142] width 52 height 64
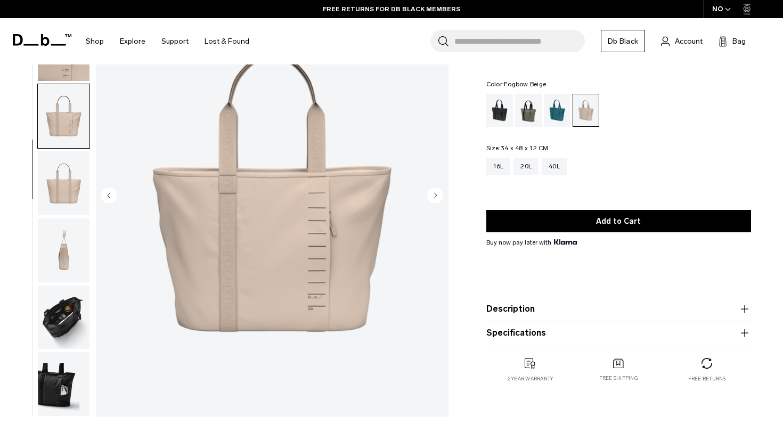
click at [73, 178] on img "button" at bounding box center [64, 183] width 52 height 64
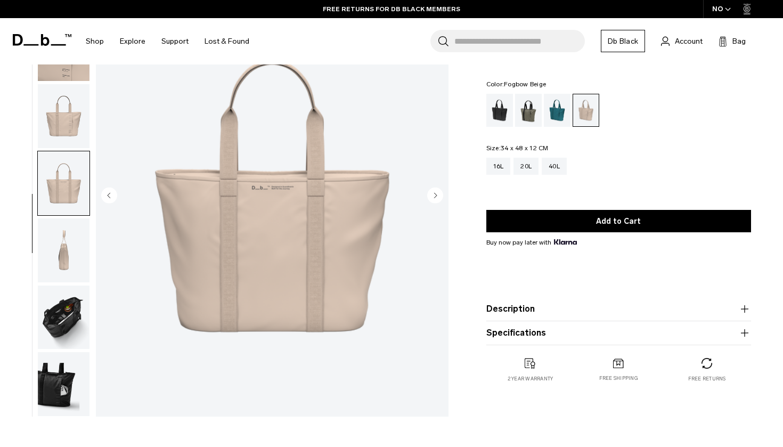
click at [76, 231] on img "button" at bounding box center [64, 250] width 52 height 64
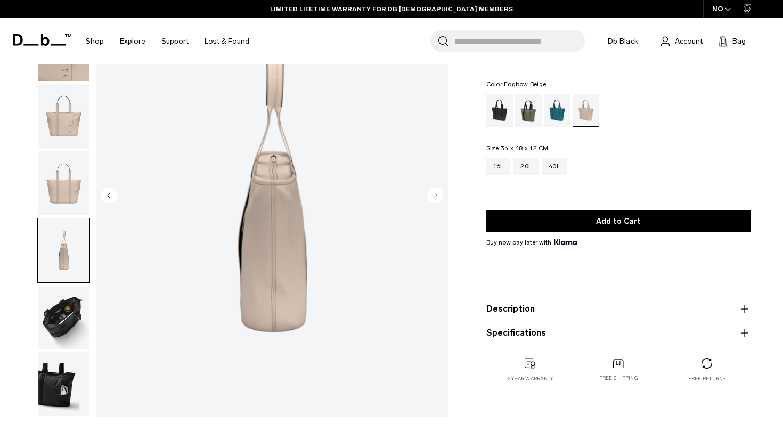
click at [67, 298] on img "button" at bounding box center [64, 317] width 52 height 64
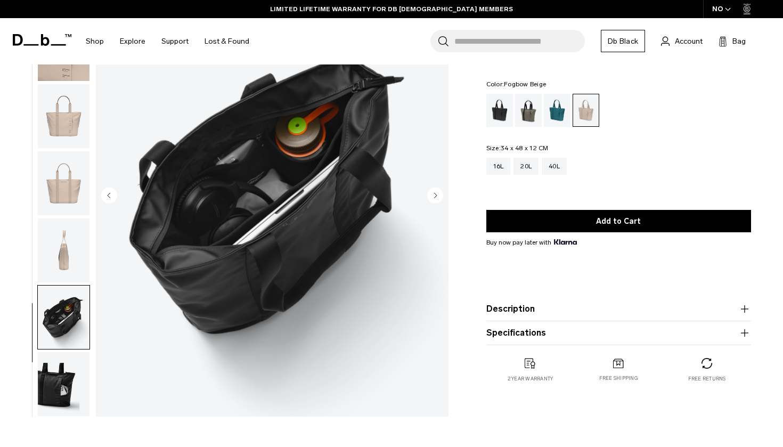
click at [61, 383] on img "button" at bounding box center [64, 384] width 52 height 64
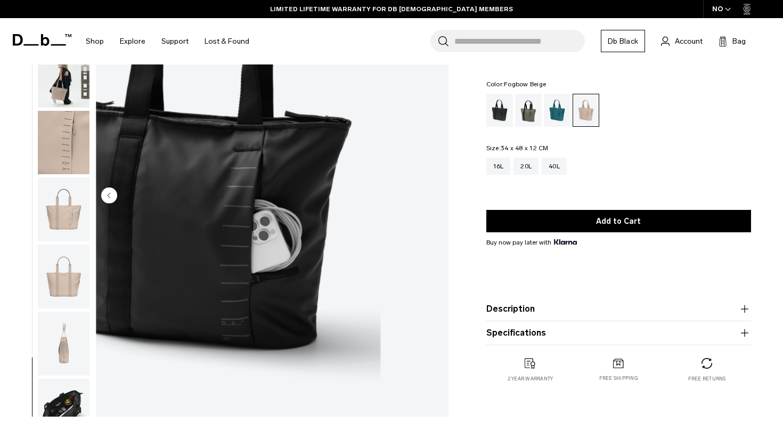
scroll to position [0, 0]
click at [55, 84] on img "button" at bounding box center [64, 76] width 52 height 64
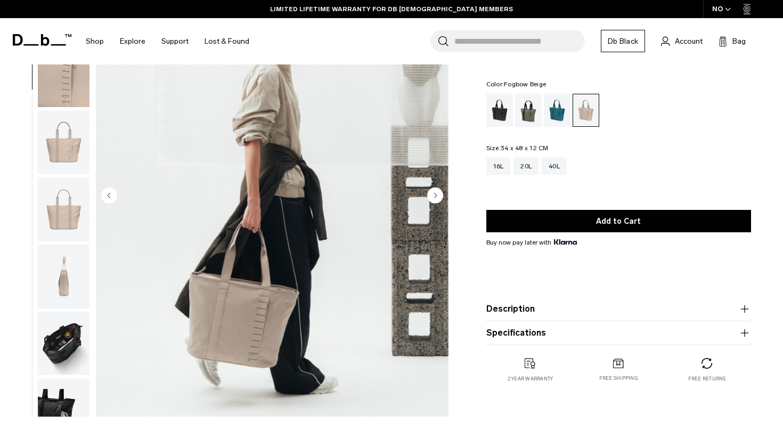
scroll to position [68, 0]
click at [65, 207] on img "button" at bounding box center [64, 209] width 52 height 64
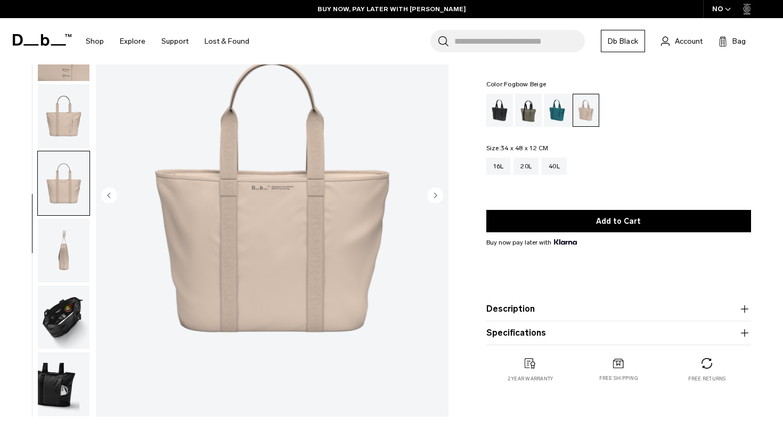
click at [76, 247] on img "button" at bounding box center [64, 250] width 52 height 64
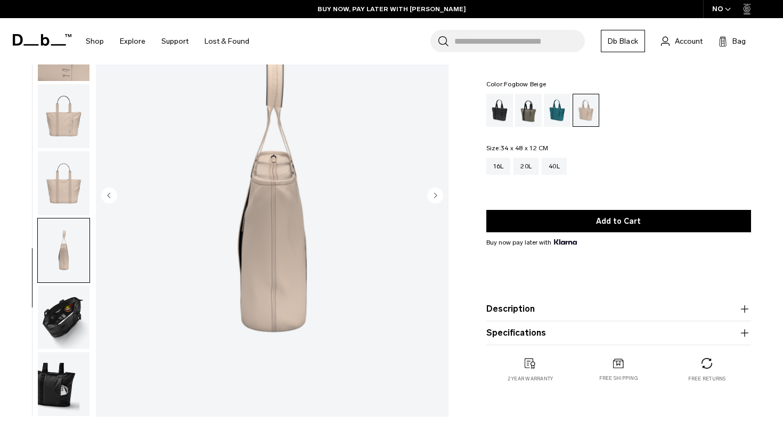
click at [62, 313] on img "button" at bounding box center [64, 317] width 52 height 64
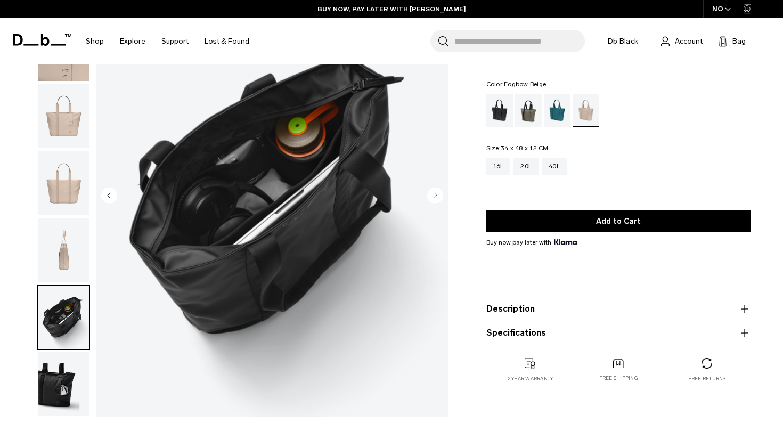
click at [59, 379] on img "button" at bounding box center [64, 384] width 52 height 64
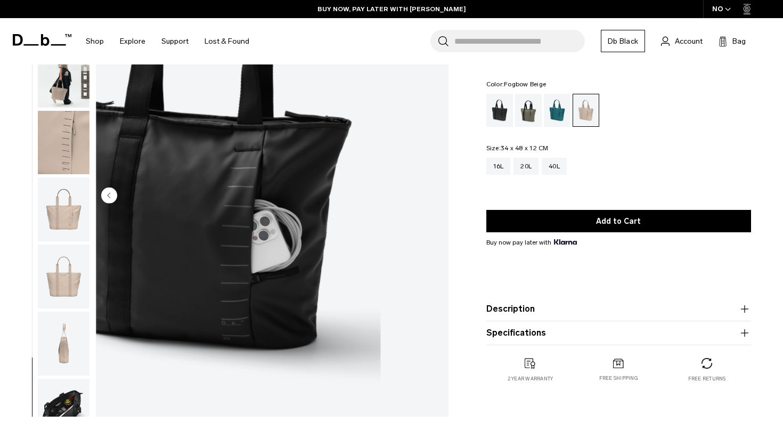
scroll to position [0, 0]
click at [53, 81] on img "button" at bounding box center [64, 76] width 52 height 64
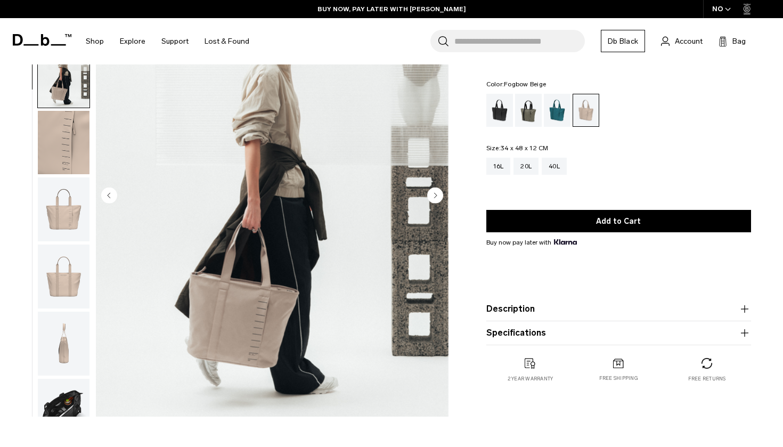
scroll to position [68, 0]
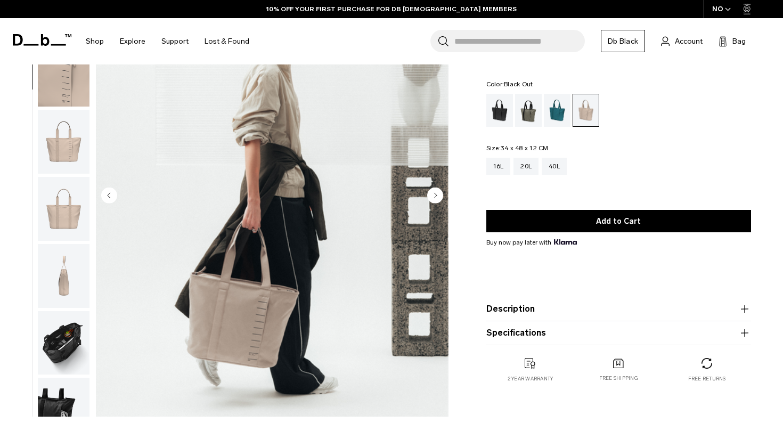
click at [502, 118] on div "Black Out" at bounding box center [499, 110] width 27 height 33
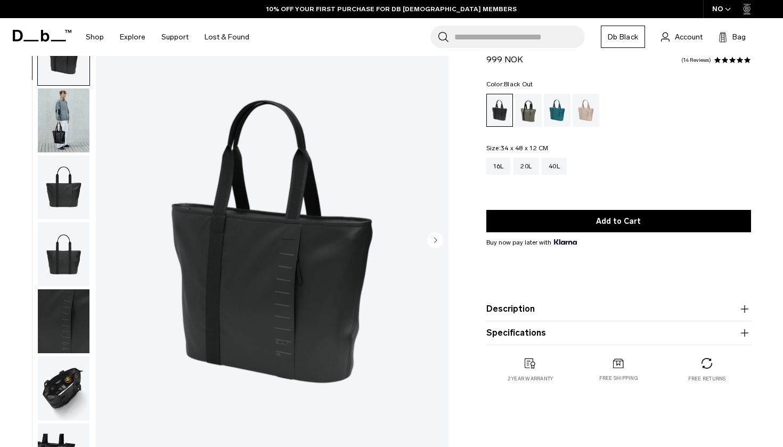
scroll to position [55, 0]
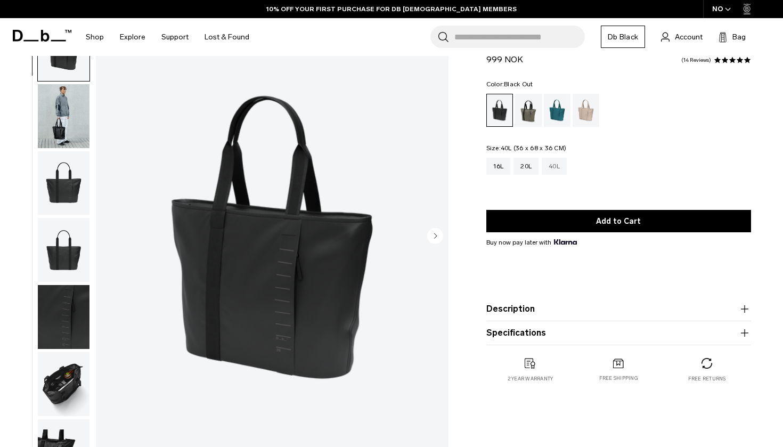
click at [553, 164] on div "40L" at bounding box center [554, 166] width 25 height 17
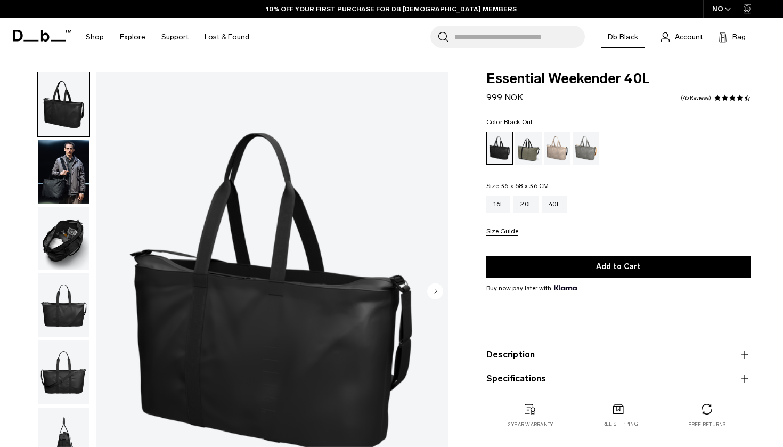
scroll to position [20, 0]
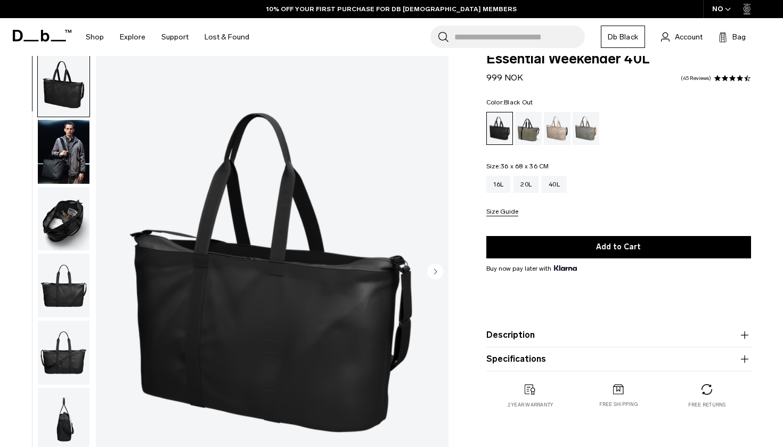
click at [63, 150] on img "button" at bounding box center [64, 152] width 52 height 64
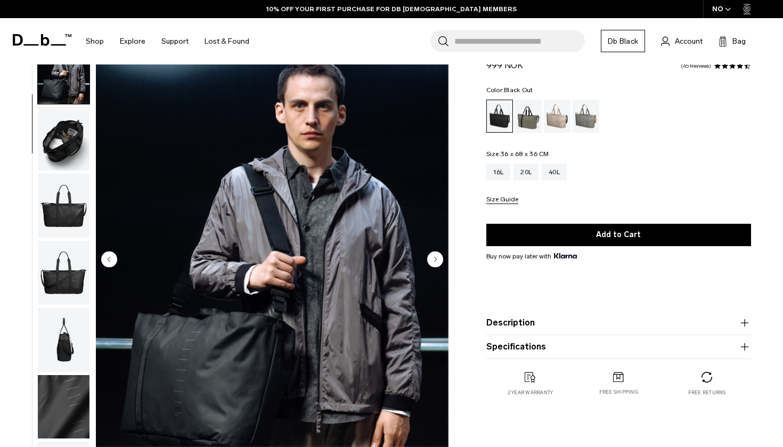
scroll to position [31, 0]
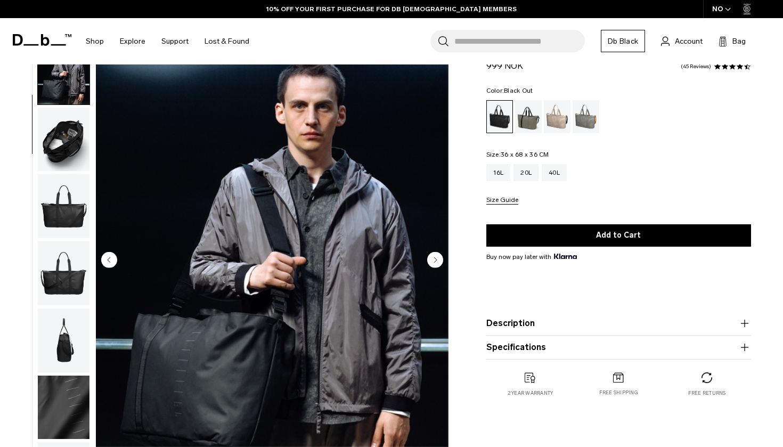
click at [66, 155] on img "button" at bounding box center [64, 140] width 52 height 64
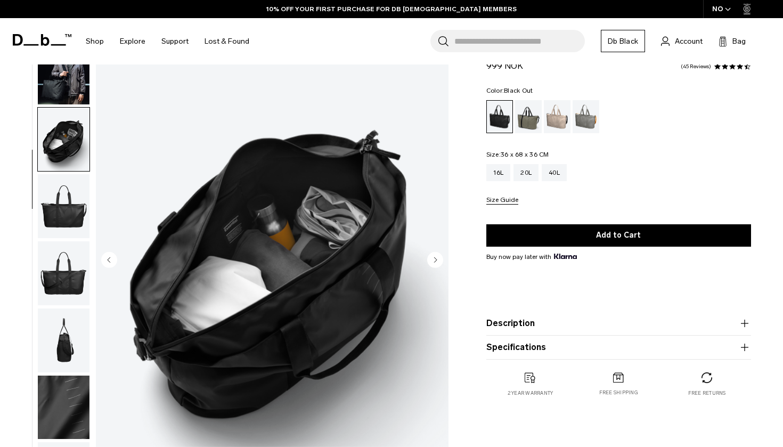
scroll to position [100, 0]
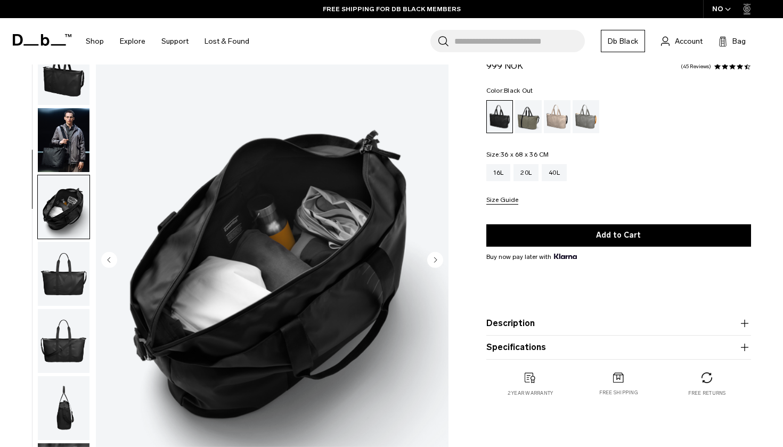
click at [76, 165] on img "button" at bounding box center [64, 140] width 52 height 64
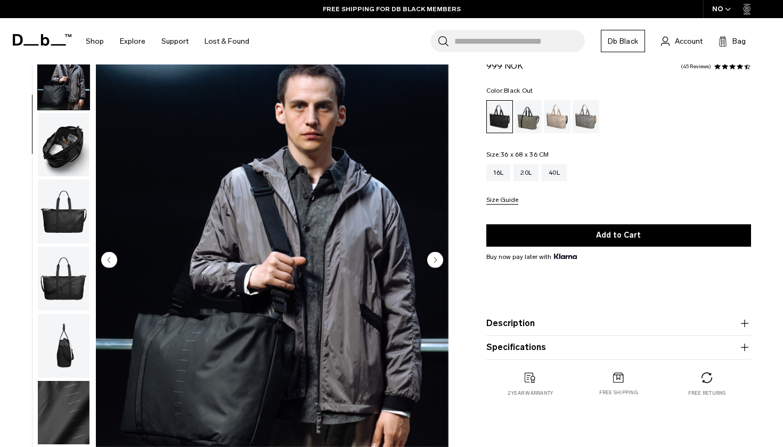
click at [76, 165] on img "button" at bounding box center [64, 145] width 52 height 64
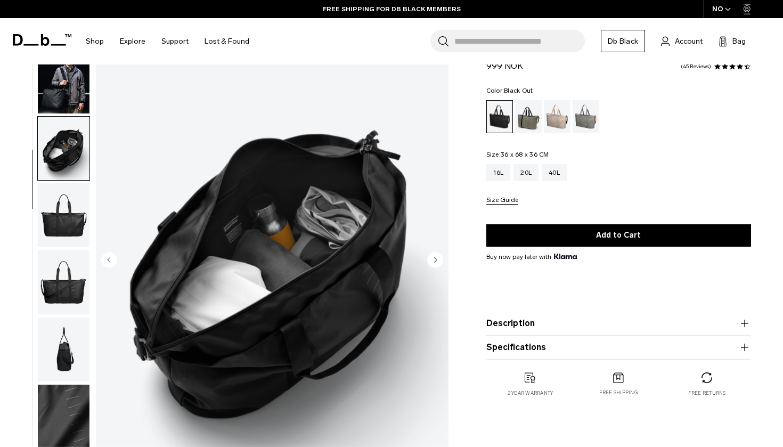
click at [68, 99] on img "button" at bounding box center [64, 82] width 52 height 64
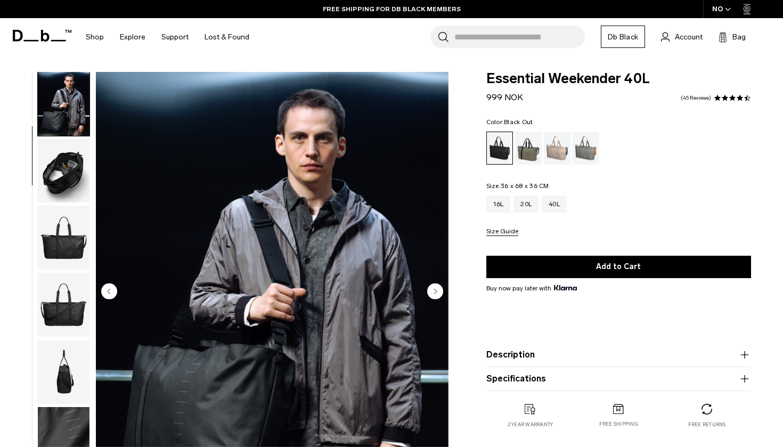
scroll to position [0, 0]
click at [526, 206] on div "20L" at bounding box center [525, 203] width 25 height 17
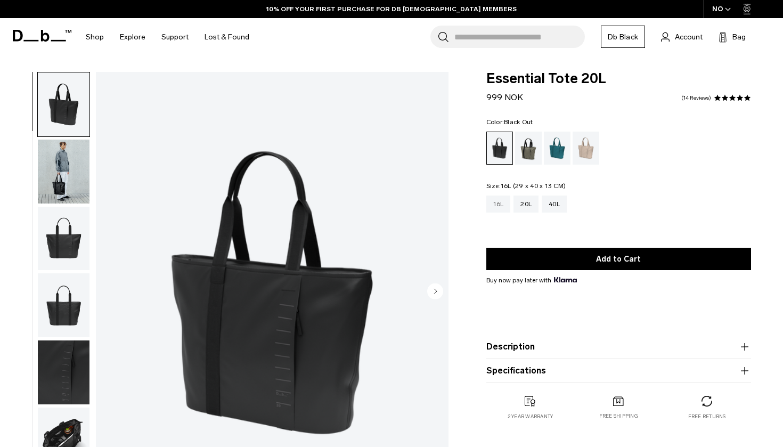
click at [498, 206] on div "16L" at bounding box center [498, 203] width 24 height 17
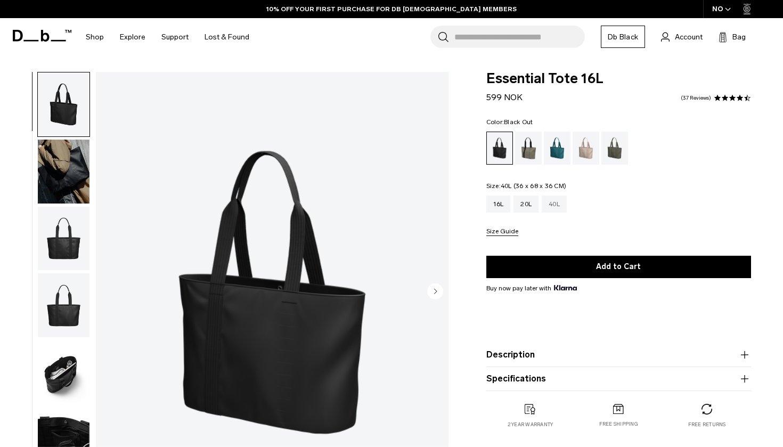
click at [555, 206] on div "40L" at bounding box center [554, 203] width 25 height 17
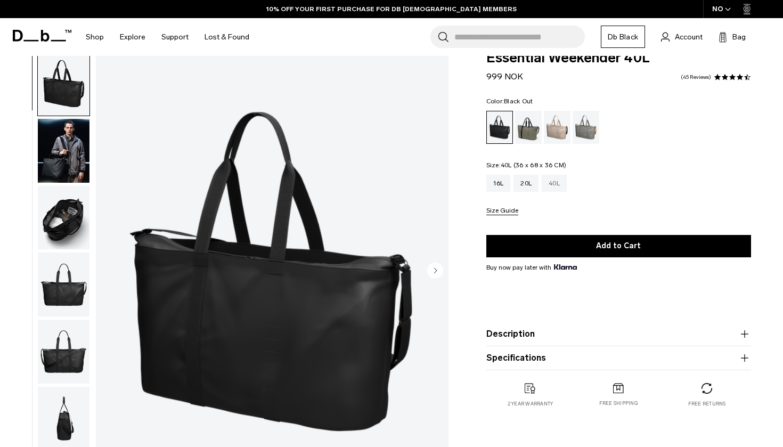
scroll to position [30, 0]
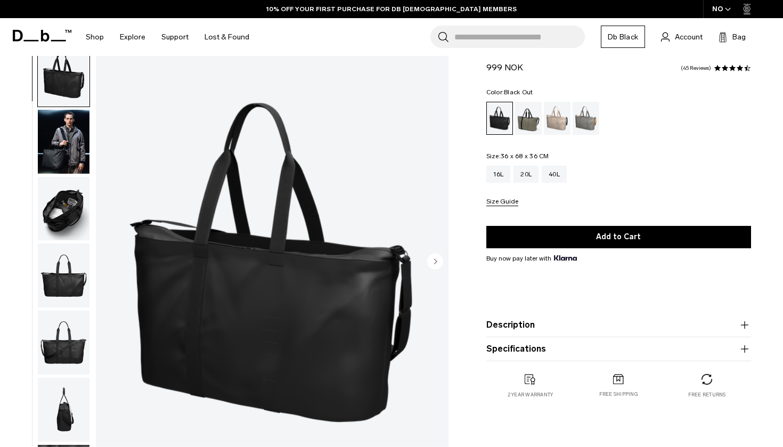
click at [55, 216] on img "button" at bounding box center [64, 209] width 52 height 64
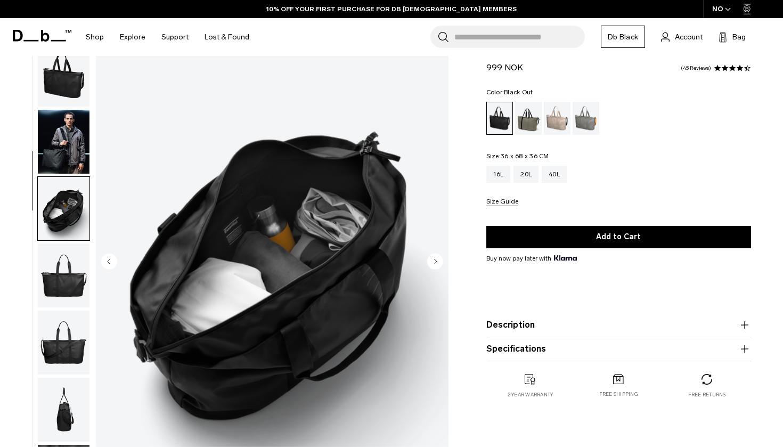
scroll to position [100, 0]
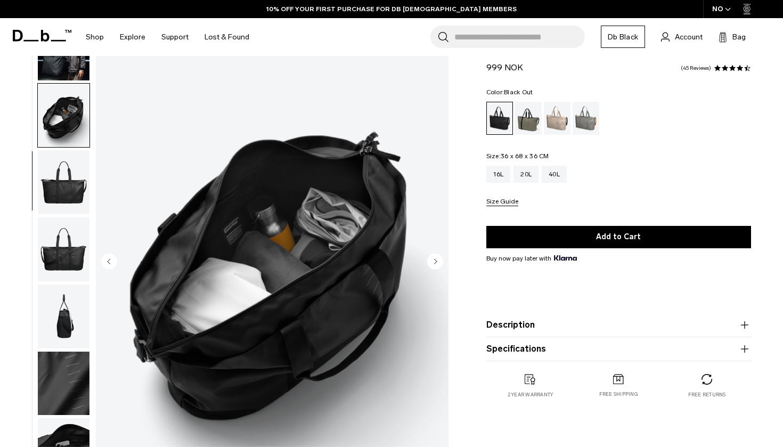
click at [61, 150] on img "button" at bounding box center [64, 182] width 52 height 64
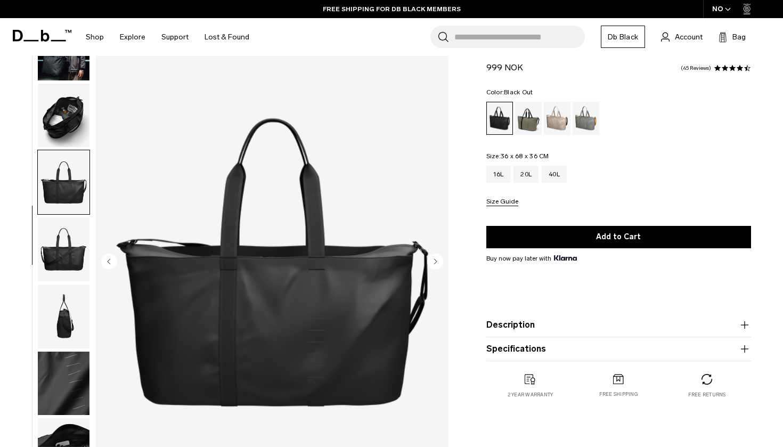
click at [54, 244] on img "button" at bounding box center [64, 249] width 52 height 64
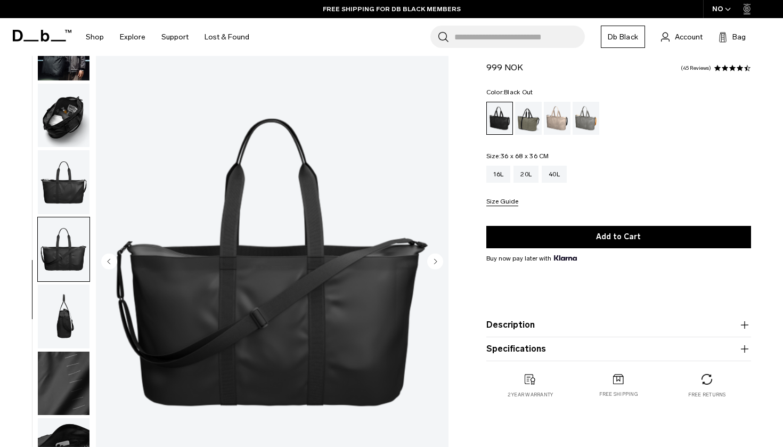
click at [68, 277] on img "button" at bounding box center [64, 249] width 52 height 64
click at [68, 284] on img "button" at bounding box center [64, 316] width 52 height 64
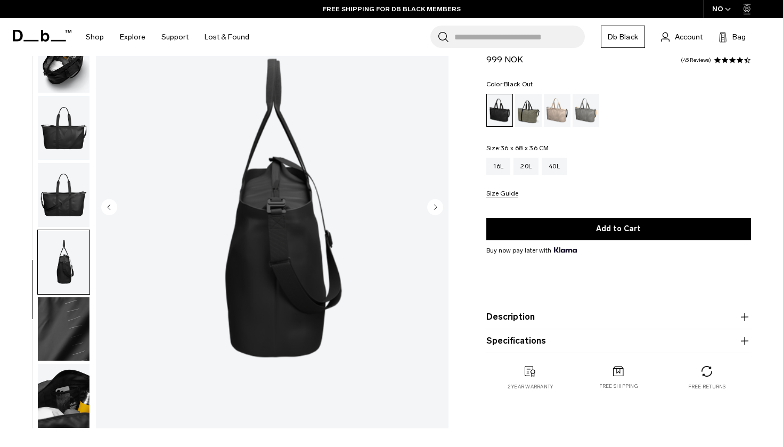
scroll to position [98, 0]
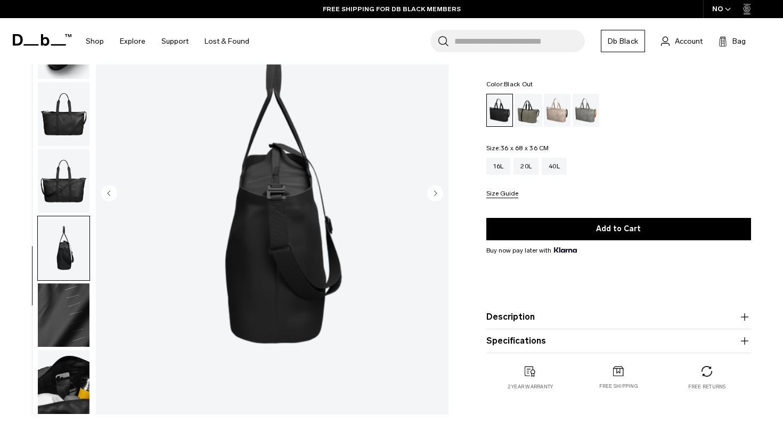
click at [60, 311] on img "button" at bounding box center [64, 315] width 52 height 64
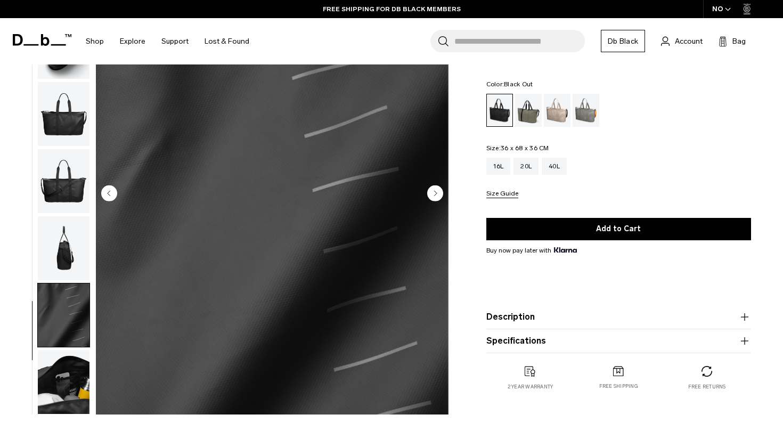
click at [58, 365] on img "button" at bounding box center [64, 382] width 52 height 64
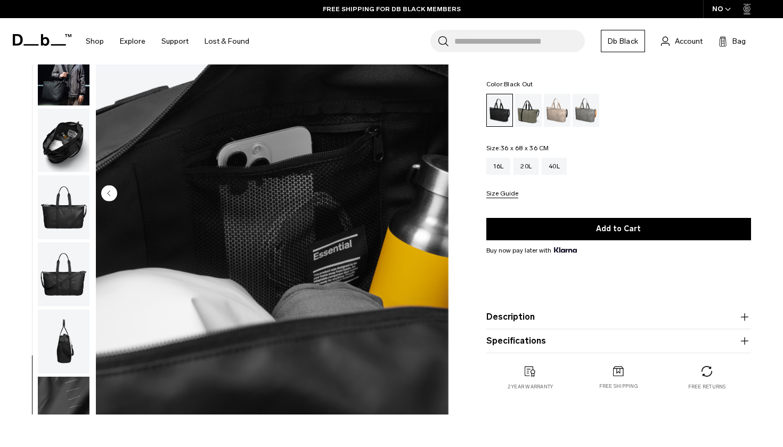
scroll to position [0, 0]
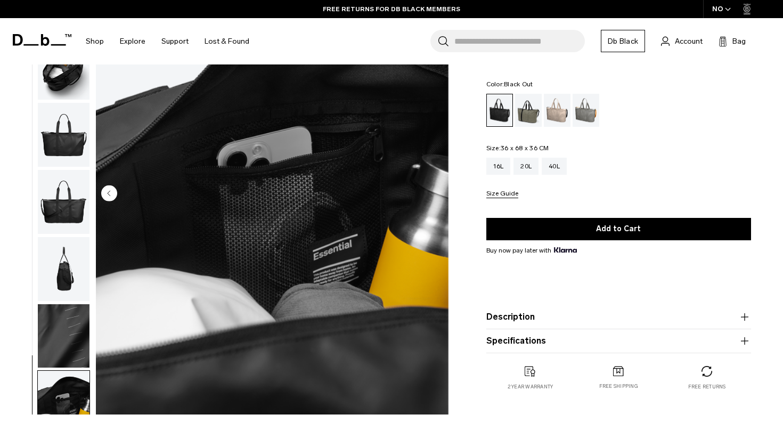
click at [60, 347] on img "button" at bounding box center [64, 336] width 52 height 64
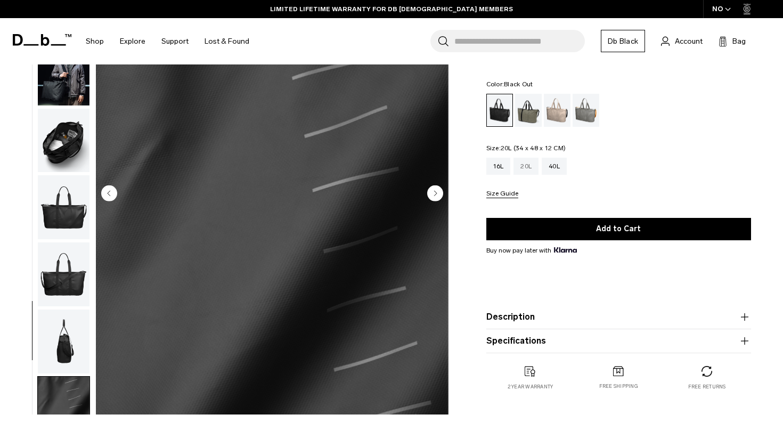
click at [526, 171] on div "20L" at bounding box center [525, 166] width 25 height 17
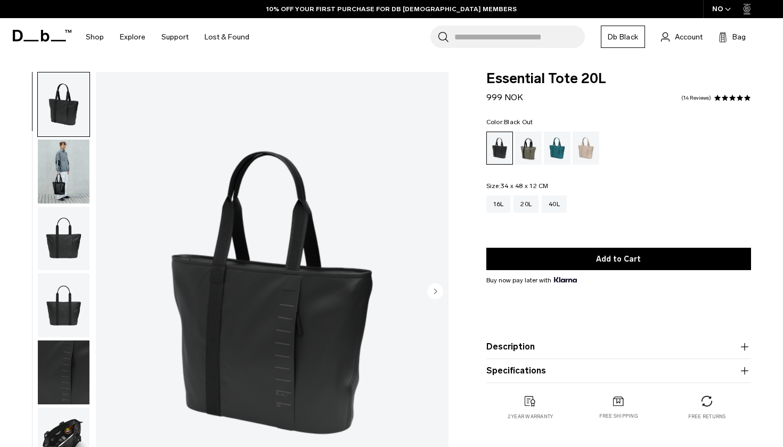
scroll to position [70, 0]
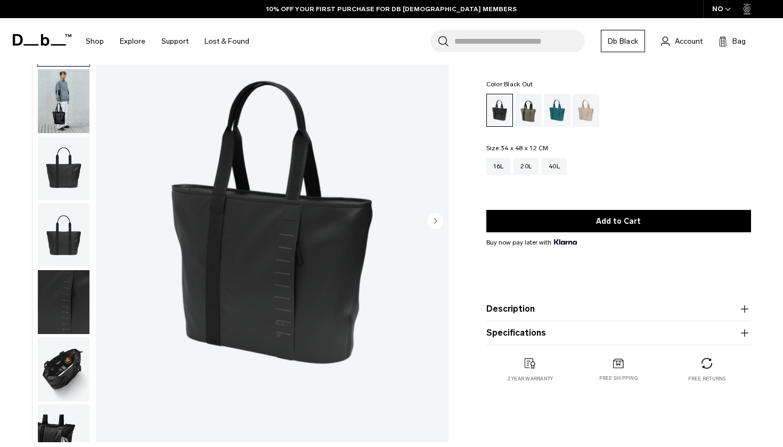
click at [433, 223] on circle "Next slide" at bounding box center [435, 220] width 16 height 16
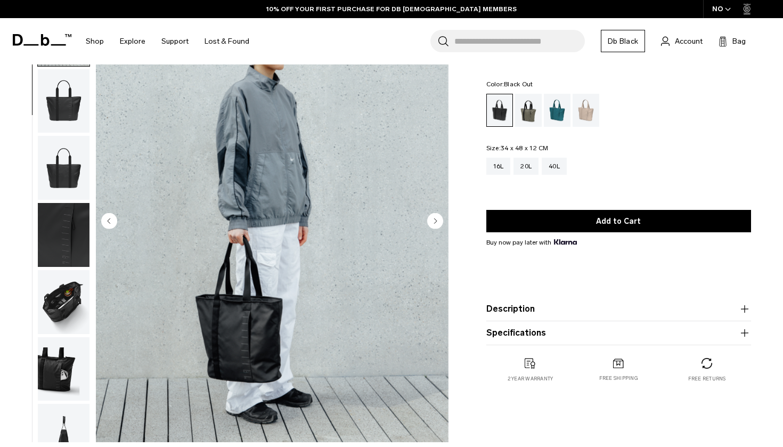
scroll to position [68, 0]
click at [433, 223] on circle "Next slide" at bounding box center [435, 220] width 16 height 16
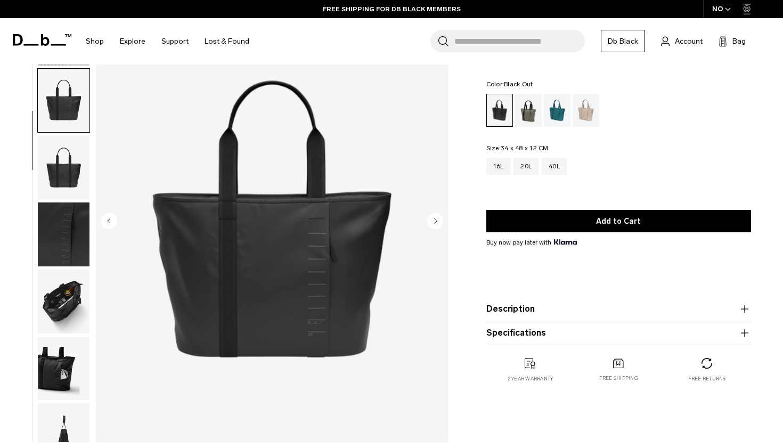
scroll to position [100, 0]
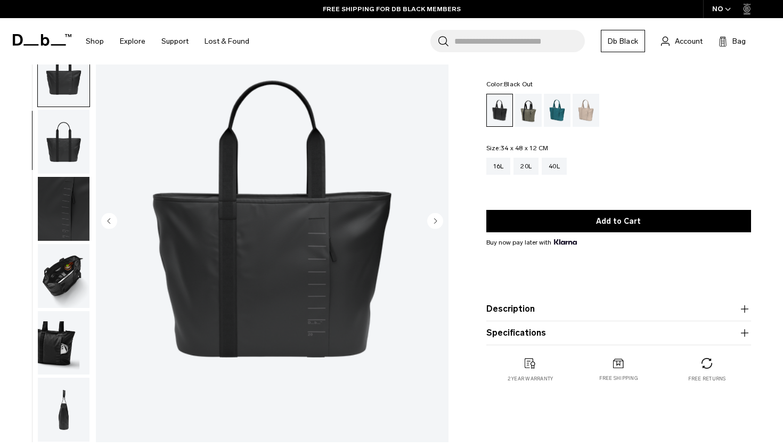
click at [433, 223] on circle "Next slide" at bounding box center [435, 220] width 16 height 16
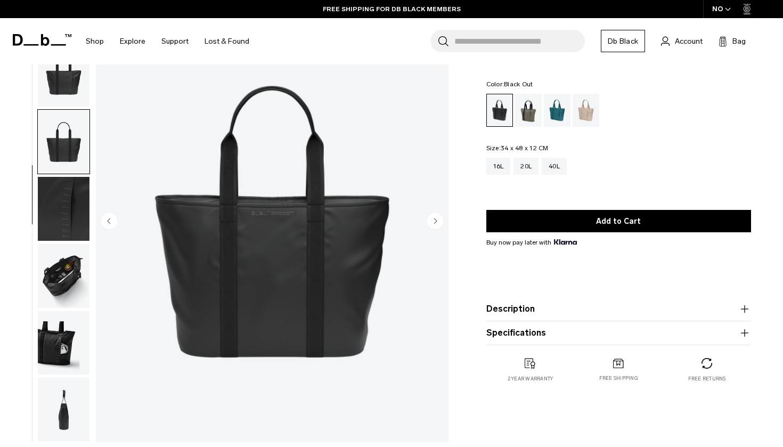
click at [433, 223] on circle "Next slide" at bounding box center [435, 220] width 16 height 16
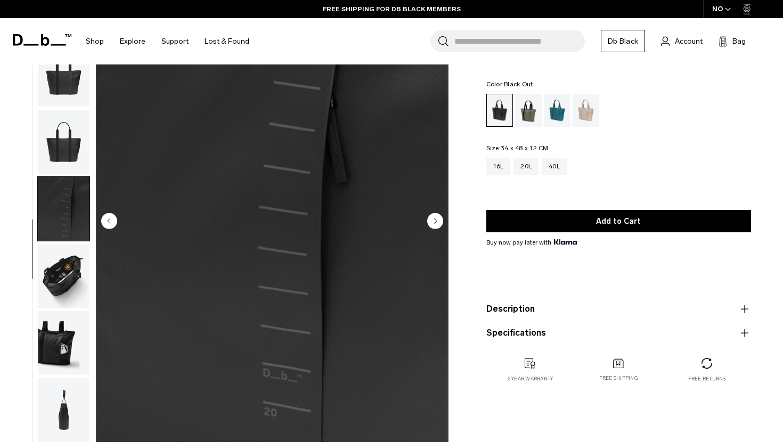
click at [433, 223] on circle "Next slide" at bounding box center [435, 220] width 16 height 16
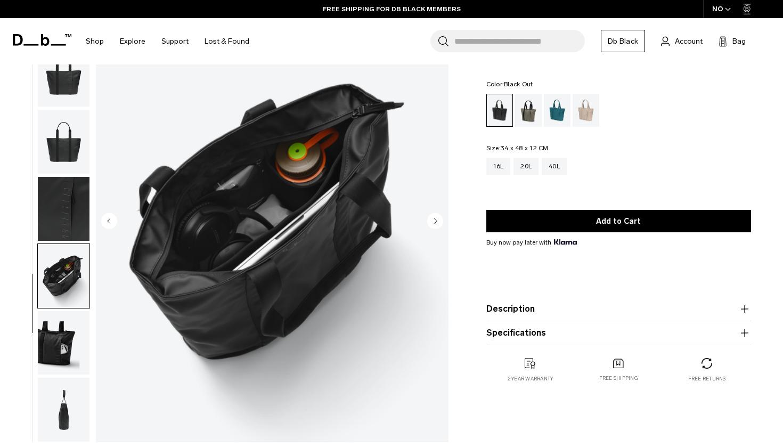
click at [433, 223] on circle "Next slide" at bounding box center [435, 220] width 16 height 16
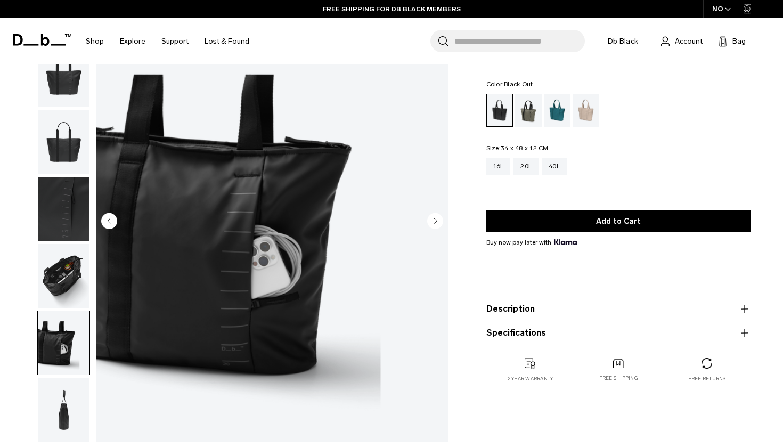
click at [436, 218] on circle "Next slide" at bounding box center [435, 220] width 16 height 16
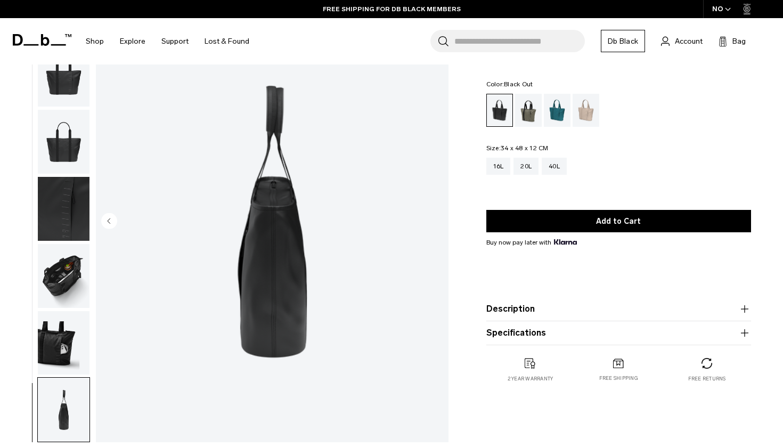
click at [436, 218] on img "8 / 8" at bounding box center [272, 222] width 353 height 440
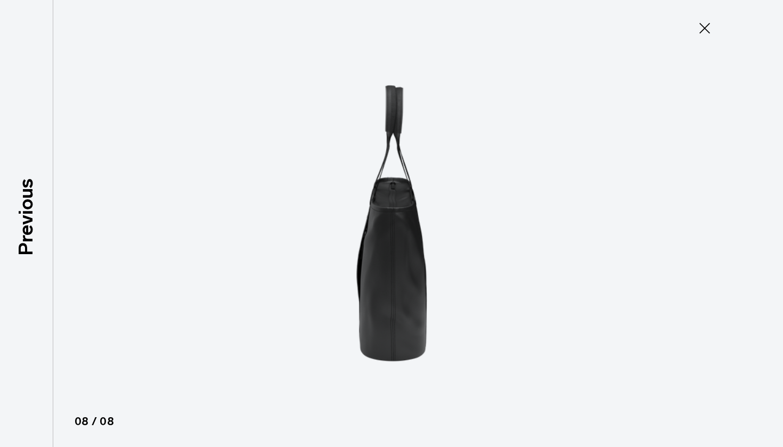
click at [697, 25] on icon at bounding box center [704, 28] width 17 height 17
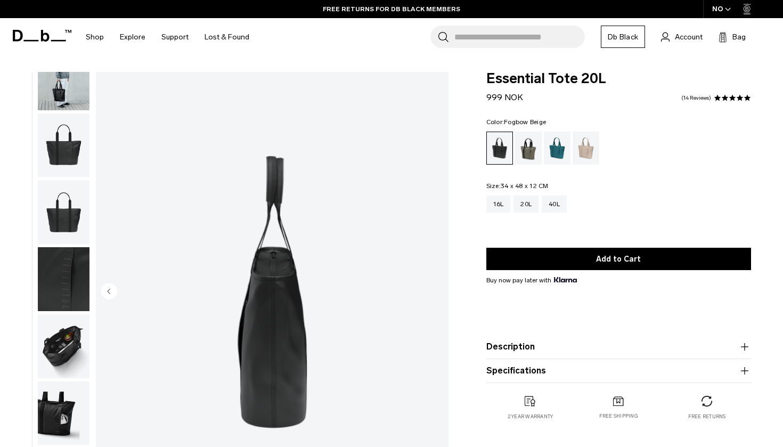
scroll to position [0, 0]
click at [579, 147] on div "Fogbow Beige" at bounding box center [585, 148] width 27 height 33
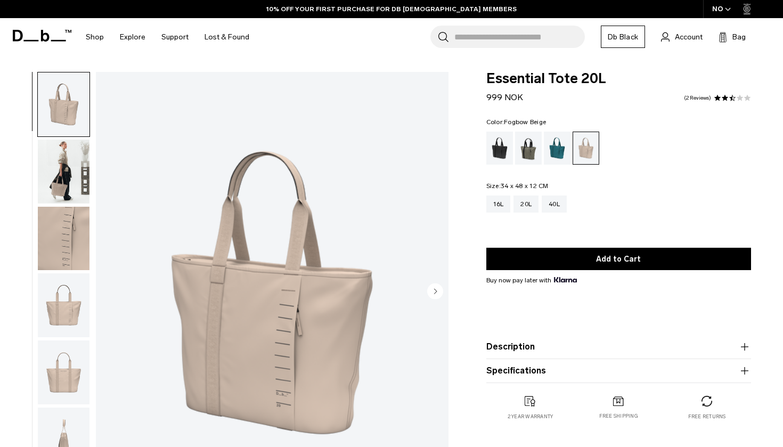
click at [57, 177] on img "button" at bounding box center [64, 172] width 52 height 64
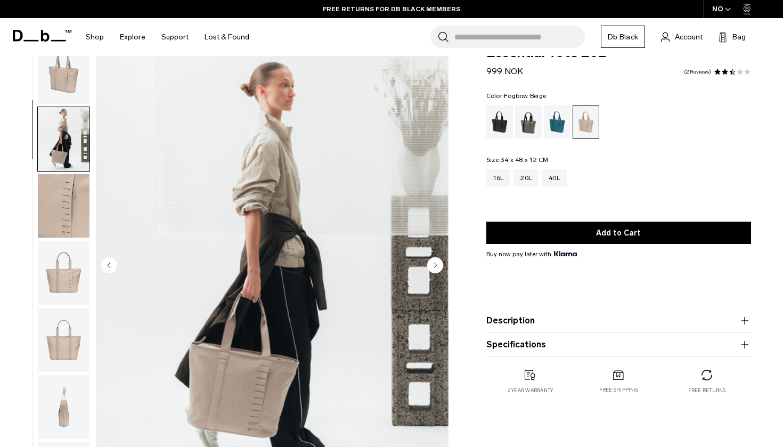
scroll to position [3, 0]
click at [497, 121] on div "Black Out" at bounding box center [499, 121] width 27 height 33
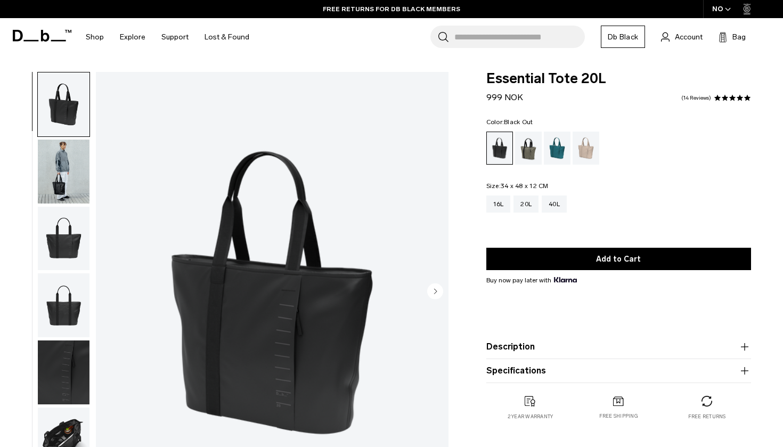
click at [55, 179] on img "button" at bounding box center [64, 172] width 52 height 64
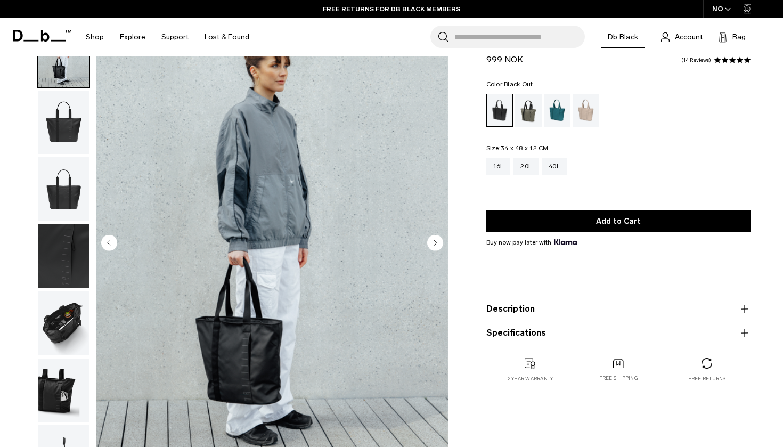
scroll to position [53, 0]
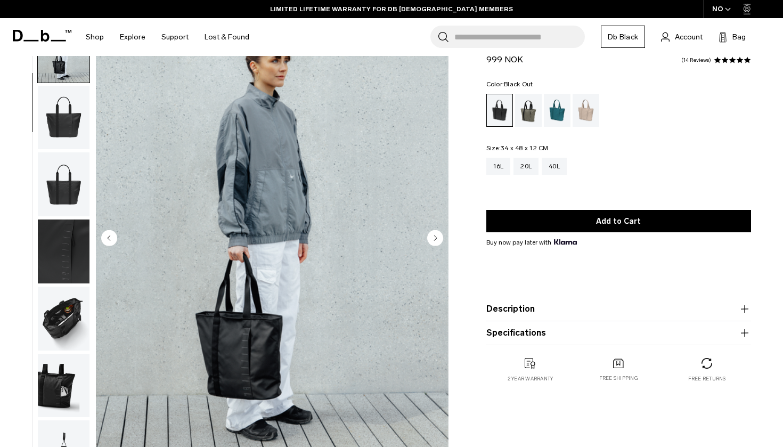
click at [439, 243] on circle "Next slide" at bounding box center [435, 238] width 16 height 16
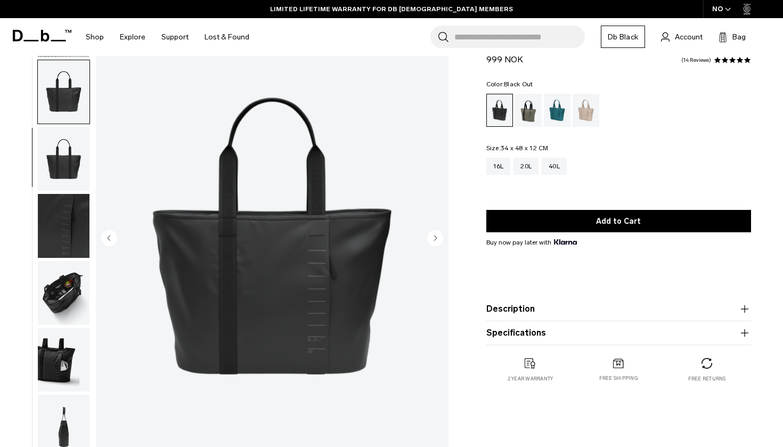
click at [439, 243] on circle "Next slide" at bounding box center [435, 238] width 16 height 16
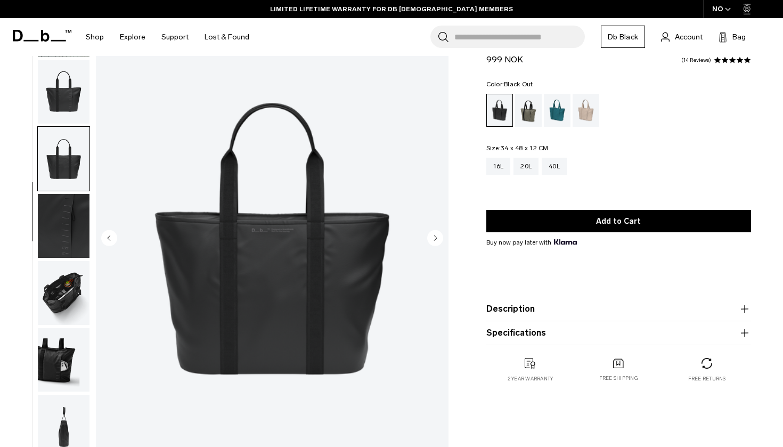
click at [439, 243] on circle "Next slide" at bounding box center [435, 238] width 16 height 16
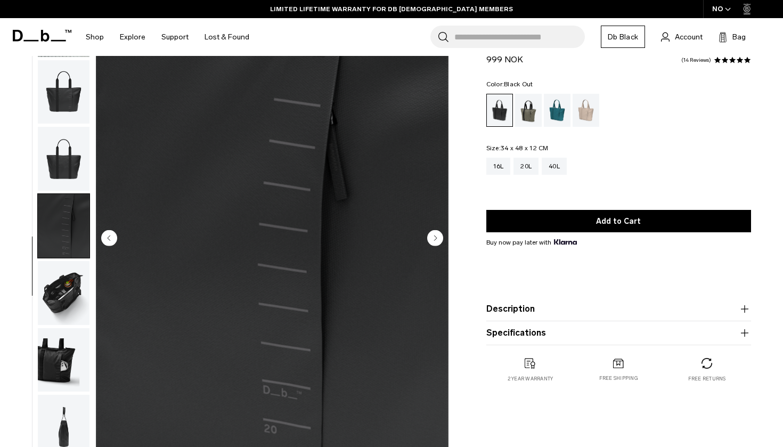
click at [439, 243] on circle "Next slide" at bounding box center [435, 238] width 16 height 16
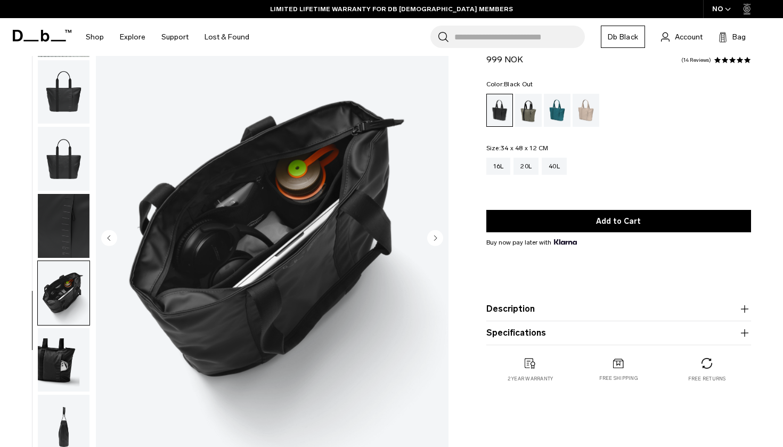
click at [439, 243] on circle "Next slide" at bounding box center [435, 238] width 16 height 16
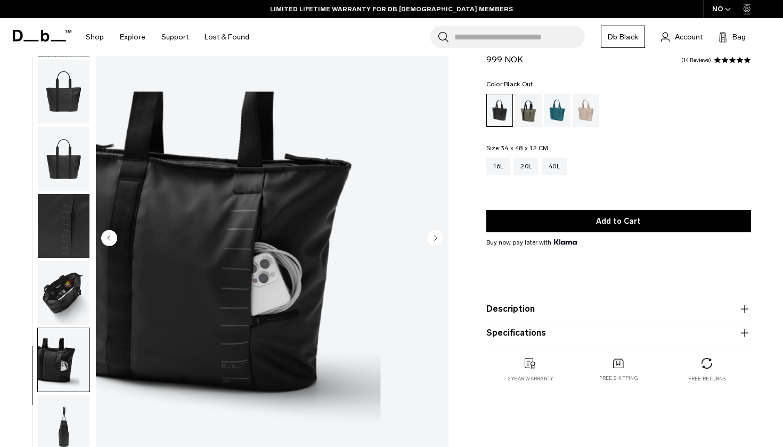
click at [439, 243] on circle "Next slide" at bounding box center [435, 238] width 16 height 16
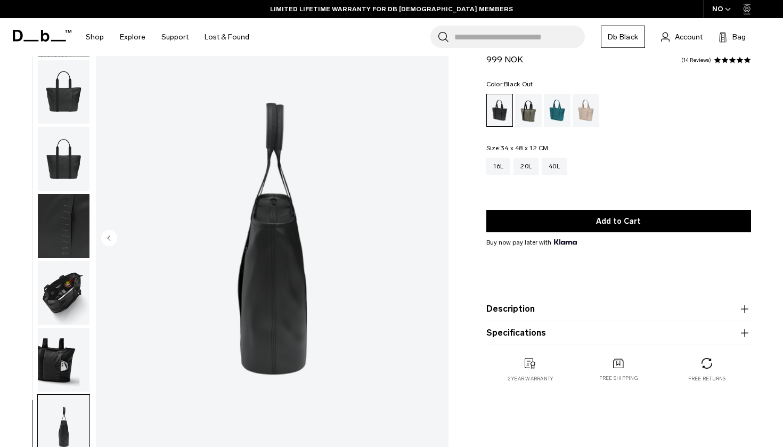
click at [439, 243] on img "8 / 8" at bounding box center [272, 239] width 353 height 440
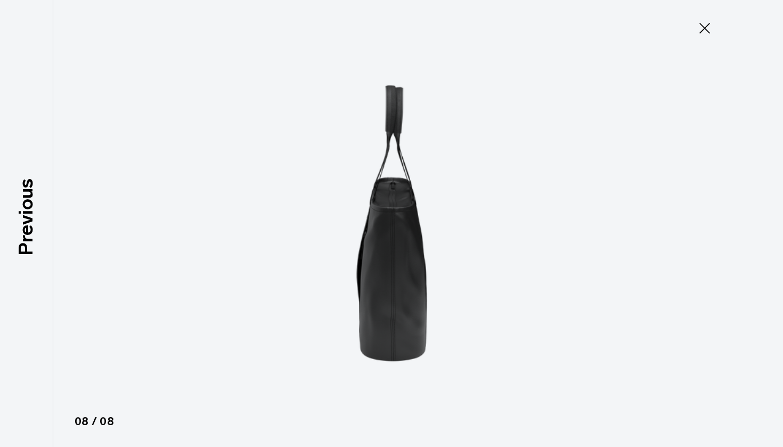
click at [703, 24] on icon at bounding box center [704, 28] width 17 height 17
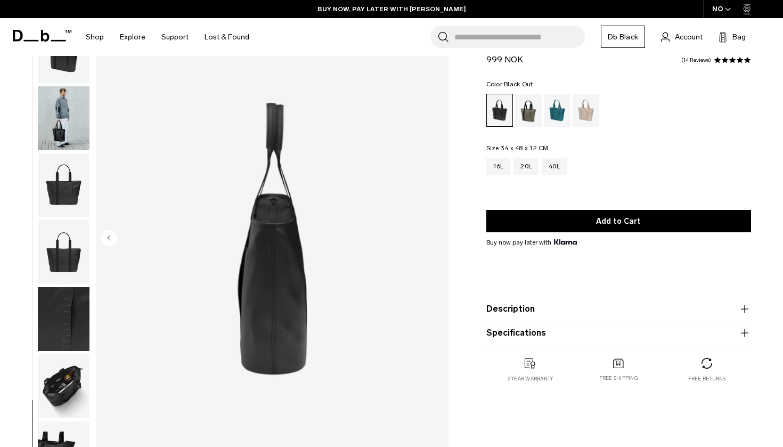
scroll to position [0, 0]
click at [70, 124] on img "button" at bounding box center [64, 118] width 52 height 64
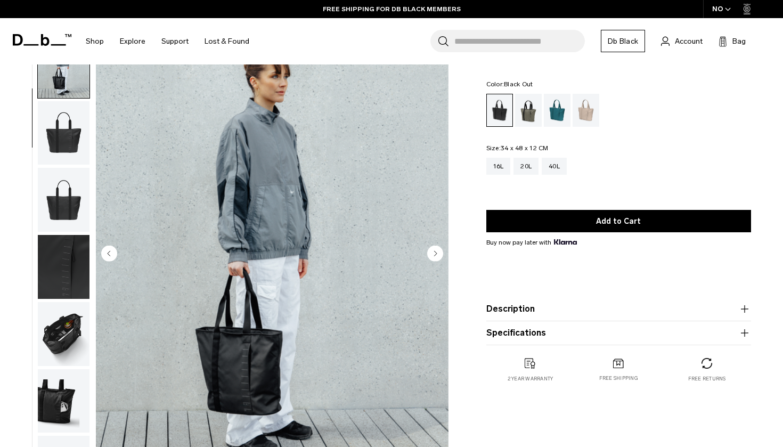
scroll to position [38, 0]
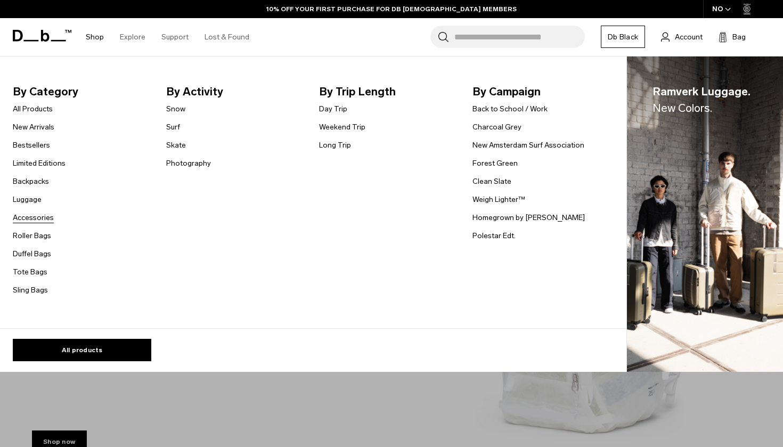
click at [36, 222] on link "Accessories" at bounding box center [33, 217] width 41 height 11
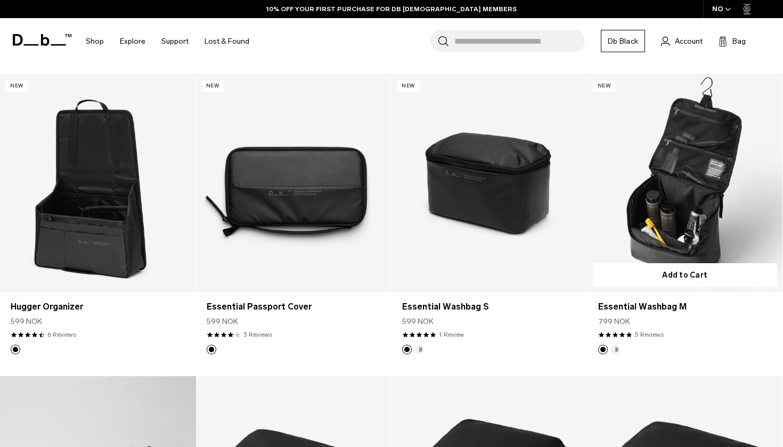
click at [706, 237] on link "Essential Washbag M" at bounding box center [684, 183] width 195 height 217
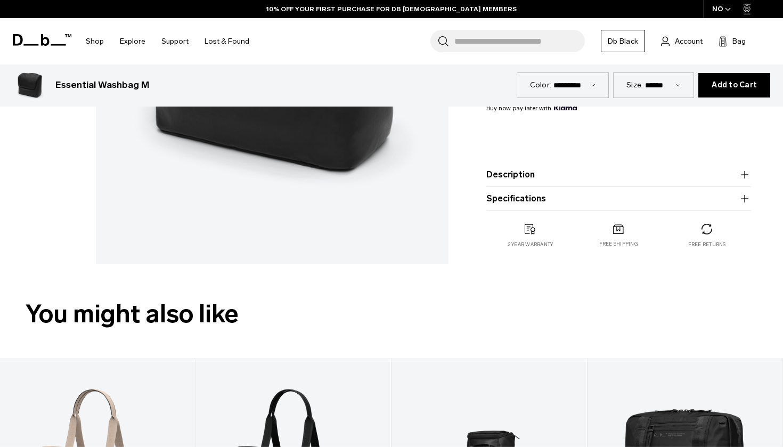
scroll to position [437, 0]
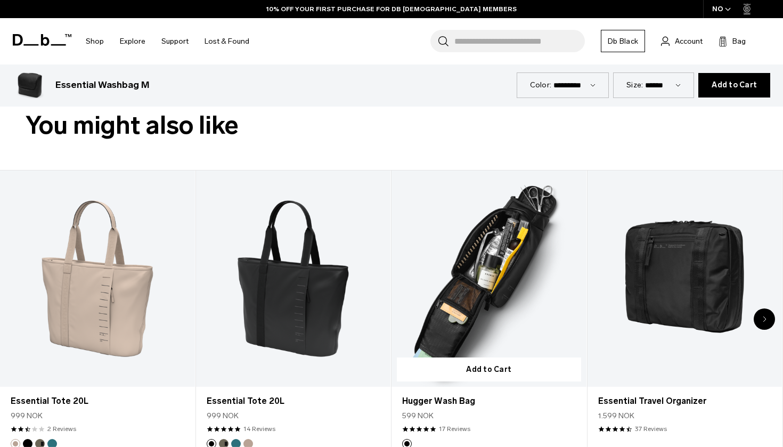
click at [478, 298] on link "Hugger Wash Bag" at bounding box center [488, 278] width 195 height 216
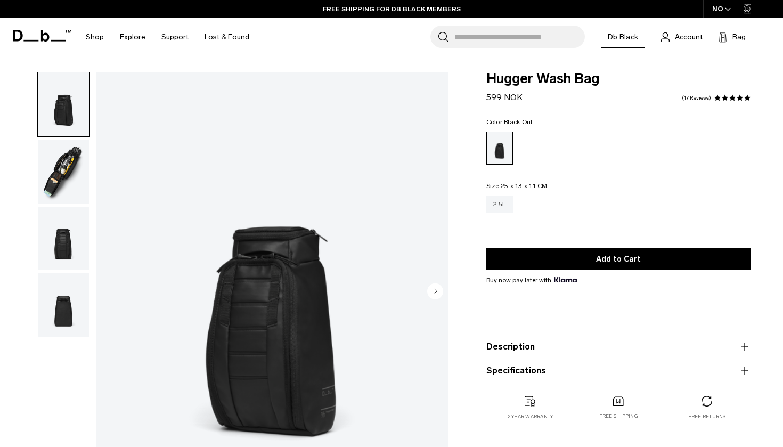
click at [432, 295] on circle "Next slide" at bounding box center [435, 291] width 16 height 16
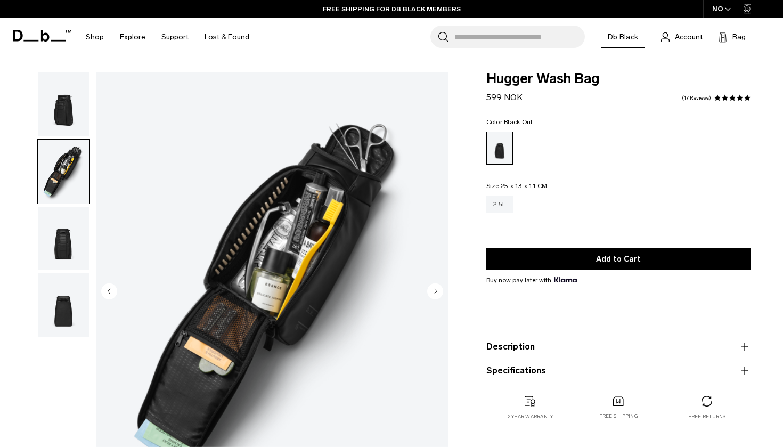
click at [432, 295] on circle "Next slide" at bounding box center [435, 291] width 16 height 16
